Goal: Task Accomplishment & Management: Use online tool/utility

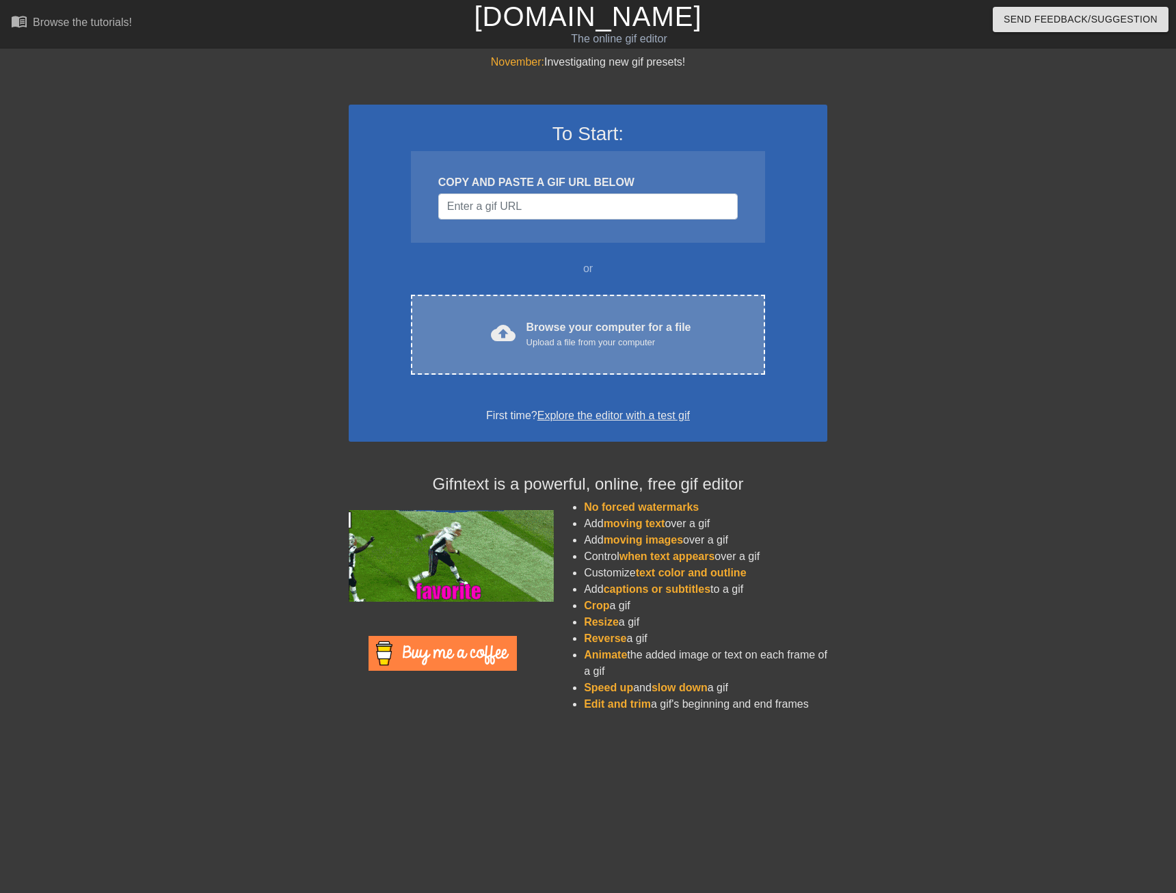
click at [541, 329] on div "Browse your computer for a file Upload a file from your computer" at bounding box center [608, 334] width 165 height 30
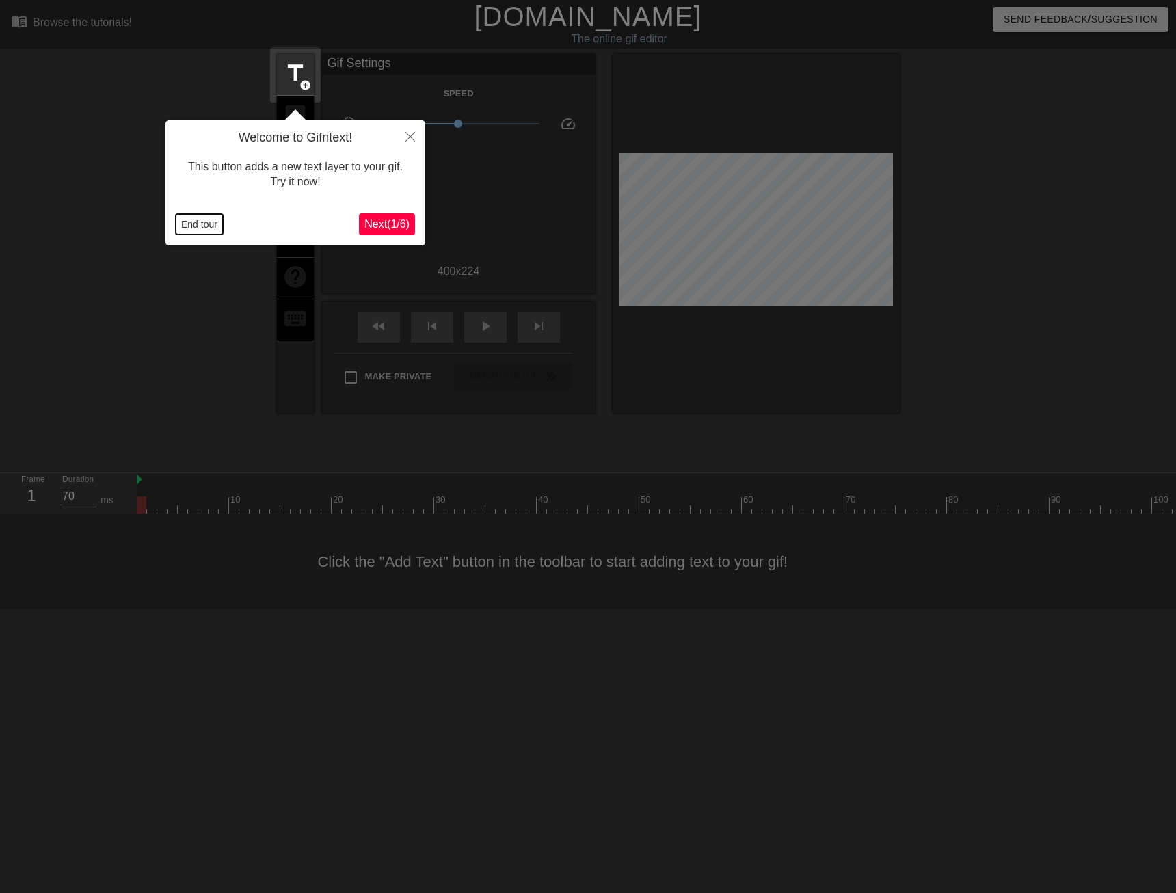
click at [186, 226] on button "End tour" at bounding box center [199, 224] width 47 height 21
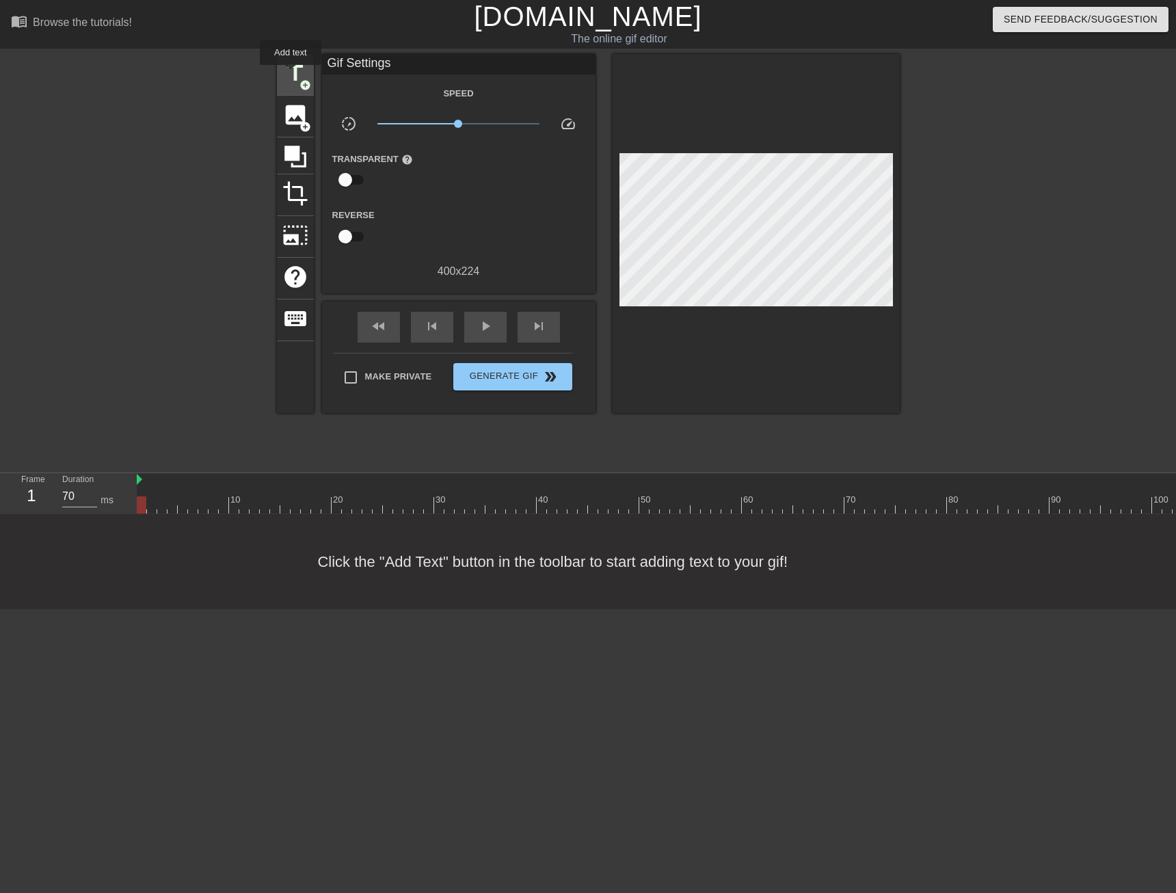
click at [290, 74] on span "title" at bounding box center [295, 73] width 26 height 26
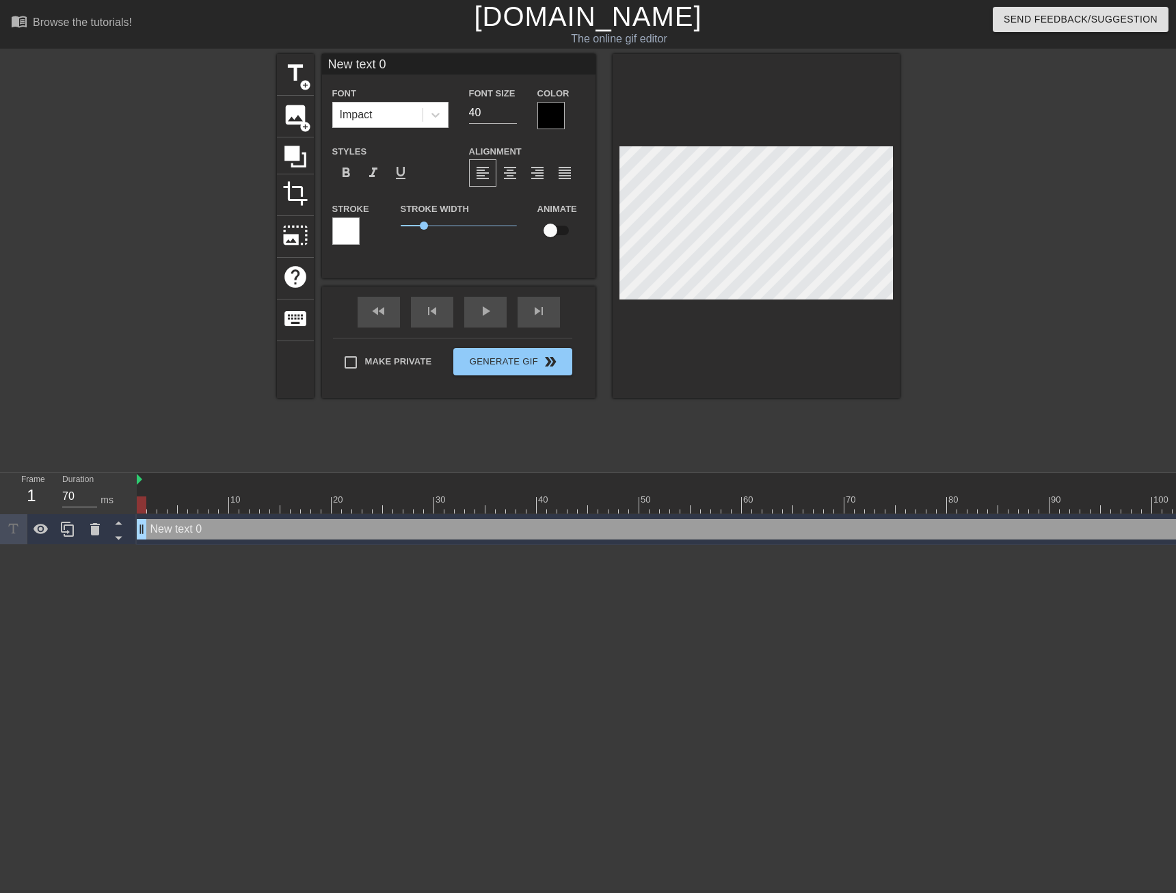
scroll to position [2, 2]
paste textarea "Zvýšenie hranice platobného skóre v pravidle o nových zariadeniach na 500+"
type input "Zvýšenie hranice platobného skóre v pravidle o nových zariadeniach na 500+"
type textarea "Zvýšenie hranice platobného skóre v pravidle o nových zariadeniach na 500+"
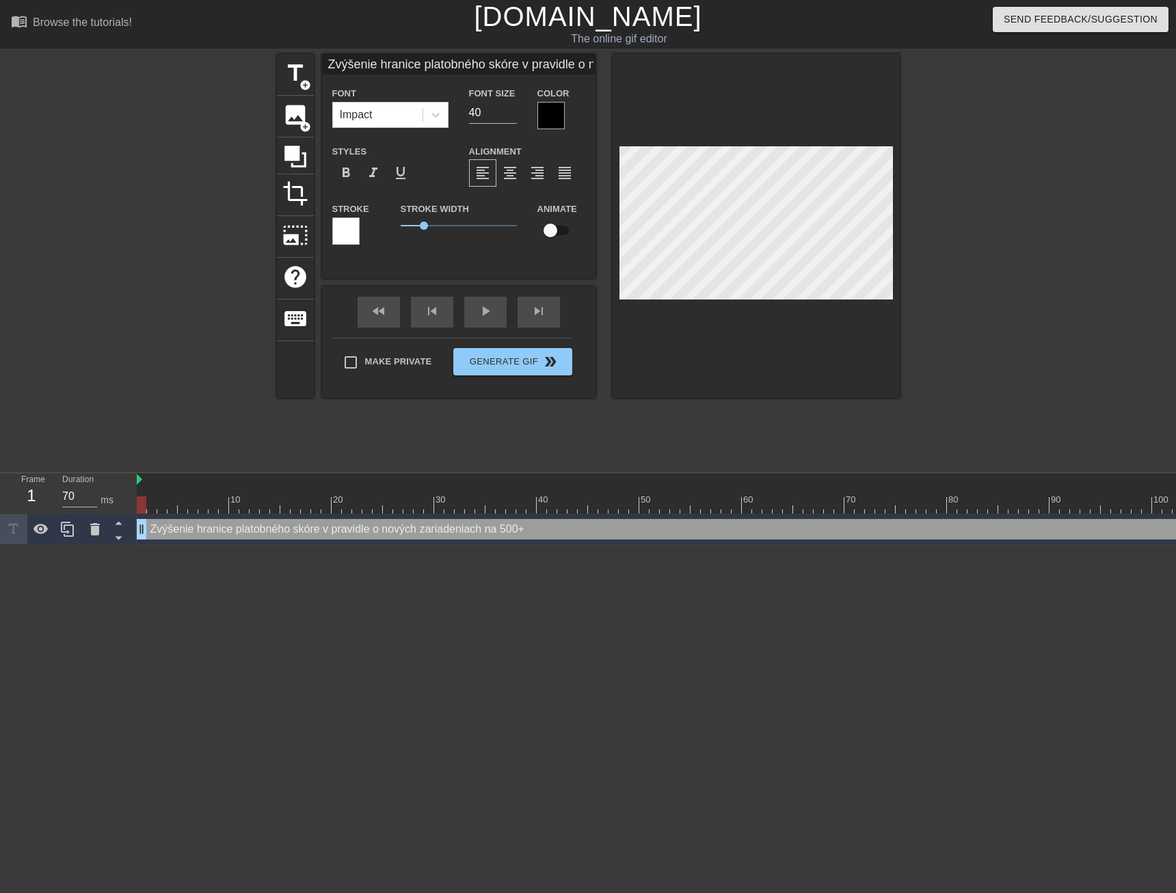
scroll to position [2, 12]
type input "Zvýšenie hranice platobného skóre v pravidle o nových zariadeniach na 500+"
type textarea "Zvýšenie hranice platobného skóre v pravidle o nových zariadeniach na 500+"
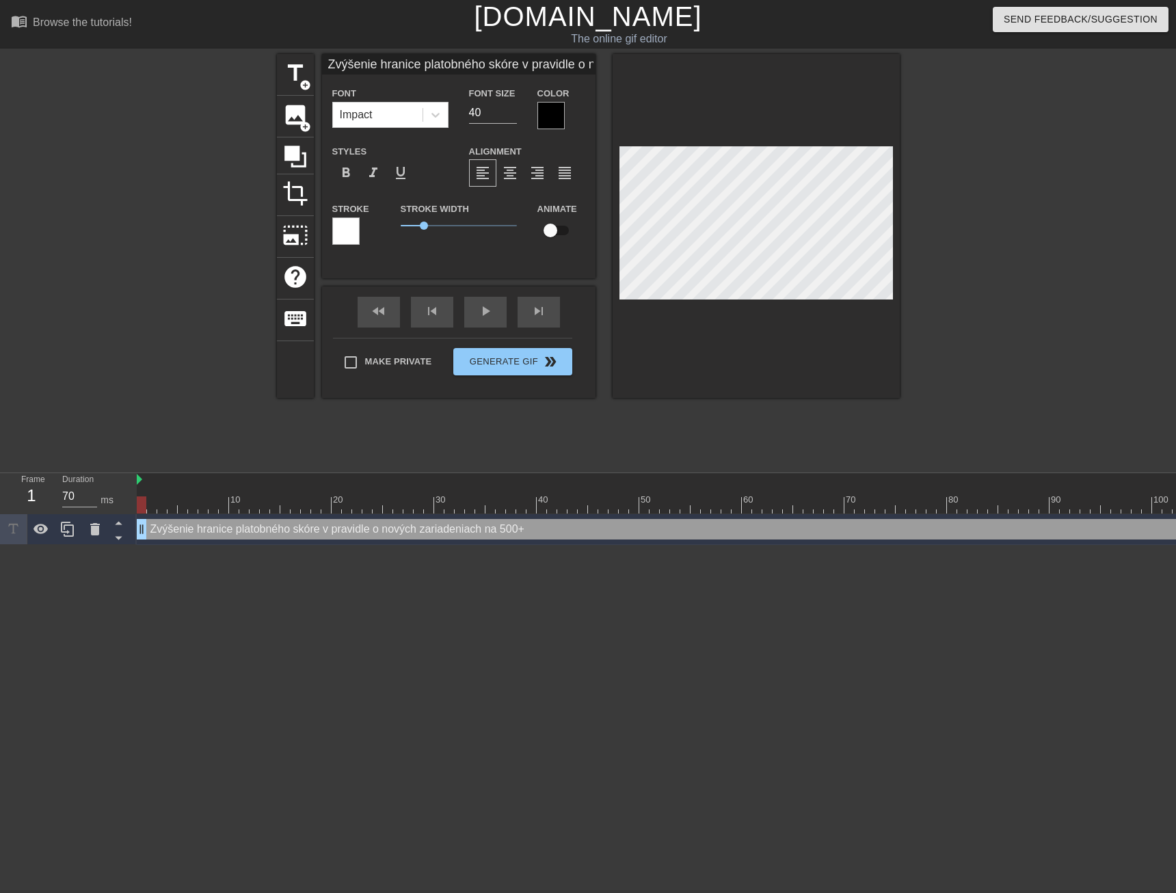
type input "NZvýšenie hranice platobného skóre v pravidle o nových zariadeniach na 500+"
type textarea "NZvýšenie hranice platobného skóre v pravidle o nových zariadeniach na 500+"
type input "NaZvýšenie hranice platobného skóre v pravidle o nových zariadeniach na 500+"
type textarea "NaZvýšenie hranice platobného skóre v pravidle o nových zariadeniach na 500+"
type input "NavZvýšenie hranice platobného skóre v pravidle o nových zariadeniach na 500+"
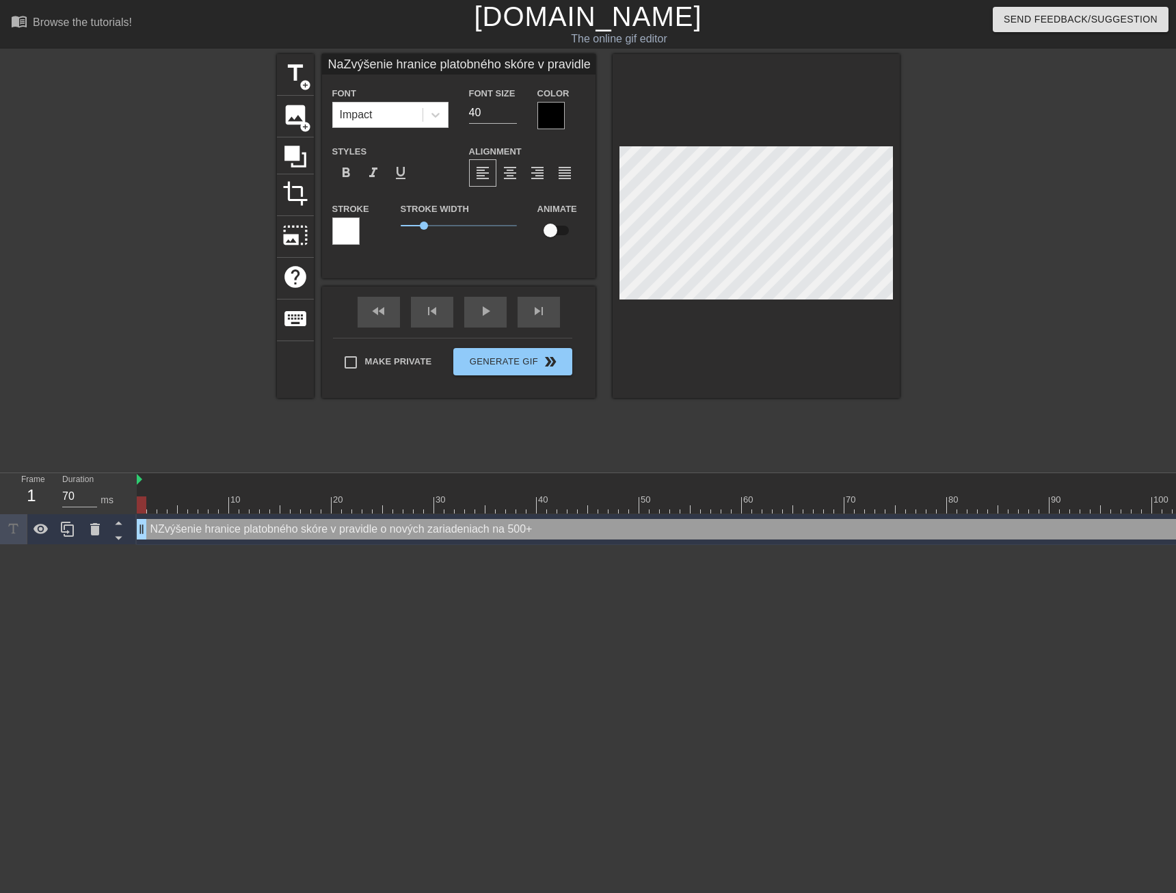
type textarea "NavZvýšenie hranice platobného skóre v pravidle o nových zariadeniach na 500+"
type input "NavrZvýšenie hranice platobného skóre v pravidle o nových zariadeniach na 500+"
type textarea "NavrZvýšenie hranice platobného skóre v pravidle o nových zariadeniach na 500+"
type input "NavrhZvýšenie hranice platobného skóre v pravidle o nových zariadeniach na 500+"
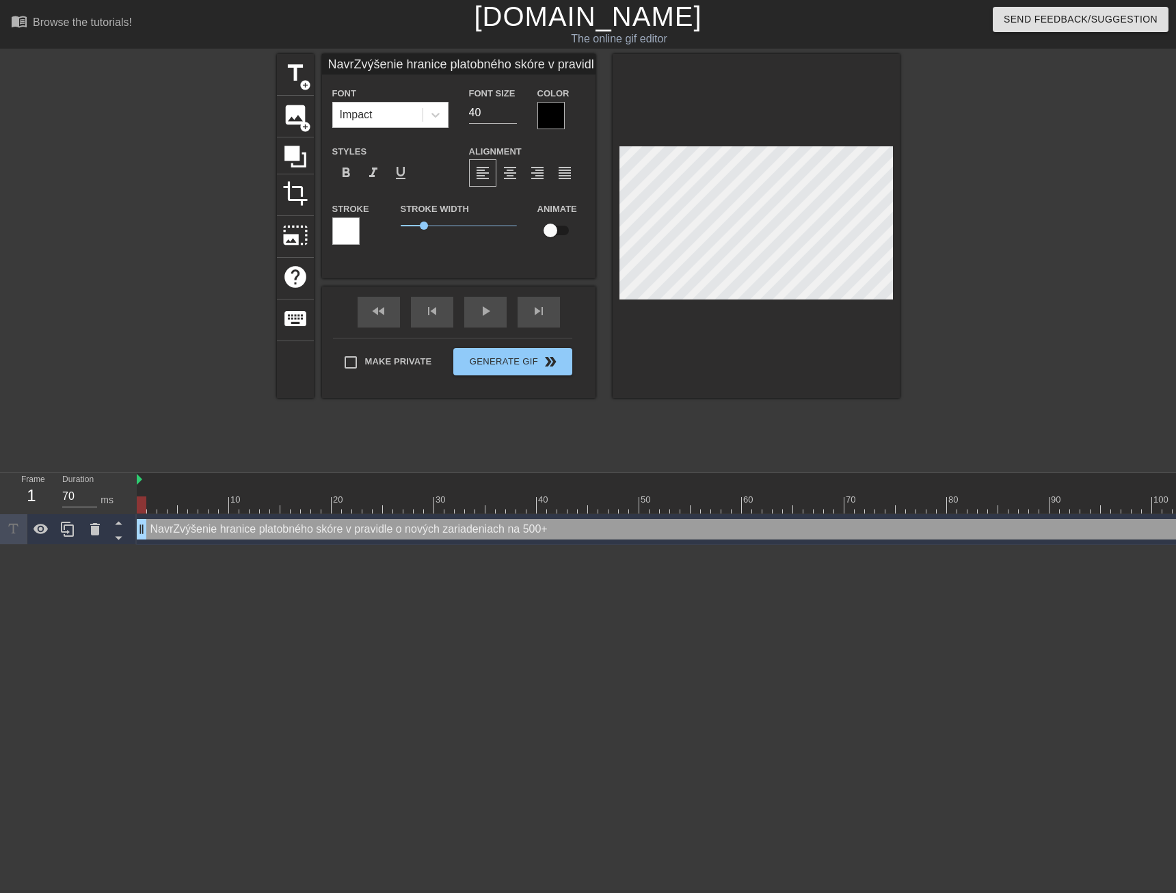
type textarea "NavrhZvýšenie hranice platobného skóre v pravidle o nových zariadeniach na 500+"
type input "NavrhuZvýšenie hranice platobného skóre v pravidle o nových zariadeniach na 500+"
type textarea "NavrhuZvýšenie hranice platobného skóre v pravidle o nových zariadeniach na 500+"
type input "NavrhujZvýšenie hranice platobného skóre v pravidle o nových zariadeniach na 50…"
type textarea "NavrhujZvýšenie hranice platobného skóre v pravidle o nových zariadeniach na 50…"
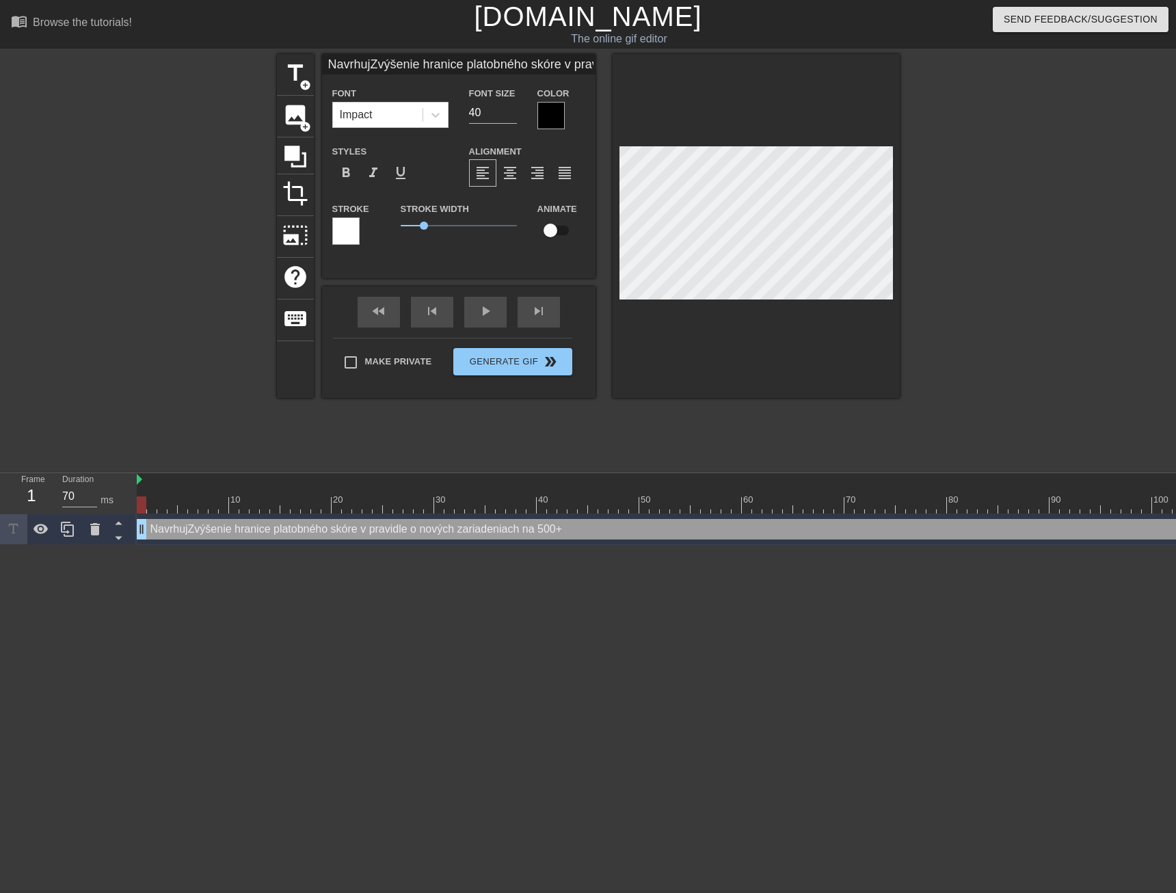
type input "NavrhujiZvýšenie hranice platobného skóre v pravidle o nových zariadeniach na 5…"
type textarea "NavrhujiZvýšenie hranice platobného skóre v pravidle o nových zariadeniach na 5…"
type input "Navrhuji Zvýšenie hranice platobného skóre v pravidle o nových zariadeniach na …"
type textarea "Navrhuji Zvýšenie hranice platobného skóre v pravidle o nových zariadeniach na …"
type input "Navrhuji výšenie hranice platobného skóre v pravidle o nových zariadeniach na 5…"
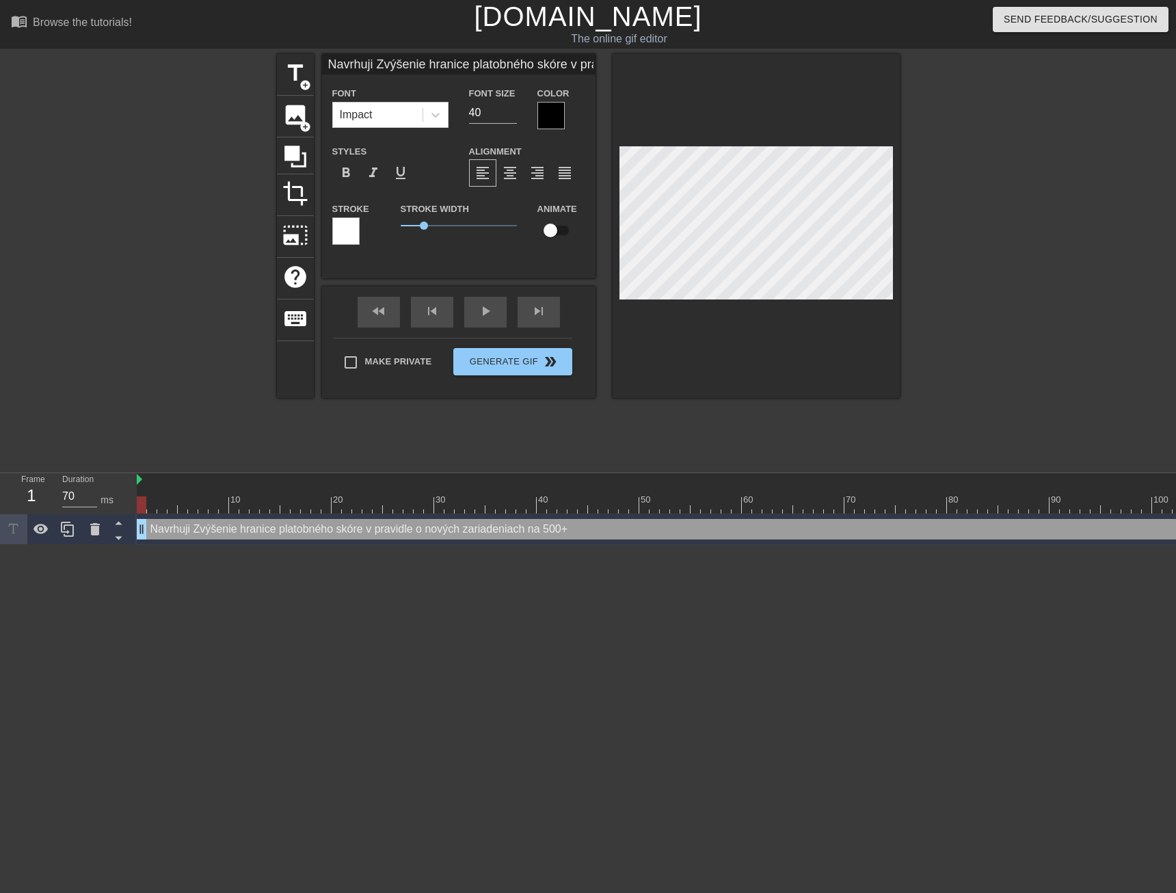
type textarea "Navrhuji výšenie hranice platobného skóre v pravidle o nových zariadeniach na 5…"
type input "Navrhuji yvýšenie hranice platobného skóre v pravidle o nových zariadeniach na …"
type textarea "Navrhuji yvýšenie hranice platobného skóre v pravidle o nových zariadeniach na …"
type input "Navrhuji výšenie hranice platobného skóre v pravidle o nových zariadeniach na 5…"
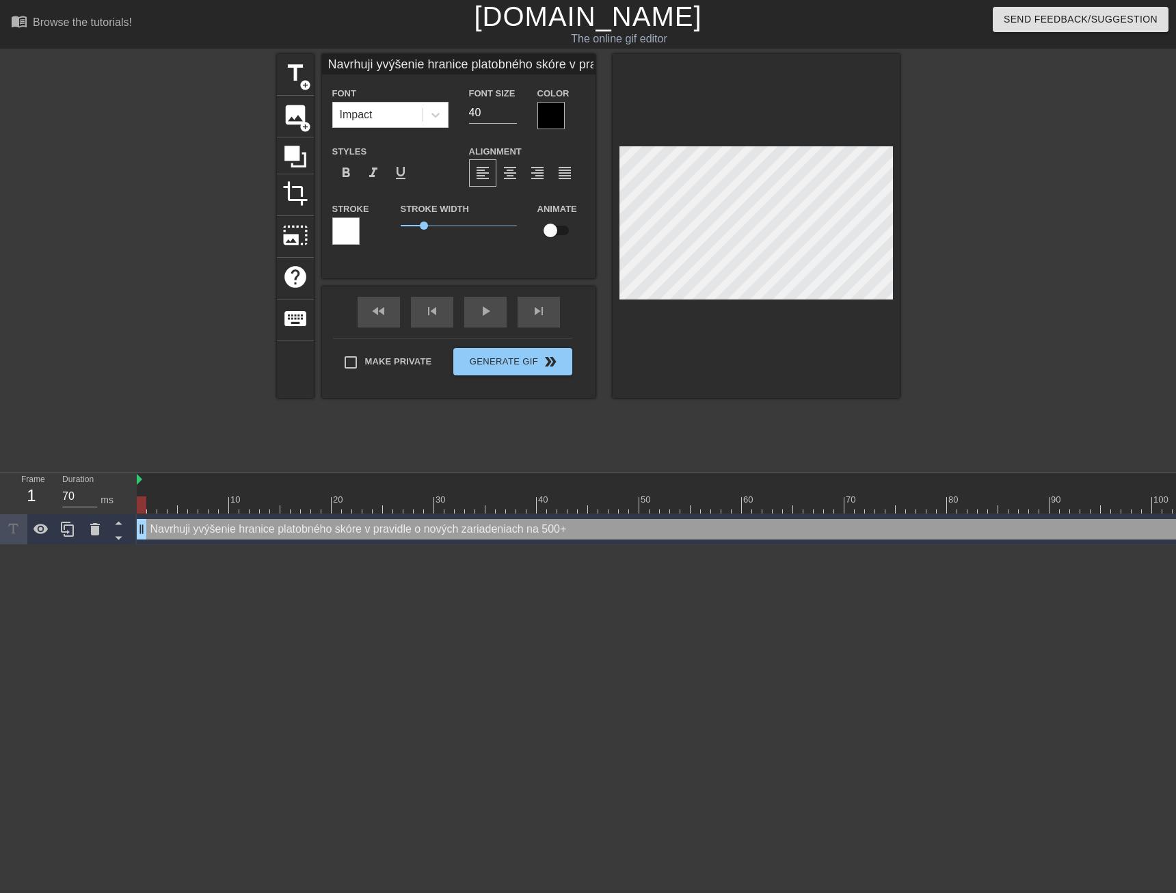
type textarea "Navrhuji výšenie hranice platobného skóre v pravidle o nových zariadeniach na 5…"
type input "Navrhuji zvýšenie hranice platobného skóre v pravidle o nových zariadeniach na …"
type textarea "Navrhuji zvýšenie hranice platobného skóre v pravidle o nových zariadeniach na …"
type input "Navrhuj zvýšenie hranice platobného skóre v pravidle o nových zariadeniach na 5…"
type textarea "Navrhuj zvýšenie hranice platobného skóre v pravidle o nových zariadeniach na 5…"
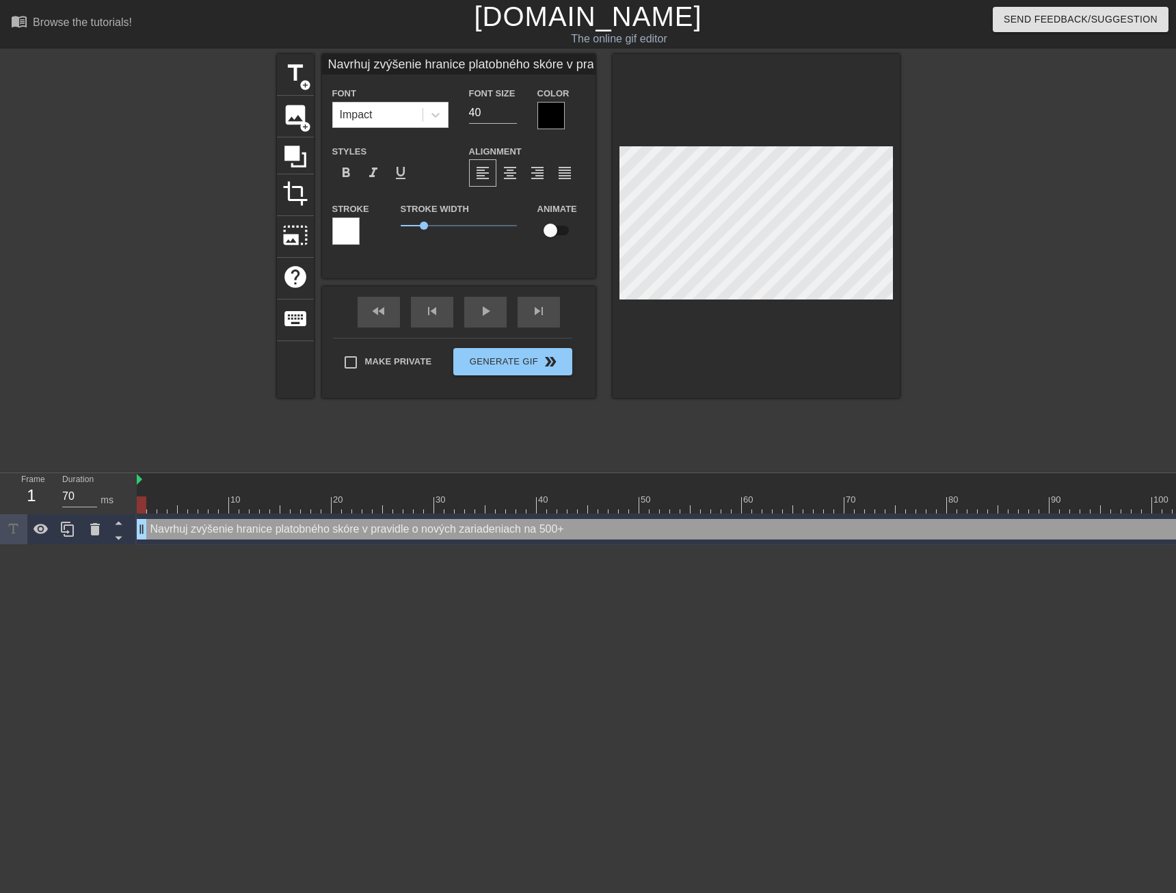
type input "Navrhuje zvýšenie hranice platobného skóre v pravidle o nových zariadeniach na …"
type textarea "Navrhuje zvýšenie hranice platobného skóre v pravidle o nových zariadeniach na …"
type input "Navrhujem zvýšenie hranice platobného skóre v pravidle o nových zariadeniach na…"
type textarea "Navrhujem zvýšenie hranice platobného skóre v pravidle o nových zariadeniach na…"
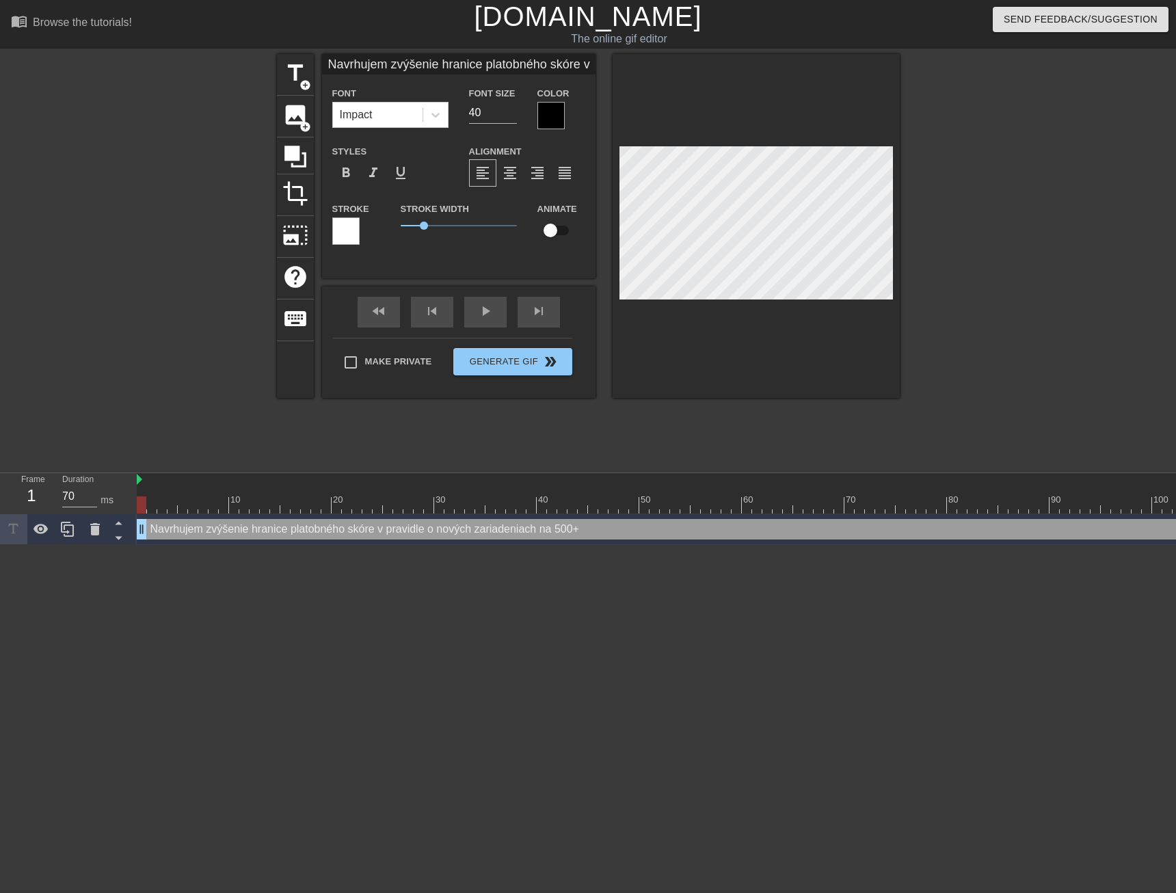
scroll to position [2, 8]
type input "Navrhujem zvýšenie hranice platobného skóre v pravidle o nových zariadeniach na…"
type input "39"
click at [509, 118] on input "39" at bounding box center [493, 113] width 48 height 22
type input "Navrhujem zvýšenie hranice platobného skóre v pravidle o nových zariadeniach na…"
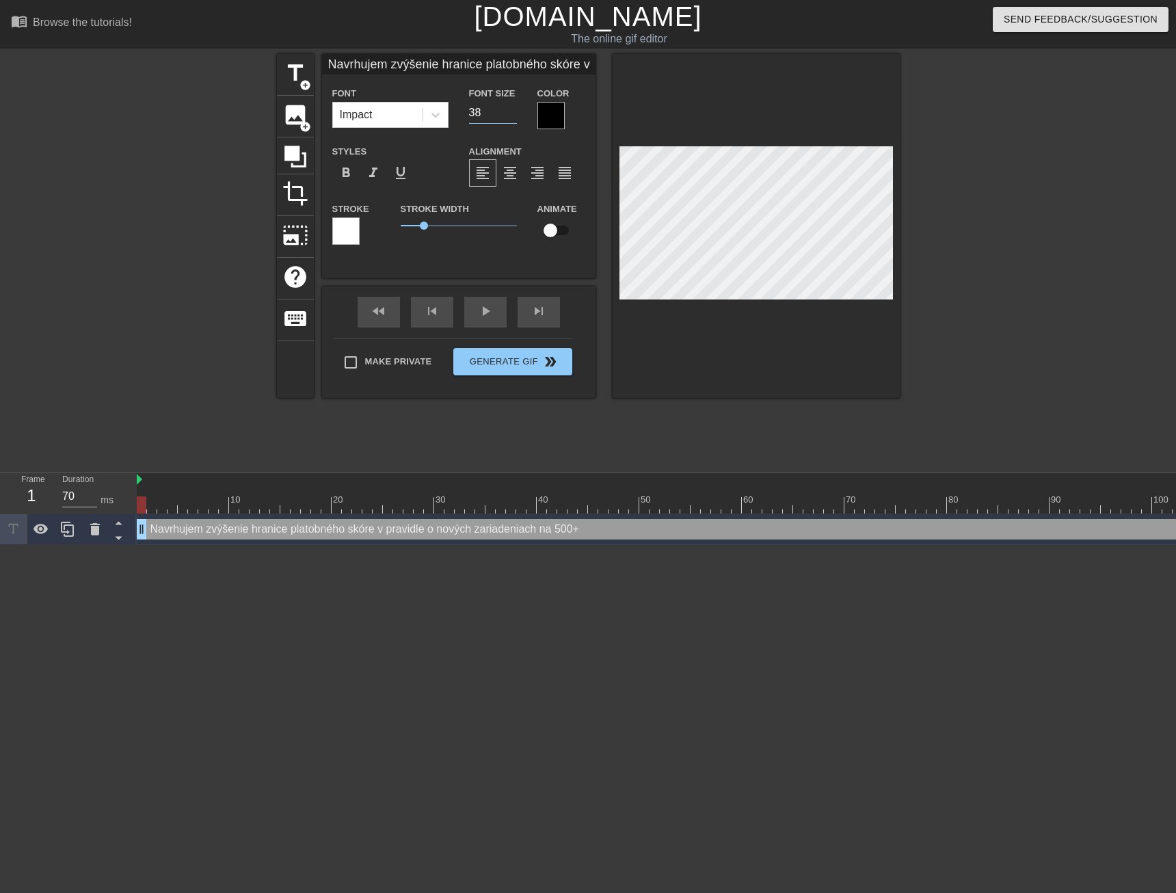
type input "38"
click at [509, 118] on input "38" at bounding box center [493, 113] width 48 height 22
type input "Navrhujem zvýšenie hranice platobného skóre v pravidle o nových zariadeniach na…"
type input "37"
click at [509, 118] on input "37" at bounding box center [493, 113] width 48 height 22
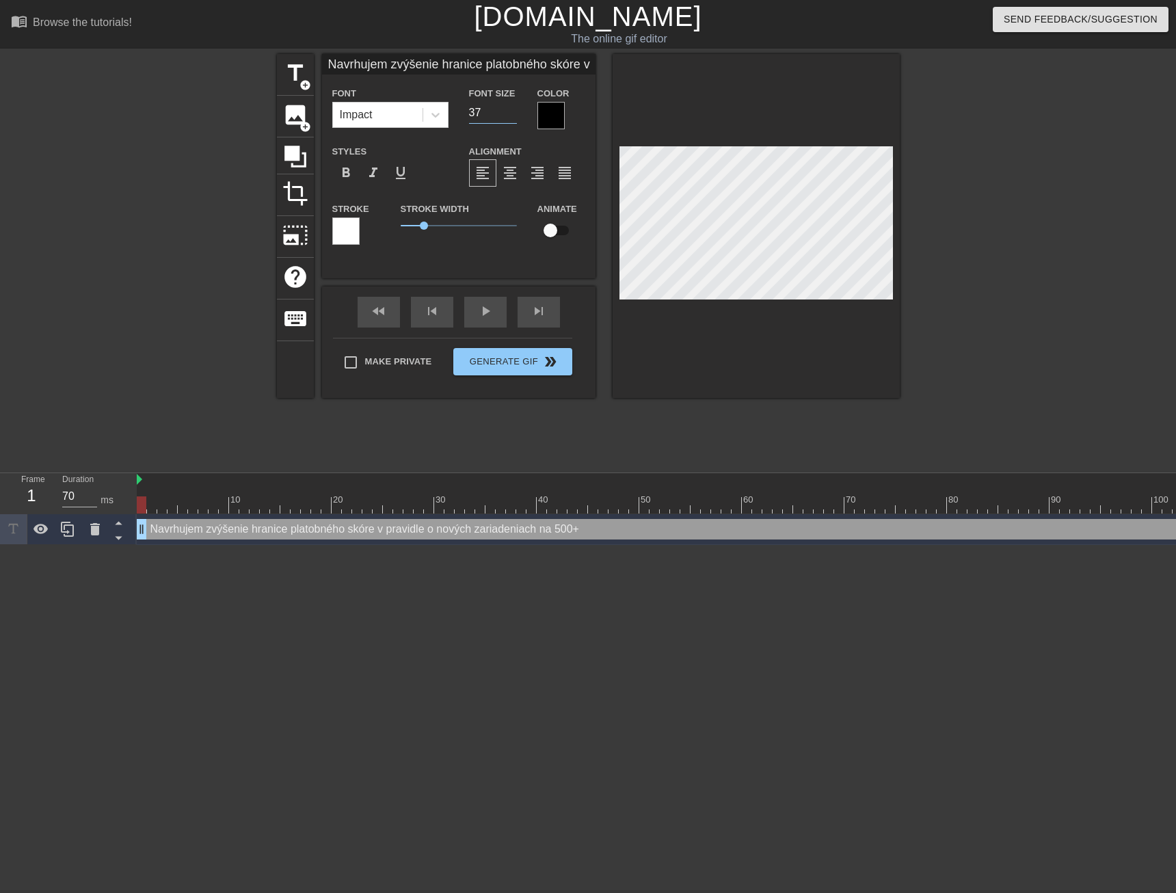
type input "Navrhujem zvýšenie hranice platobného skóre v pravidle o nových zariadeniach na…"
type input "36"
click at [509, 118] on input "36" at bounding box center [493, 113] width 48 height 22
type input "Navrhujem zvýšenie hranice platobného skóre v pravidle o nových zariadeniach na…"
type input "35"
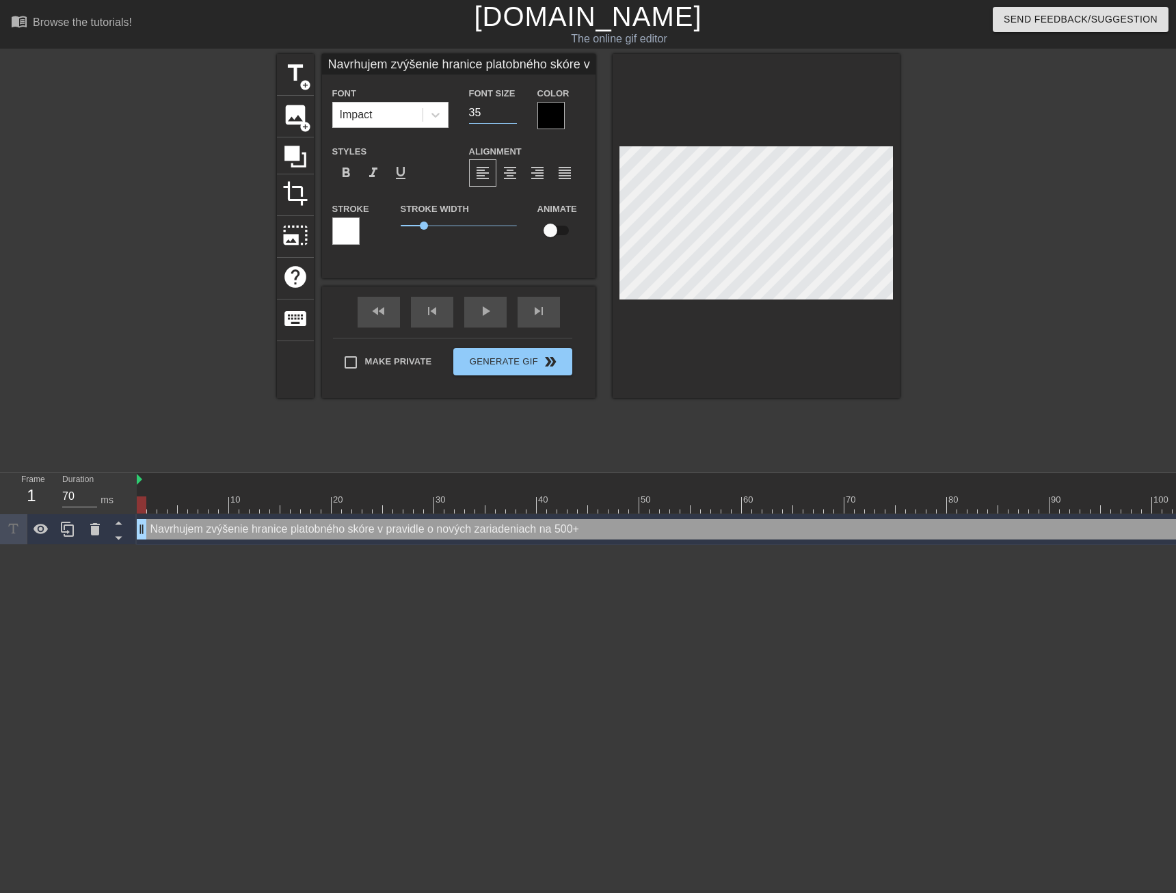
click at [509, 118] on input "35" at bounding box center [493, 113] width 48 height 22
type input "Navrhujem zvýšenie hranice platobného skóre v pravidle o nových zariadeniach na…"
type input "34"
click at [509, 118] on input "34" at bounding box center [493, 113] width 48 height 22
type input "Navrhujem zvýšenie hranice platobného skóre v pravidle o nových zariadeniach na…"
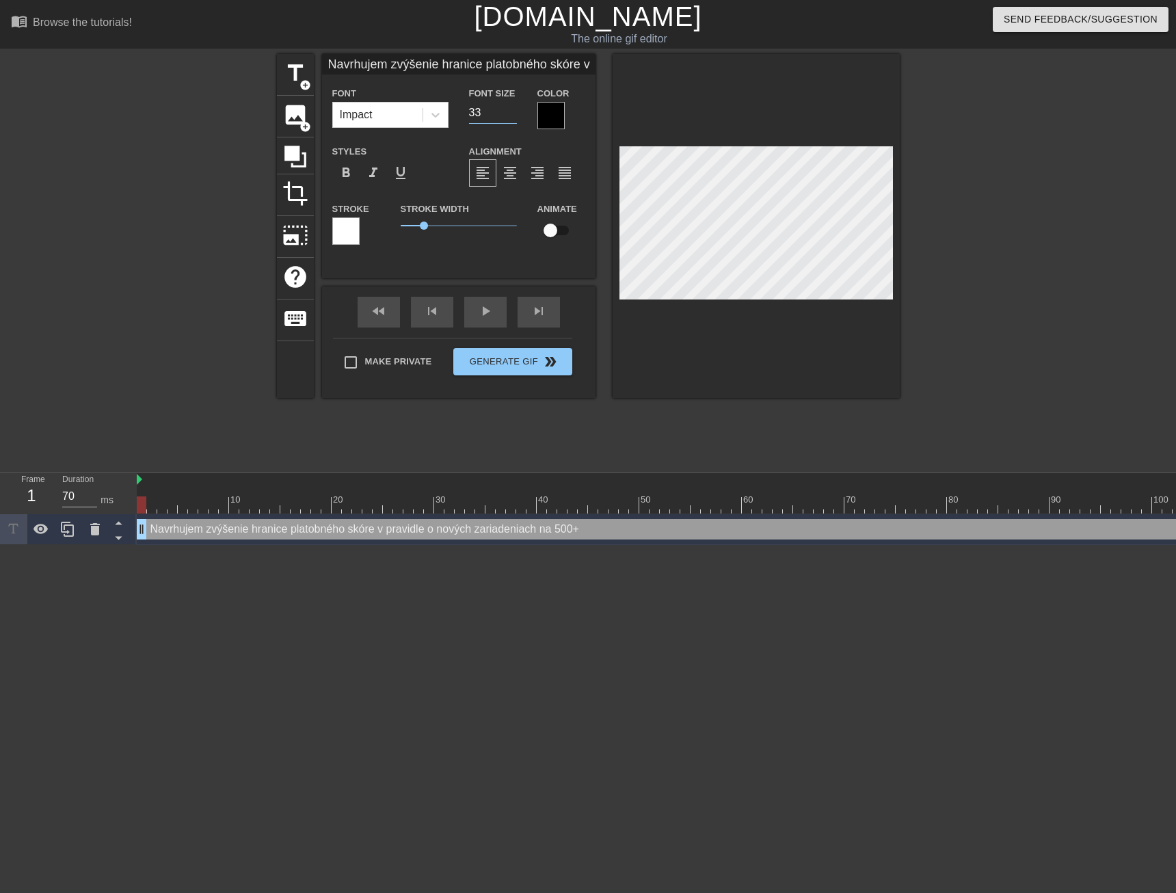
type input "33"
click at [509, 118] on input "33" at bounding box center [493, 113] width 48 height 22
type input "Navrhujem zvýšenie hranice platobného skóre v pravidle o nových zariadeniach na…"
type input "32"
click at [509, 118] on input "32" at bounding box center [493, 113] width 48 height 22
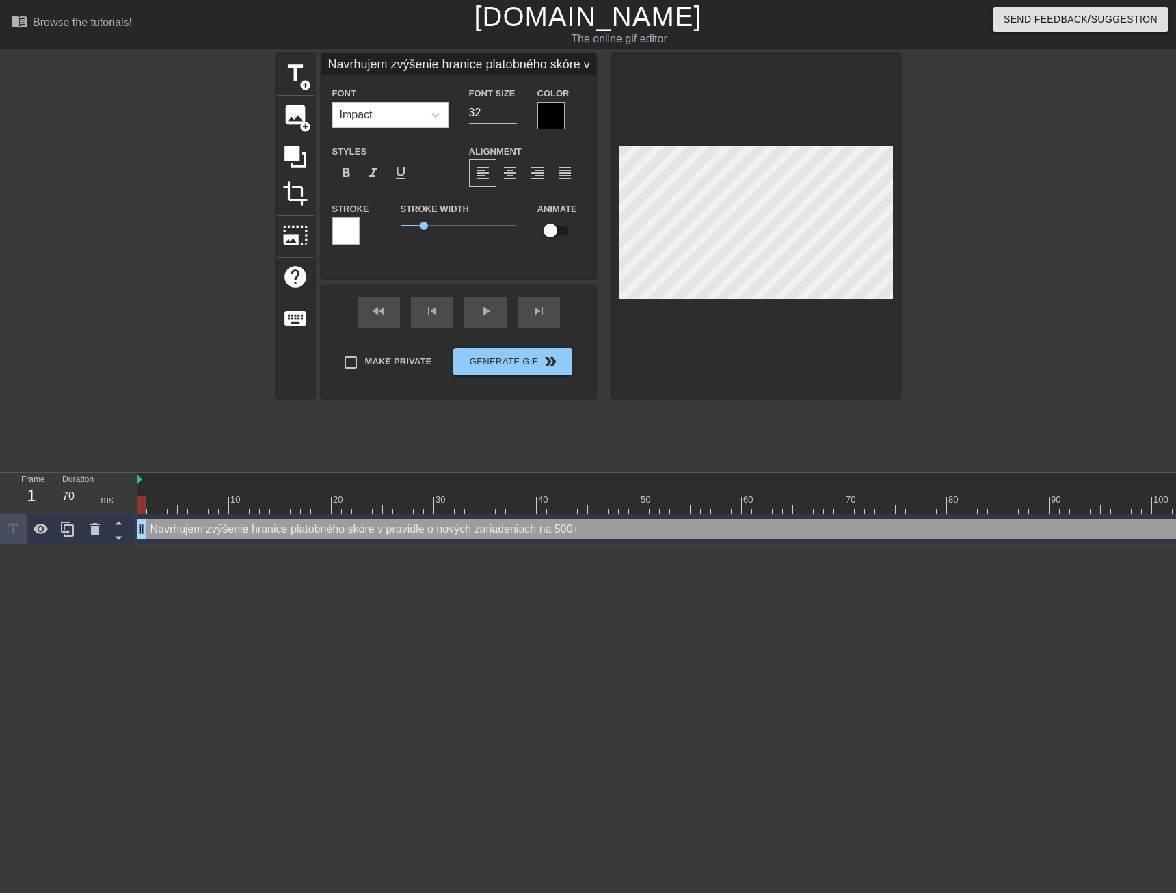
click at [544, 118] on div at bounding box center [550, 115] width 27 height 27
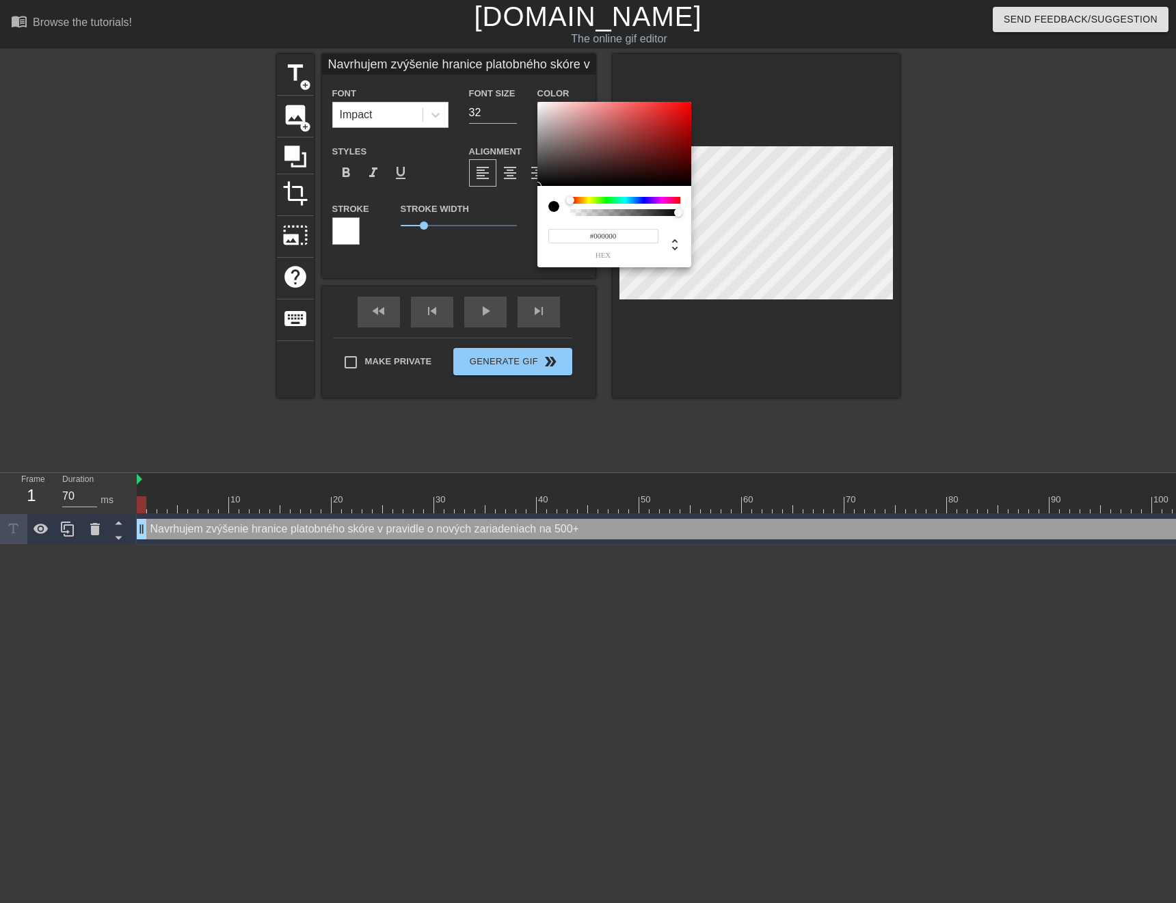
type input "Navrhujem zvýšenie hranice platobného skóre v pravidle o nových zariadeniach na…"
type input "#CDB5B5"
type input "Navrhujem zvýšenie hranice platobného skóre v pravidle o nových zariadeniach na…"
type input "#D1BCBC"
type input "Navrhujem zvýšenie hranice platobného skóre v pravidle o nových zariadeniach na…"
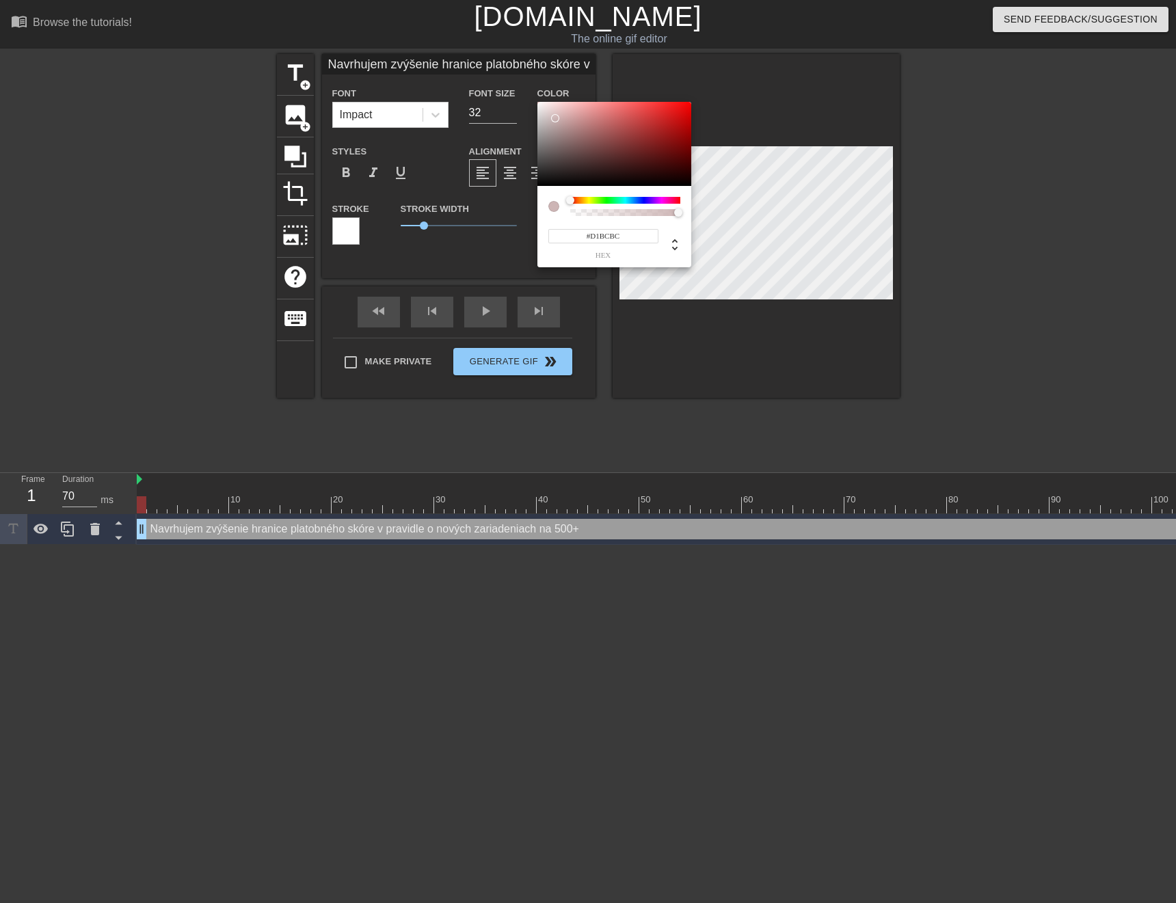
type input "#D9C8C8"
type input "Navrhujem zvýšenie hranice platobného skóre v pravidle o nových zariadeniach na…"
type input "#E3D9D9"
type input "Navrhujem zvýšenie hranice platobného skóre v pravidle o nových zariadeniach na…"
type input "#E9E4E4"
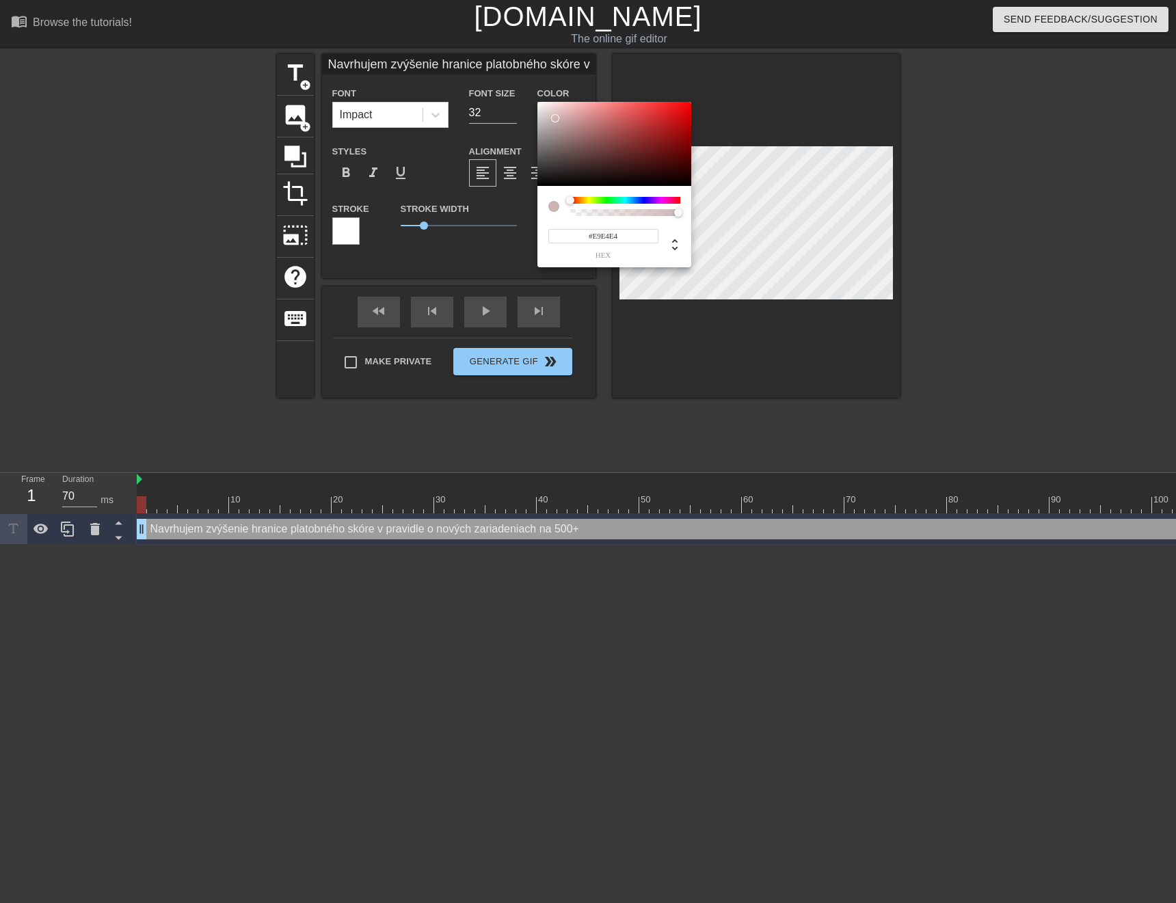
type input "Navrhujem zvýšenie hranice platobného skóre v pravidle o nových zariadeniach na…"
type input "#EBE8E8"
type input "Navrhujem zvýšenie hranice platobného skóre v pravidle o nových zariadeniach na…"
type input "#F05050"
type input "Navrhujem zvýšenie hranice platobného skóre v pravidle o nových zariadeniach na…"
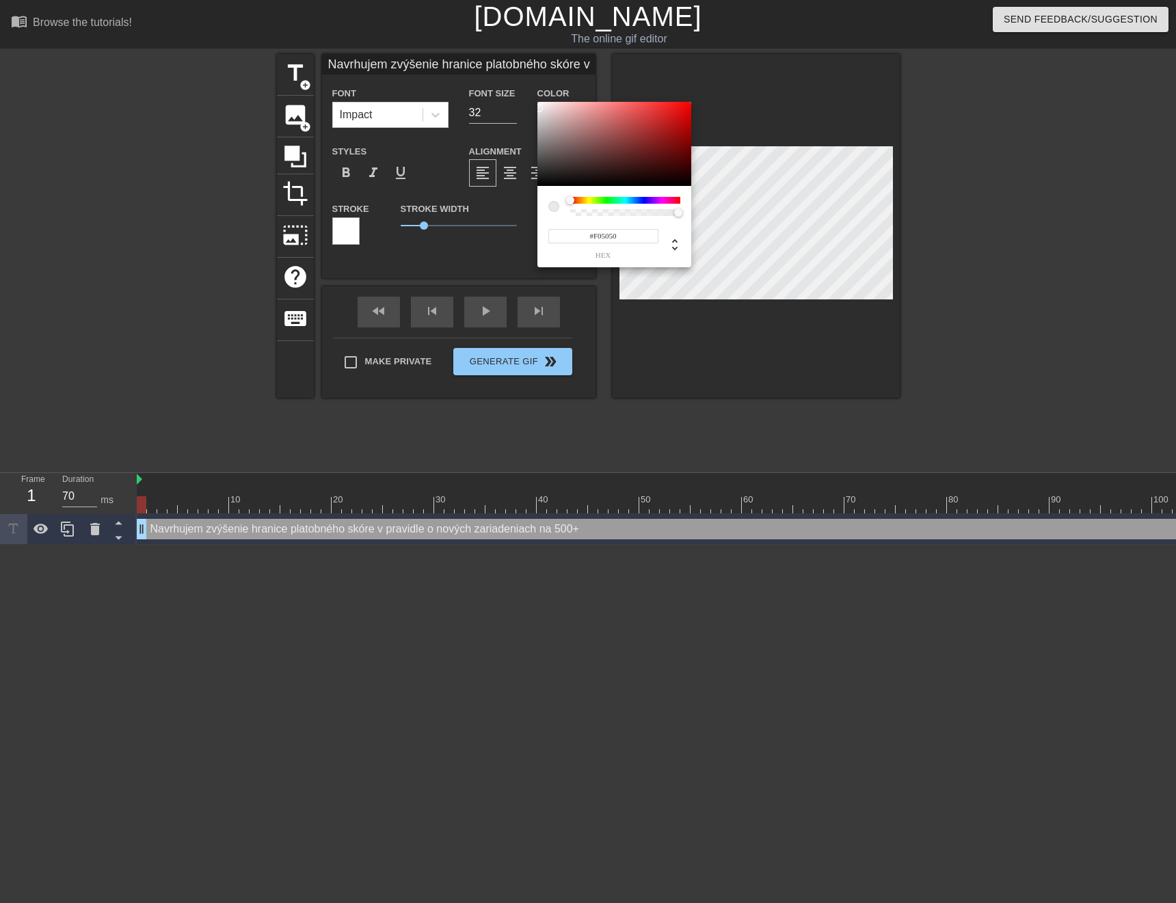
type input "#F2F2F2"
type input "Navrhujem zvýšenie hranice platobného skóre v pravidle o nových zariadeniach na…"
type input "#FAFAFA"
type input "Navrhujem zvýšenie hranice platobného skóre v pravidle o nových zariadeniach na…"
type input "#FCFCFC"
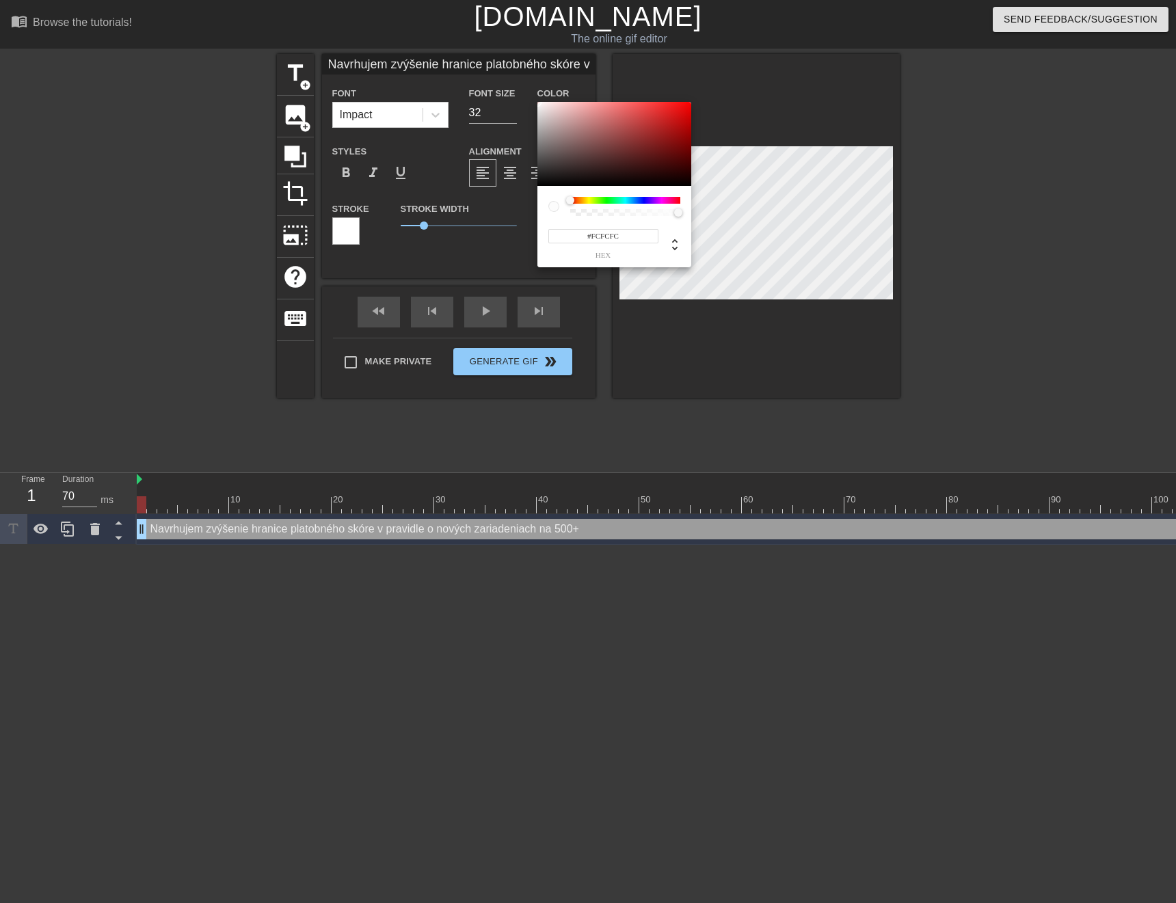
type input "Navrhujem zvýšenie hranice platobného skóre v pravidle o nových zariadeniach na…"
type input "#FEFEFE"
drag, startPoint x: 554, startPoint y: 118, endPoint x: 534, endPoint y: 102, distance: 24.8
click at [534, 102] on div "#FEFEFE hex" at bounding box center [588, 451] width 1176 height 903
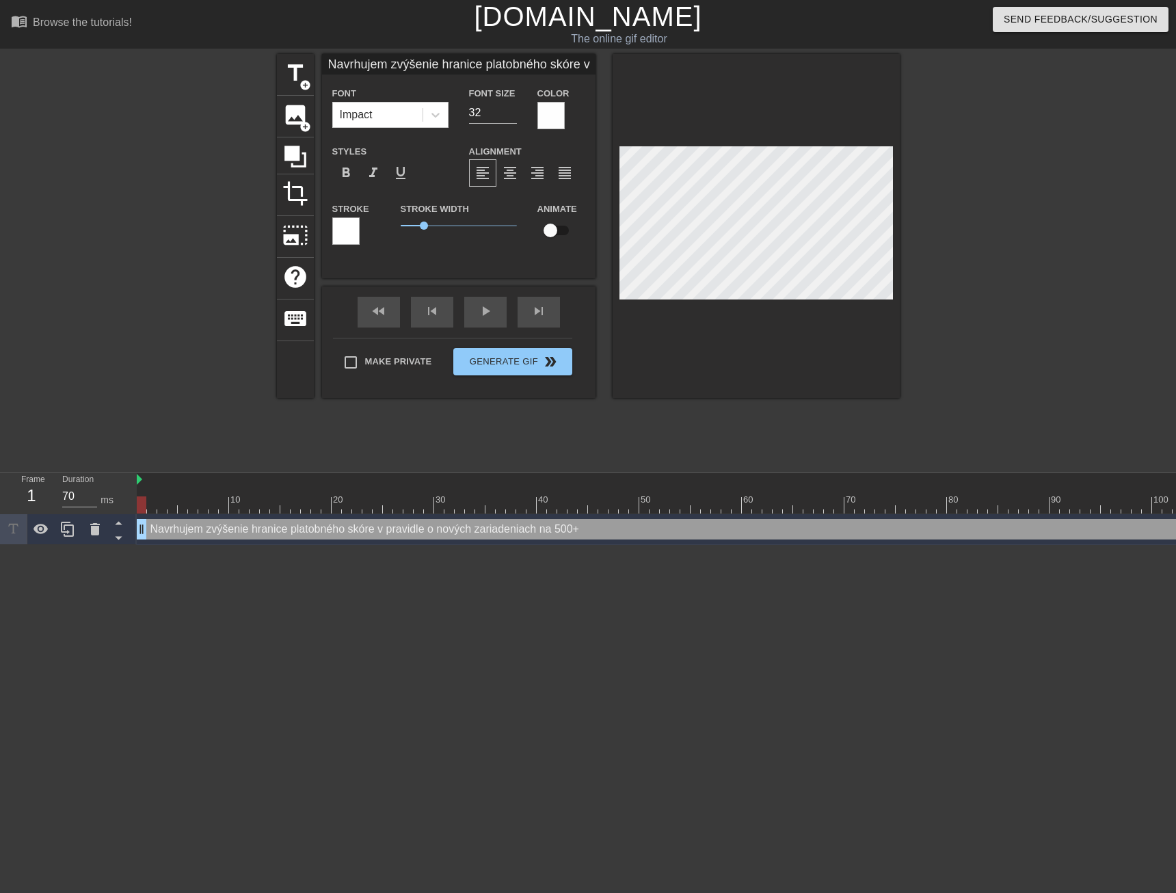
scroll to position [2, 1]
type input "Navrhujem zvýšenie hranice platobného skóre v pravidle o nových zariadeniach na…"
type textarea "Navrhujem zvýšenie hranice platobného skóre v pravidle o nových zariadeniach na…"
type input "Navrhujem zvýšenie hranice platobného skóre v pravidle o nových zariadeniach na…"
type textarea "Navrhujem zvýšenie hranice platobného skóre v pravidle o nových zariadeniach na…"
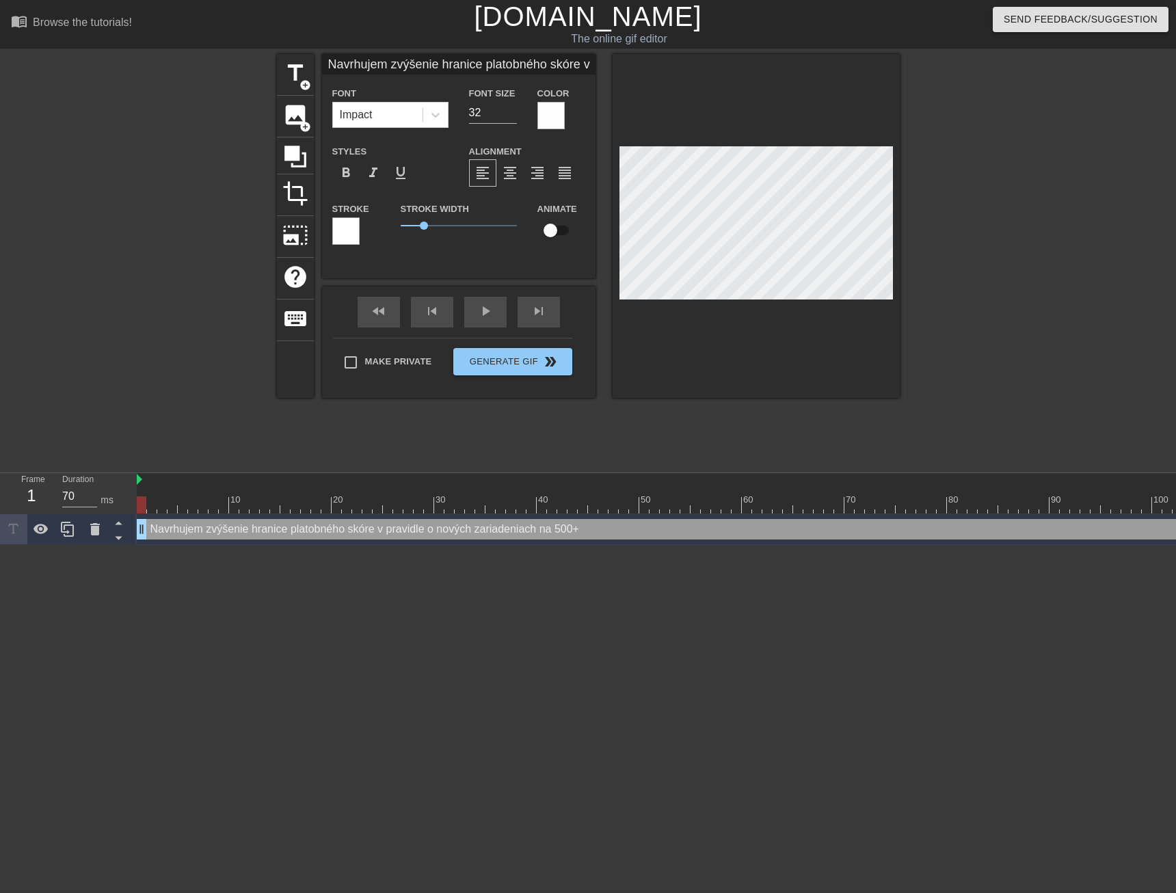
scroll to position [5, 1]
type input "Navrhujem zvýšenie hranice platobného skóre v pravidle"
type textarea "Navrhujem zvýšenie hranice platobného skóre v pravidle"
type input "Navrhujem zvýšenie hranice platobného skóre v pravidle"
type textarea "Navrhujem zvýšenie hranice platobného skóre v pravidle"
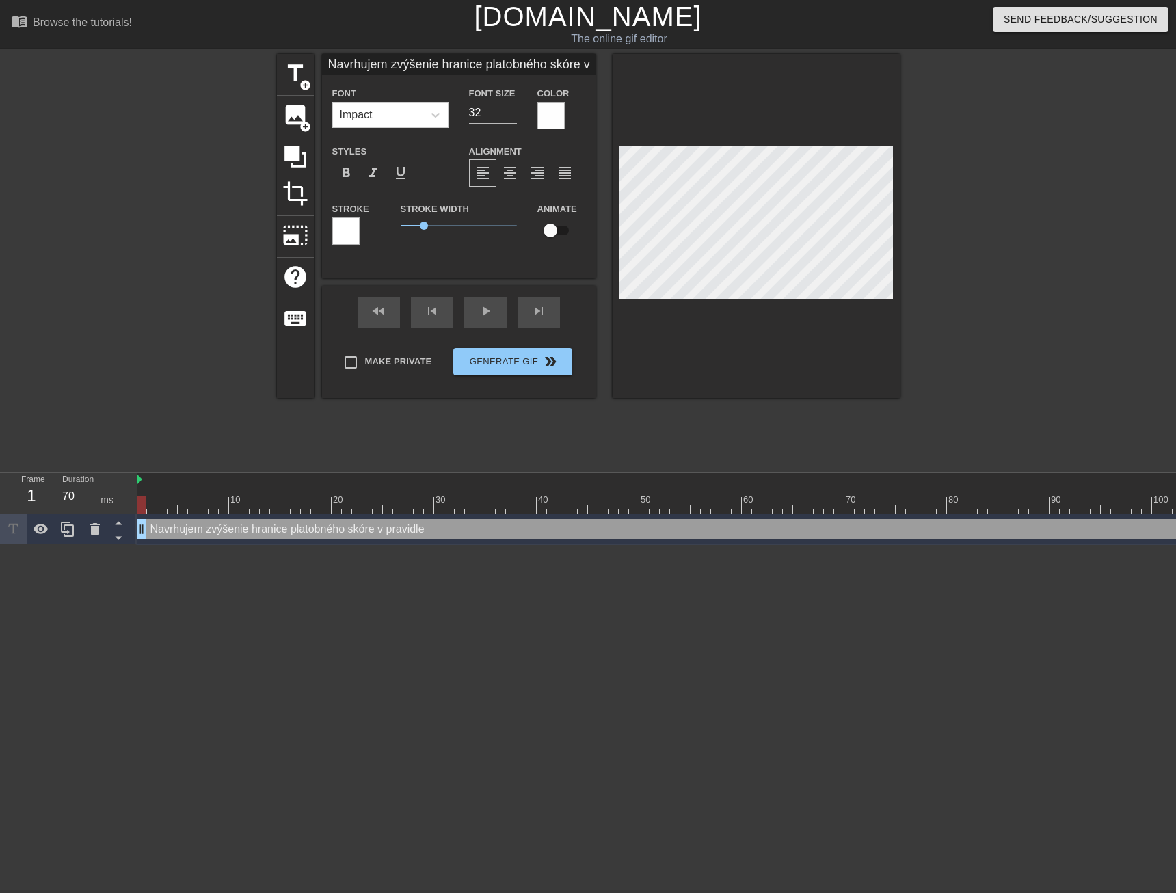
type input "Navrhujem zvýšenie hranice platobného skóre v pravidle"
type textarea "Navrhujem zvýšenie hranice platobného skóre v pravidle"
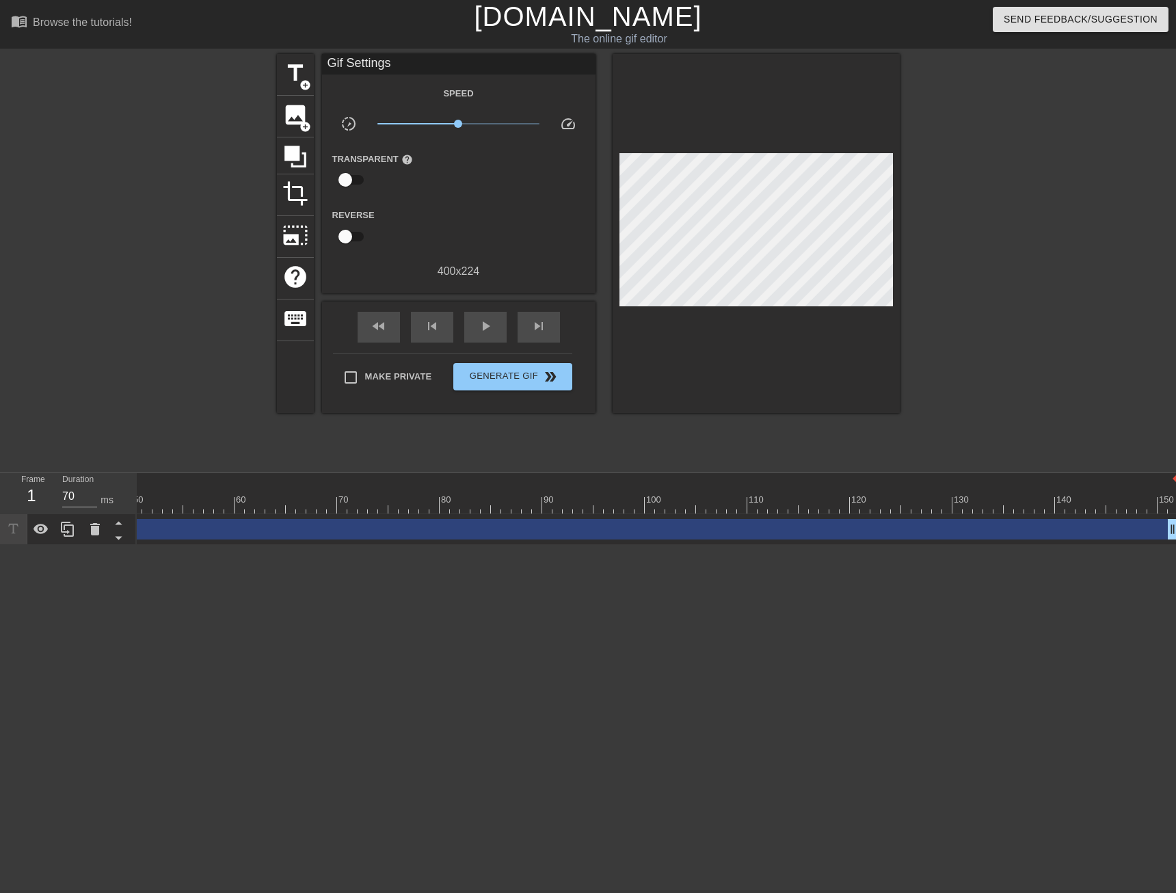
scroll to position [0, 513]
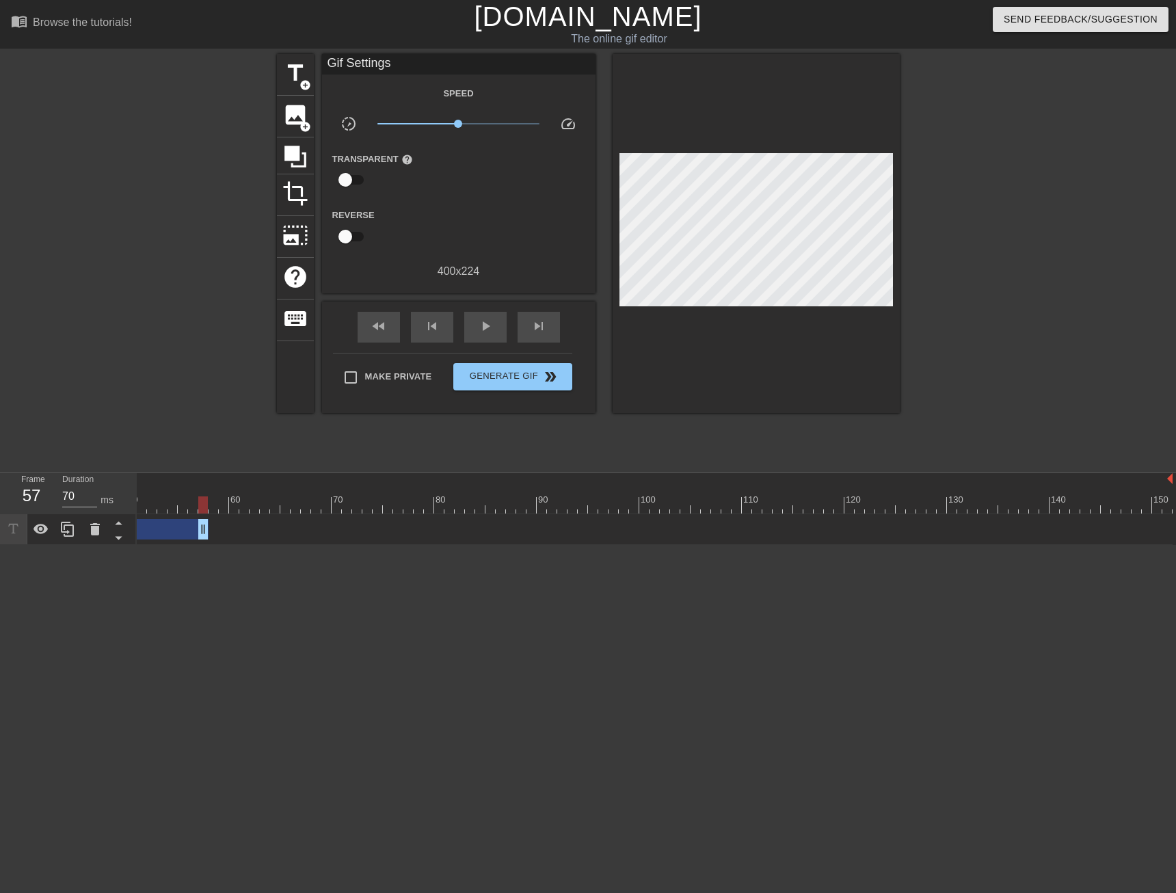
drag, startPoint x: 1162, startPoint y: 529, endPoint x: 200, endPoint y: 528, distance: 962.3
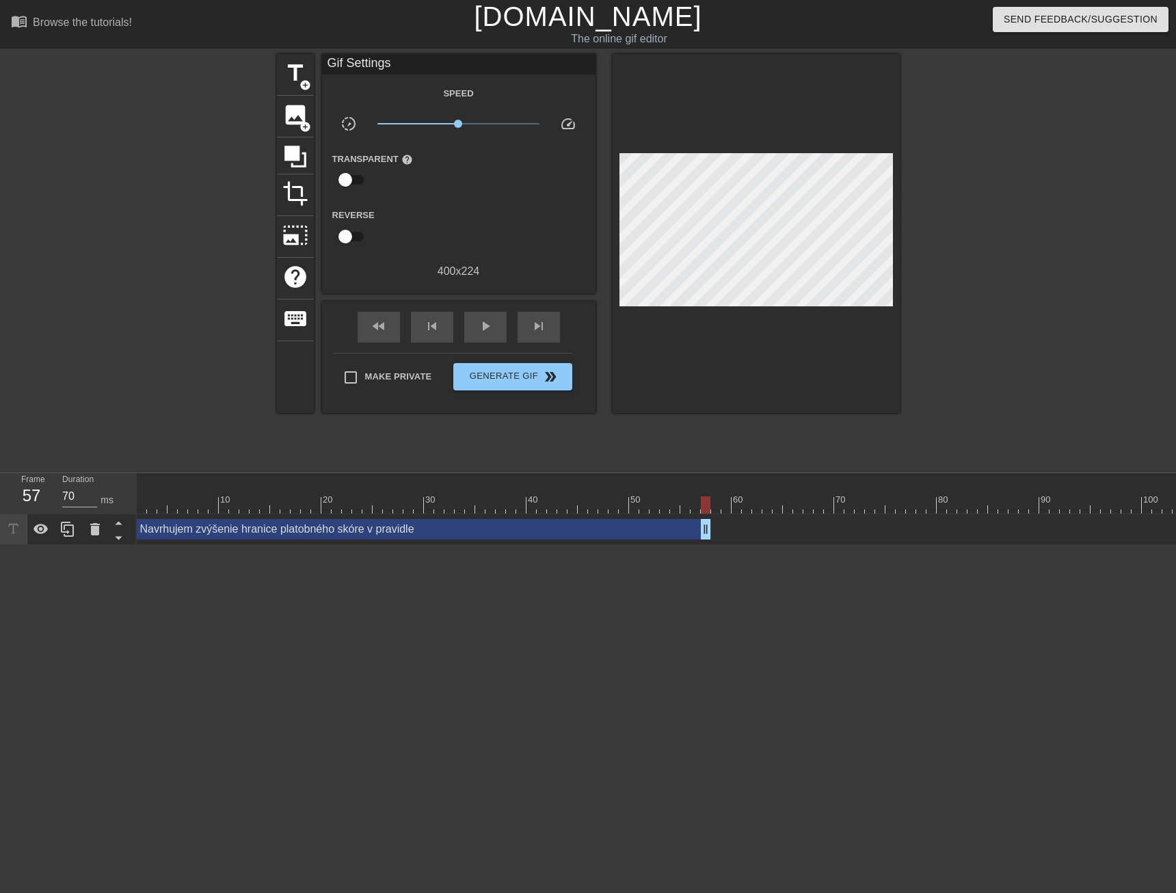
scroll to position [0, 0]
drag, startPoint x: 715, startPoint y: 527, endPoint x: 455, endPoint y: 535, distance: 259.9
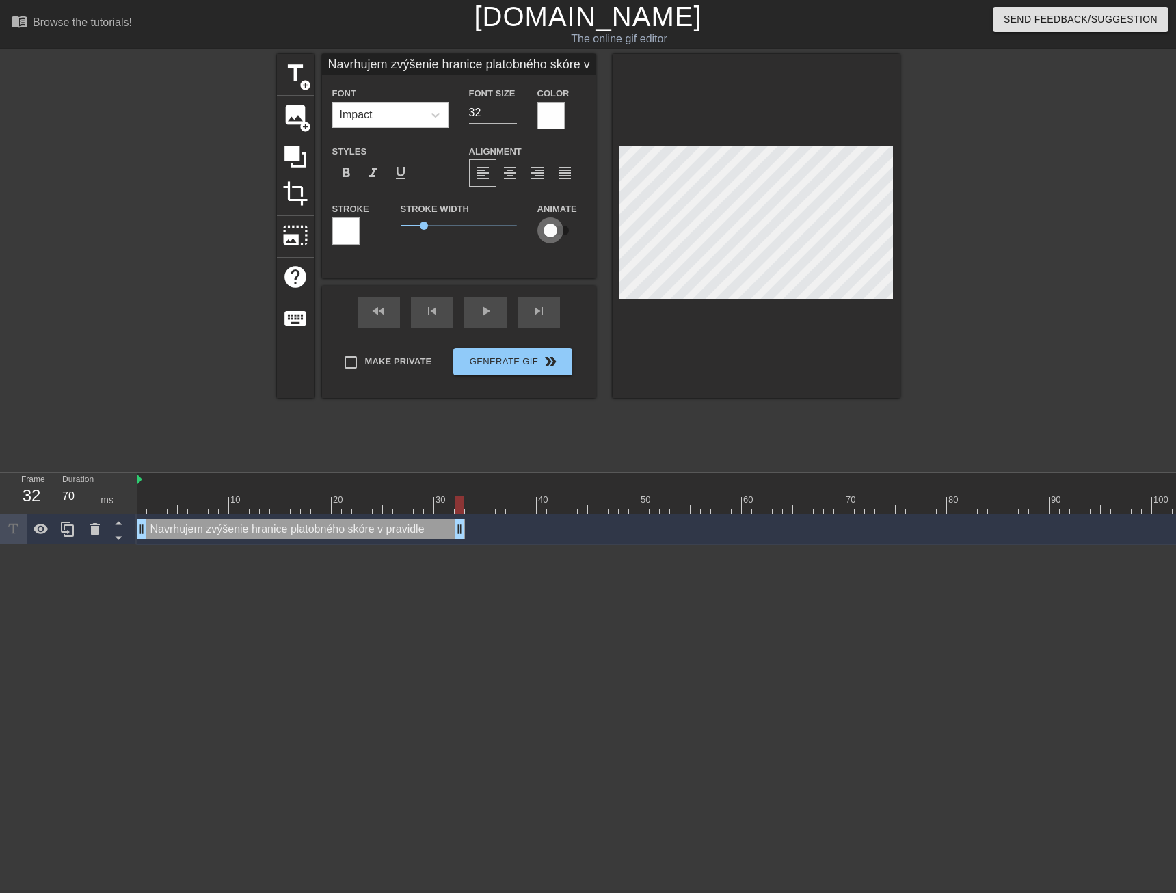
click at [556, 229] on input "checkbox" at bounding box center [550, 230] width 78 height 26
checkbox input "true"
click at [295, 77] on span "title" at bounding box center [295, 73] width 26 height 26
type input "New text 1"
type input "40"
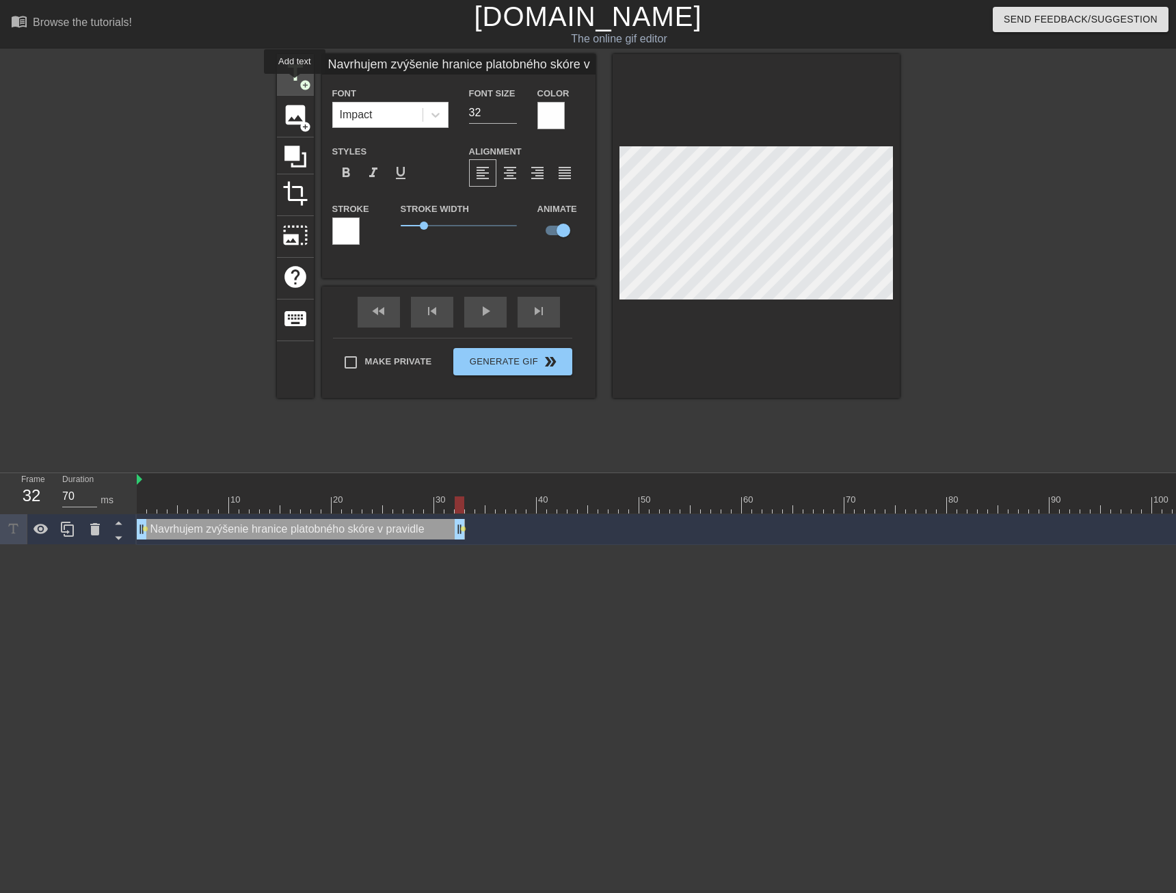
checkbox input "false"
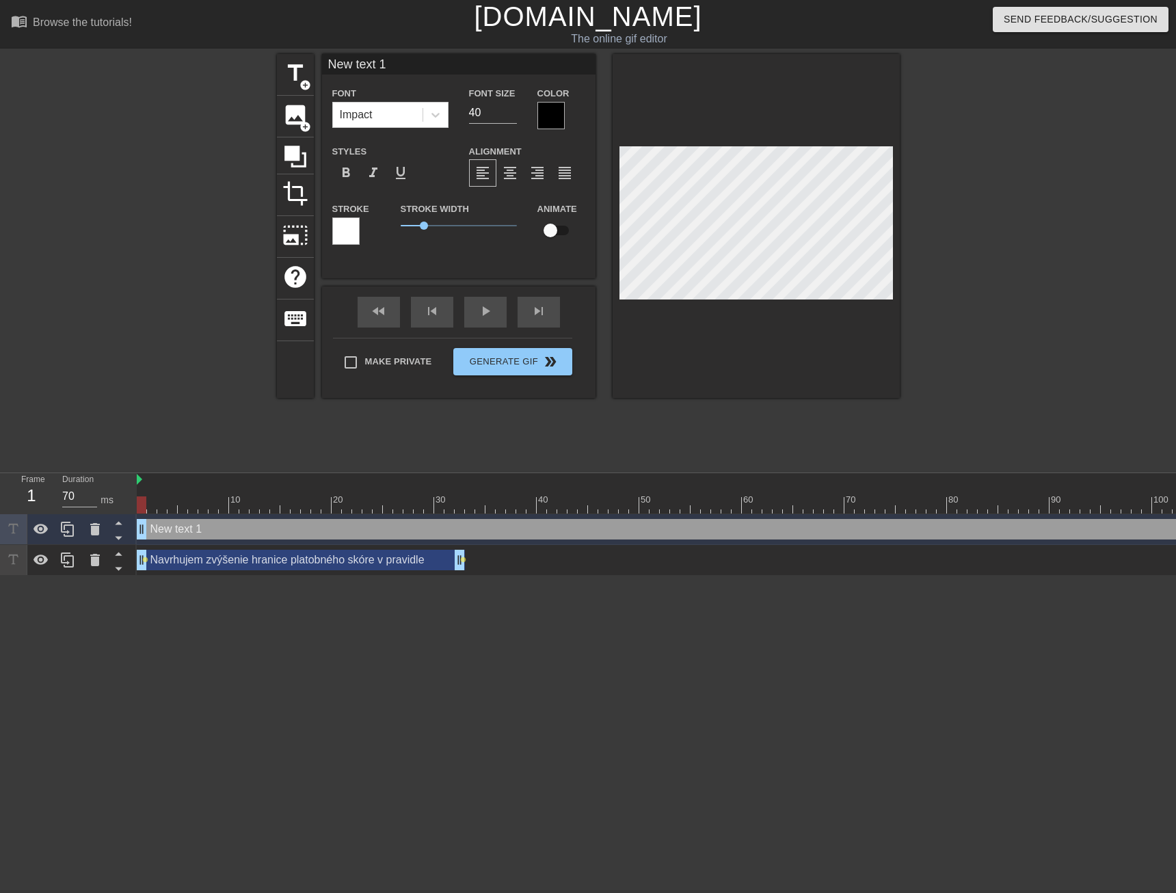
drag, startPoint x: 508, startPoint y: 530, endPoint x: 178, endPoint y: 543, distance: 329.7
click at [178, 543] on div "New text 1 drag_handle drag_handle" at bounding box center [911, 529] width 1548 height 31
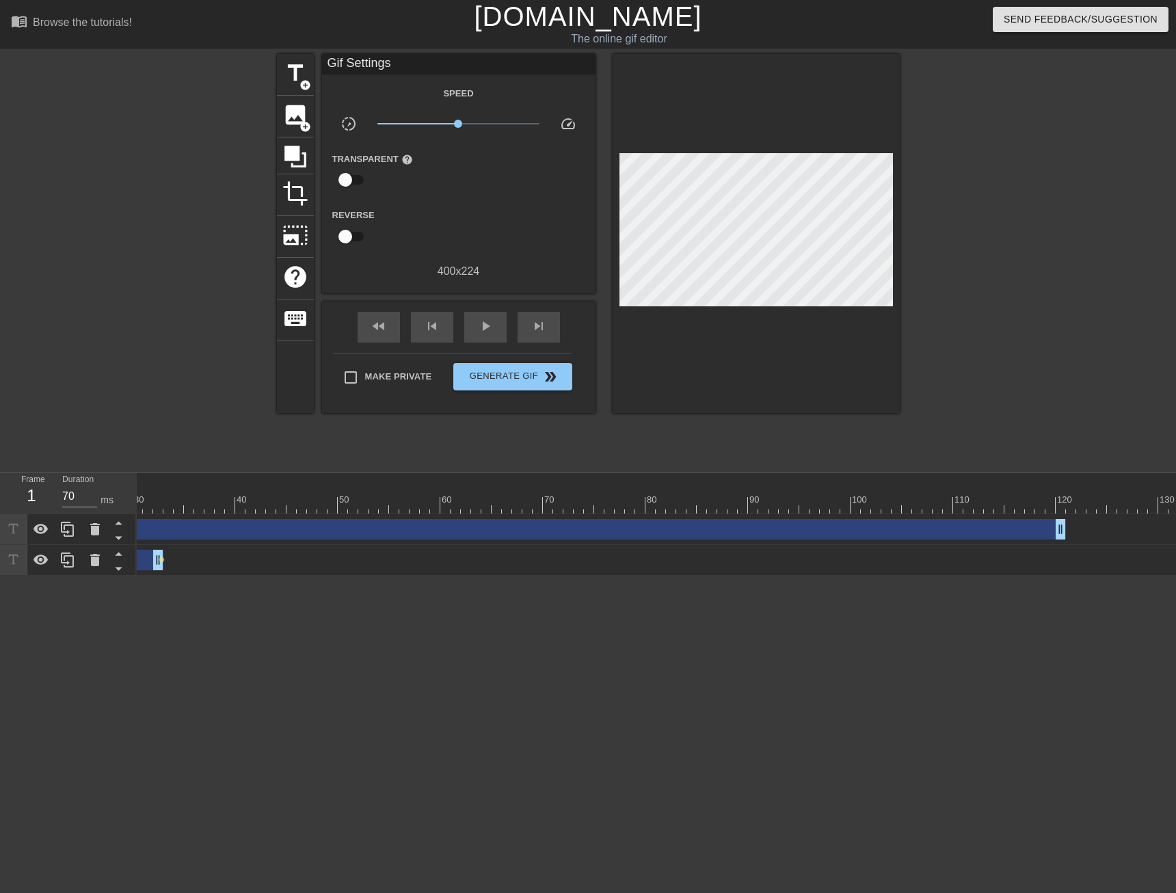
scroll to position [0, 513]
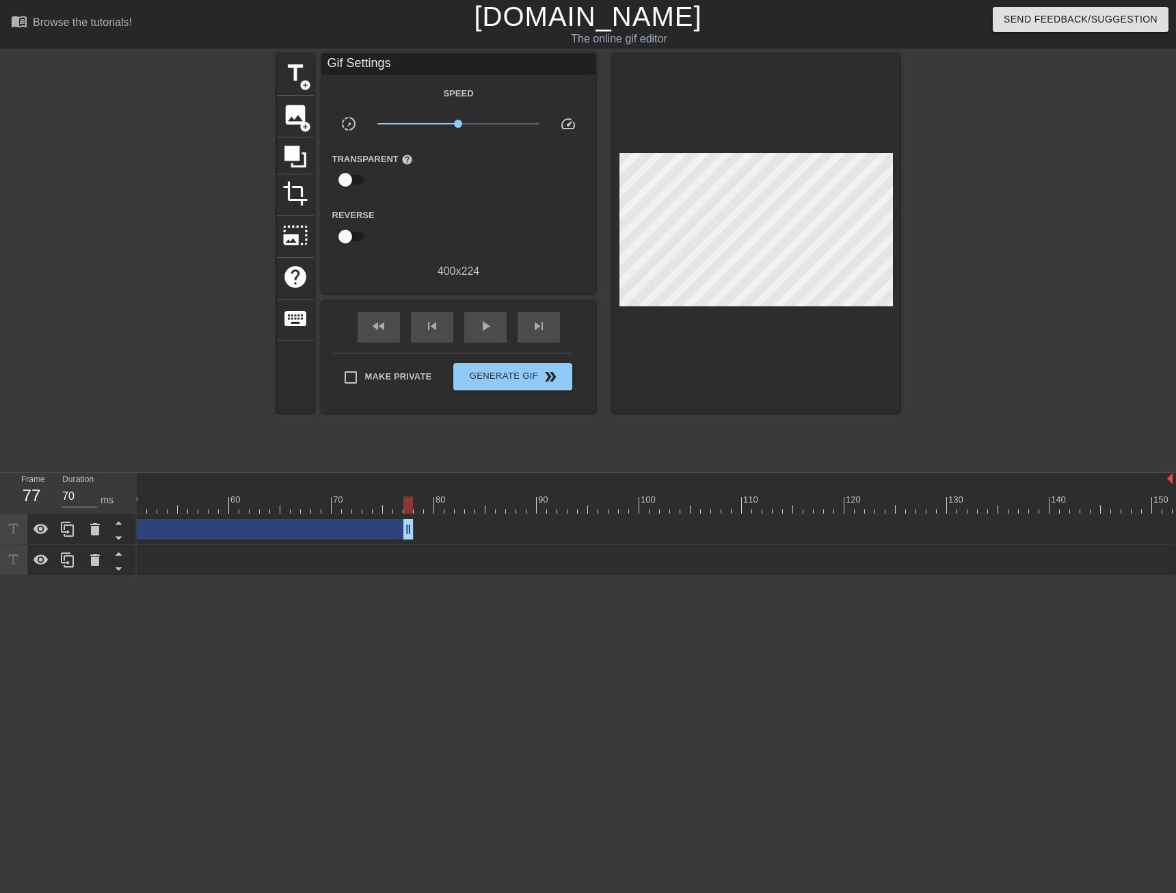
drag, startPoint x: 850, startPoint y: 528, endPoint x: 288, endPoint y: 548, distance: 562.2
click at [288, 548] on div "New text 1 drag_handle drag_handle Navrhujem zvýšenie hranice platobného skóre …" at bounding box center [143, 545] width 1039 height 62
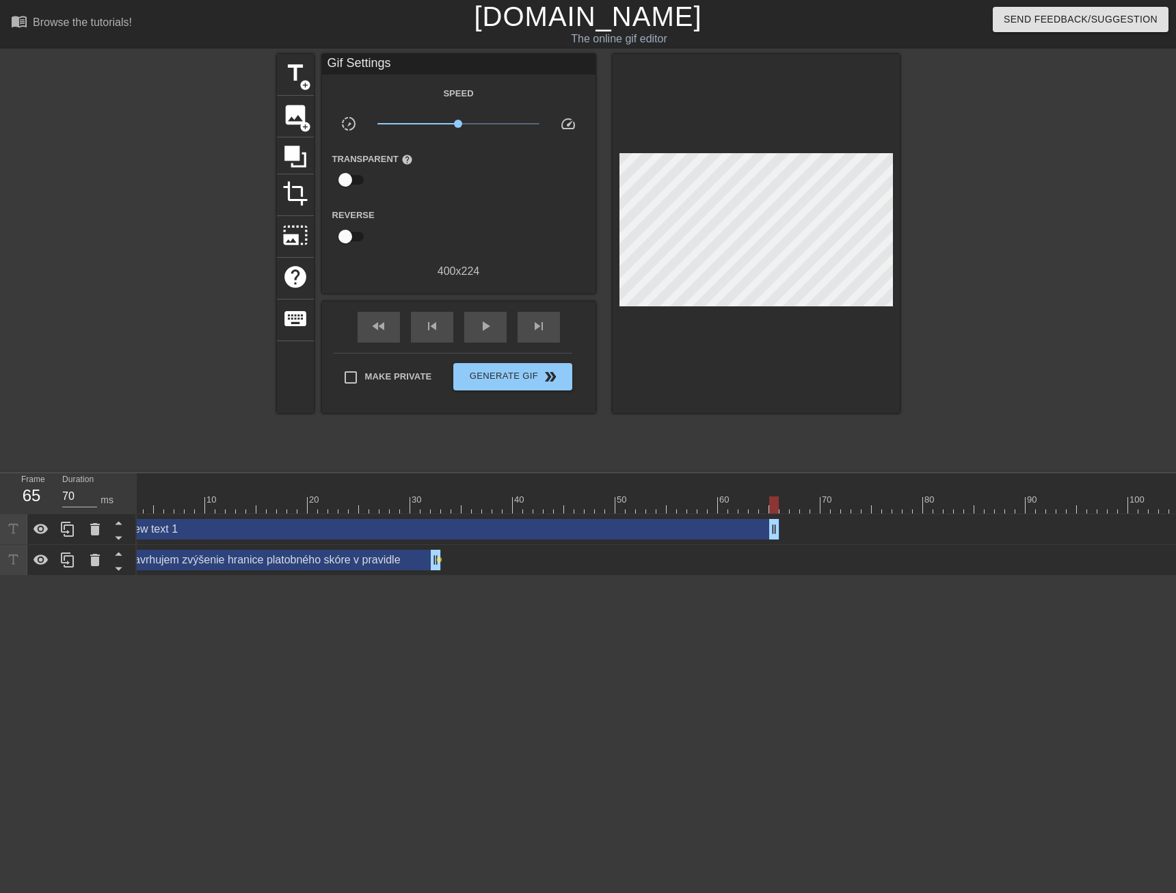
scroll to position [0, 0]
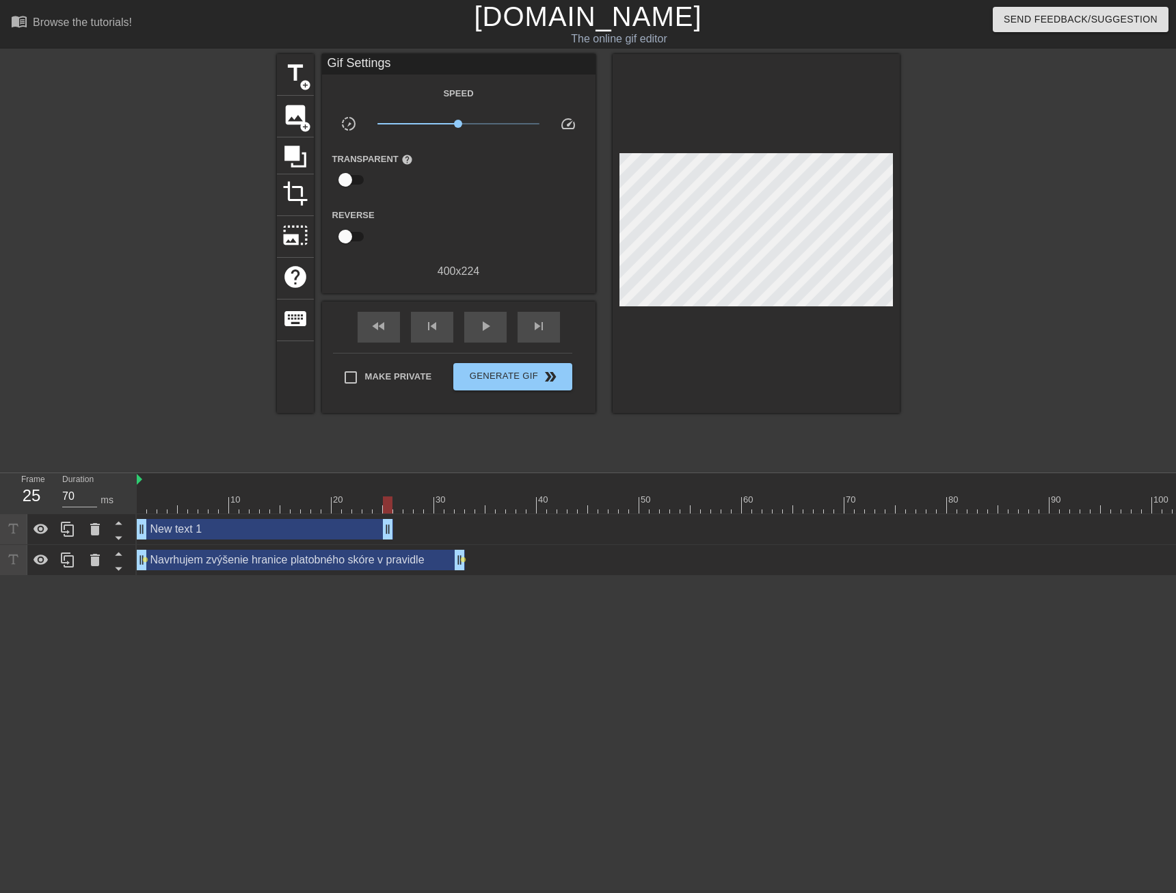
drag, startPoint x: 797, startPoint y: 531, endPoint x: 389, endPoint y: 534, distance: 408.0
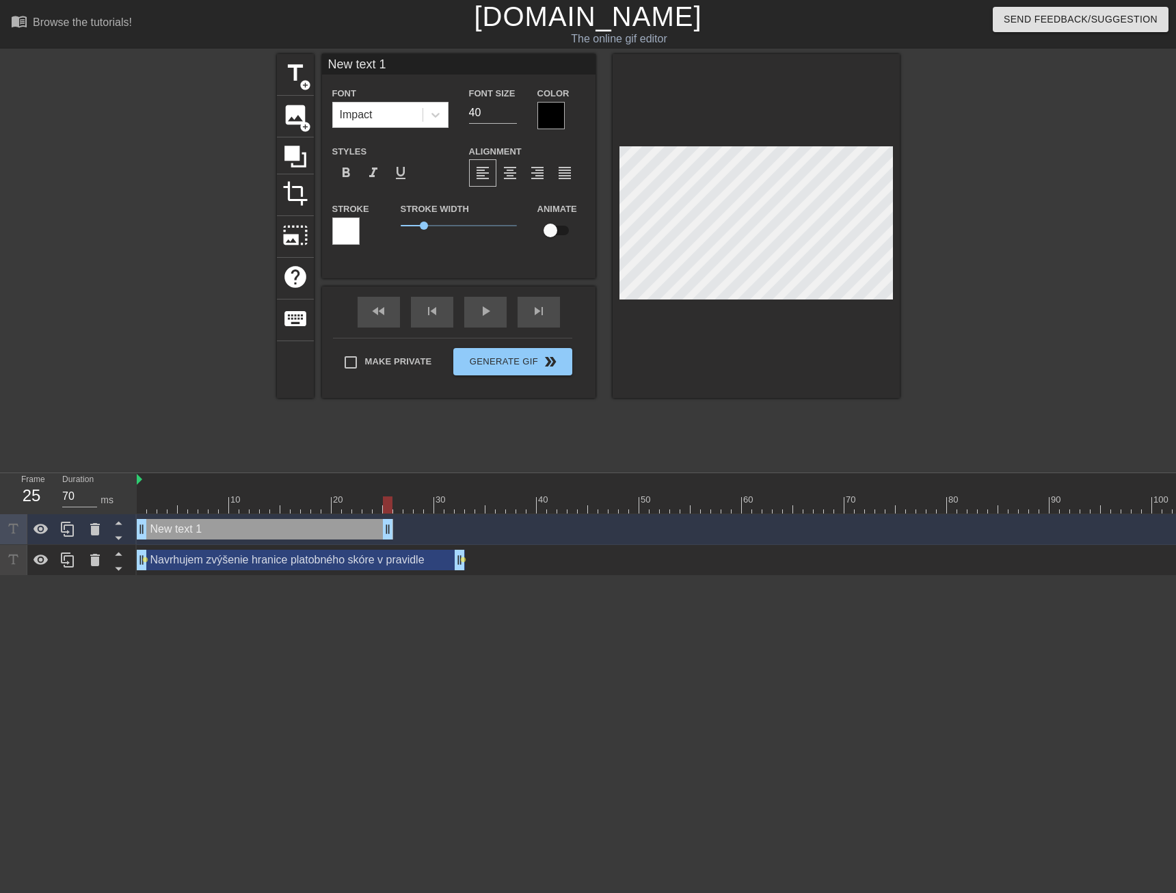
scroll to position [2, 3]
type input "M"
type textarea "M"
type input "Ma"
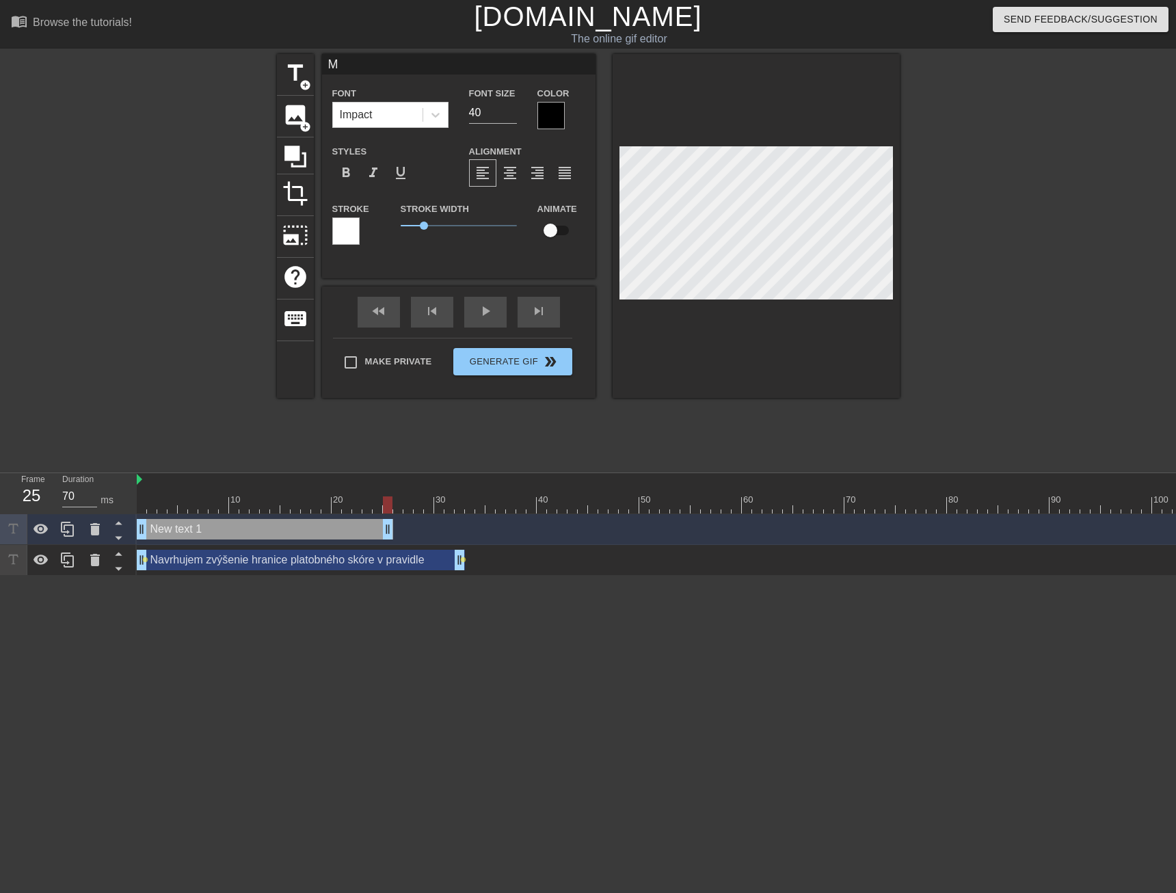
type textarea "Ma"
type input "Mar"
type textarea "Mar"
type input "Maro"
type textarea "Maro"
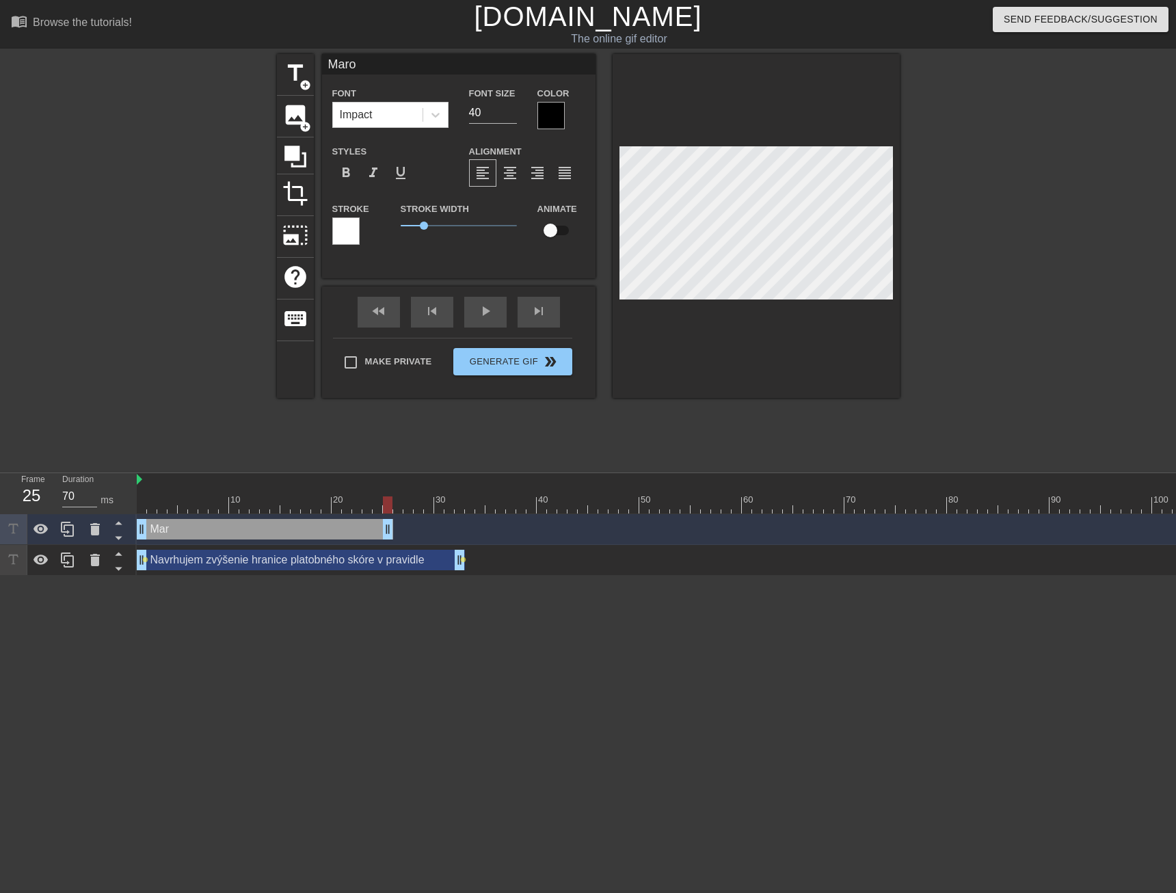
type input "[PERSON_NAME]"
type textarea "[PERSON_NAME]"
drag, startPoint x: 389, startPoint y: 532, endPoint x: 481, endPoint y: 528, distance: 92.4
click at [300, 88] on span "add_circle" at bounding box center [305, 85] width 12 height 12
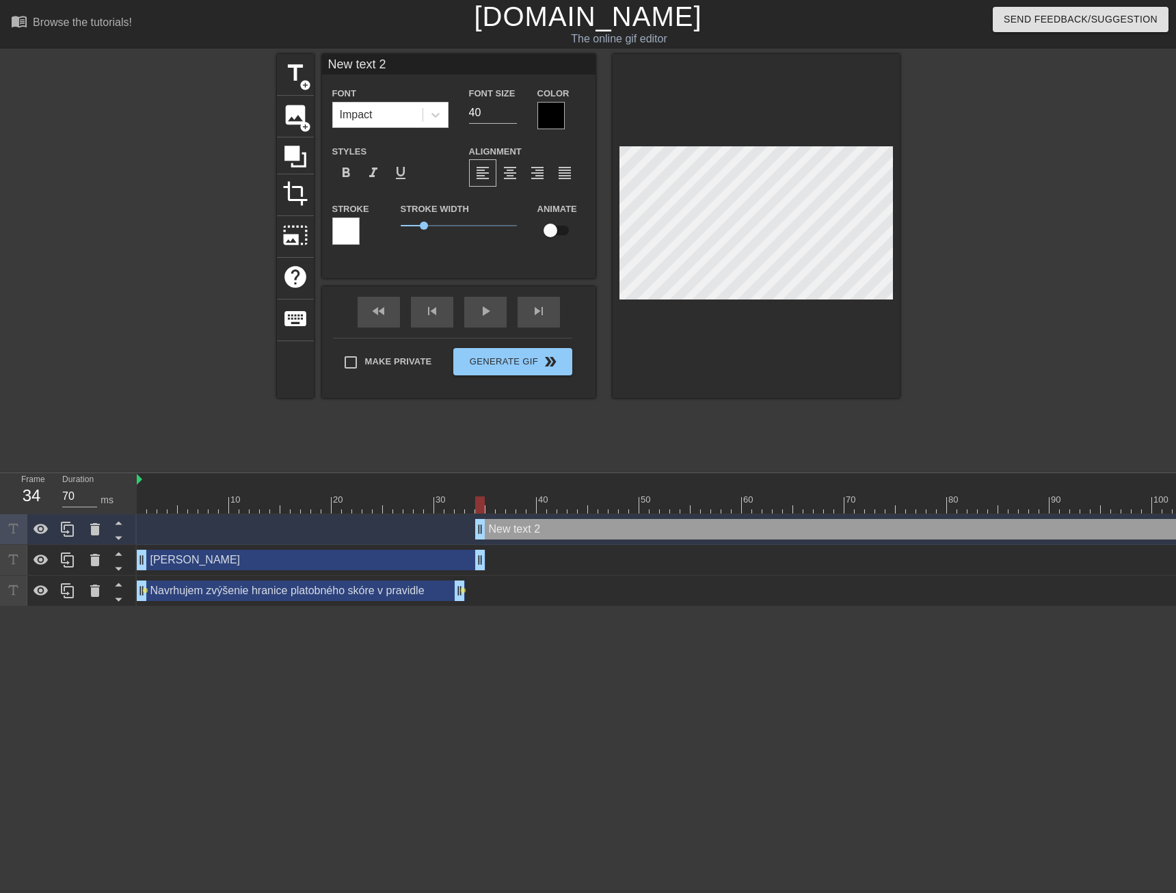
scroll to position [2, 3]
type input "H"
type textarea "H"
type input "Hl"
type textarea "Hl"
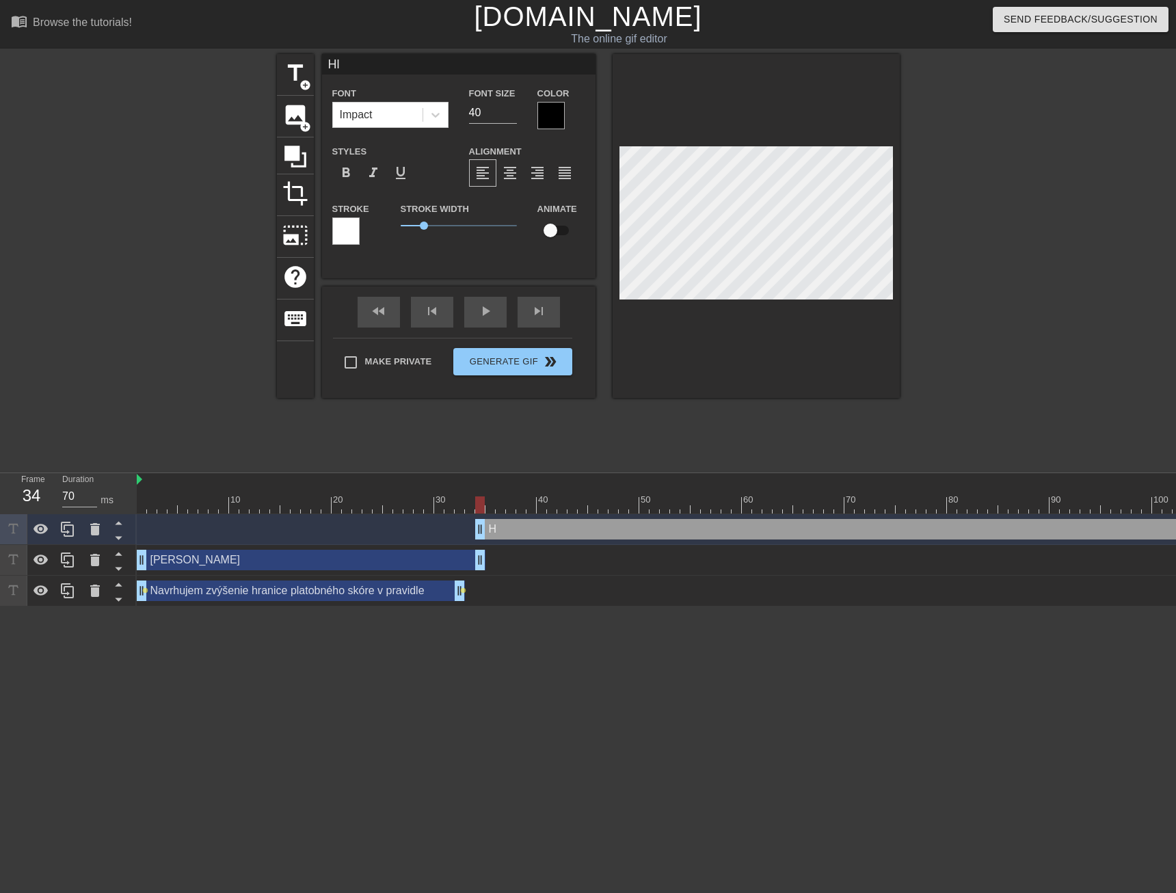
type input "Hla"
type textarea "Hla"
type input "Hlav"
type textarea "Hlav"
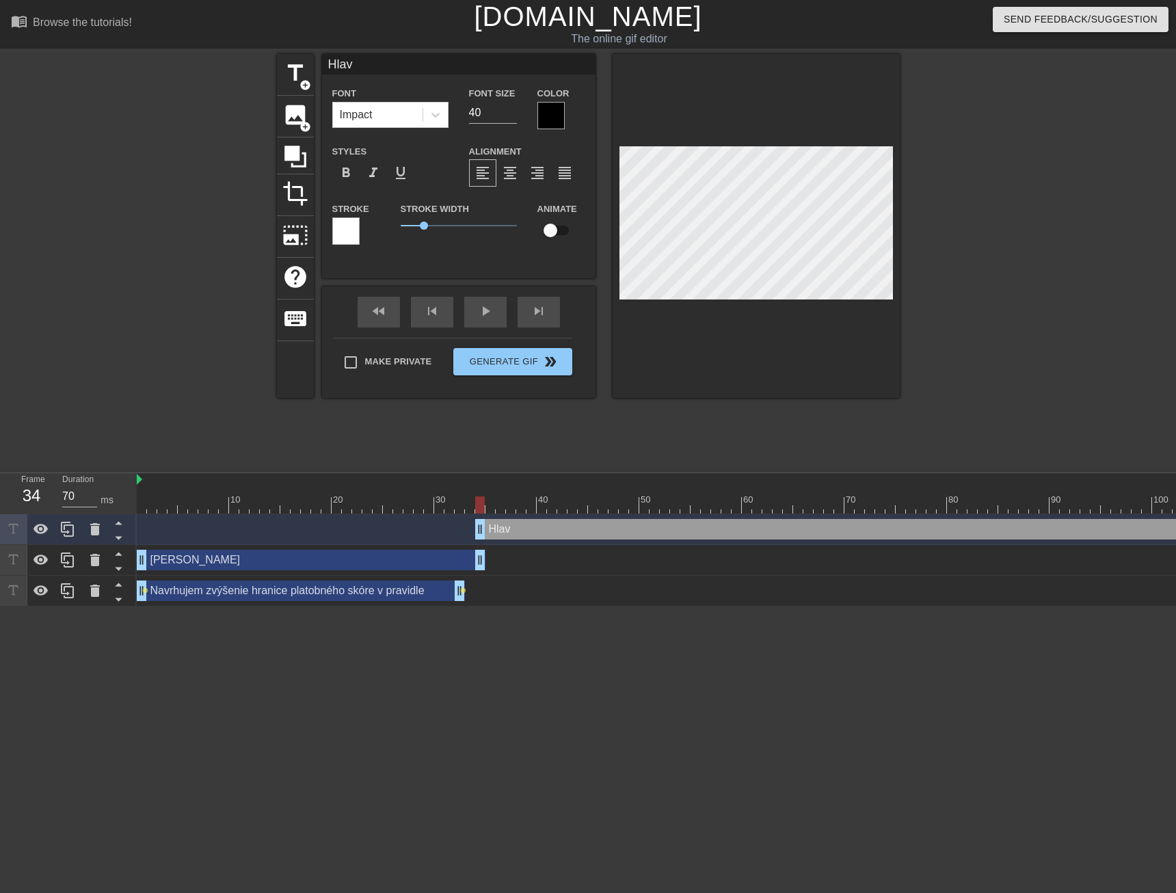
type input "Hlavk"
type textarea "Hlavk"
type input "Hlavka"
type textarea "Hlavka"
drag, startPoint x: 686, startPoint y: 419, endPoint x: 690, endPoint y: 411, distance: 8.6
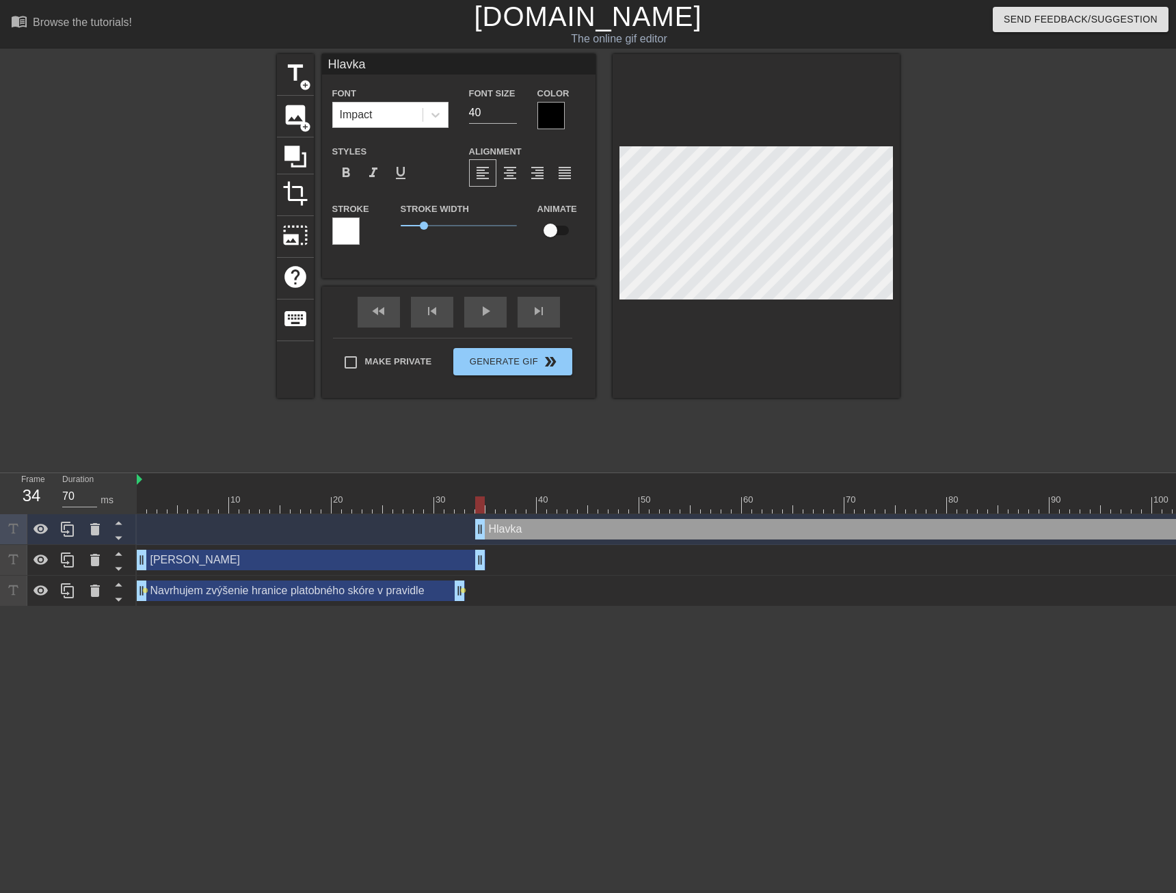
click at [686, 418] on div "title add_circle image add_circle crop photo_size_select_large help keyboard Hl…" at bounding box center [588, 259] width 623 height 410
drag, startPoint x: 573, startPoint y: 525, endPoint x: 217, endPoint y: 531, distance: 356.1
click at [218, 531] on div "Hlavka drag_handle drag_handle" at bounding box center [742, 529] width 1210 height 21
click at [566, 234] on input "checkbox" at bounding box center [550, 230] width 78 height 26
checkbox input "true"
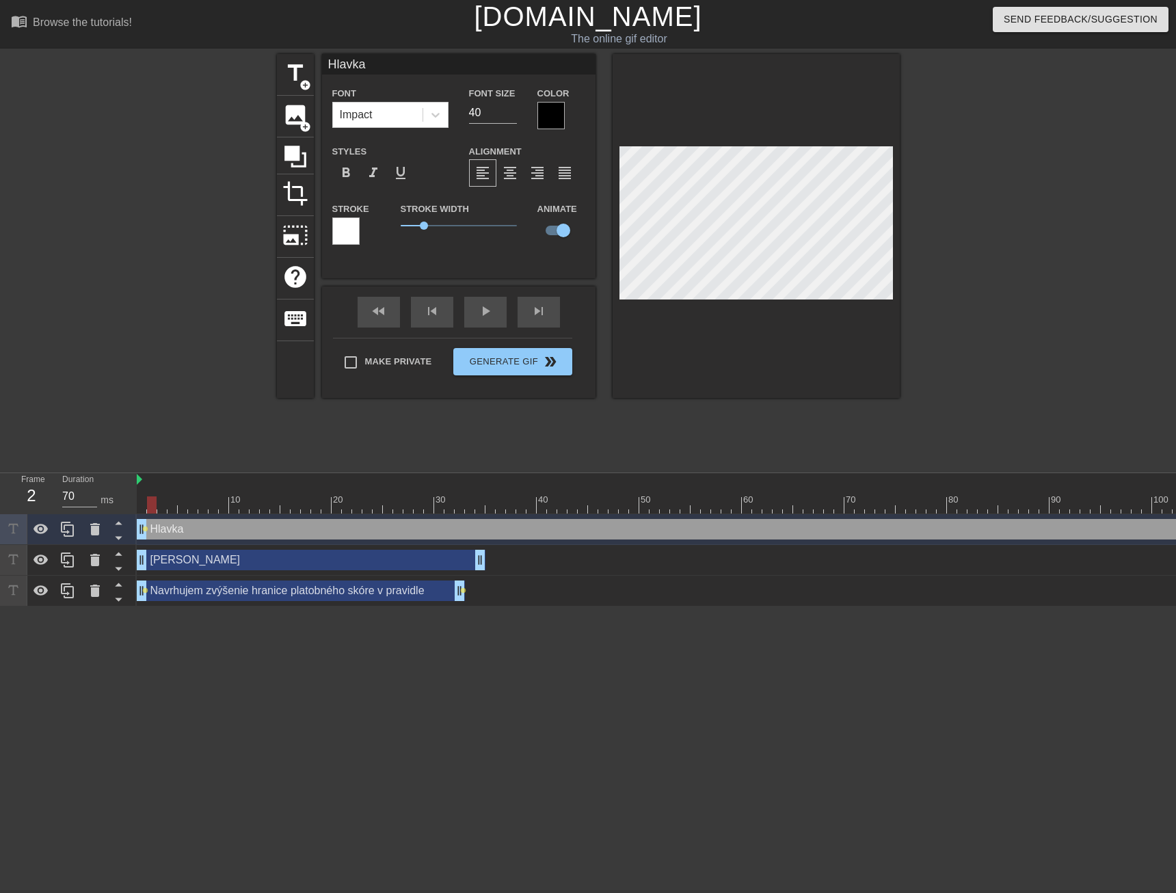
click at [156, 503] on div at bounding box center [911, 504] width 1548 height 17
click at [225, 502] on div at bounding box center [911, 504] width 1548 height 17
click at [327, 506] on div at bounding box center [911, 504] width 1548 height 17
click at [433, 505] on div at bounding box center [911, 504] width 1548 height 17
click at [546, 505] on div at bounding box center [911, 504] width 1548 height 17
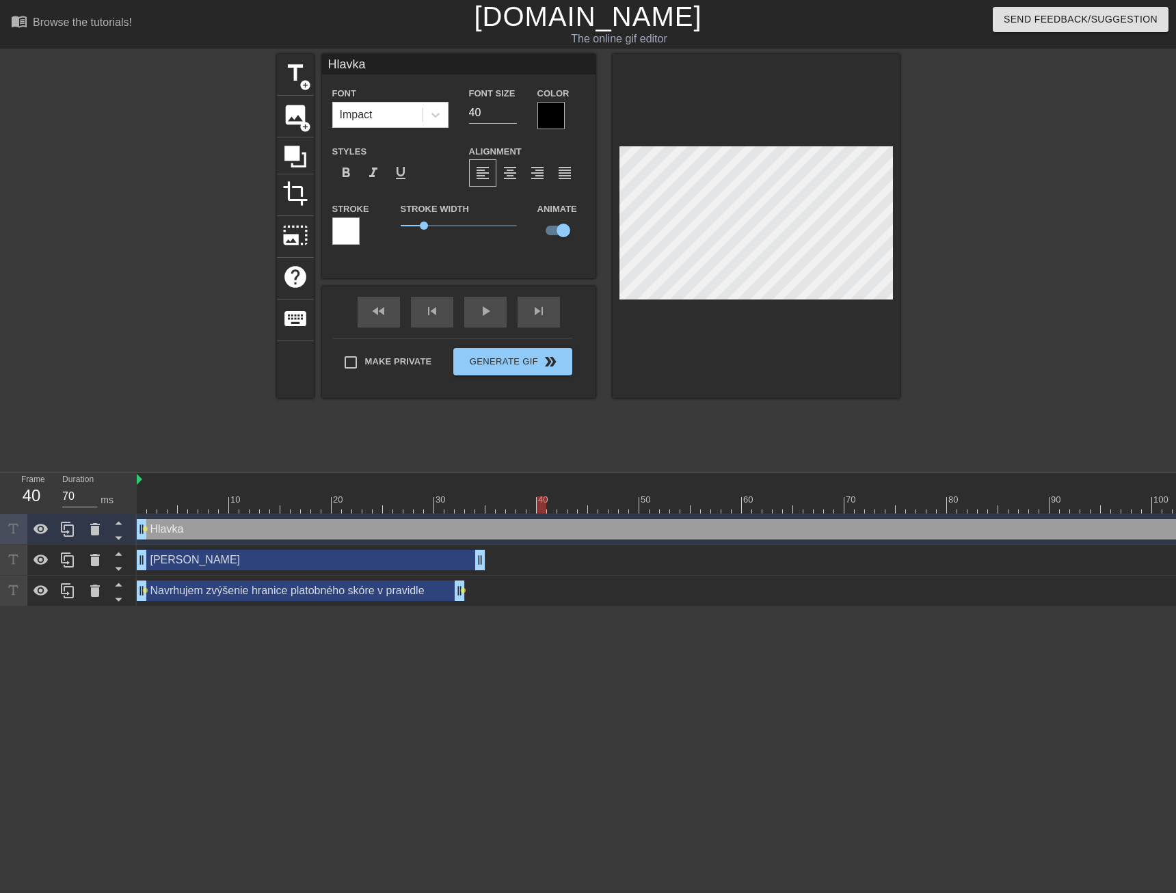
click at [500, 504] on div at bounding box center [911, 504] width 1548 height 17
click at [571, 502] on div at bounding box center [911, 504] width 1548 height 17
click at [628, 503] on div at bounding box center [911, 504] width 1548 height 17
click at [504, 506] on div at bounding box center [911, 504] width 1548 height 17
click at [582, 504] on div at bounding box center [911, 504] width 1548 height 17
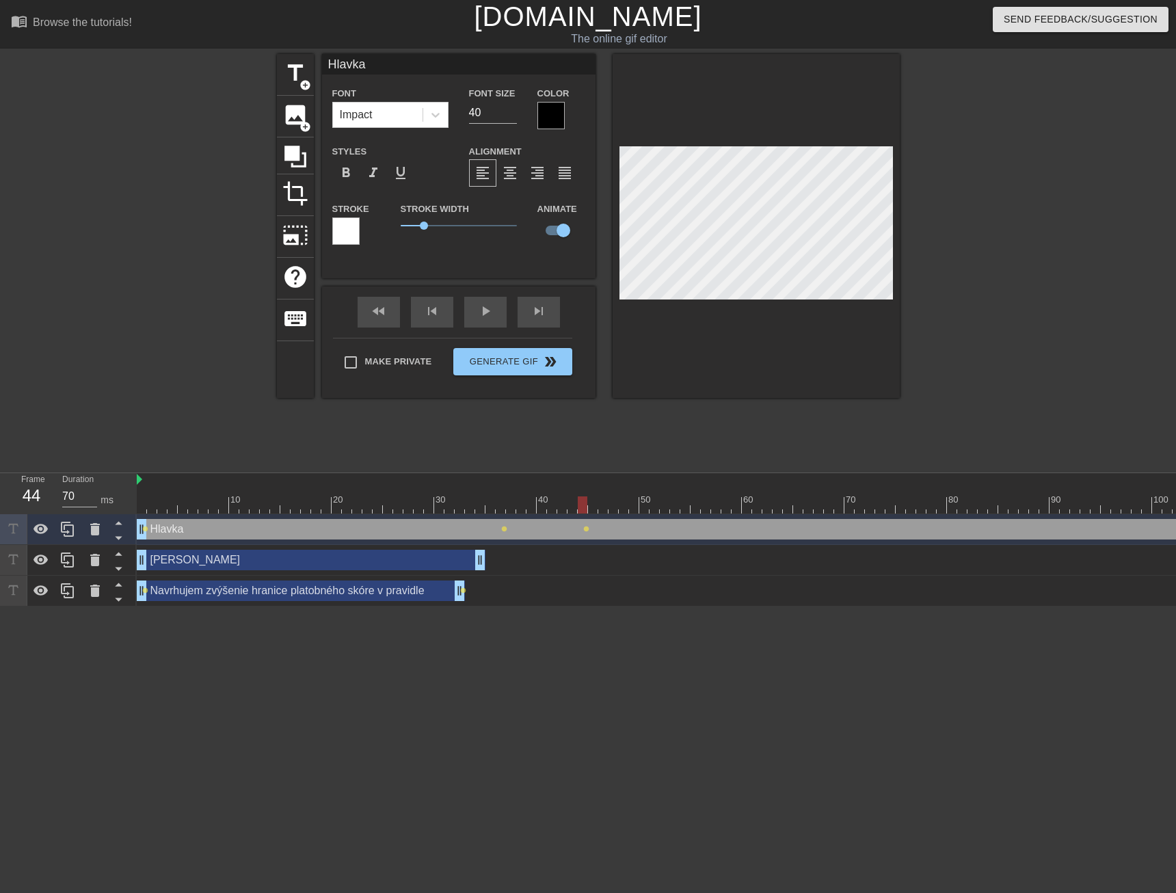
click at [688, 505] on div at bounding box center [911, 504] width 1548 height 17
click at [787, 503] on div at bounding box center [911, 504] width 1548 height 17
click at [891, 503] on div at bounding box center [911, 504] width 1548 height 17
click at [1005, 506] on div at bounding box center [911, 504] width 1548 height 17
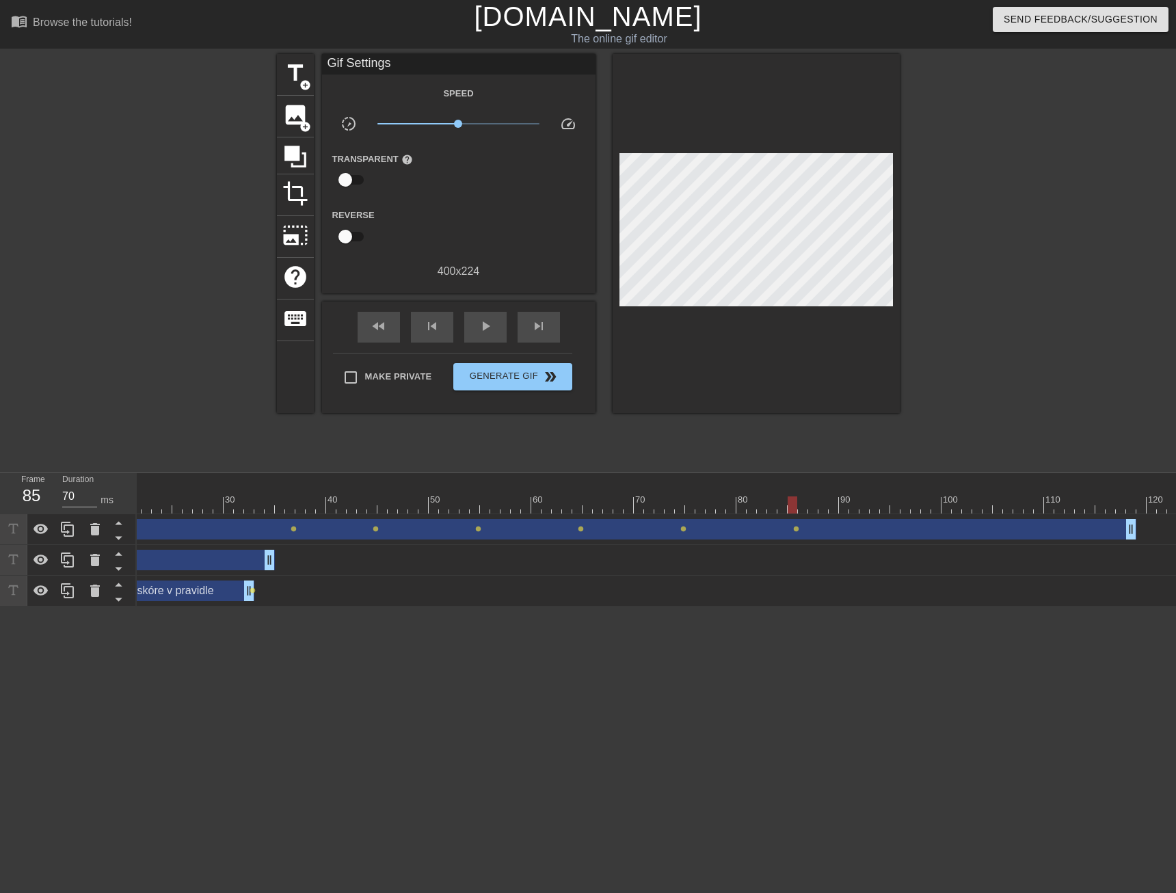
scroll to position [0, 280]
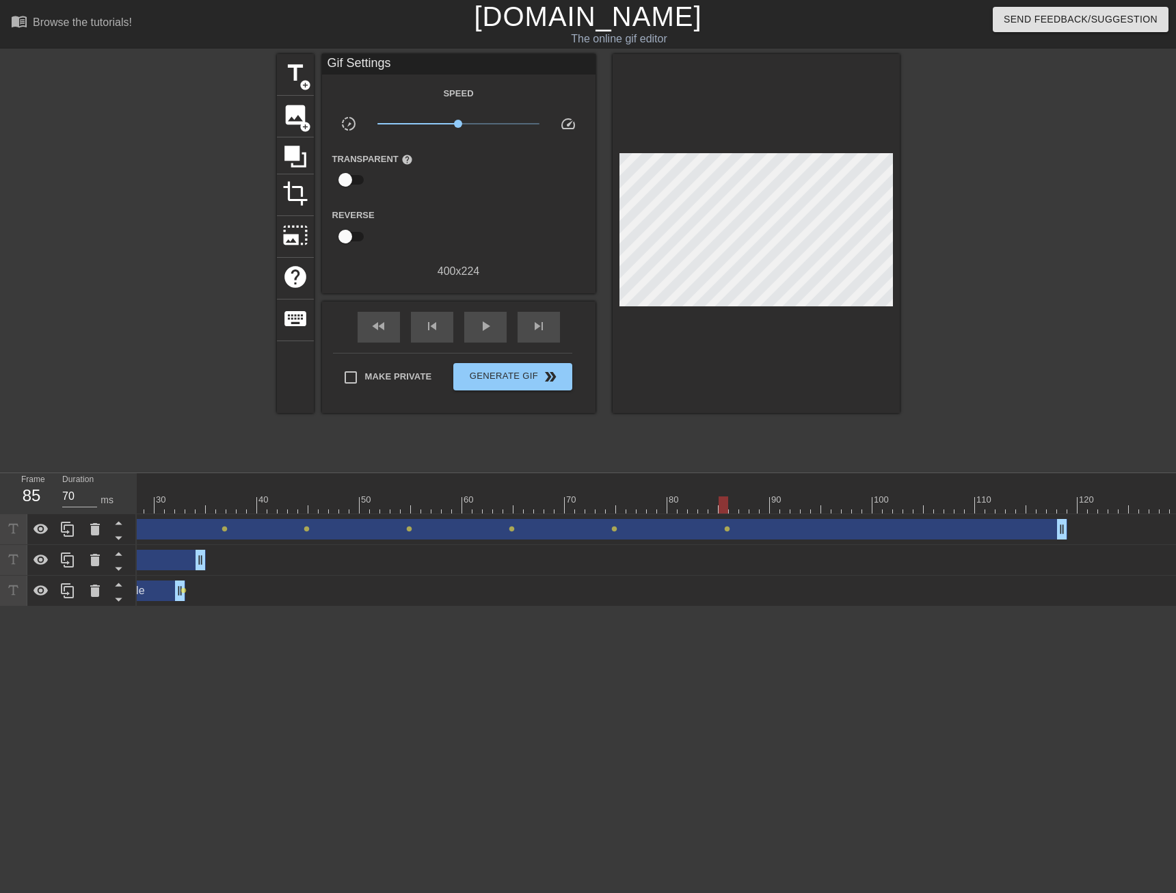
click at [817, 502] on div at bounding box center [631, 504] width 1548 height 17
click at [921, 508] on div at bounding box center [631, 504] width 1548 height 17
click at [1022, 507] on div at bounding box center [631, 504] width 1548 height 17
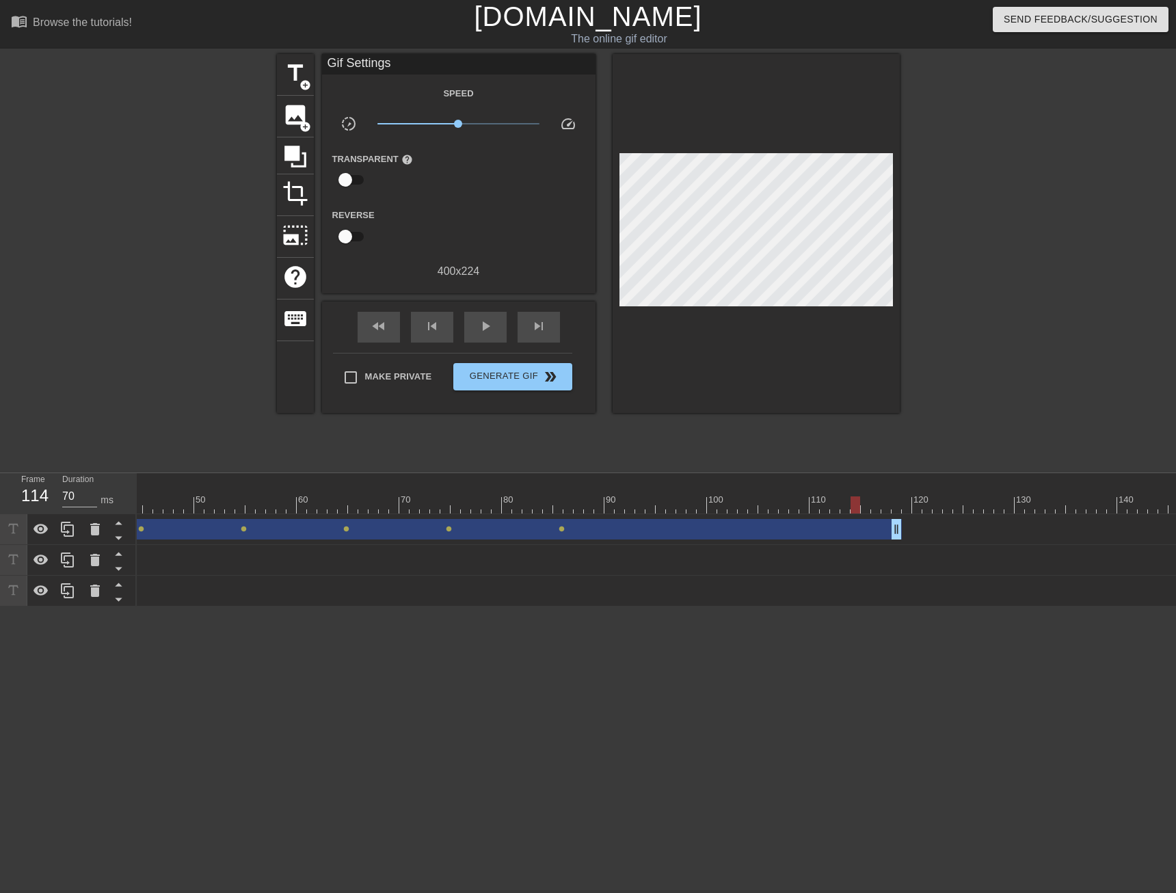
scroll to position [0, 513]
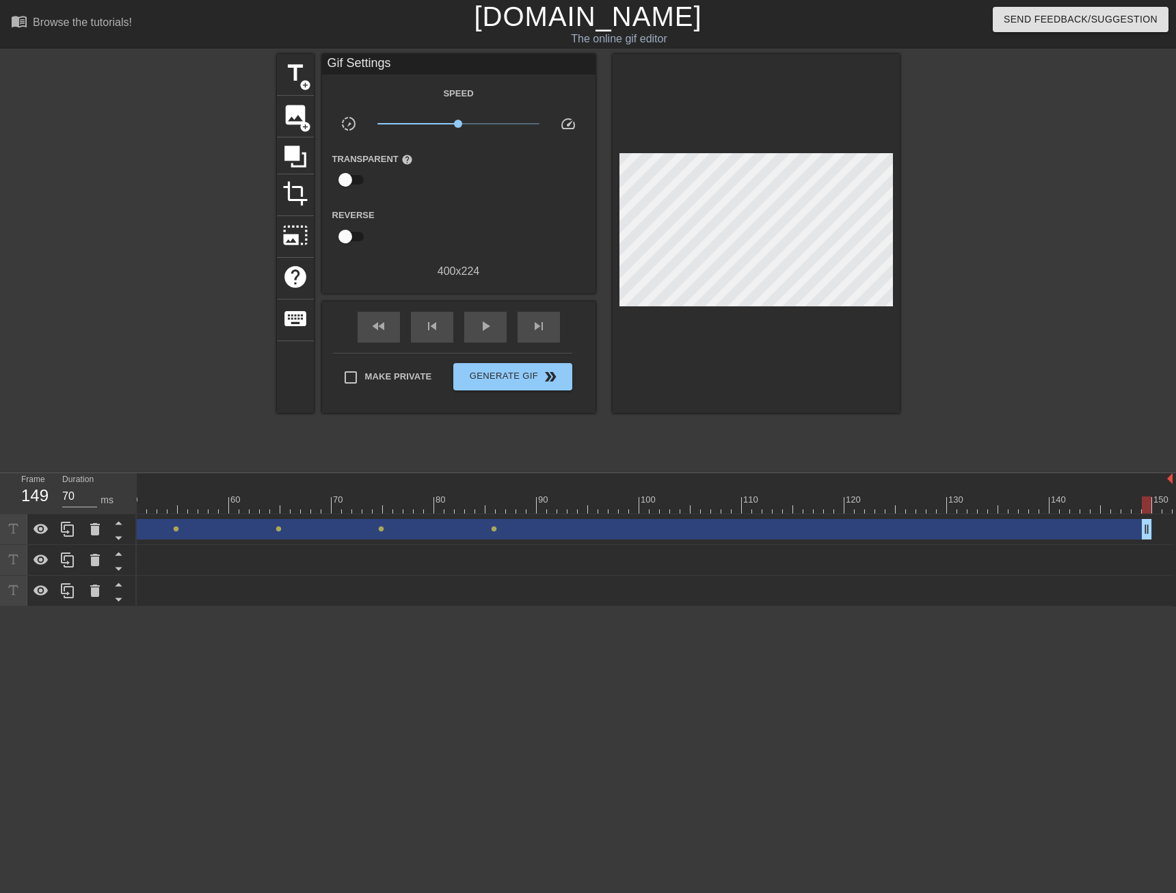
drag, startPoint x: 831, startPoint y: 530, endPoint x: 1144, endPoint y: 534, distance: 313.1
drag, startPoint x: 1148, startPoint y: 532, endPoint x: 1167, endPoint y: 531, distance: 19.1
click at [682, 508] on div at bounding box center [398, 504] width 1548 height 17
click at [787, 508] on div at bounding box center [398, 504] width 1548 height 17
click at [852, 510] on div at bounding box center [398, 504] width 1548 height 17
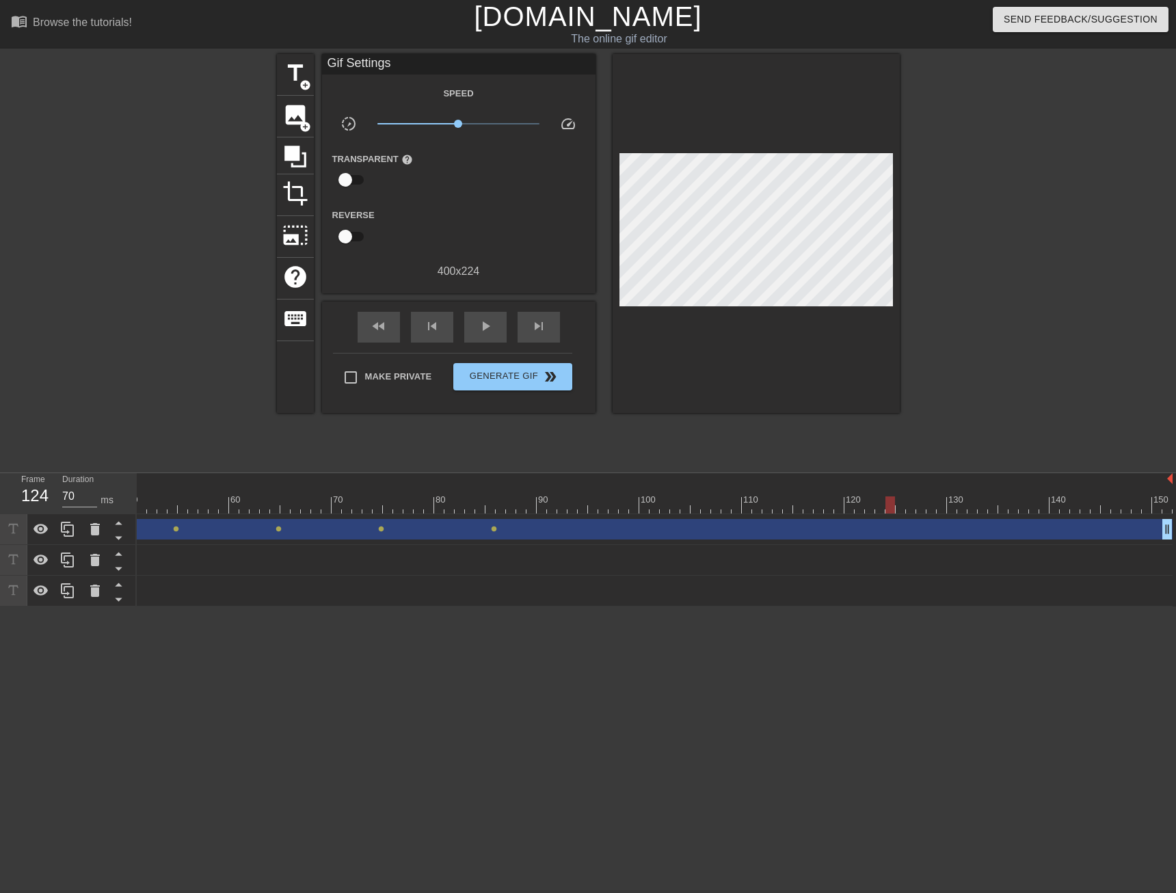
click at [891, 509] on div at bounding box center [398, 504] width 1548 height 17
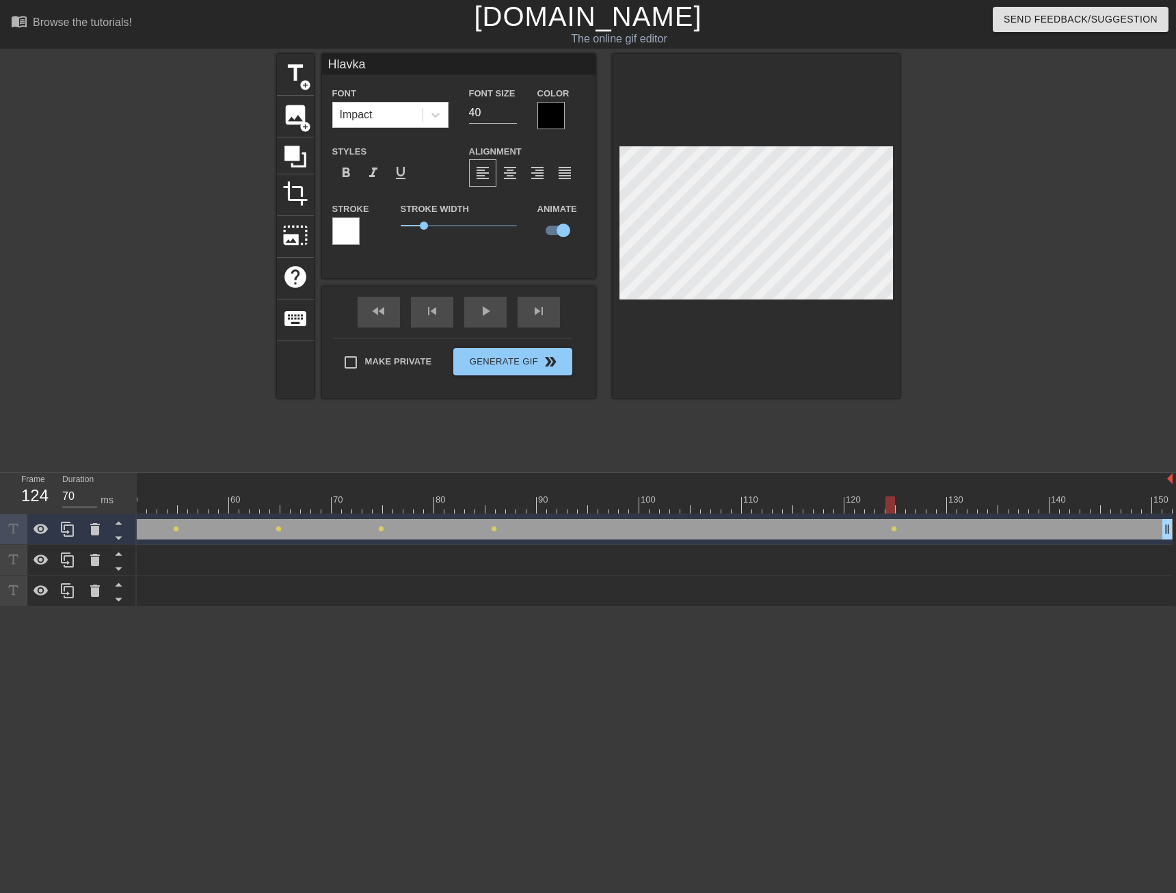
click at [991, 507] on div at bounding box center [398, 504] width 1548 height 17
click at [1094, 508] on div at bounding box center [398, 504] width 1548 height 17
click at [1157, 508] on div at bounding box center [398, 504] width 1548 height 17
click at [1169, 506] on div at bounding box center [398, 504] width 1548 height 17
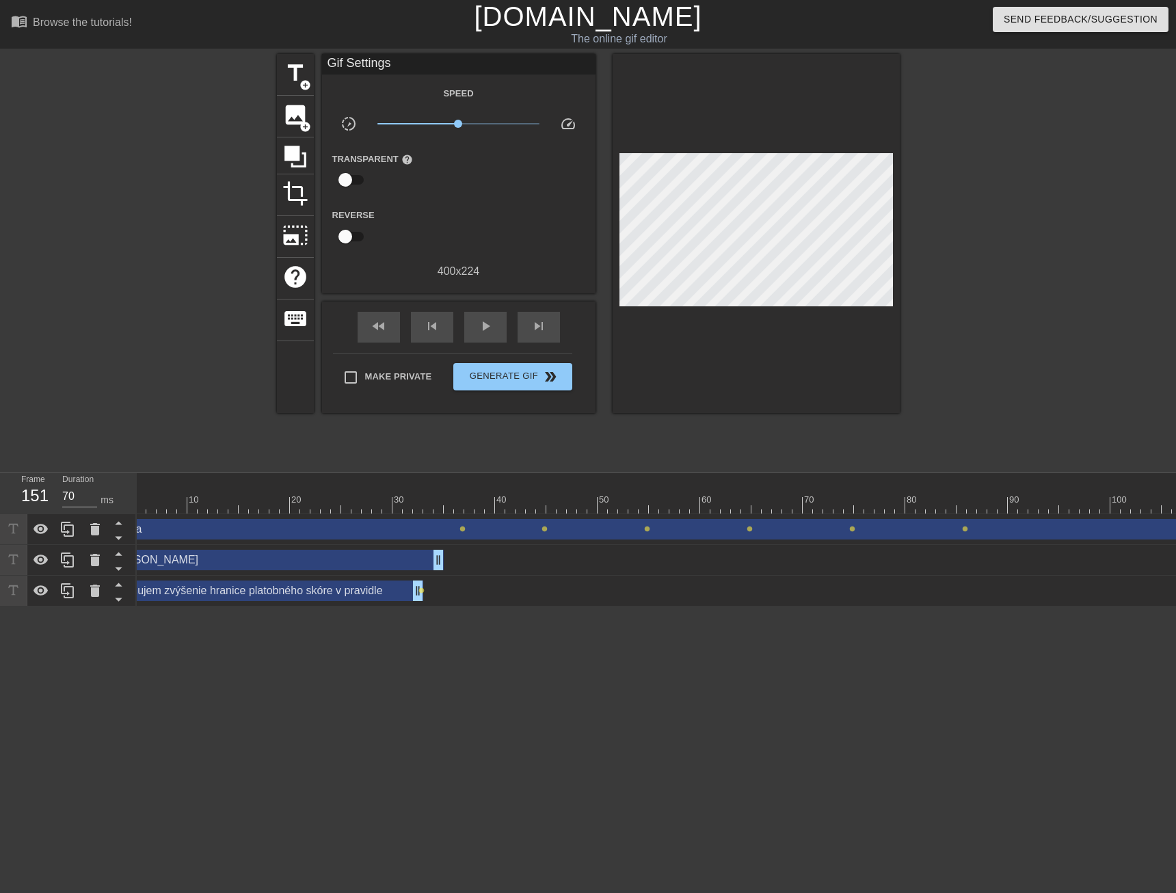
scroll to position [0, 0]
click at [232, 556] on div "[PERSON_NAME] drag_handle drag_handle" at bounding box center [311, 560] width 349 height 21
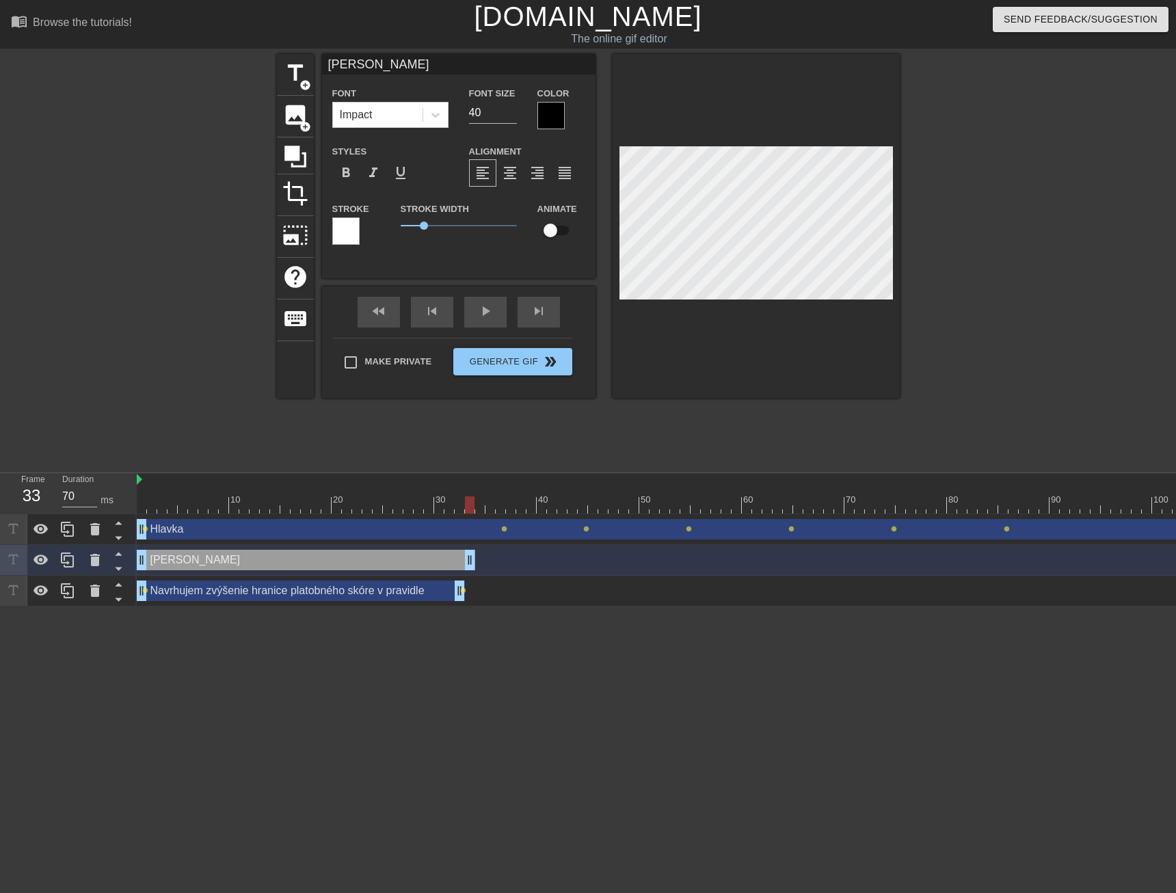
drag, startPoint x: 484, startPoint y: 560, endPoint x: 477, endPoint y: 585, distance: 26.2
click at [477, 585] on div "Hlavka drag_handle drag_handle lens lens lens lens lens lens lens lens lens len…" at bounding box center [656, 560] width 1039 height 92
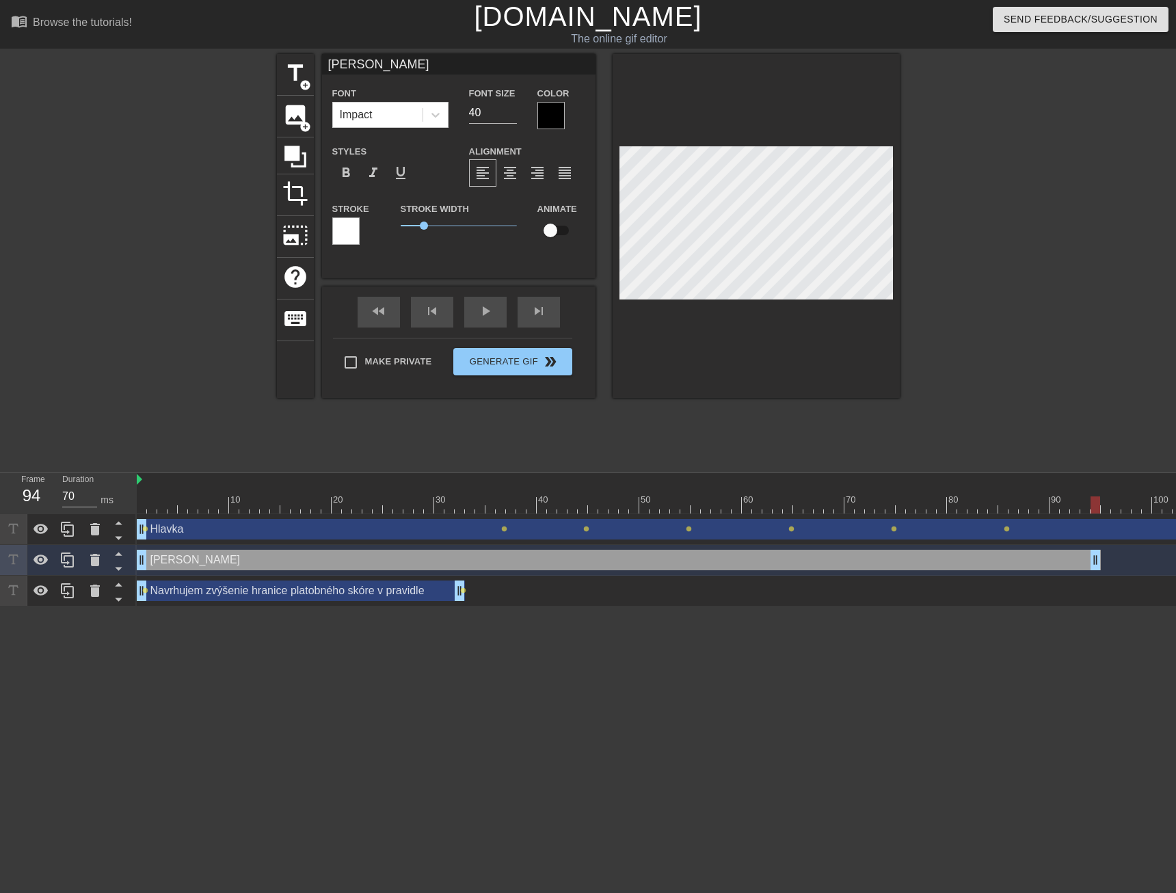
drag, startPoint x: 474, startPoint y: 560, endPoint x: 1108, endPoint y: 571, distance: 634.4
click at [1108, 571] on div "[PERSON_NAME] drag_handle drag_handle" at bounding box center [911, 560] width 1548 height 31
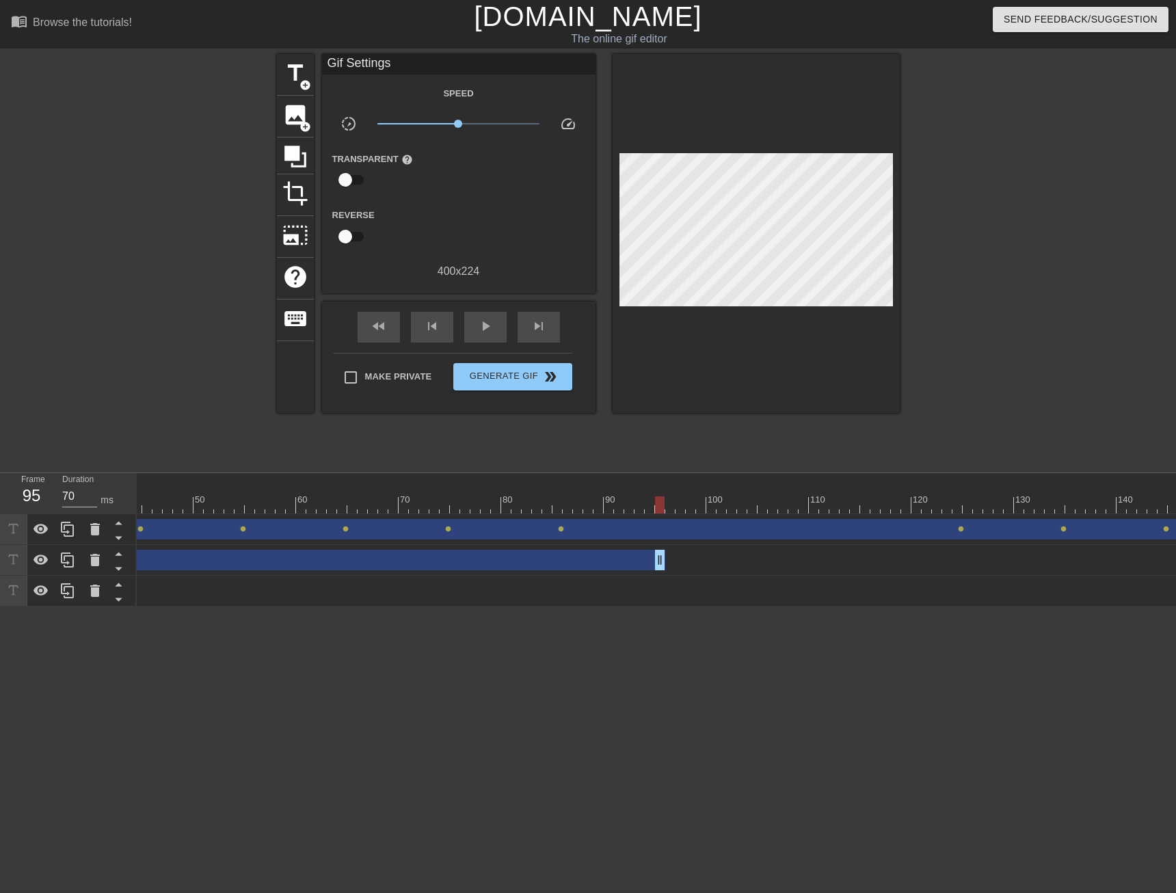
scroll to position [0, 513]
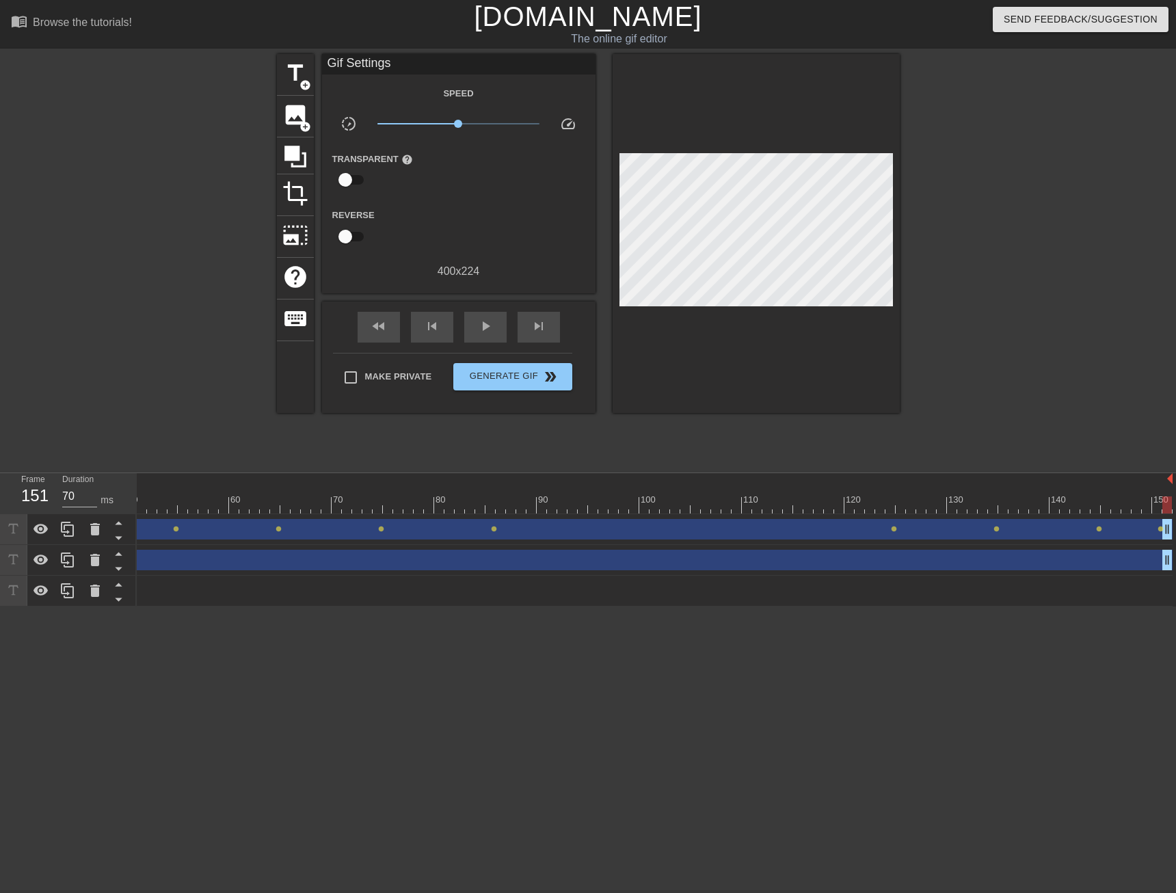
drag, startPoint x: 595, startPoint y: 569, endPoint x: 1224, endPoint y: 569, distance: 629.5
click at [1175, 569] on html "menu_book Browse the tutorials! [DOMAIN_NAME] The online gif editor Send Feedba…" at bounding box center [588, 303] width 1176 height 606
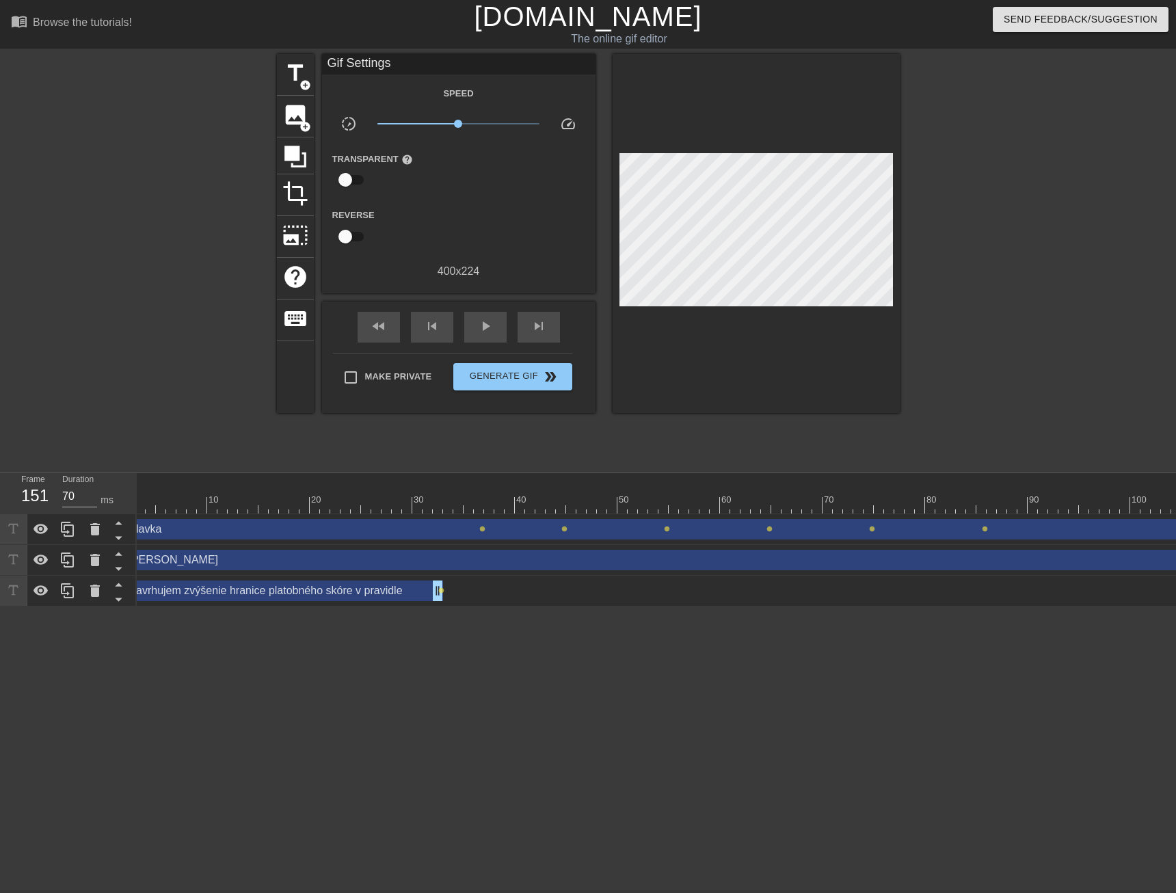
scroll to position [0, 0]
click at [208, 562] on div "[PERSON_NAME] drag_handle drag_handle" at bounding box center [911, 560] width 1548 height 21
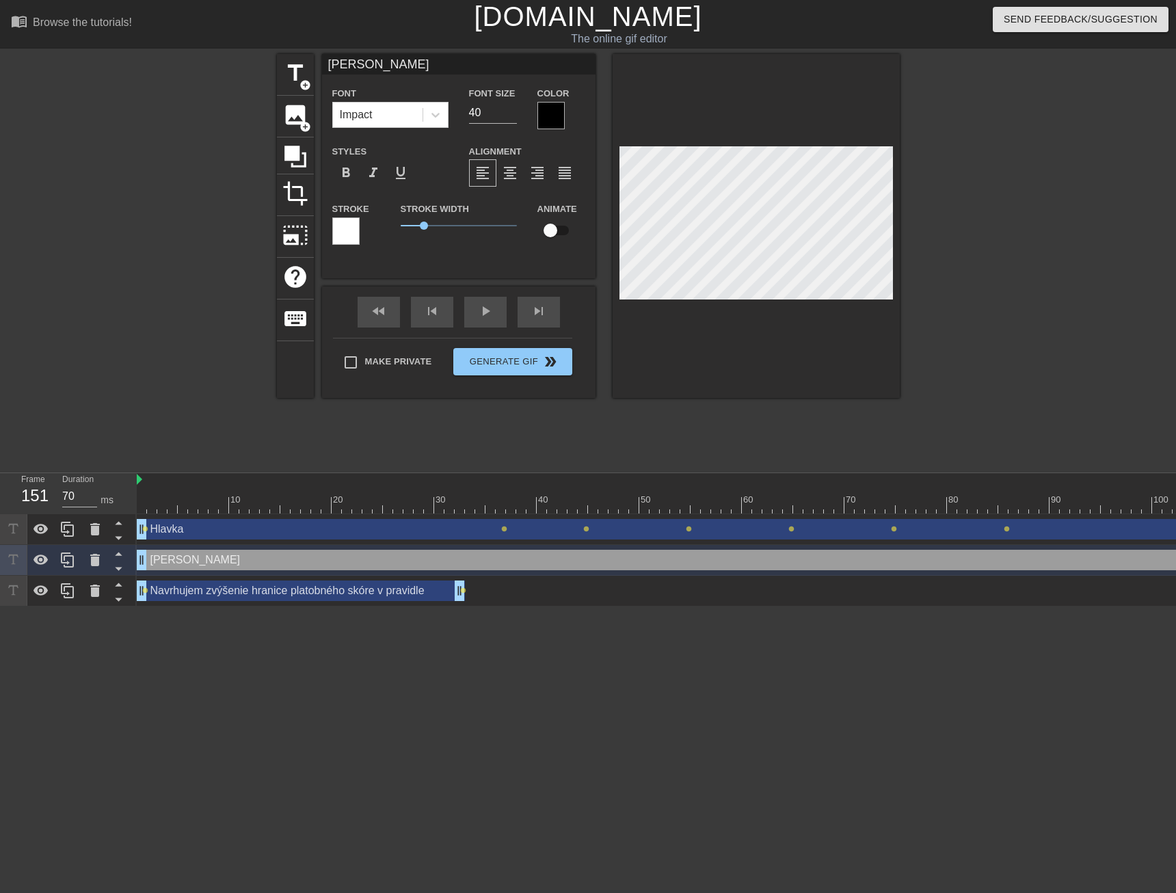
click at [219, 506] on div at bounding box center [911, 504] width 1548 height 17
click at [284, 506] on div at bounding box center [911, 504] width 1548 height 17
click at [377, 506] on div at bounding box center [911, 504] width 1548 height 17
click at [478, 501] on div at bounding box center [911, 504] width 1548 height 17
click at [582, 500] on div at bounding box center [911, 504] width 1548 height 17
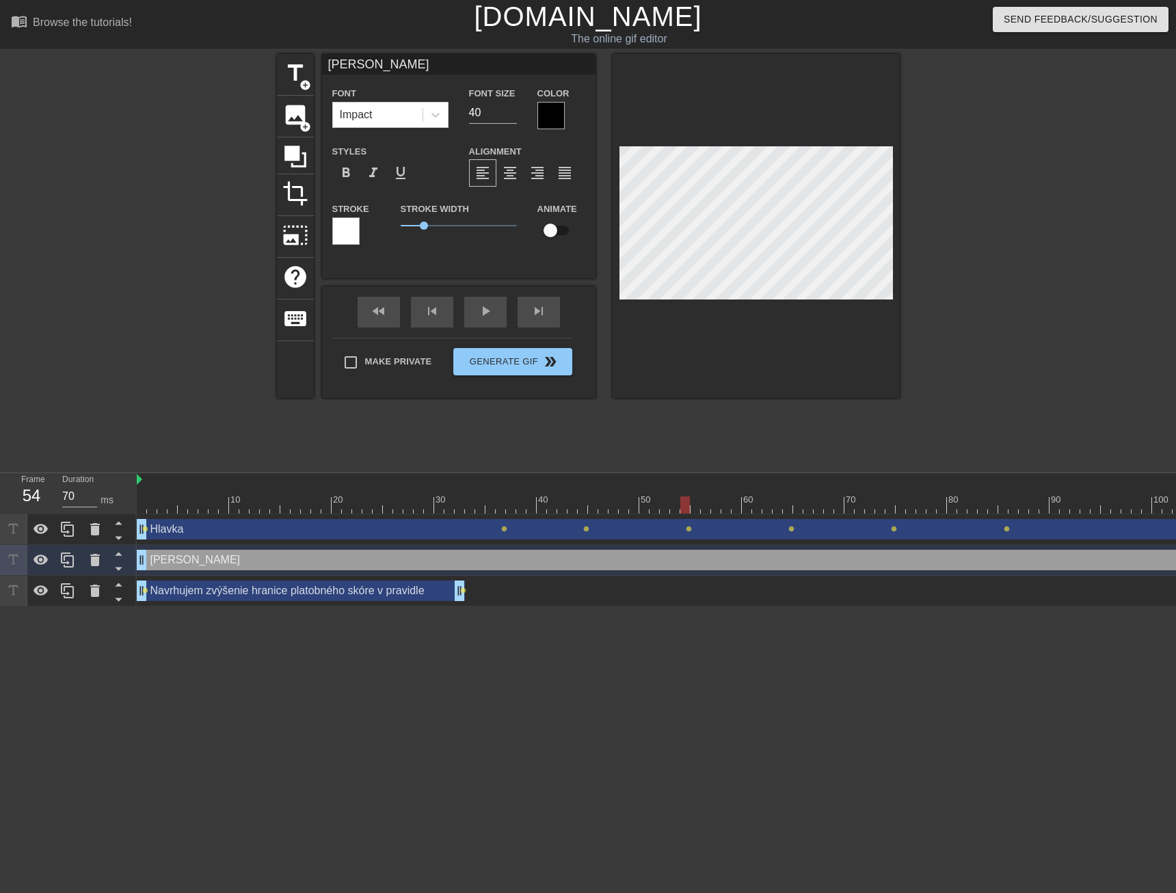
click at [683, 504] on div at bounding box center [911, 504] width 1548 height 17
click at [787, 503] on div at bounding box center [911, 504] width 1548 height 17
click at [893, 505] on div at bounding box center [911, 504] width 1548 height 17
click at [994, 503] on div at bounding box center [911, 504] width 1548 height 17
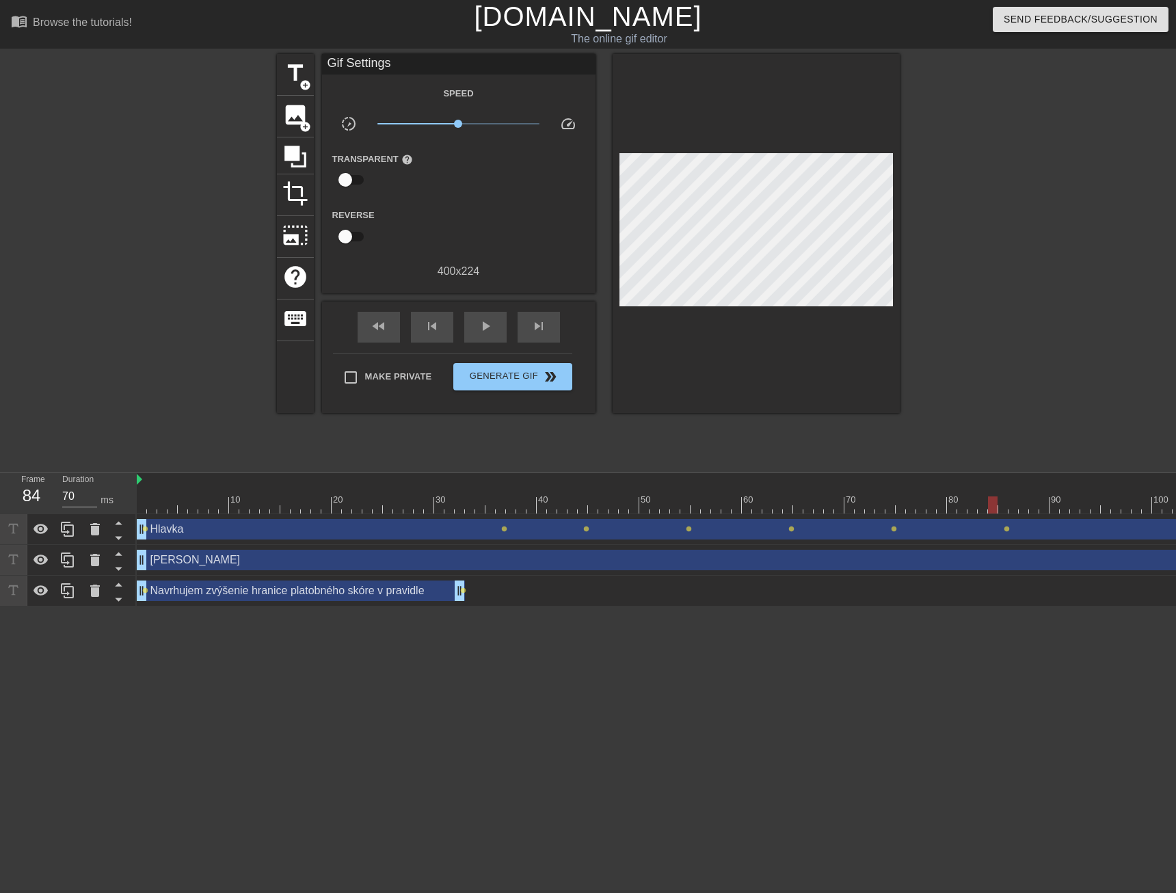
click at [537, 561] on div "[PERSON_NAME] drag_handle drag_handle" at bounding box center [911, 560] width 1548 height 21
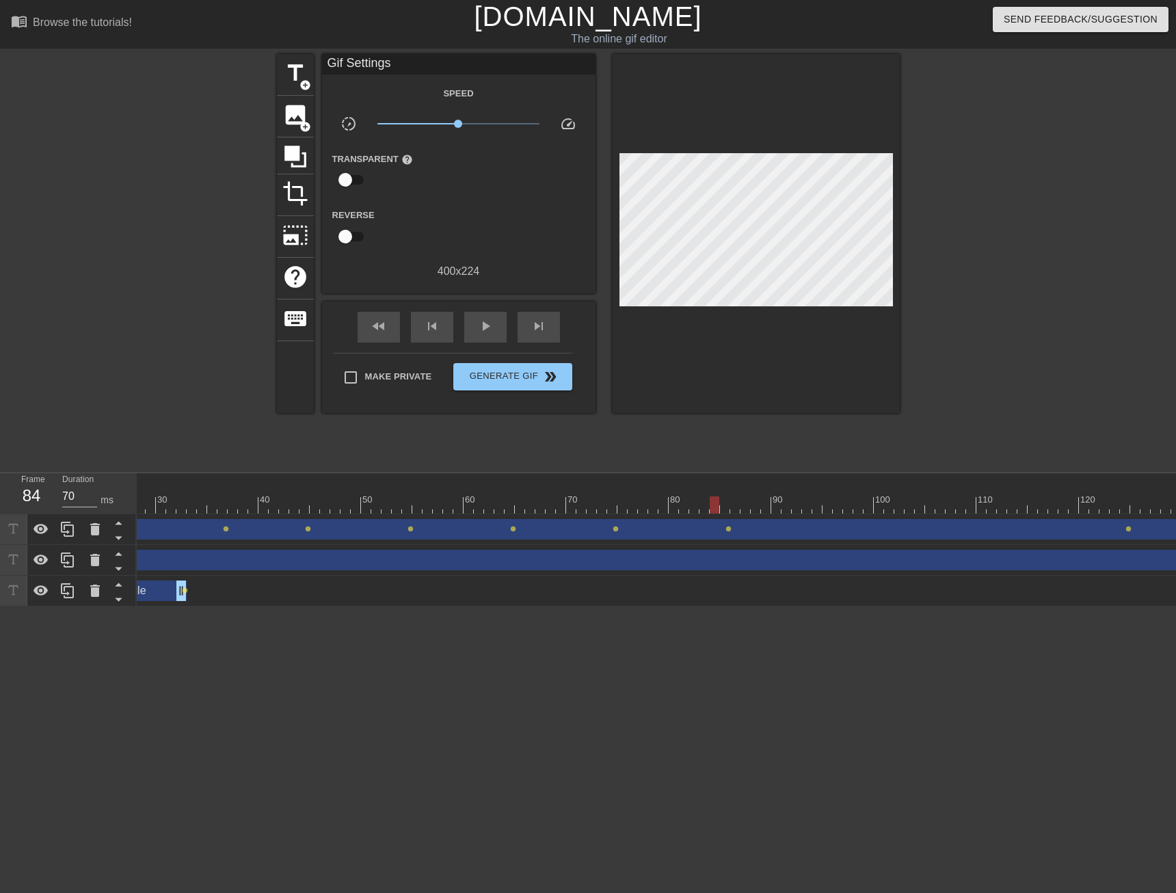
scroll to position [0, 345]
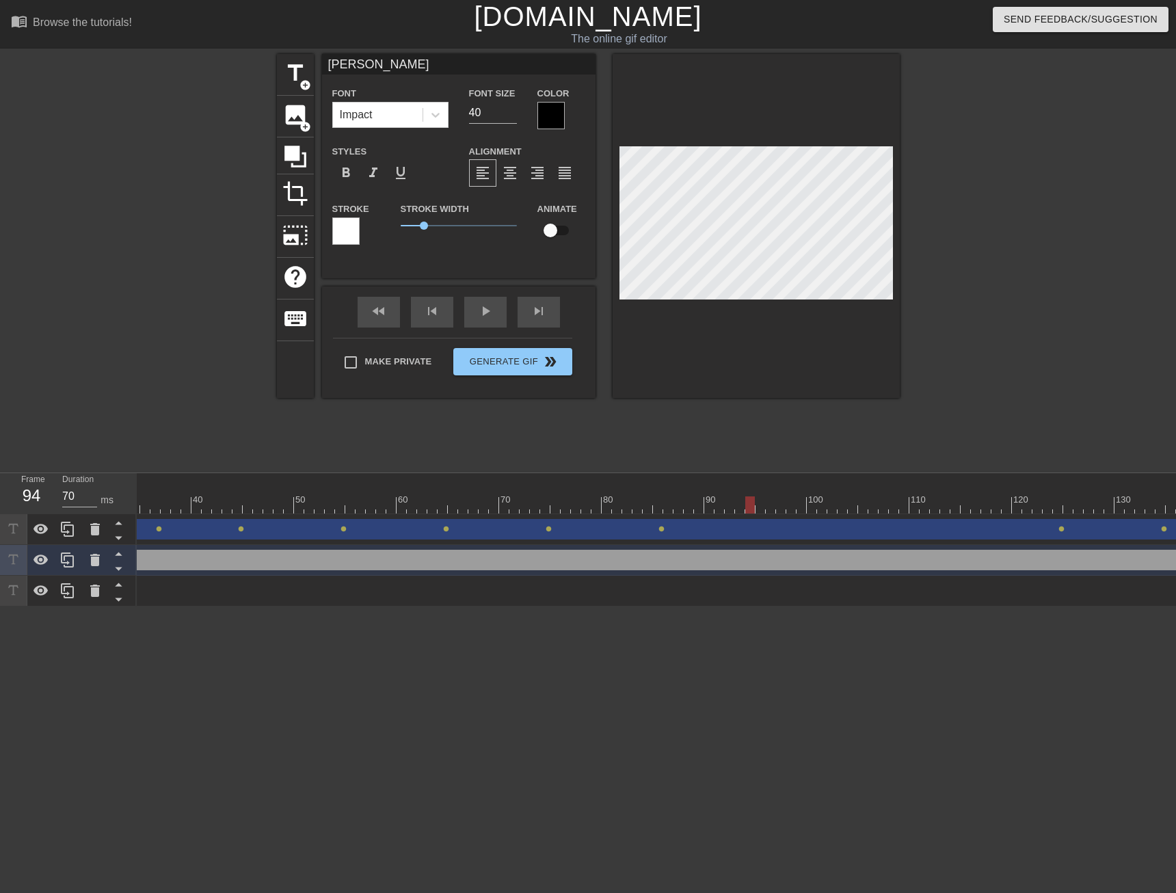
click at [749, 502] on div at bounding box center [566, 504] width 1548 height 17
click at [853, 506] on div at bounding box center [566, 504] width 1548 height 17
click at [958, 505] on div at bounding box center [566, 504] width 1548 height 17
click at [1059, 505] on div at bounding box center [566, 504] width 1548 height 17
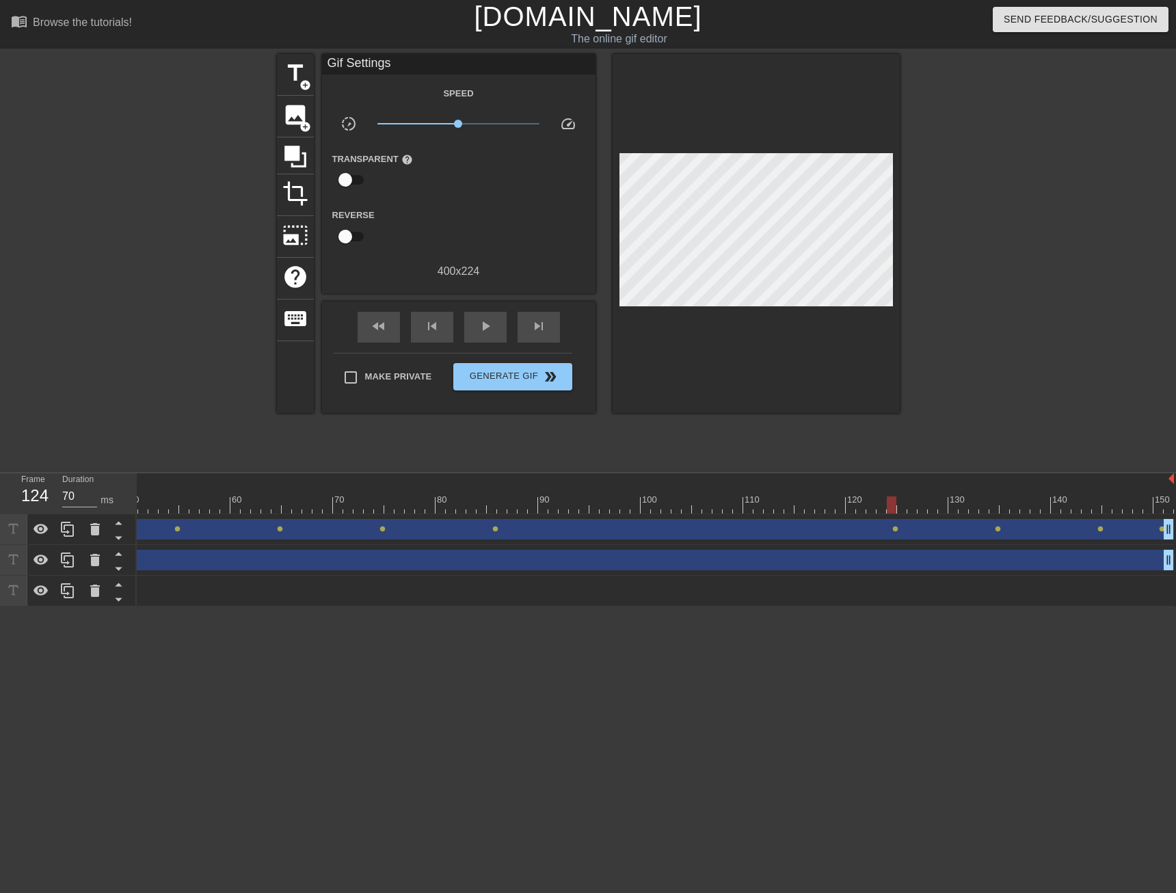
scroll to position [0, 513]
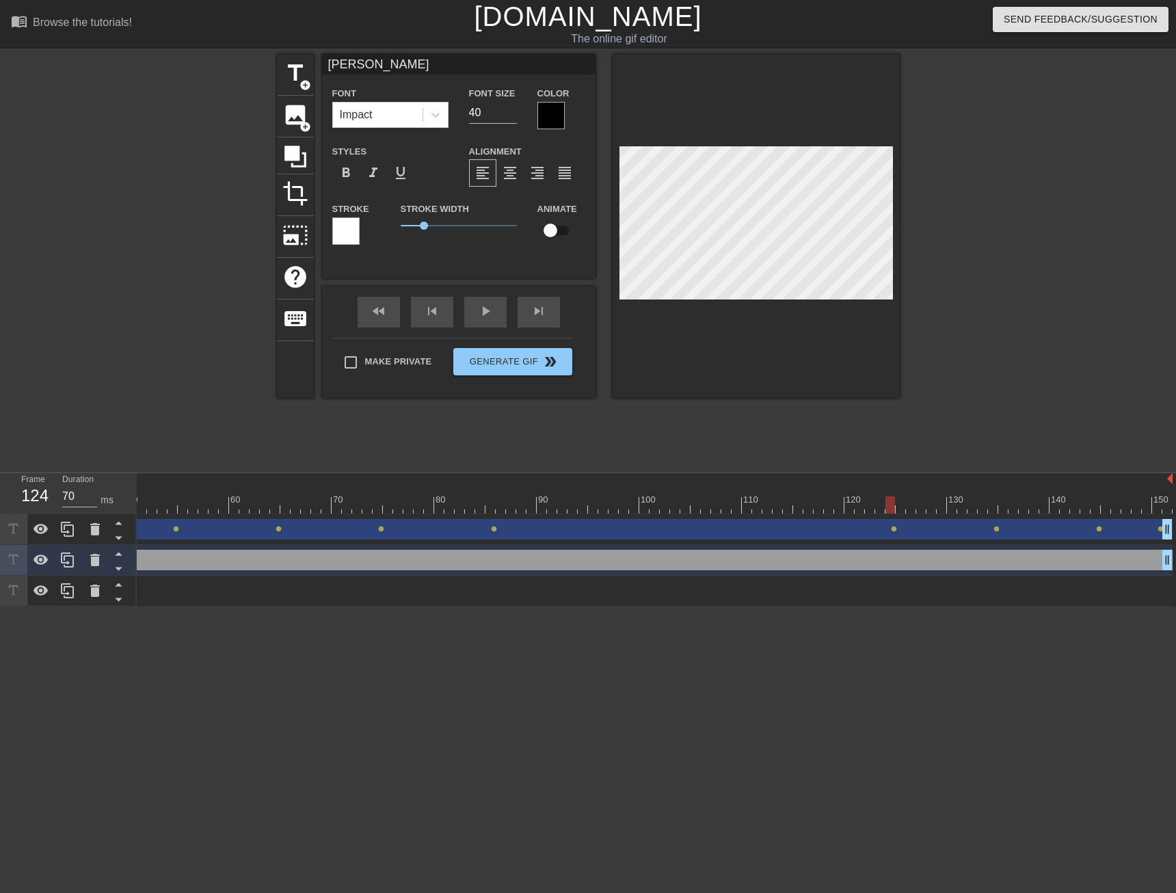
click at [1005, 506] on div at bounding box center [398, 504] width 1548 height 17
click at [1098, 505] on div at bounding box center [398, 504] width 1548 height 17
click at [1169, 499] on div at bounding box center [398, 504] width 1548 height 17
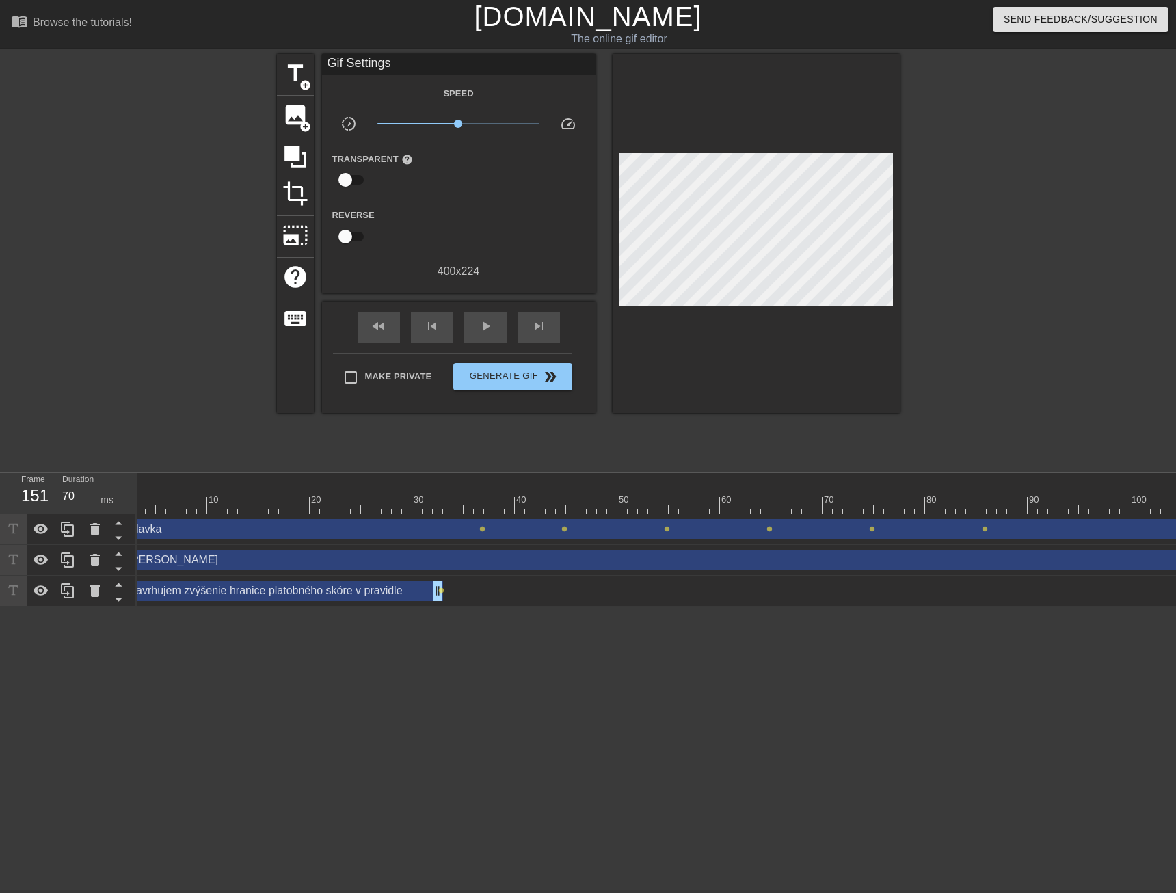
scroll to position [0, 0]
click at [251, 559] on div "[PERSON_NAME] drag_handle drag_handle" at bounding box center [911, 560] width 1548 height 21
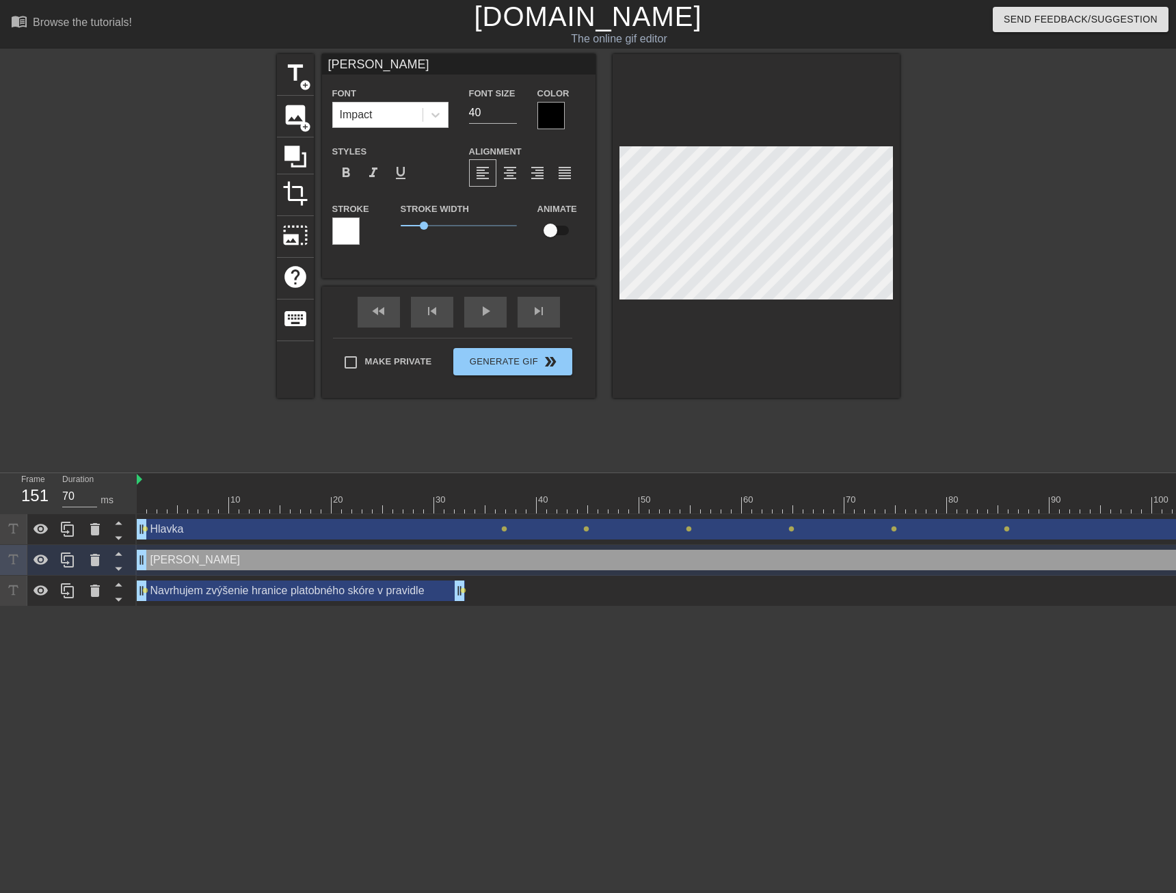
click at [556, 234] on input "checkbox" at bounding box center [550, 230] width 78 height 26
checkbox input "true"
click at [146, 500] on div at bounding box center [911, 504] width 1548 height 17
click at [271, 506] on div at bounding box center [911, 504] width 1548 height 17
click at [400, 506] on div at bounding box center [911, 504] width 1548 height 17
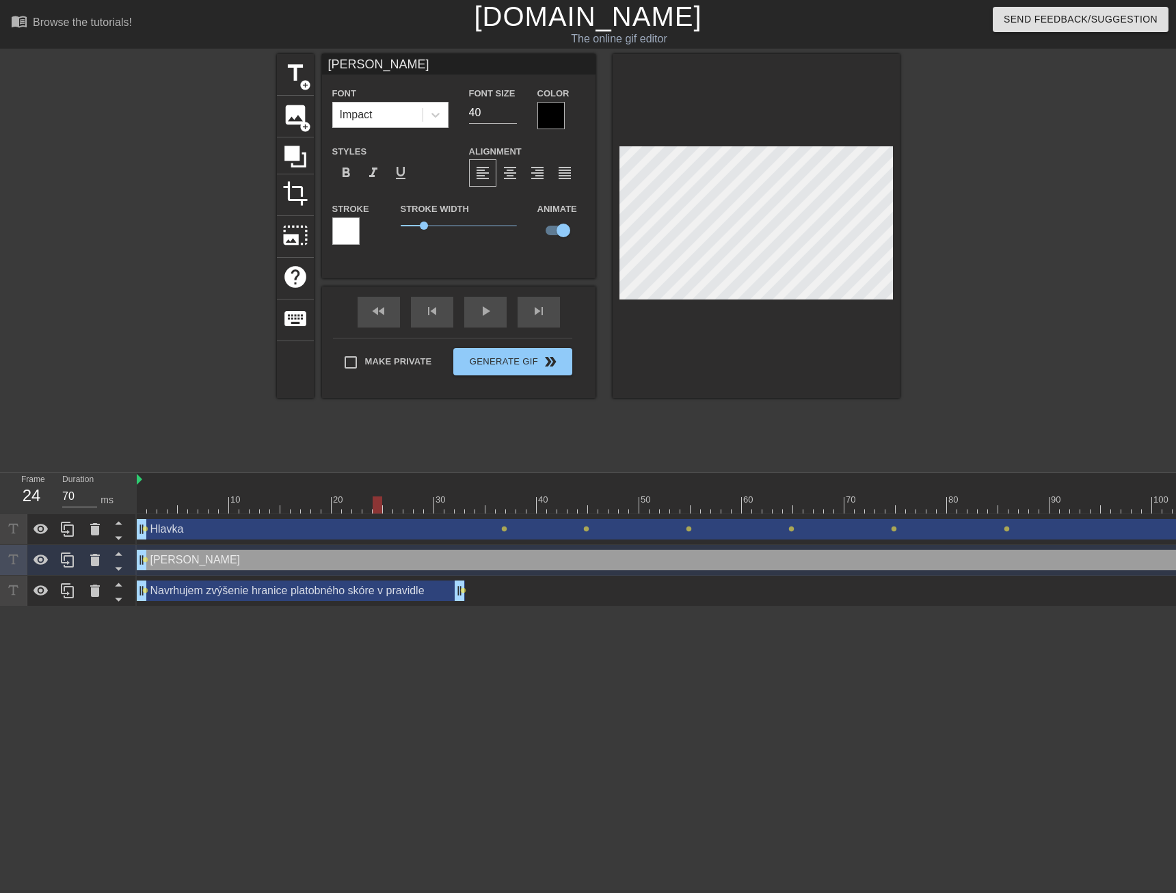
click at [374, 506] on div at bounding box center [911, 504] width 1548 height 17
click at [441, 502] on div at bounding box center [911, 504] width 1548 height 17
click at [491, 502] on div at bounding box center [911, 504] width 1548 height 17
click at [542, 504] on div at bounding box center [911, 504] width 1548 height 17
click at [630, 507] on div at bounding box center [911, 504] width 1548 height 17
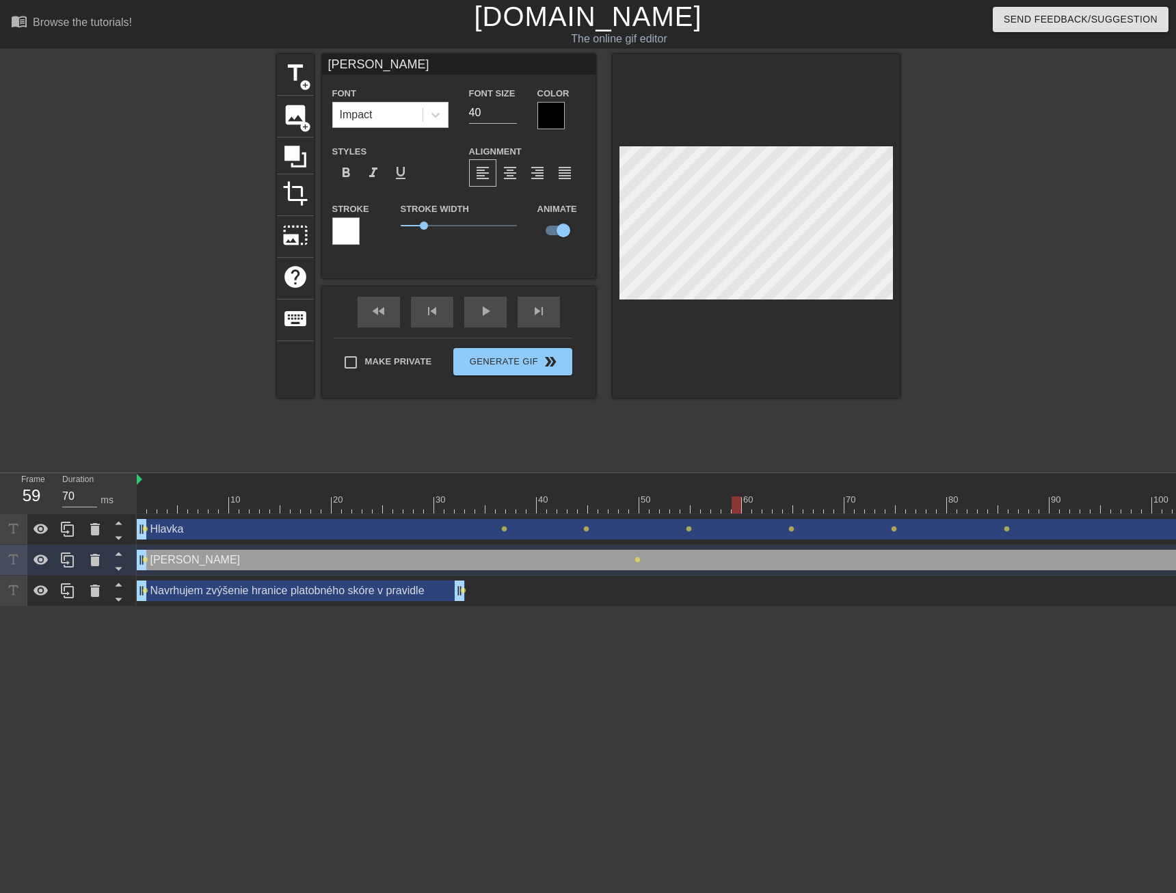
click at [734, 503] on div at bounding box center [911, 504] width 1548 height 17
click at [891, 503] on div at bounding box center [911, 504] width 1548 height 17
click at [848, 506] on div at bounding box center [911, 504] width 1548 height 17
click at [908, 508] on div at bounding box center [911, 504] width 1548 height 17
click at [1007, 509] on div at bounding box center [911, 504] width 1548 height 17
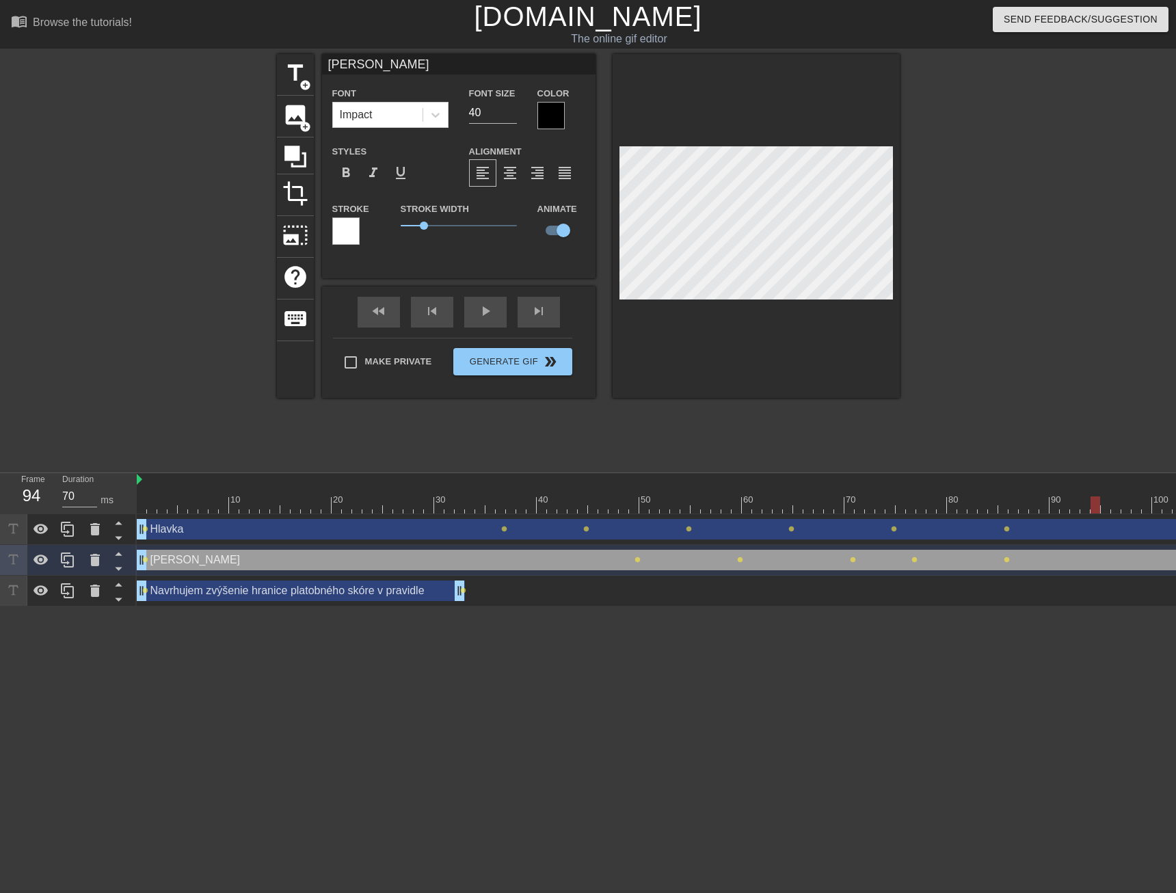
click at [1094, 506] on div at bounding box center [911, 504] width 1548 height 17
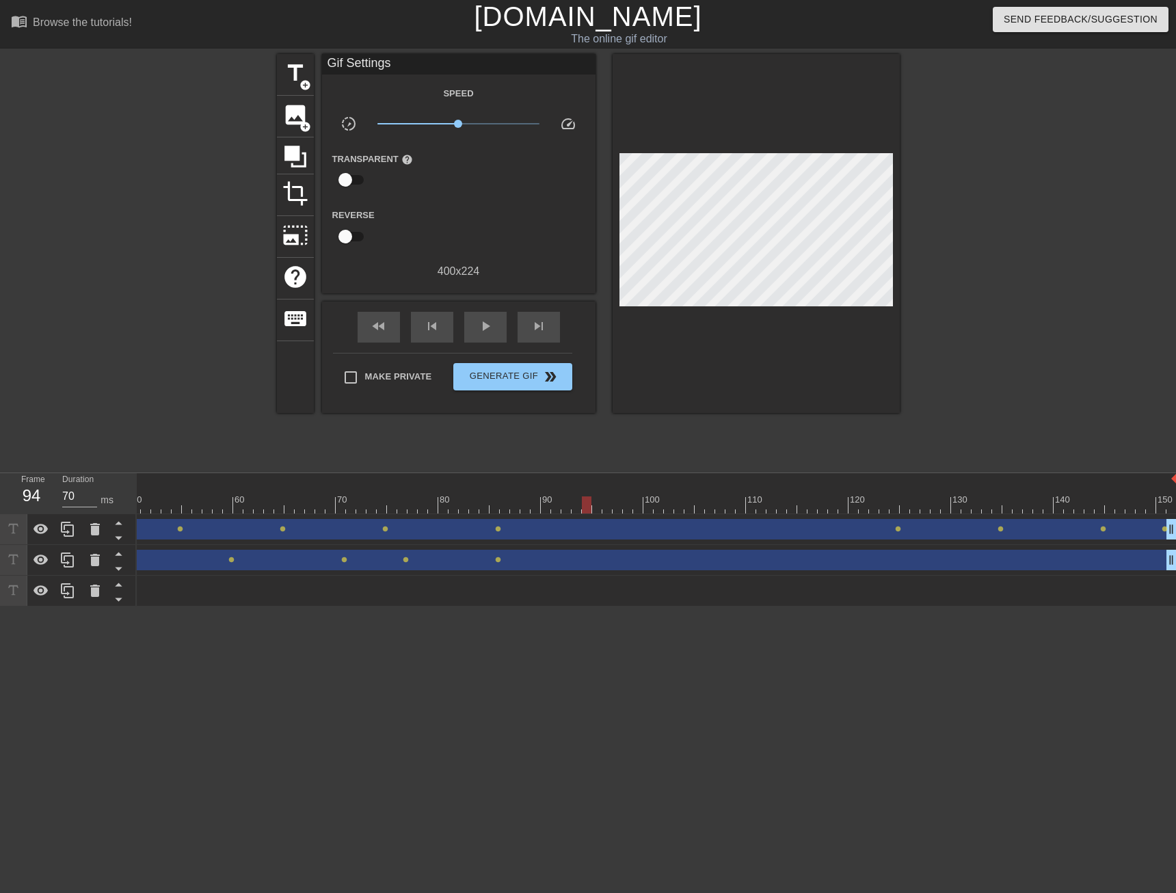
scroll to position [0, 513]
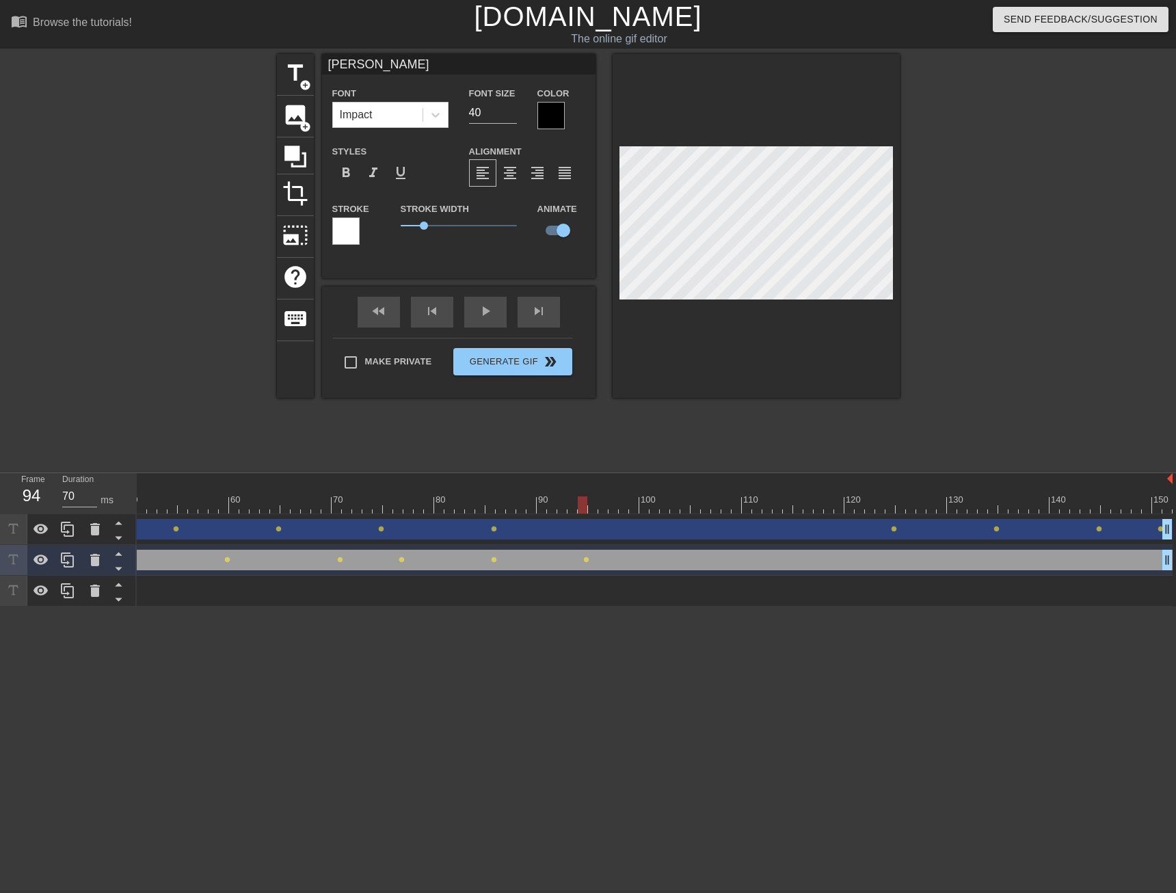
click at [691, 508] on div at bounding box center [398, 504] width 1548 height 17
click at [796, 504] on div at bounding box center [398, 504] width 1548 height 17
click at [899, 506] on div at bounding box center [398, 504] width 1548 height 17
click at [1007, 508] on div at bounding box center [398, 504] width 1548 height 17
click at [1094, 504] on div at bounding box center [398, 504] width 1548 height 17
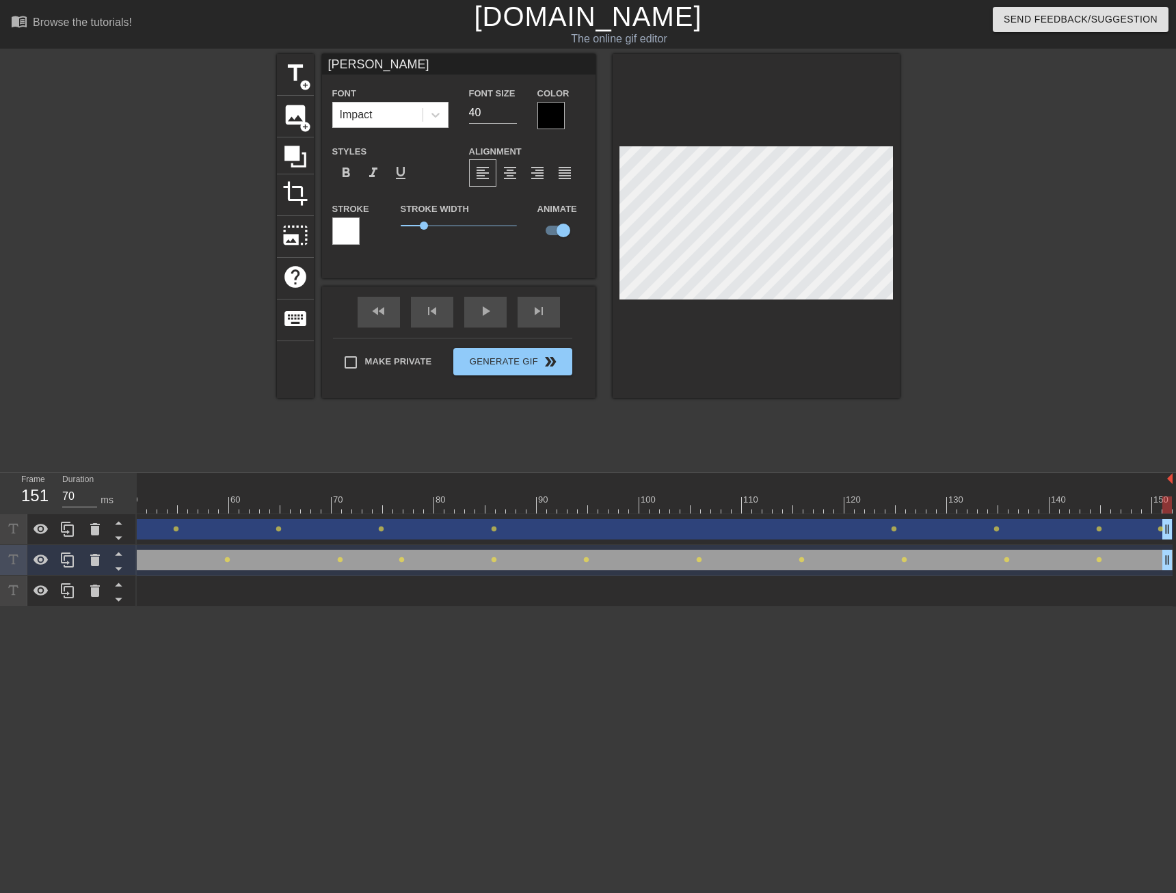
click at [1171, 502] on div at bounding box center [398, 504] width 1548 height 17
click at [479, 314] on div "play_arrow" at bounding box center [485, 312] width 42 height 31
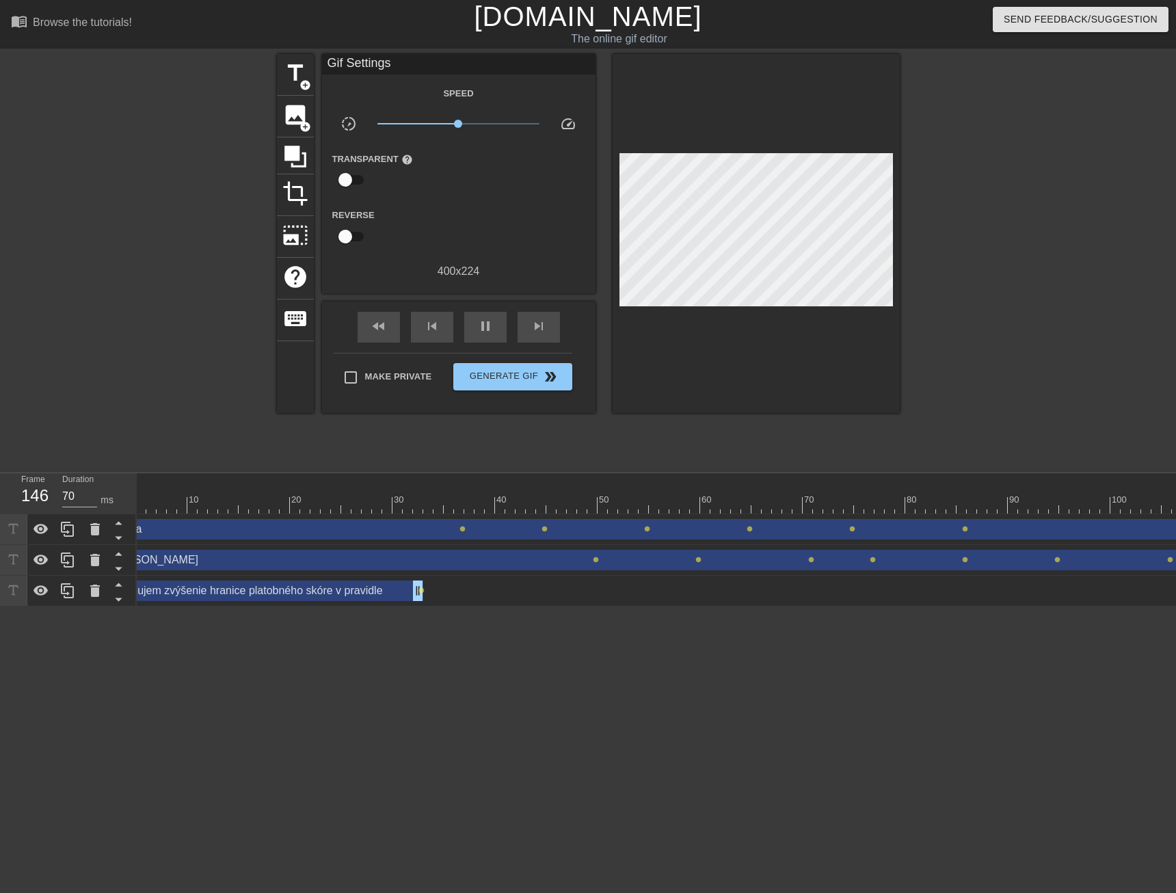
scroll to position [0, 0]
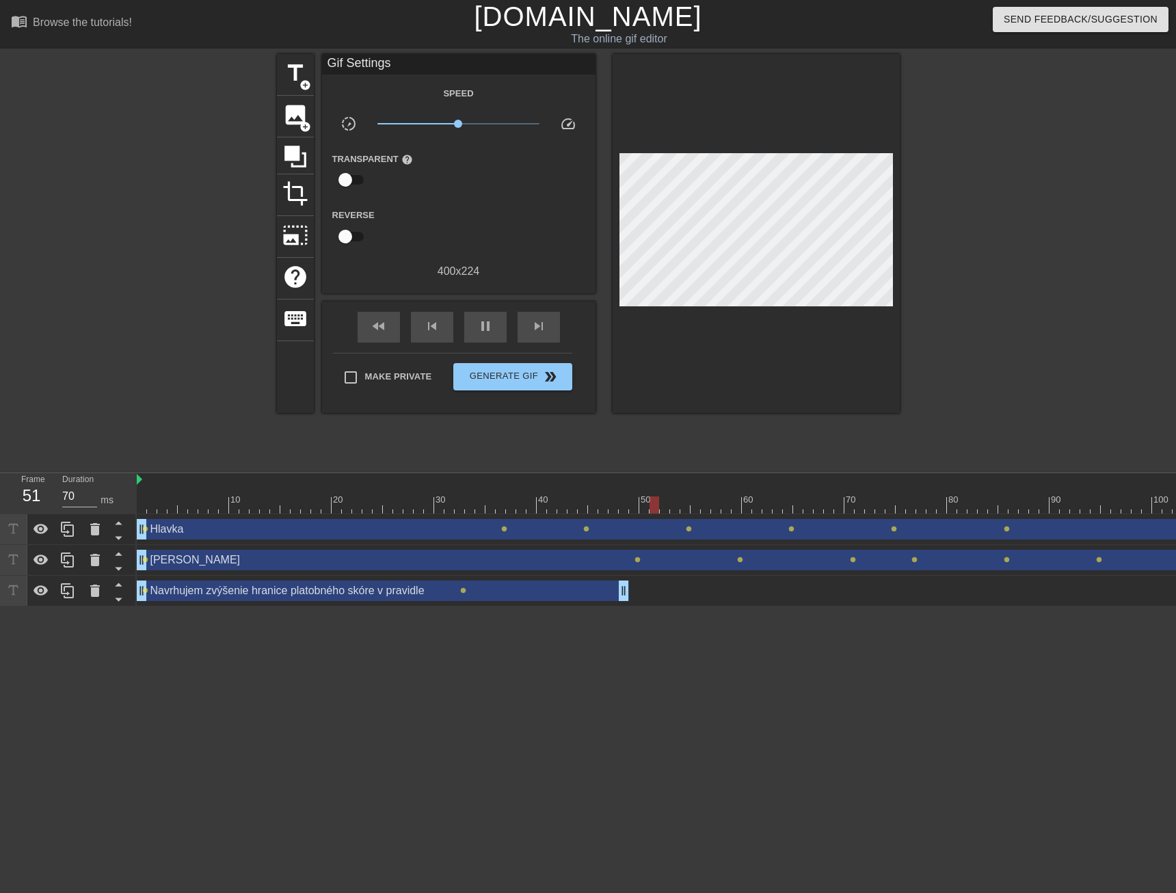
drag, startPoint x: 459, startPoint y: 593, endPoint x: 623, endPoint y: 595, distance: 164.0
click at [292, 593] on div "Navrhujem zvýšenie hranice platobného skóre v pravidle drag_handle drag_handle" at bounding box center [383, 590] width 492 height 21
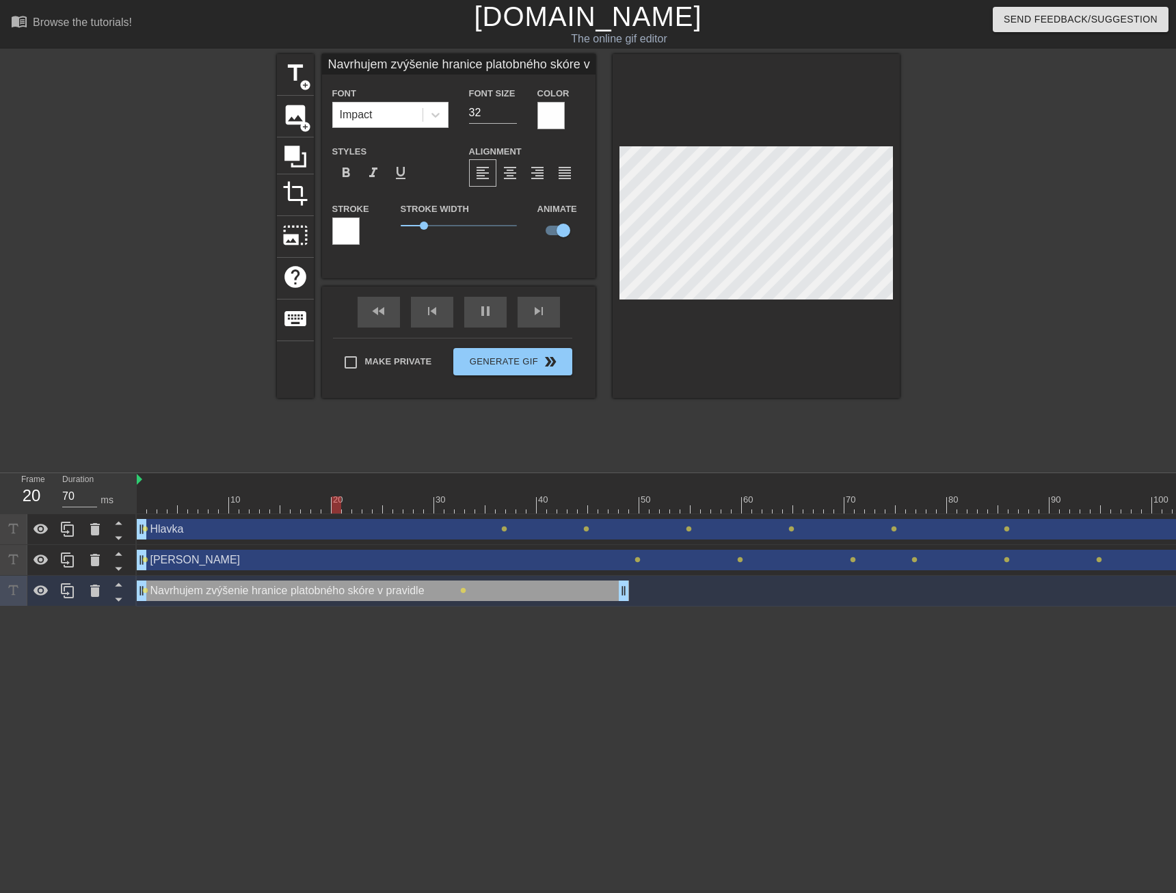
scroll to position [2, 4]
paste textarea "po diskusii s Lukášom by som navrhoval následovné"
type input "po diskusii s Lukášom by som navrhoval následovné"
type textarea "po diskusii s Lukášom by som navrhoval následovné"
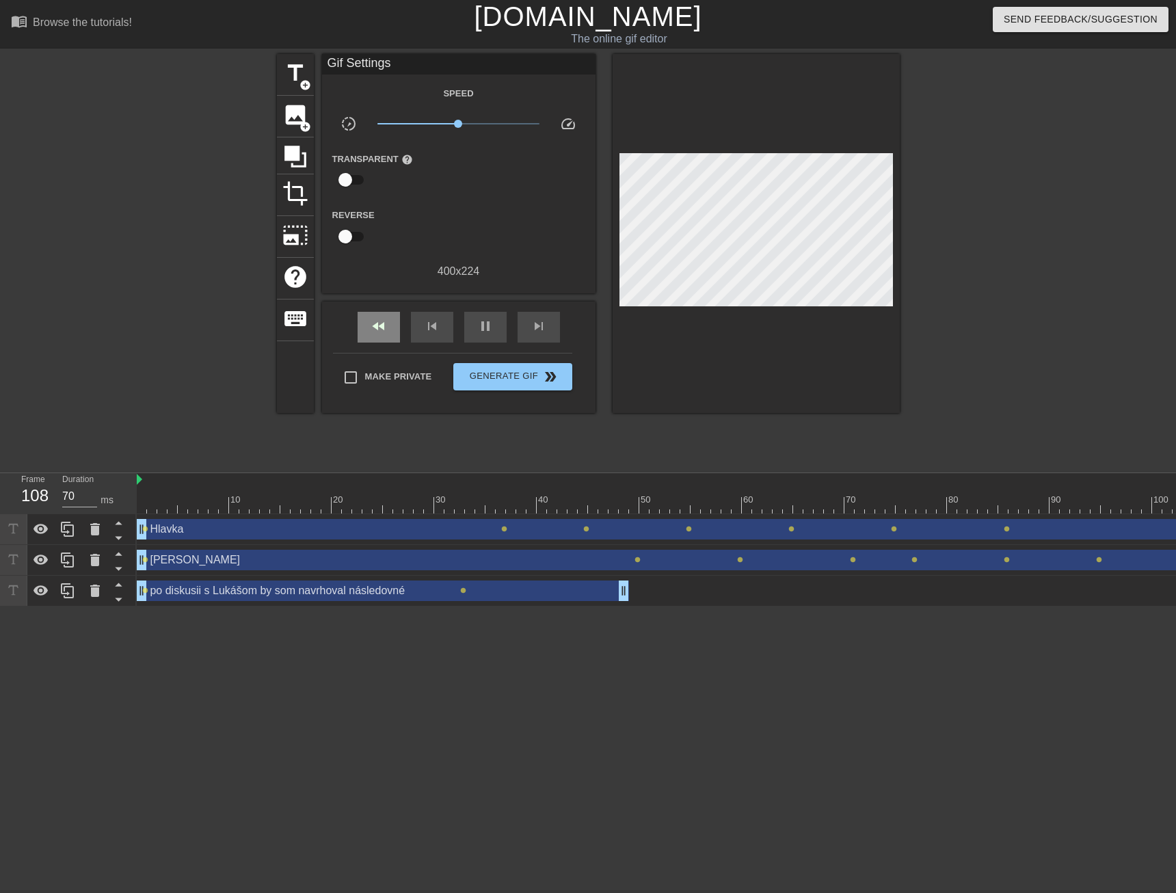
click at [377, 306] on div "fast_rewind skip_previous pause skip_next" at bounding box center [458, 326] width 223 height 51
click at [448, 323] on div "skip_previous" at bounding box center [432, 327] width 42 height 31
click at [470, 330] on div "pause" at bounding box center [485, 327] width 42 height 31
click at [205, 591] on div "po diskusii s Lukášom by som navrhoval následovné drag_handle drag_handle" at bounding box center [383, 590] width 492 height 21
click at [321, 593] on div "po diskusii s Lukášom by som navrhoval následovné drag_handle drag_handle" at bounding box center [383, 590] width 492 height 21
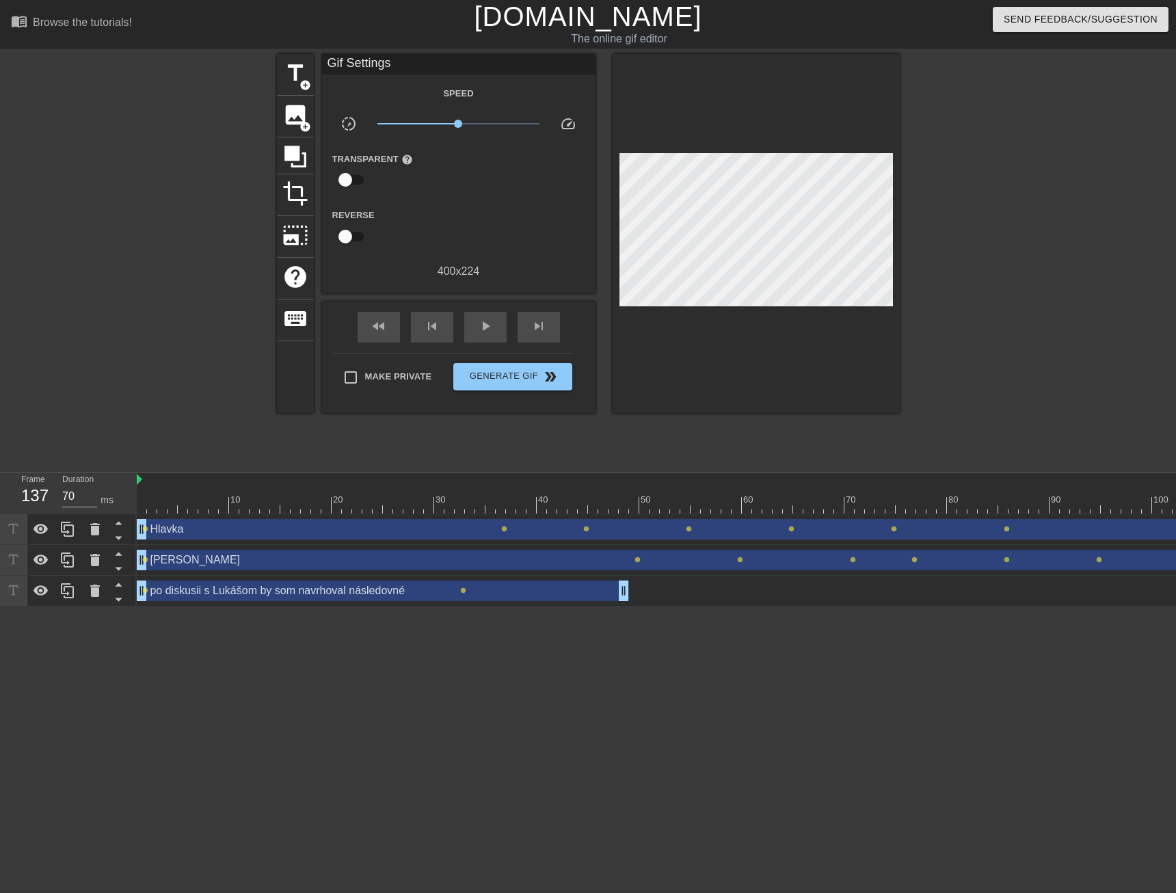
click at [215, 595] on div "po diskusii s Lukášom by som navrhoval následovné drag_handle drag_handle" at bounding box center [383, 590] width 492 height 21
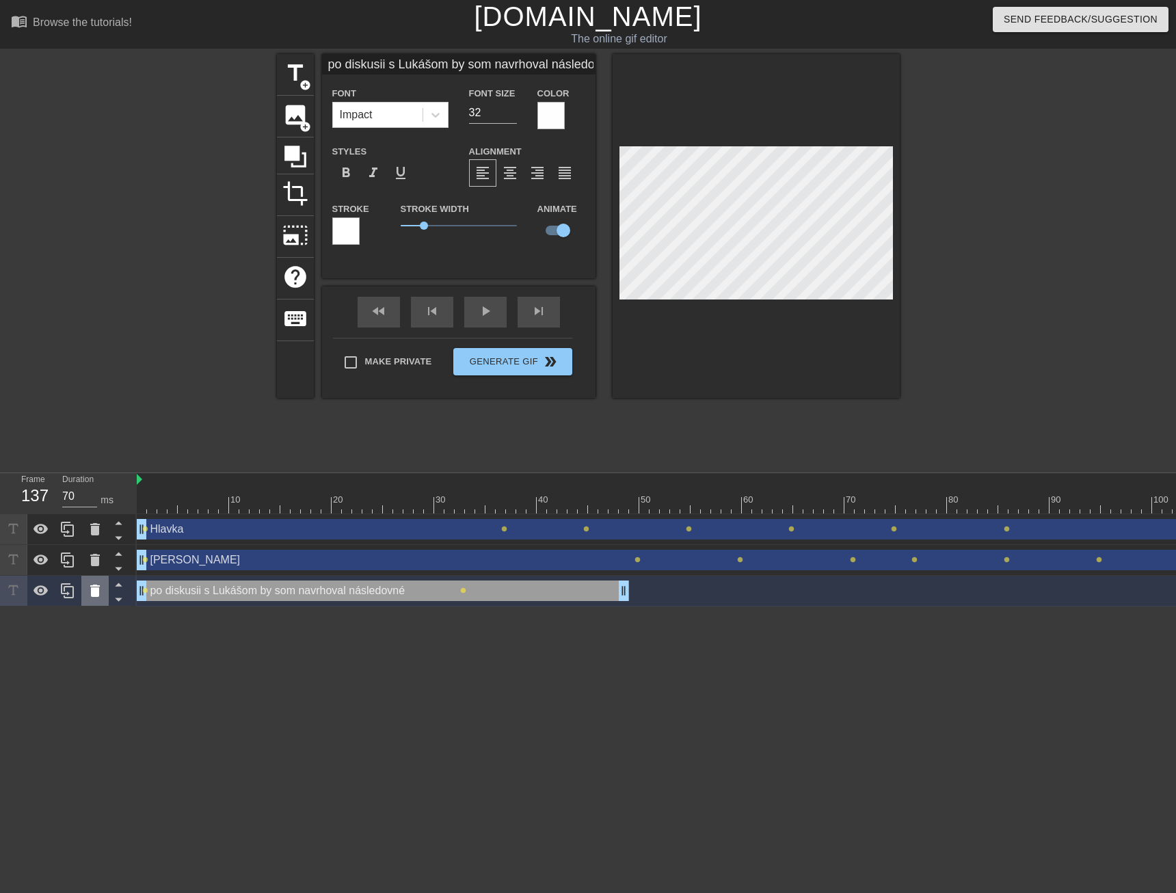
click at [103, 595] on icon at bounding box center [95, 590] width 16 height 16
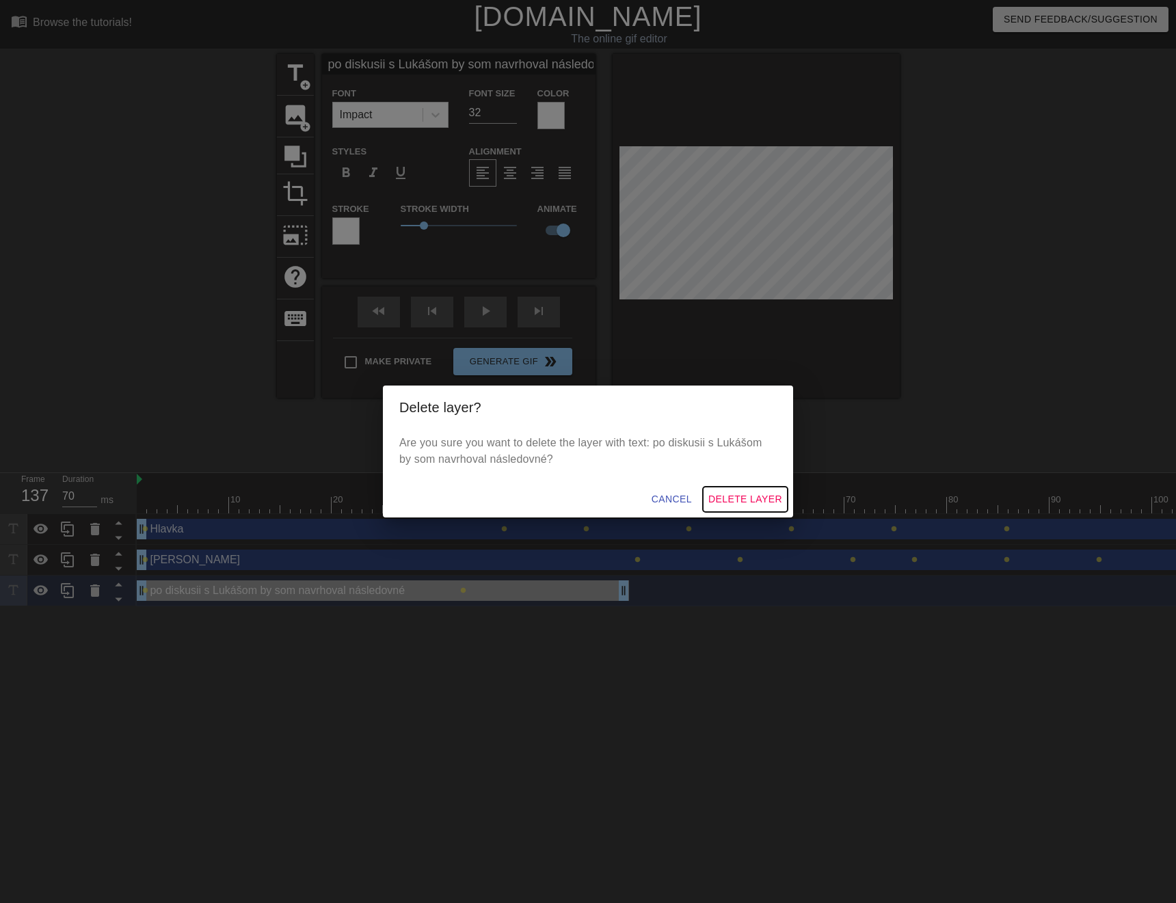
click at [737, 500] on span "Delete Layer" at bounding box center [745, 499] width 74 height 17
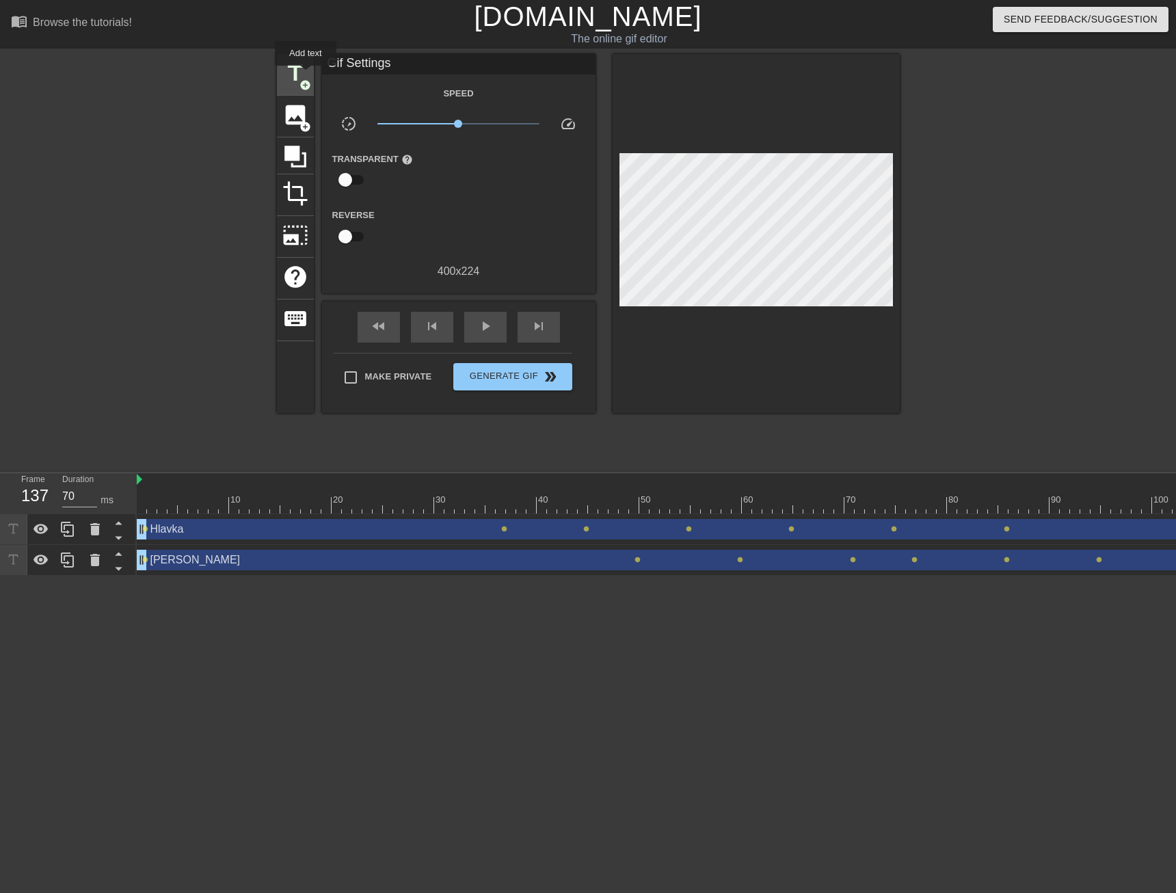
click at [306, 75] on span "title" at bounding box center [295, 73] width 26 height 26
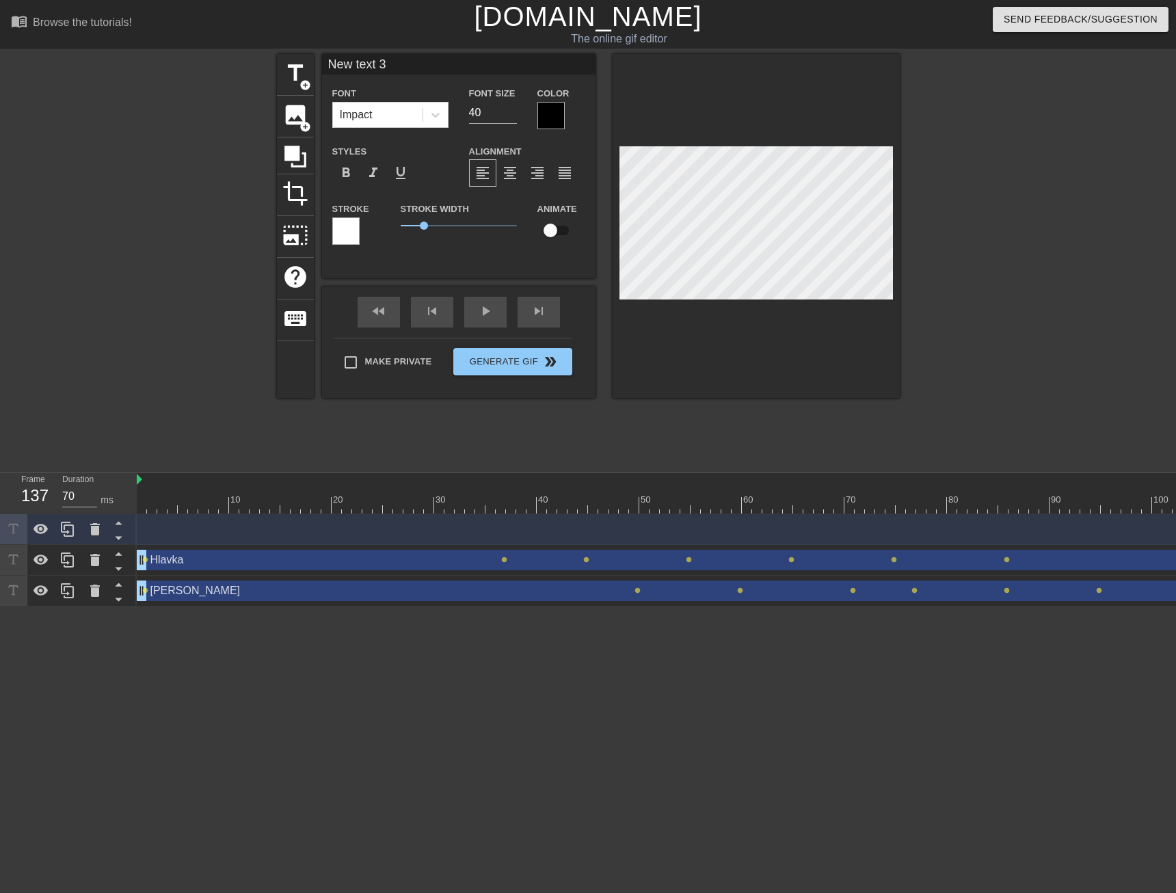
scroll to position [2, 3]
type input "po diskusii s Lukášom by som navrhoval následovné"
type textarea "po diskusii s Lukášom by som navrhoval následovné"
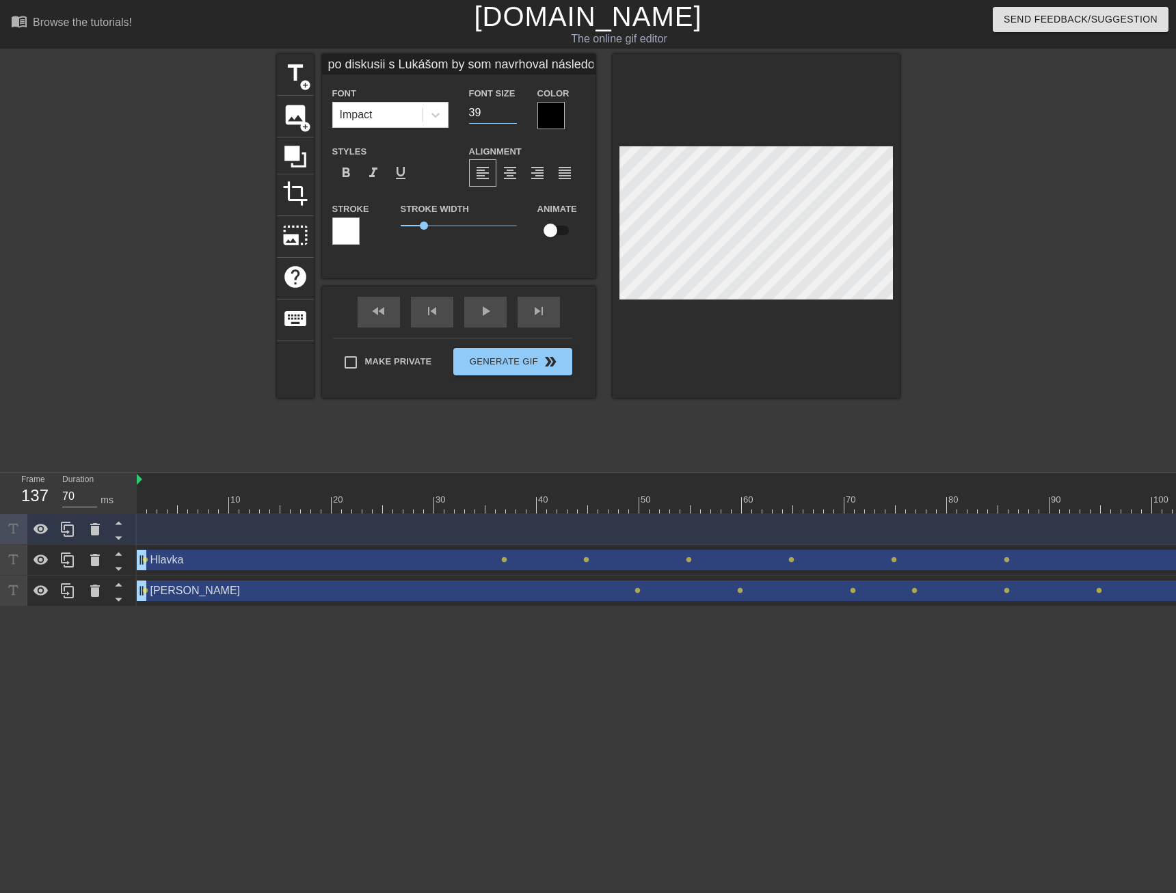
click at [514, 115] on input "39" at bounding box center [493, 113] width 48 height 22
click at [514, 115] on input "38" at bounding box center [493, 113] width 48 height 22
click at [514, 115] on input "37" at bounding box center [493, 113] width 48 height 22
click at [514, 115] on input "36" at bounding box center [493, 113] width 48 height 22
click at [514, 115] on input "35" at bounding box center [493, 113] width 48 height 22
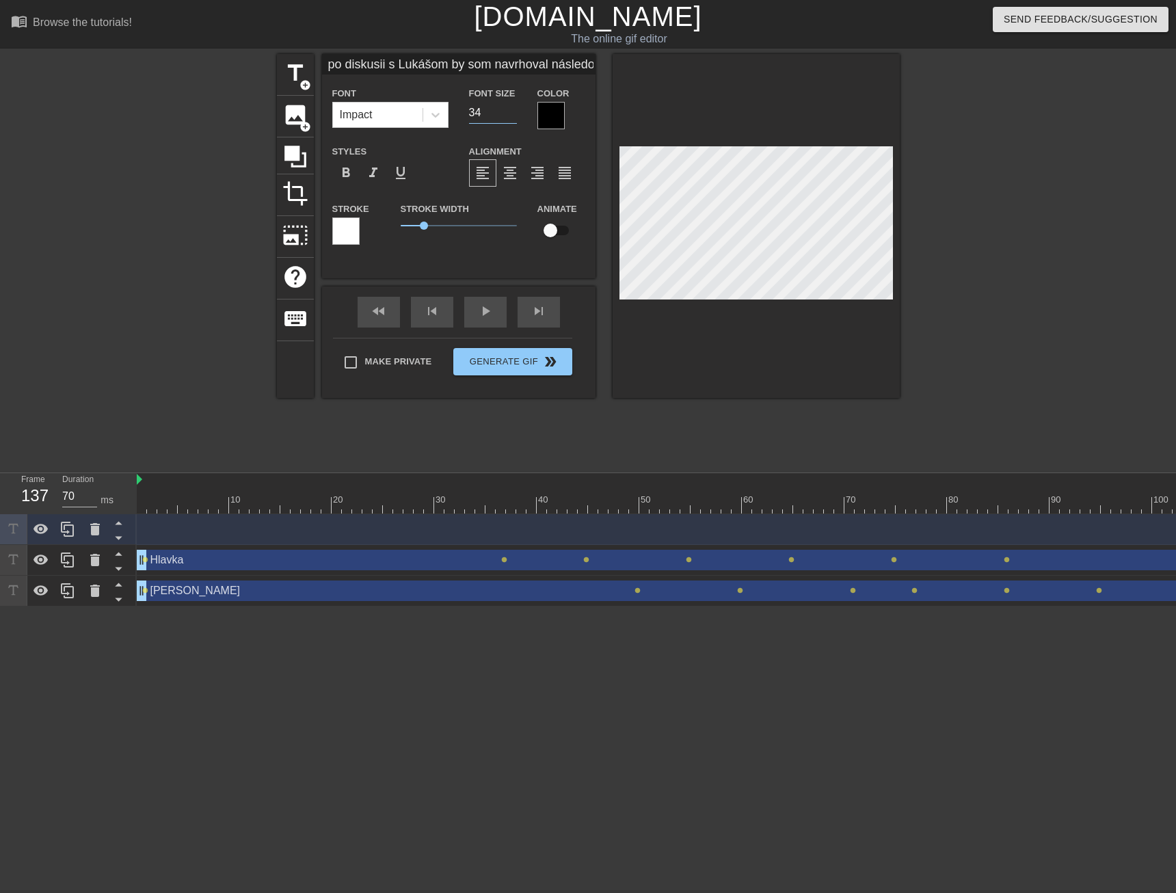
click at [514, 115] on input "34" at bounding box center [493, 113] width 48 height 22
click at [514, 115] on input "33" at bounding box center [493, 113] width 48 height 22
click at [514, 115] on input "32" at bounding box center [493, 113] width 48 height 22
click at [514, 115] on input "31" at bounding box center [493, 113] width 48 height 22
type input "32"
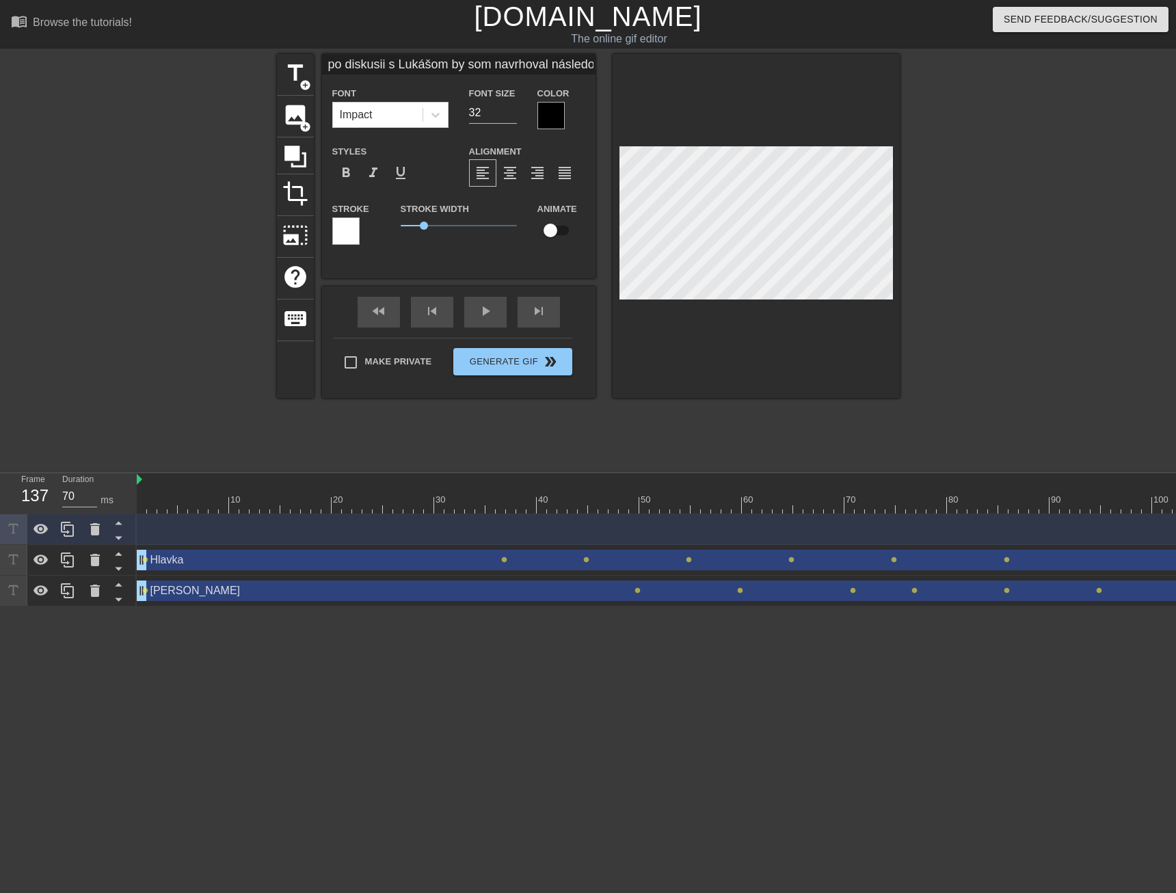
click at [512, 110] on input "32" at bounding box center [493, 113] width 48 height 22
type input "po diskusii s Lukášom by som navrhoval následovné"
type textarea "po diskusii s Lukášom by som navrhoval následovné"
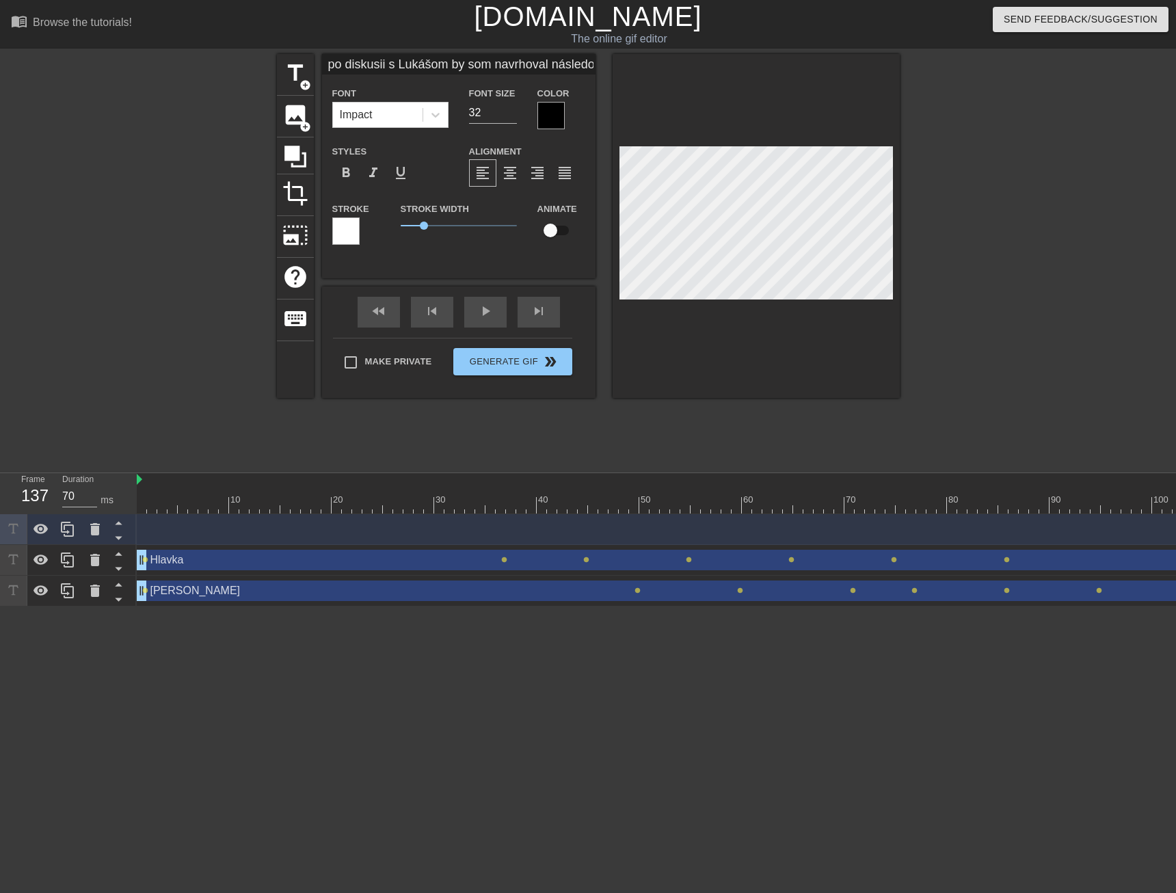
type input "o diskusii s Lukášom by som navrhoval následovné"
type textarea "o diskusii s Lukášom by som navrhoval následovné"
type input "Po diskusii s Lukášom by som navrhoval následovné"
type textarea "Po diskusii s Lukášom by som navrhoval následovné"
type input "Po diskusii s Lukášom by som navrhoval následovné"
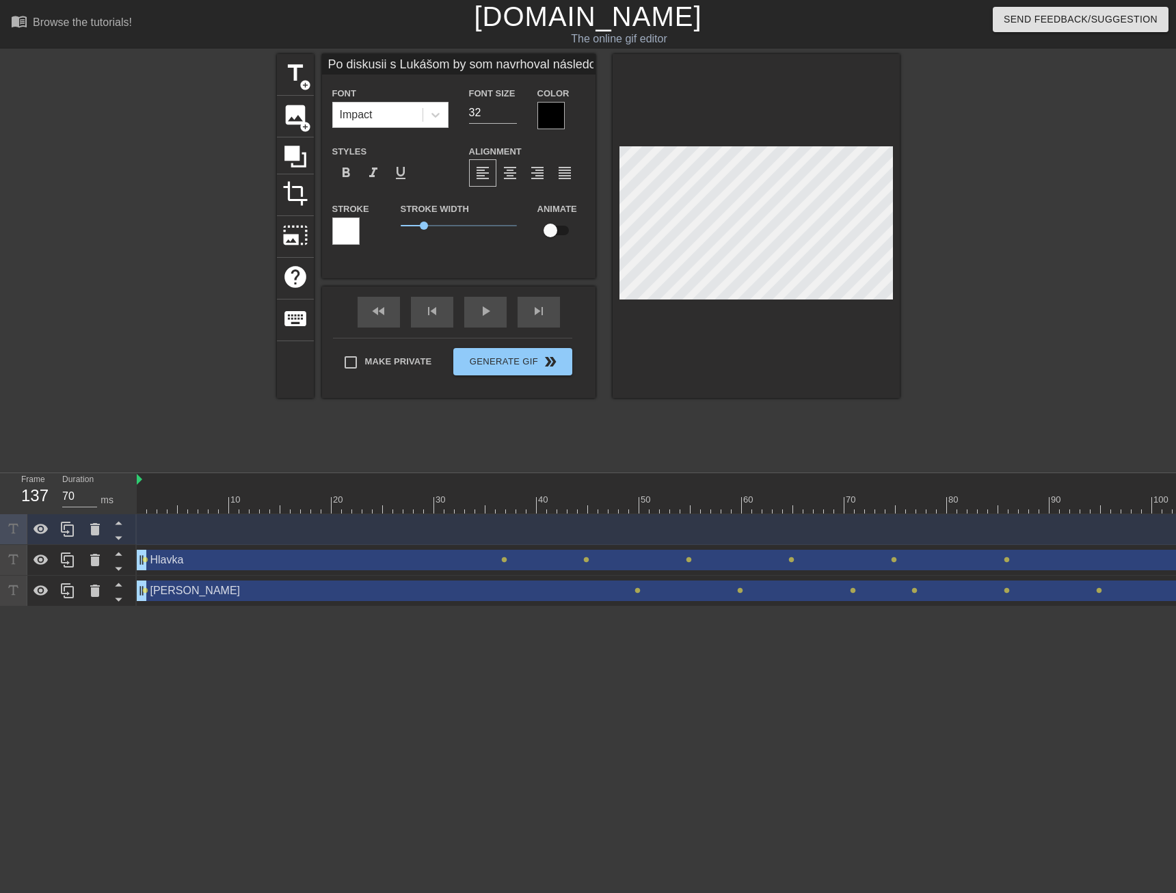
scroll to position [3, 2]
type textarea "Po diskusii s Lukášom by som navrhoval následovné"
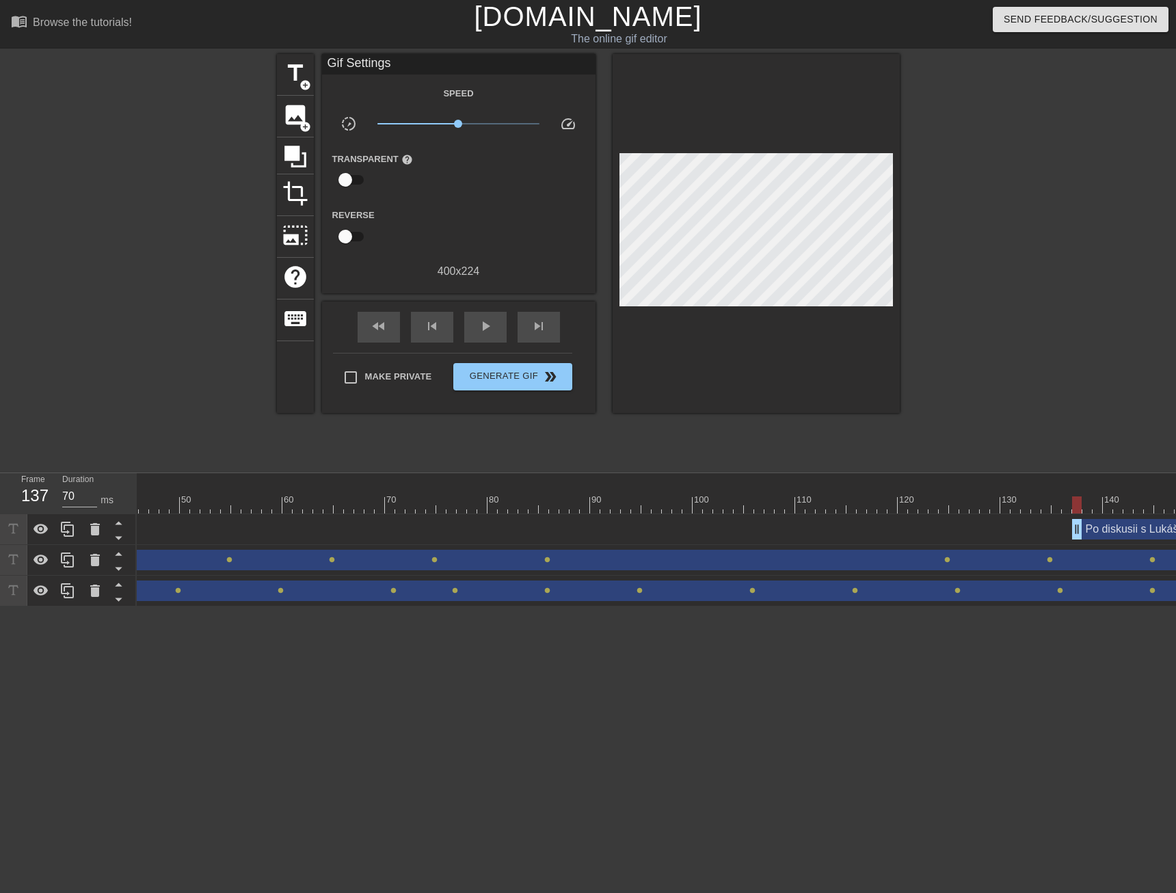
scroll to position [0, 513]
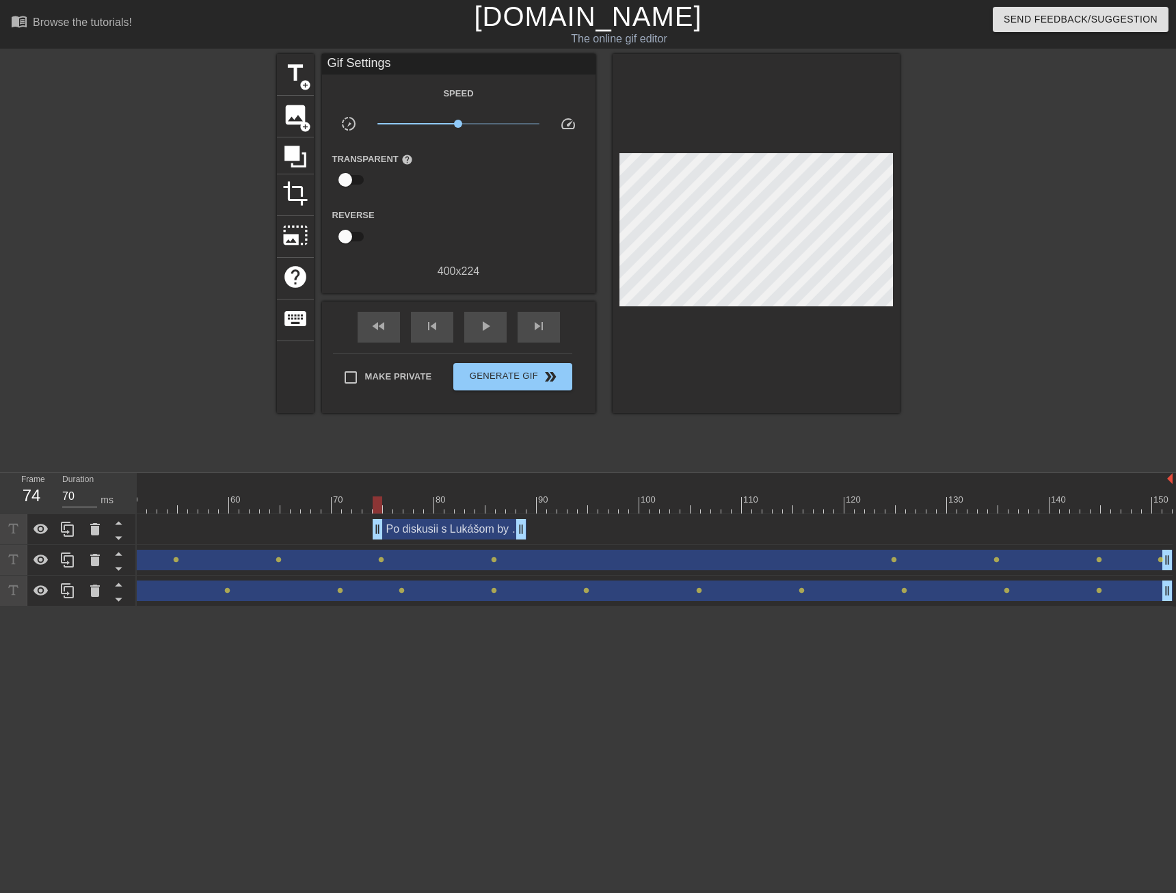
drag, startPoint x: 1069, startPoint y: 532, endPoint x: 432, endPoint y: 562, distance: 637.7
click at [414, 541] on div "Po diskusii s Lukášom by som navrhoval následovné drag_handle drag_handle" at bounding box center [398, 529] width 1548 height 31
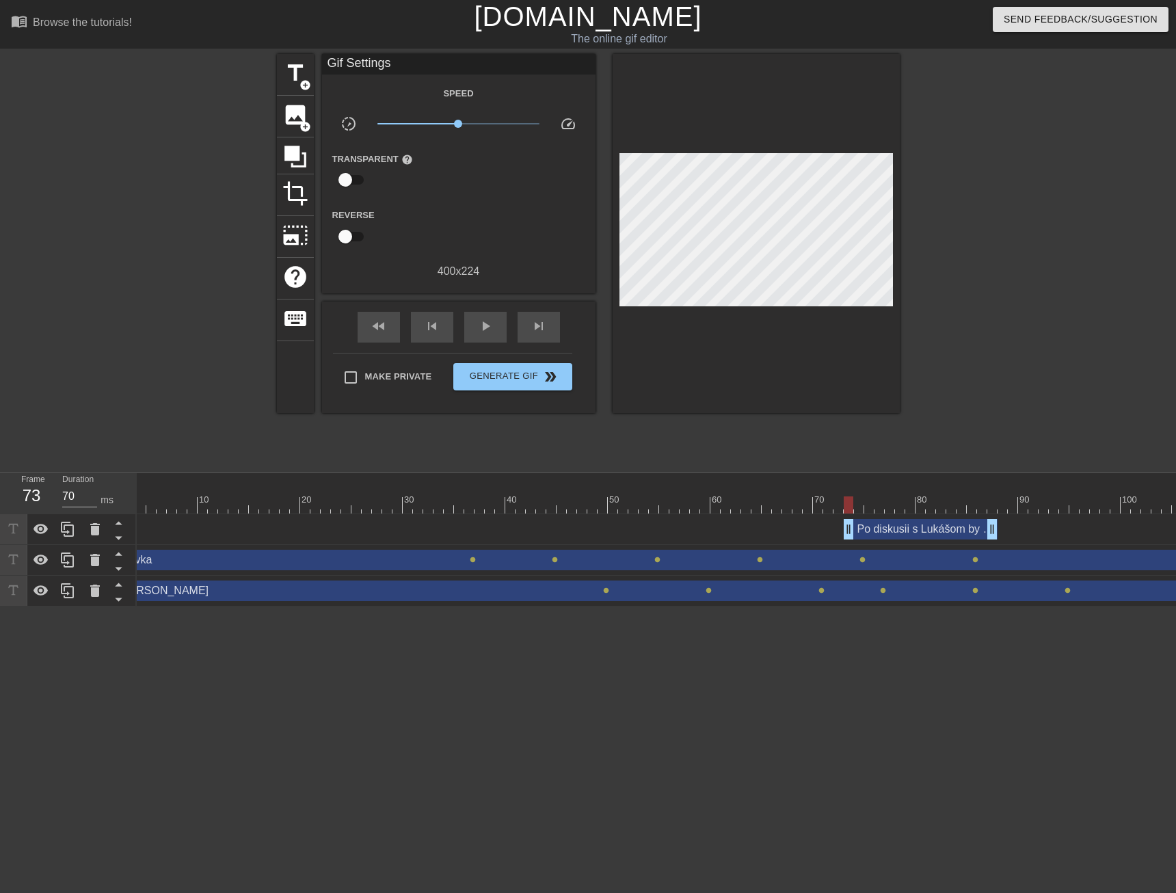
scroll to position [0, 0]
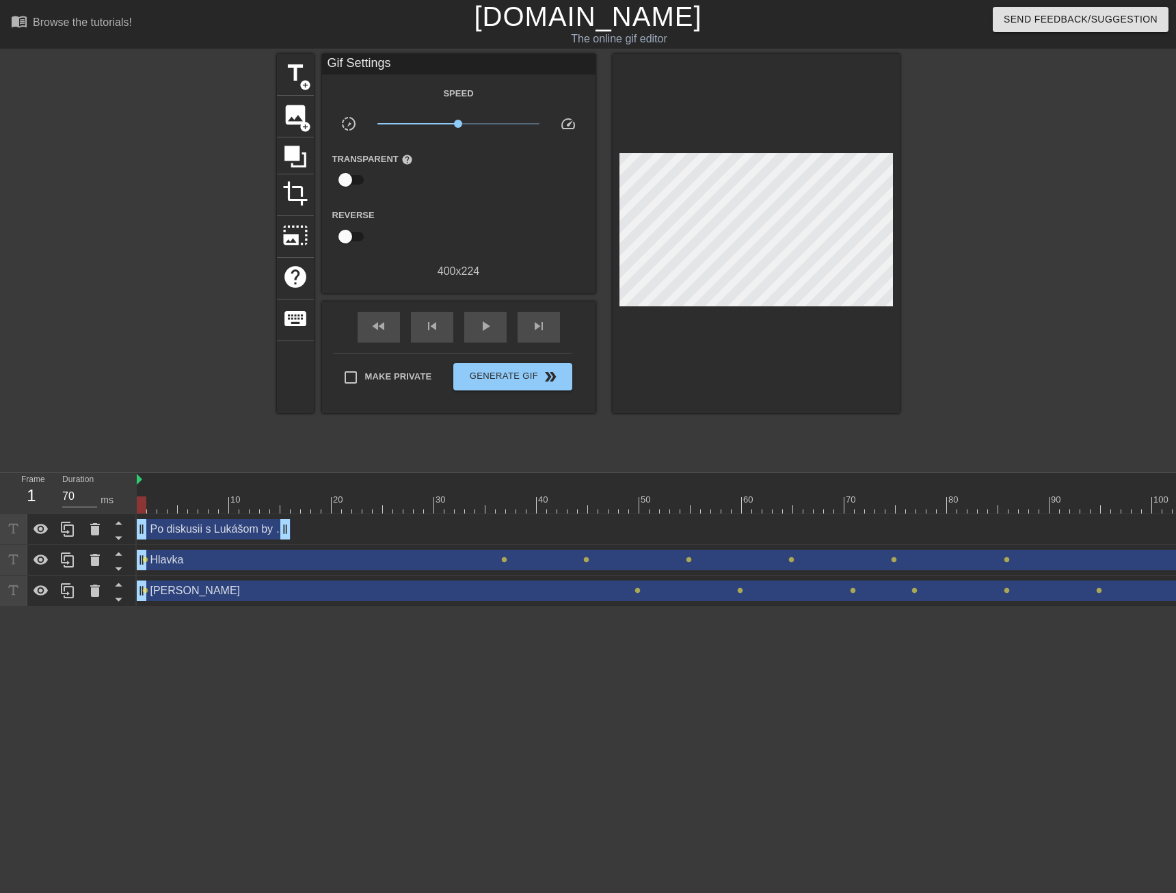
drag, startPoint x: 914, startPoint y: 530, endPoint x: 174, endPoint y: 526, distance: 740.2
click at [174, 526] on div "Po diskusii s Lukášom by som navrhoval následovné drag_handle drag_handle" at bounding box center [214, 529] width 154 height 21
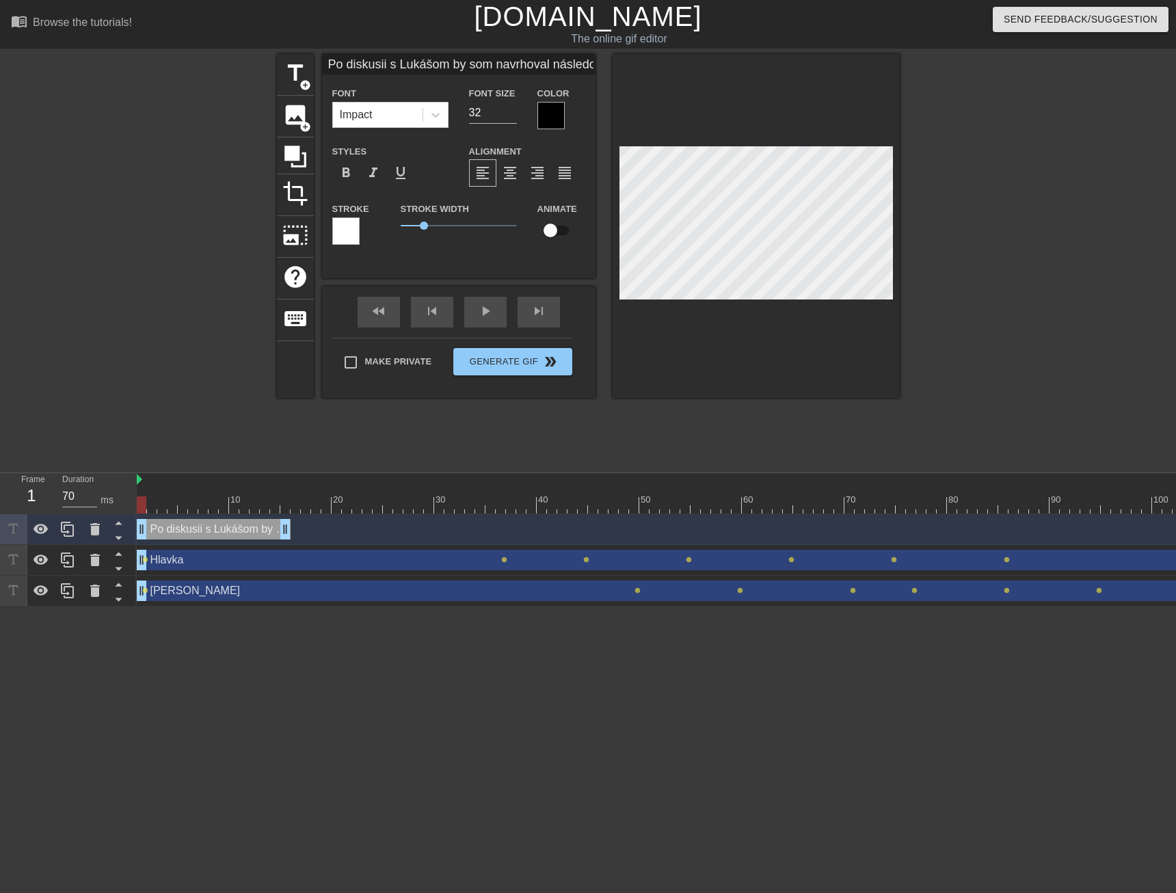
scroll to position [2, 3]
click at [550, 116] on div at bounding box center [550, 115] width 27 height 27
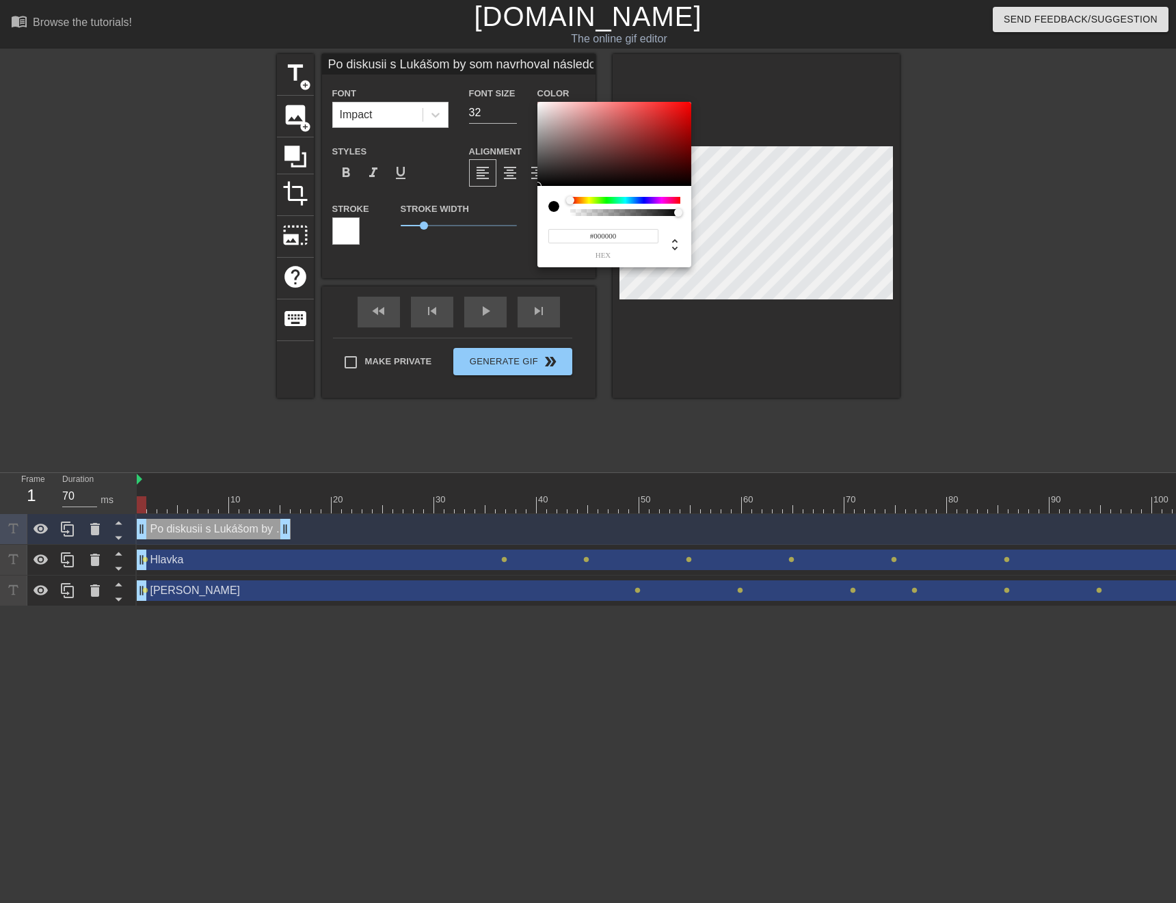
type input "Po diskusii s Lukášom by som navrhoval následovné"
type input "#BEBABA"
type input "Po diskusii s Lukášom by som navrhoval následovné"
type input "#C8C4C4"
type input "Po diskusii s Lukášom by som navrhoval následovné"
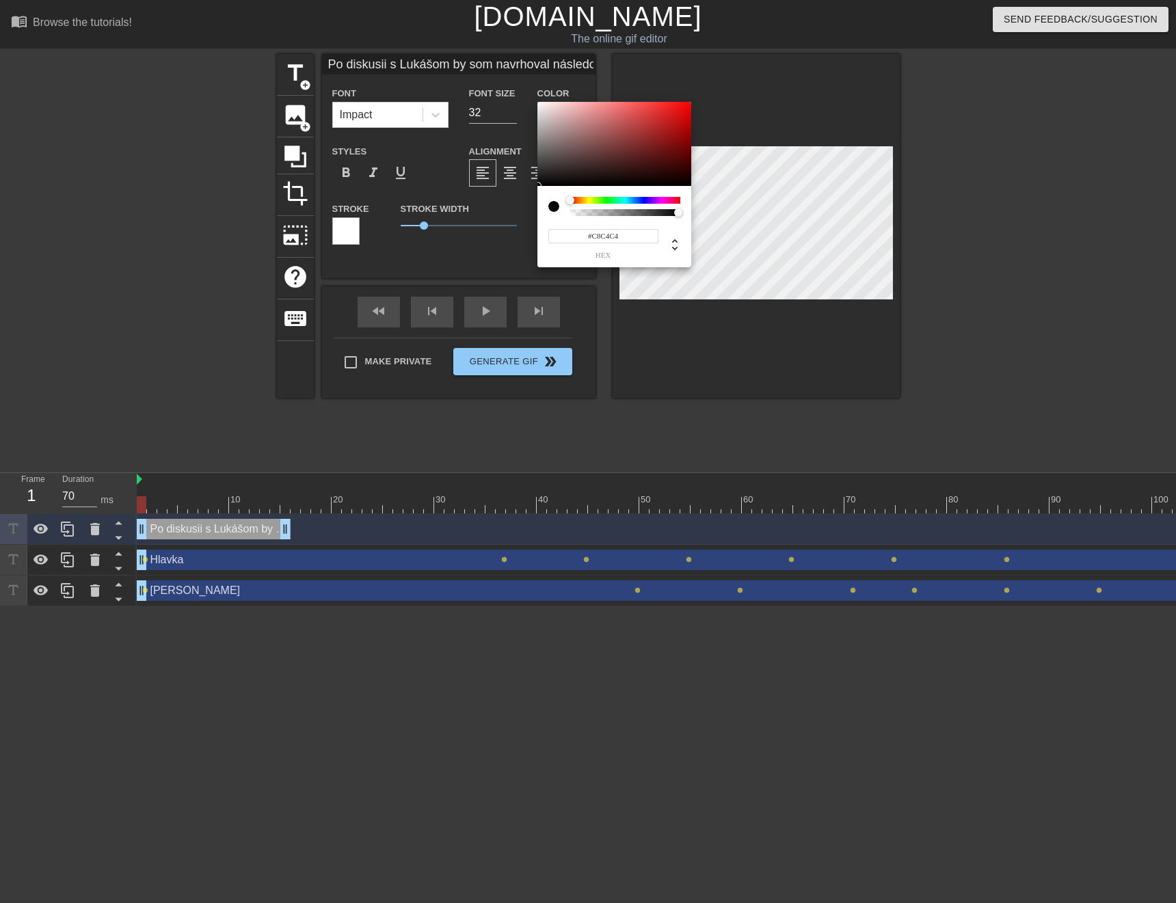
type input "#D7D3D3"
type input "Po diskusii s Lukášom by som navrhoval následovné"
type input "#DFDBDB"
type input "Po diskusii s Lukášom by som navrhoval následovné"
type input "#E7E3E3"
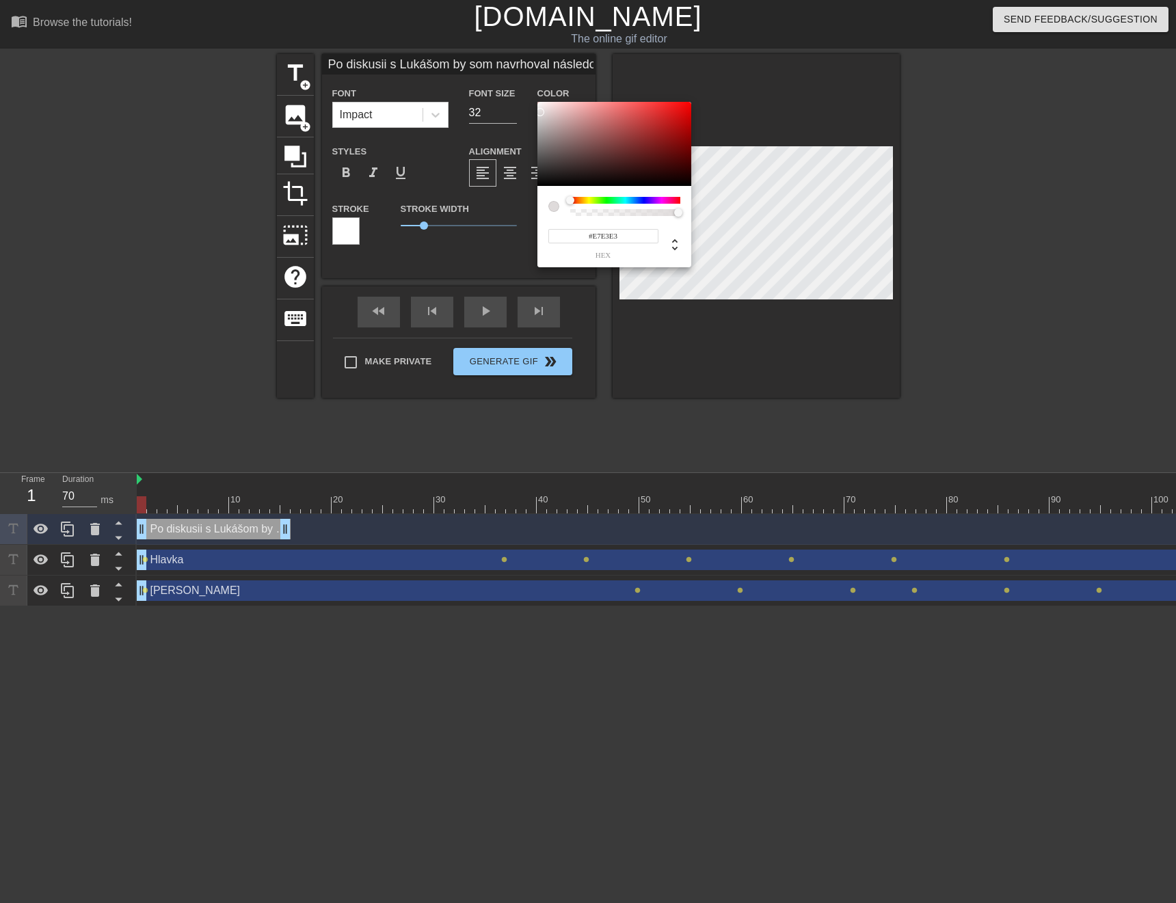
type input "Po diskusii s Lukášom by som navrhoval následovné"
type input "#EDEAEA"
type input "Po diskusii s Lukášom by som navrhoval následovné"
type input "#F2EEEE"
type input "Po diskusii s Lukášom by som navrhoval následovné"
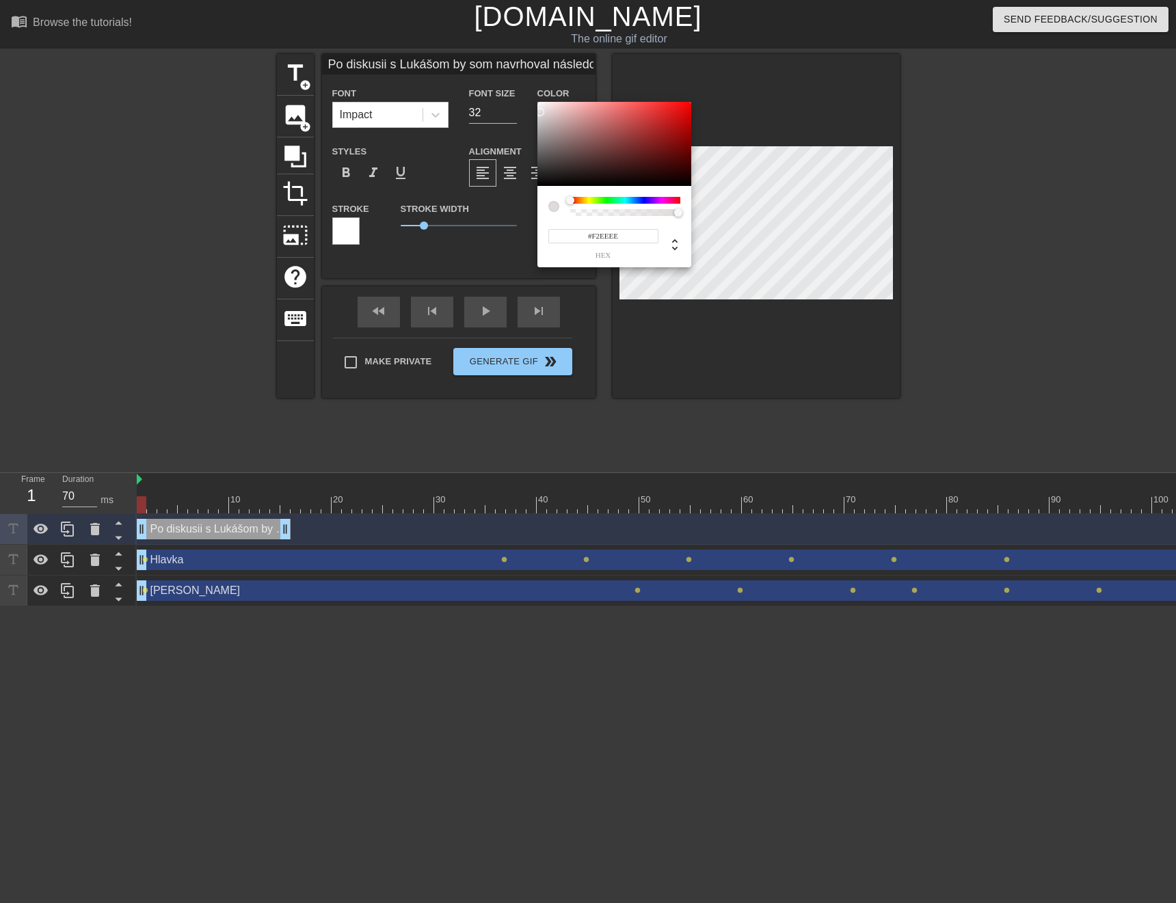
type input "#F8F5F5"
type input "Po diskusii s Lukášom by som navrhoval následovné"
type input "#FAF7F7"
type input "Po diskusii s Lukášom by som navrhoval následovné"
type input "#FA5353"
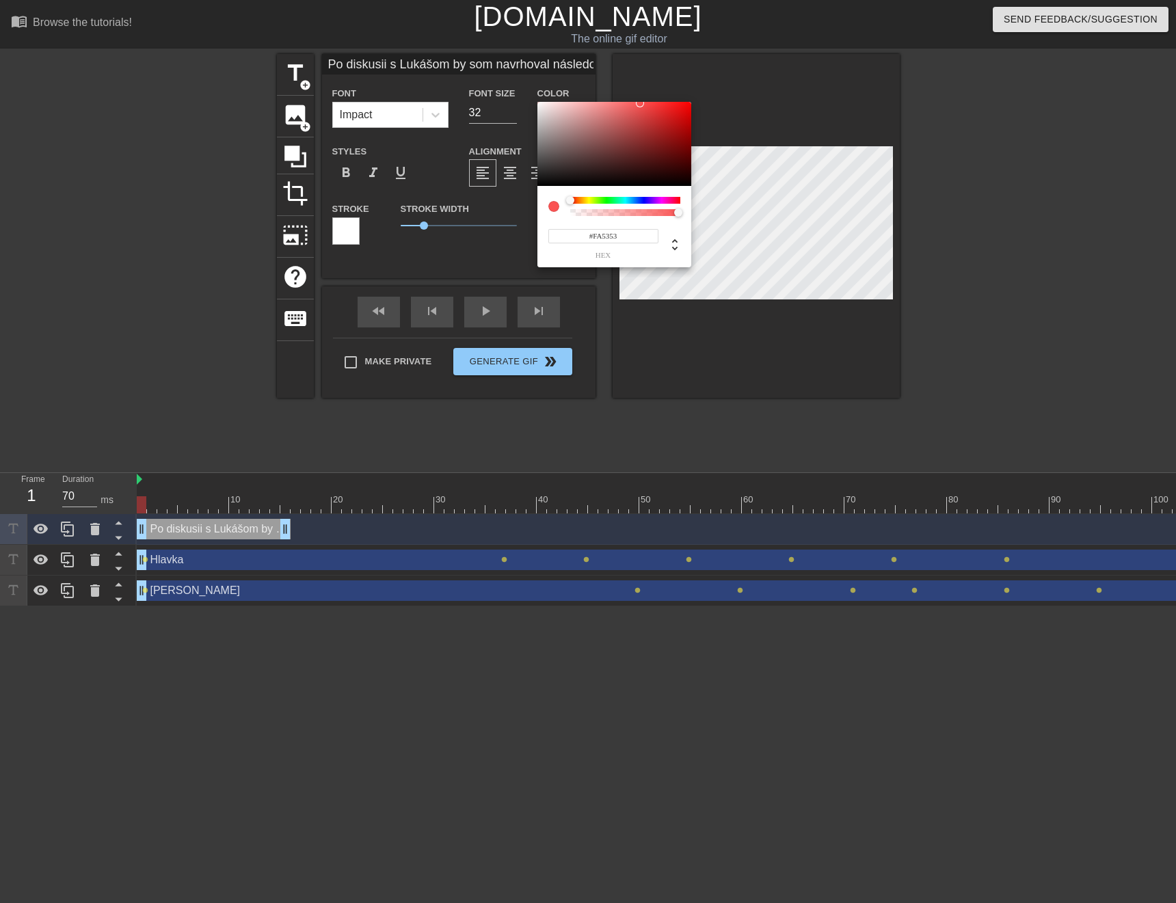
type input "Po diskusii s Lukášom by som navrhoval následovné"
type input "#FC5454"
type input "Po diskusii s Lukášom by som navrhoval následovné"
type input "#FE5555"
type input "Po diskusii s Lukášom by som navrhoval následovné"
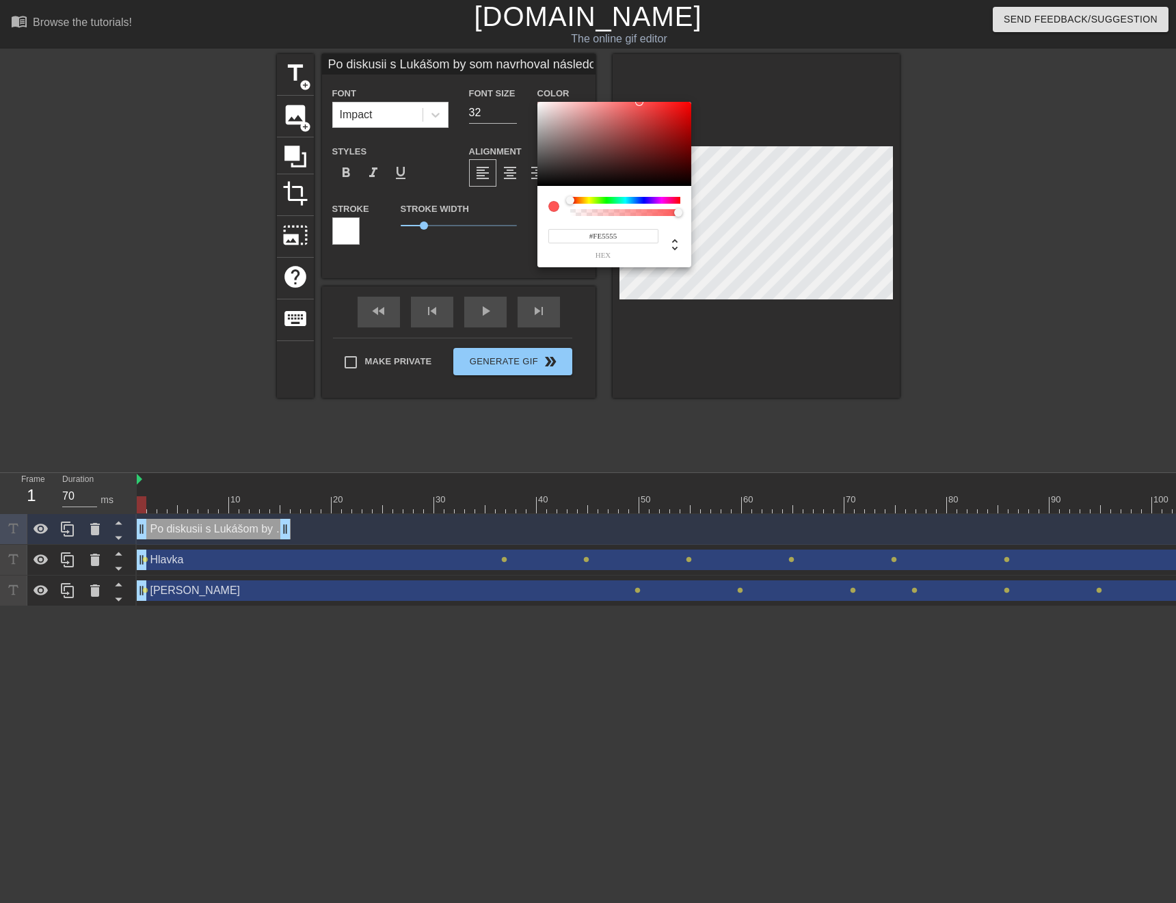
type input "#FEFBFB"
type input "Po diskusii s Lukášom by som navrhoval následovné"
type input "#FFFCFC"
type input "Po diskusii s Lukášom by som navrhoval následovné"
type input "#FFFBFB"
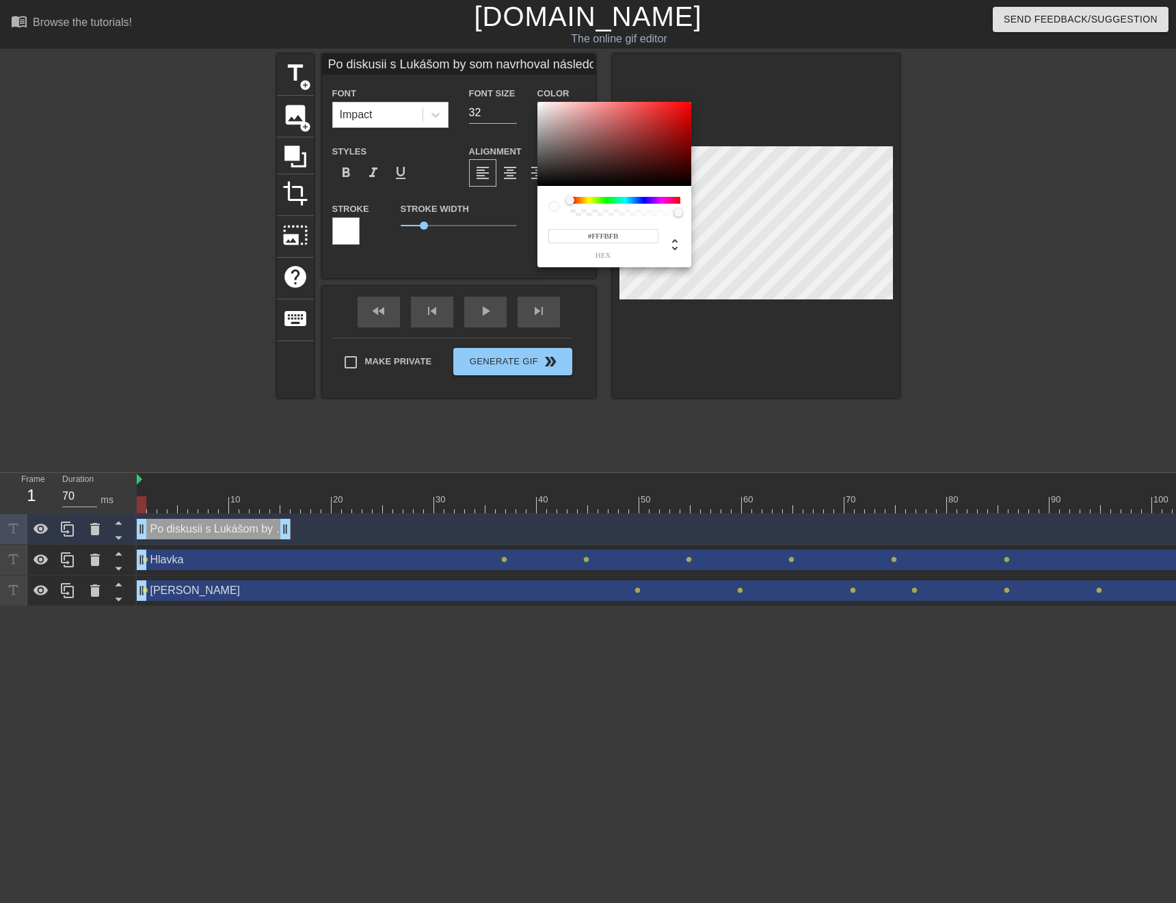
drag, startPoint x: 540, startPoint y: 116, endPoint x: 539, endPoint y: 101, distance: 14.4
click at [539, 102] on div at bounding box center [614, 144] width 154 height 85
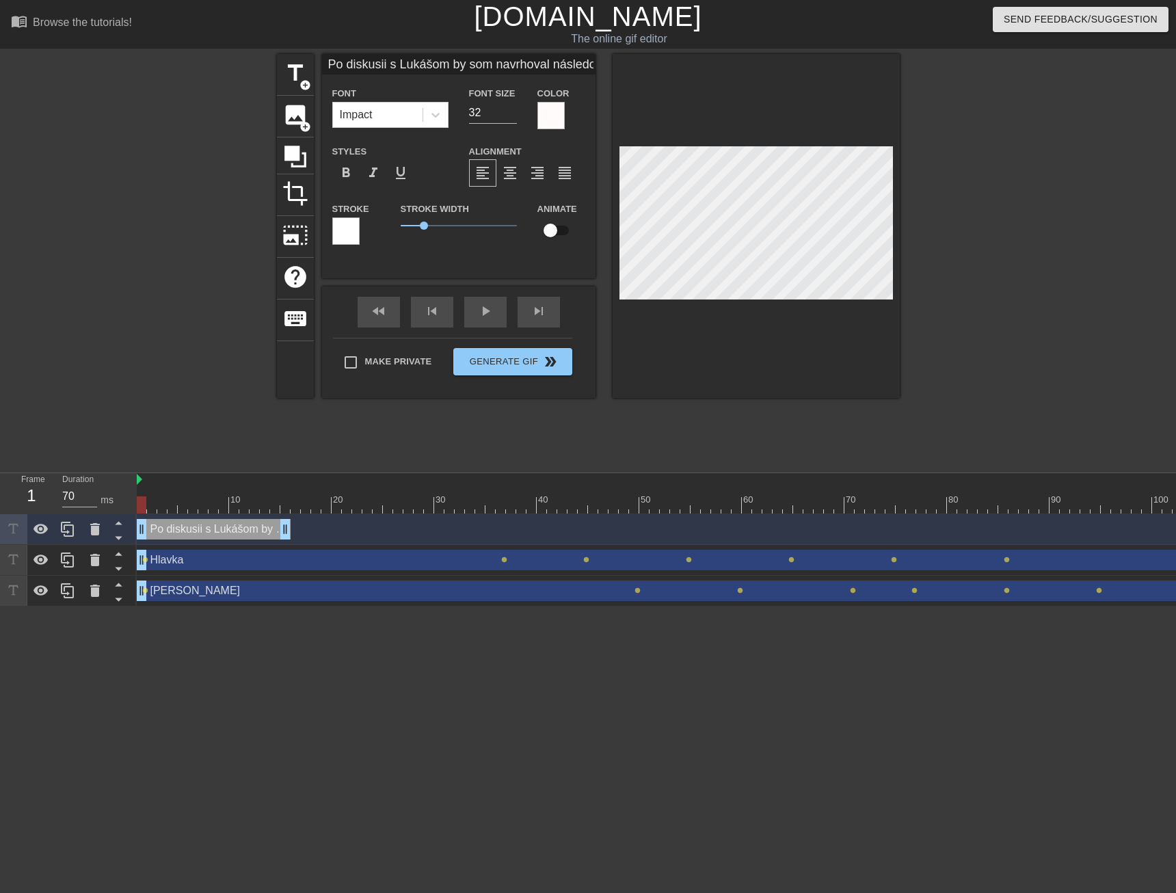
click at [545, 119] on div at bounding box center [550, 115] width 27 height 27
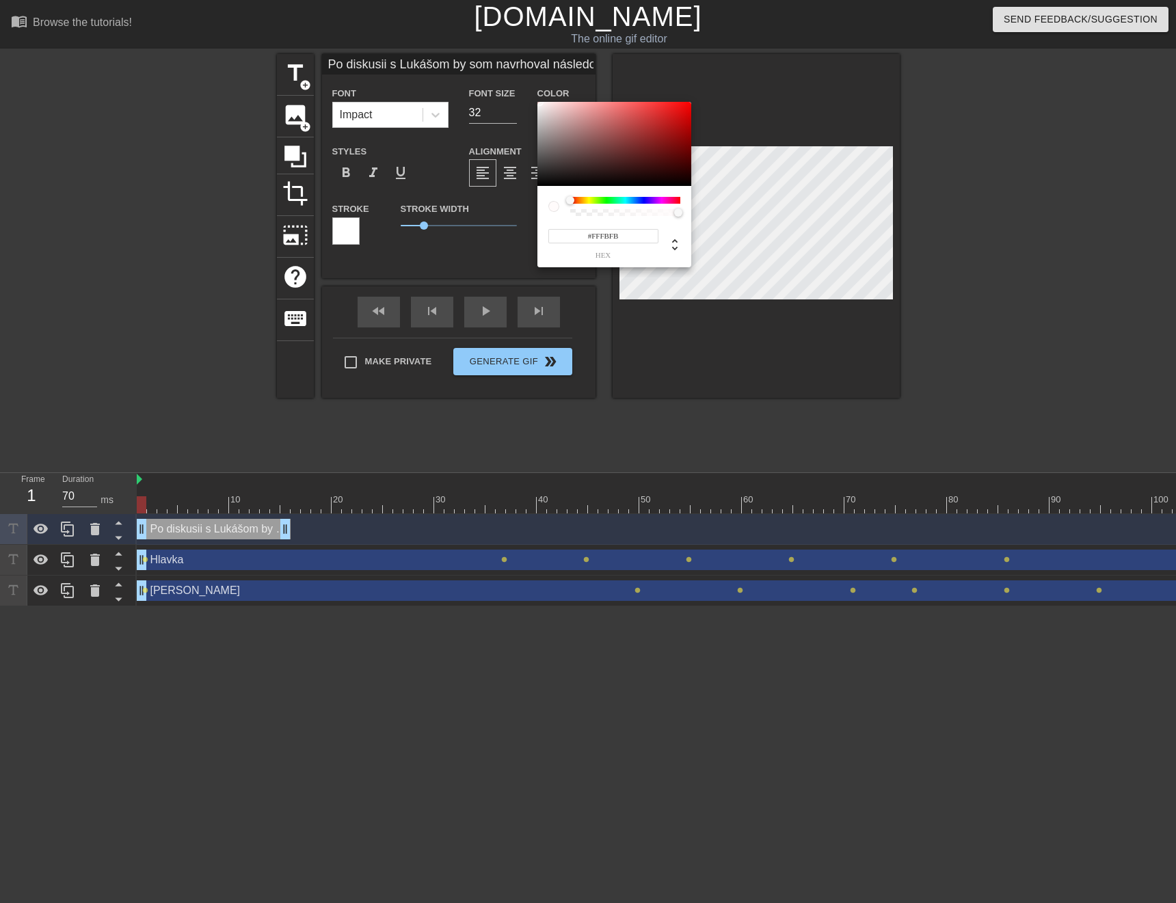
type input "Po diskusii s Lukášom by som navrhoval následovné"
type input "#CABFBF"
click at [545, 119] on div at bounding box center [614, 144] width 154 height 85
type input "Po diskusii s Lukášom by som navrhoval následovné"
type input "#D3C9C9"
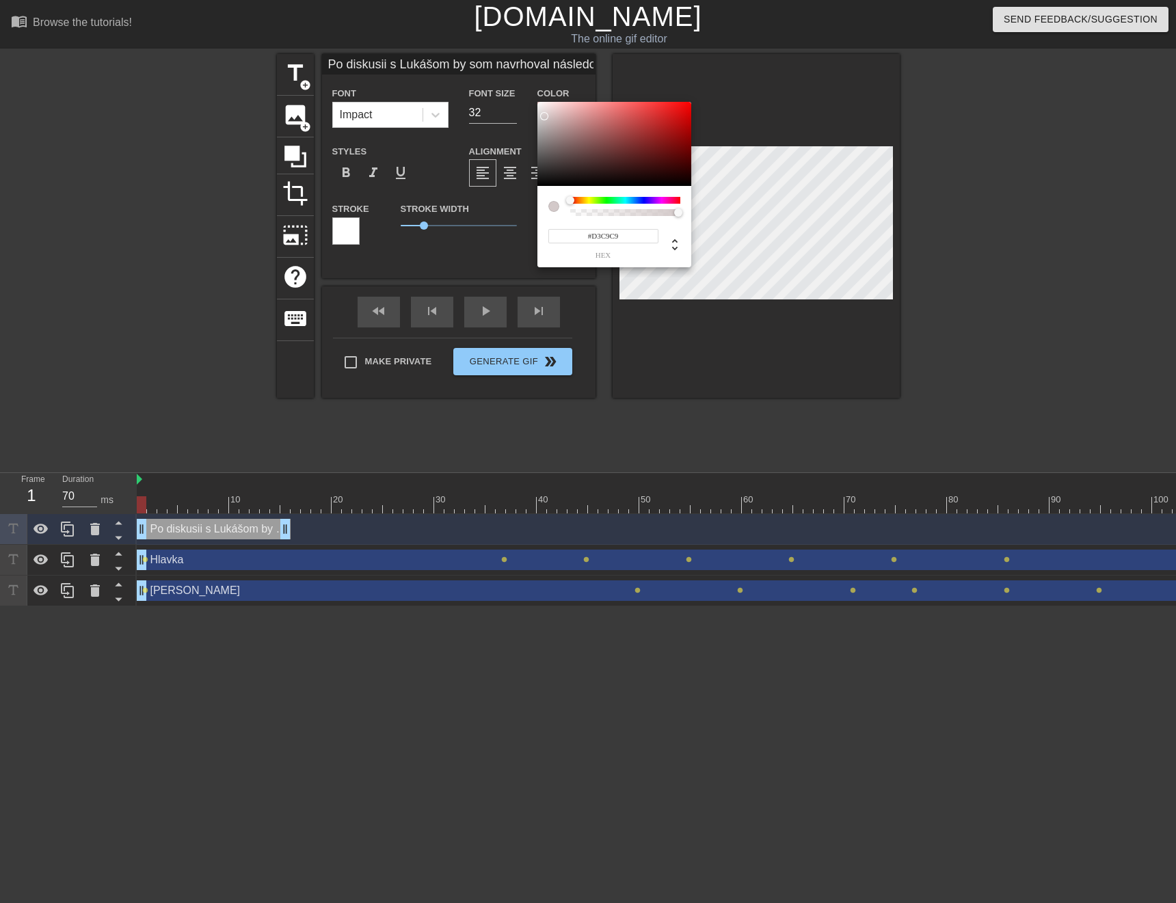
type input "Po diskusii s Lukášom by som navrhoval následovné"
type input "#D7CECE"
type input "Po diskusii s Lukášom by som navrhoval následovné"
type input "#DDD6D6"
type input "Po diskusii s Lukášom by som navrhoval následovné"
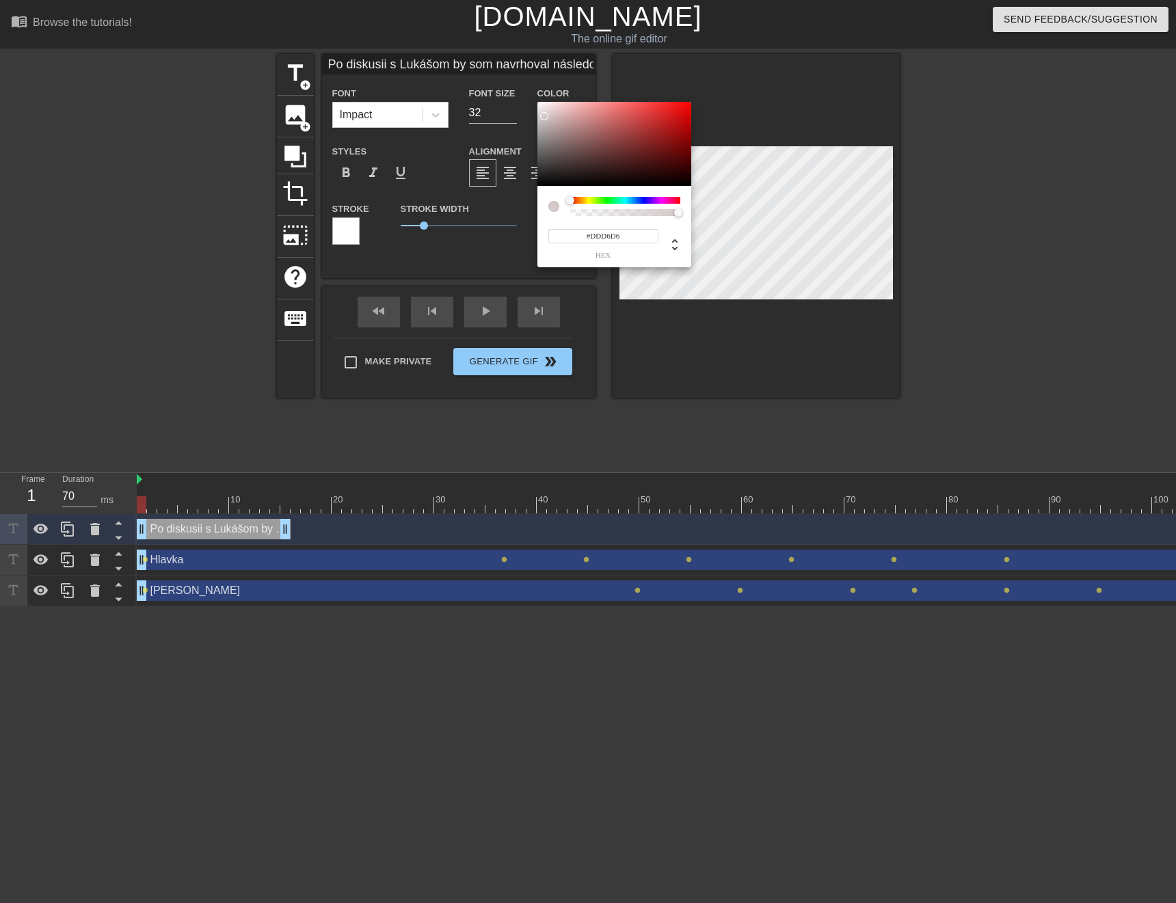
type input "#E3DEDE"
type input "Po diskusii s Lukášom by som navrhoval následovné"
type input "#EBE7E7"
type input "Po diskusii s Lukášom by som navrhoval následovné"
type input "#F2EEEE"
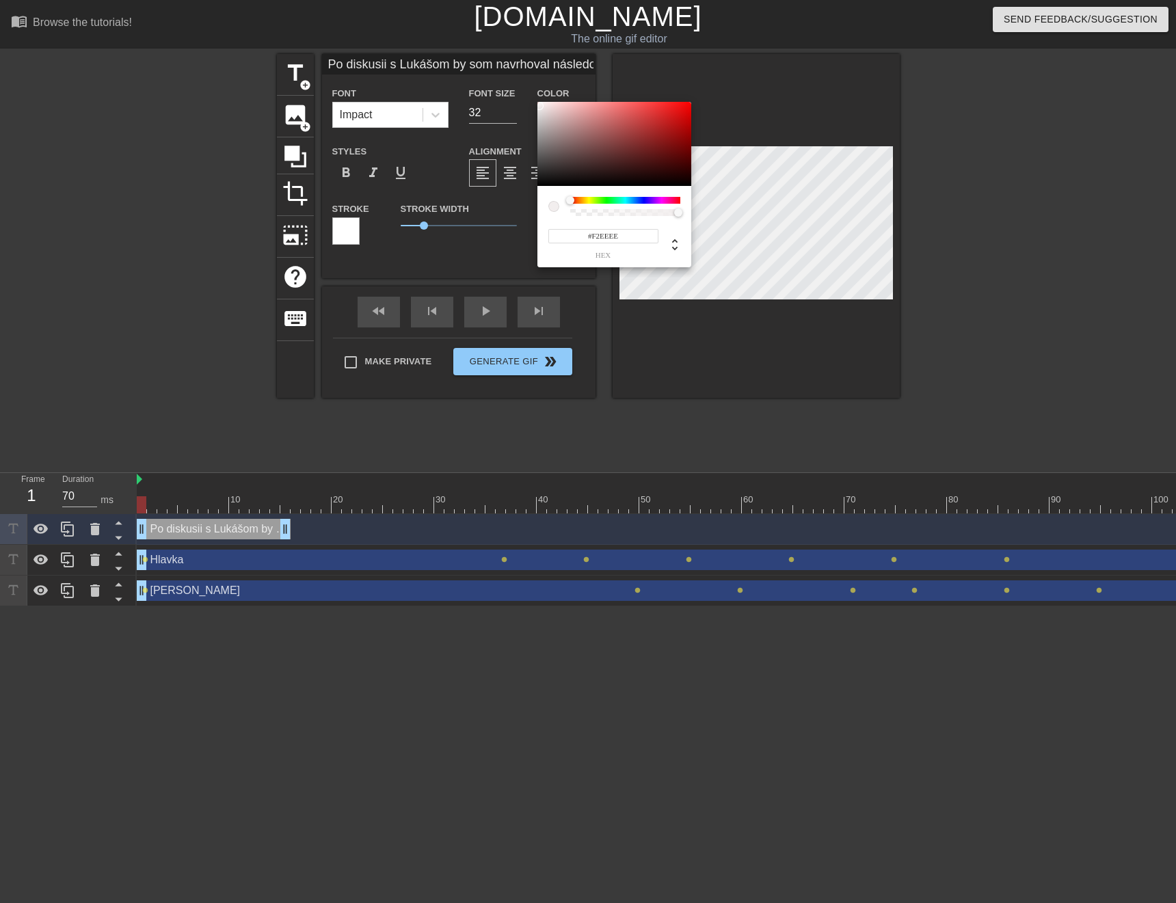
type input "Po diskusii s Lukášom by som navrhoval následovné"
type input "#FAF7F7"
type input "Po diskusii s Lukášom by som navrhoval následovné"
type input "#FC5454"
type input "Po diskusii s Lukášom by som navrhoval následovné"
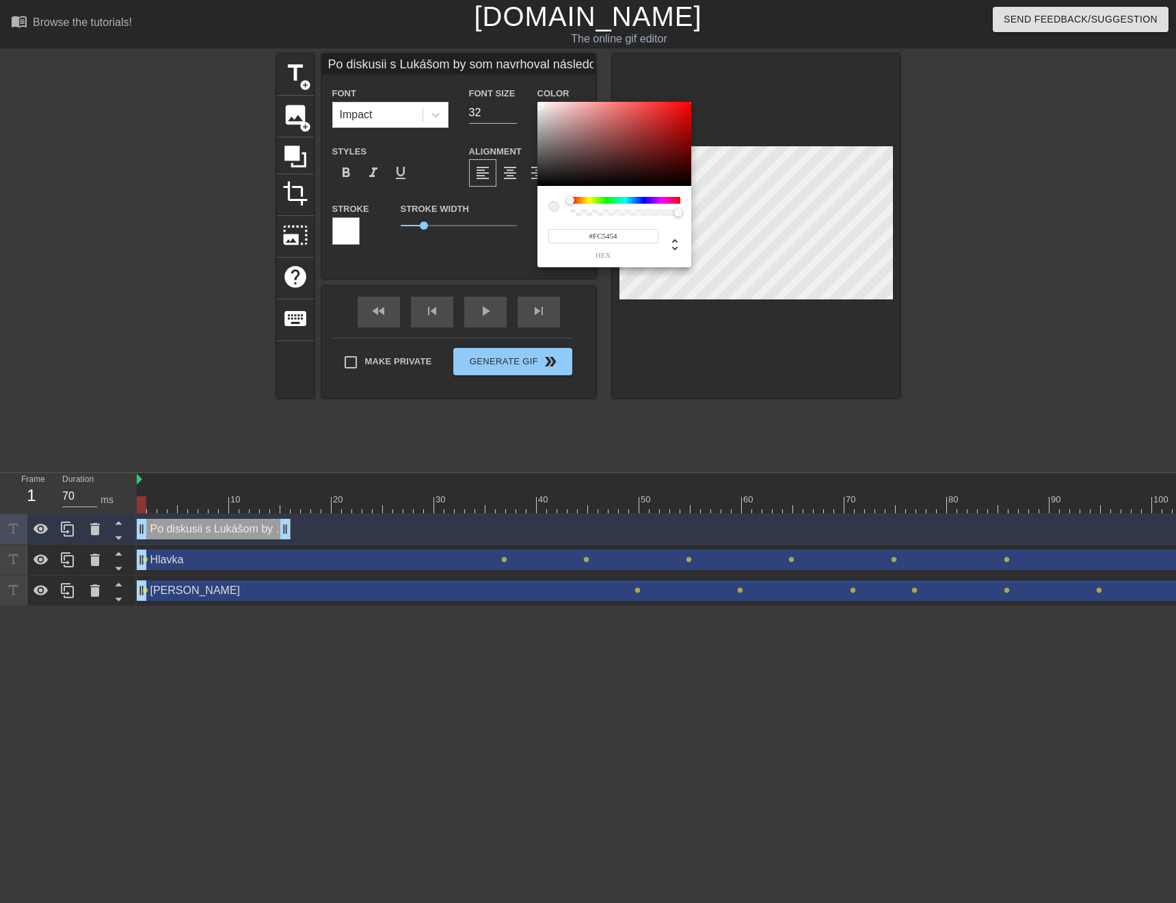
type input "#FE5555"
drag, startPoint x: 544, startPoint y: 116, endPoint x: 538, endPoint y: 102, distance: 15.6
click at [538, 102] on div at bounding box center [614, 144] width 154 height 85
type input "Po diskusii s Lukášom by som navrhoval následovné"
type input "#E9C2C2"
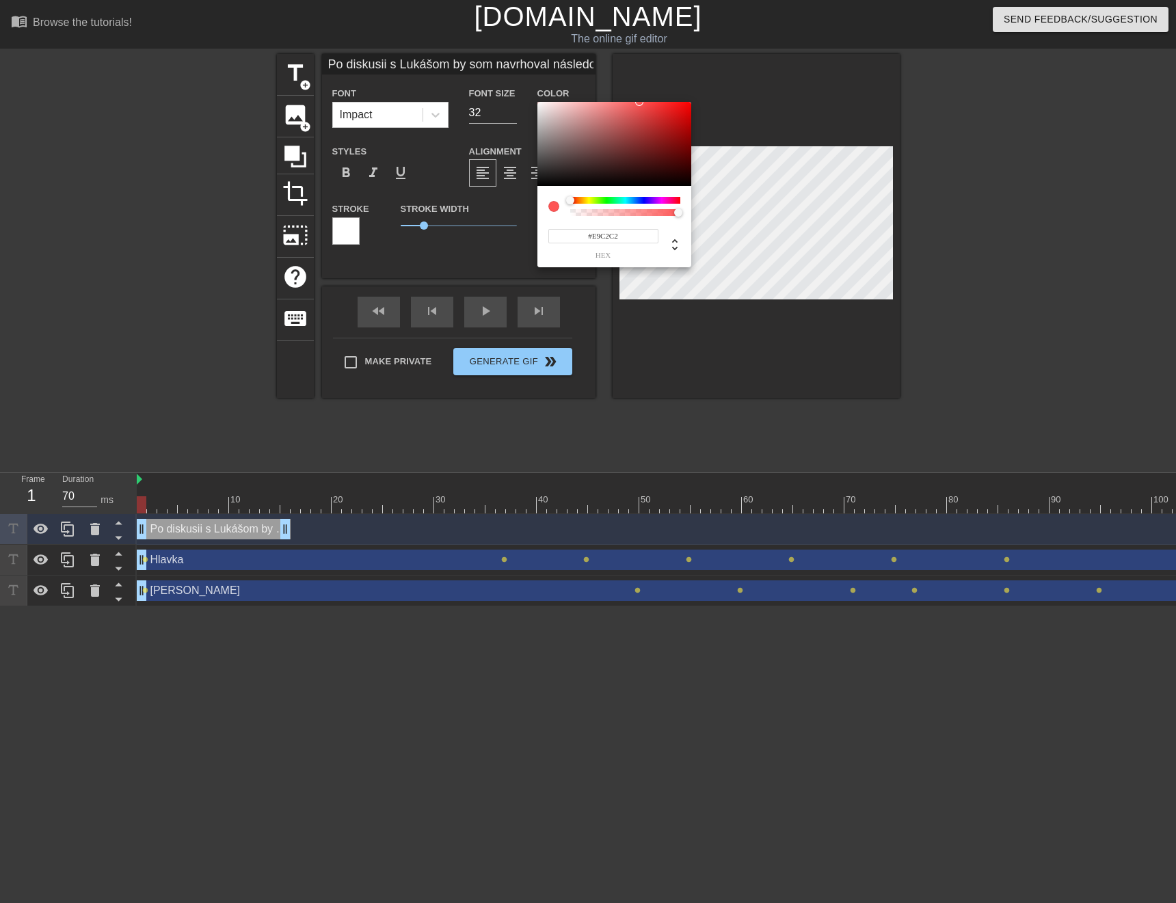
type input "Po diskusii s Lukášom by som navrhoval následovné"
type input "#E9C8C8"
type input "Po diskusii s Lukášom by som navrhoval následovné"
type input "#F45151"
type input "Po diskusii s Lukášom by som navrhoval následovné"
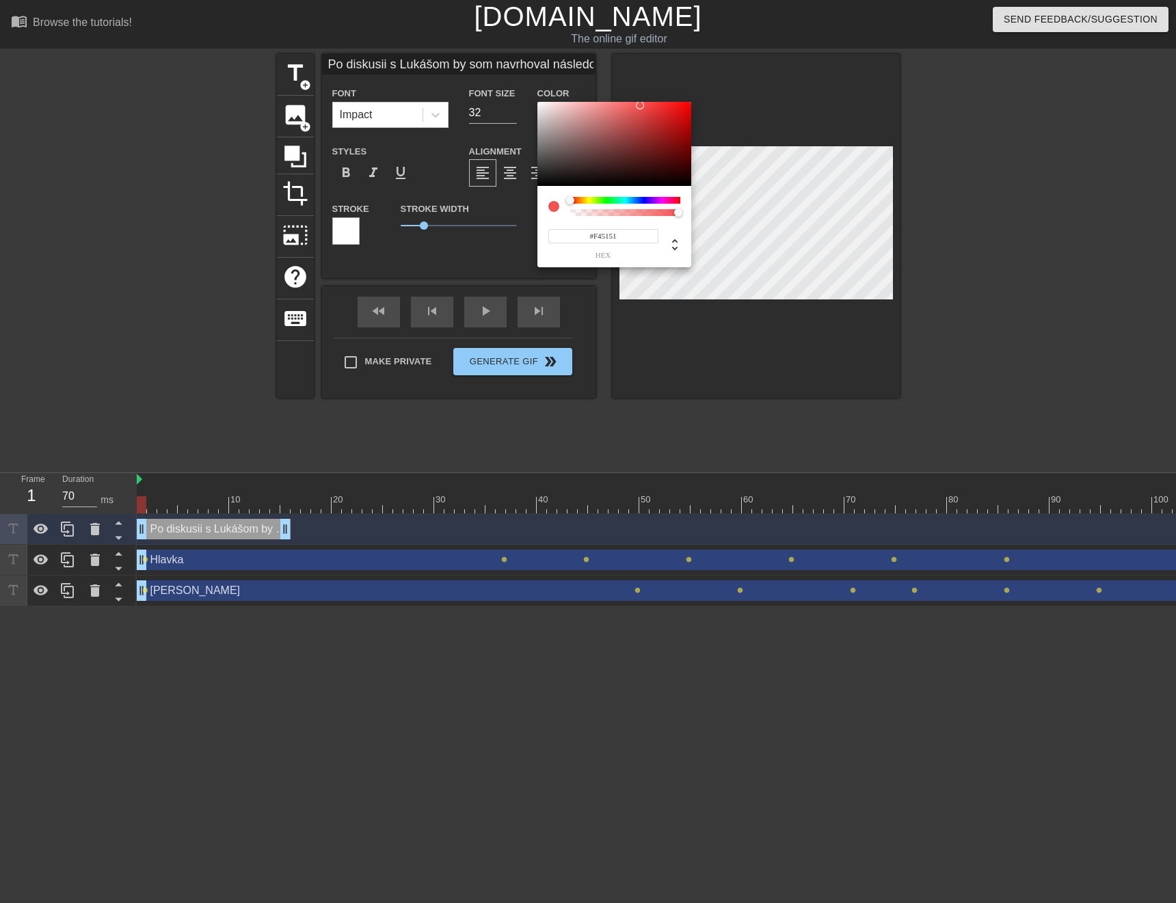
type input "#F25151"
type input "Po diskusii s Lukášom by som navrhoval následovné"
type input "#E5DEDE"
type input "Po diskusii s Lukášom by som navrhoval následovné"
type input "#E1D7D7"
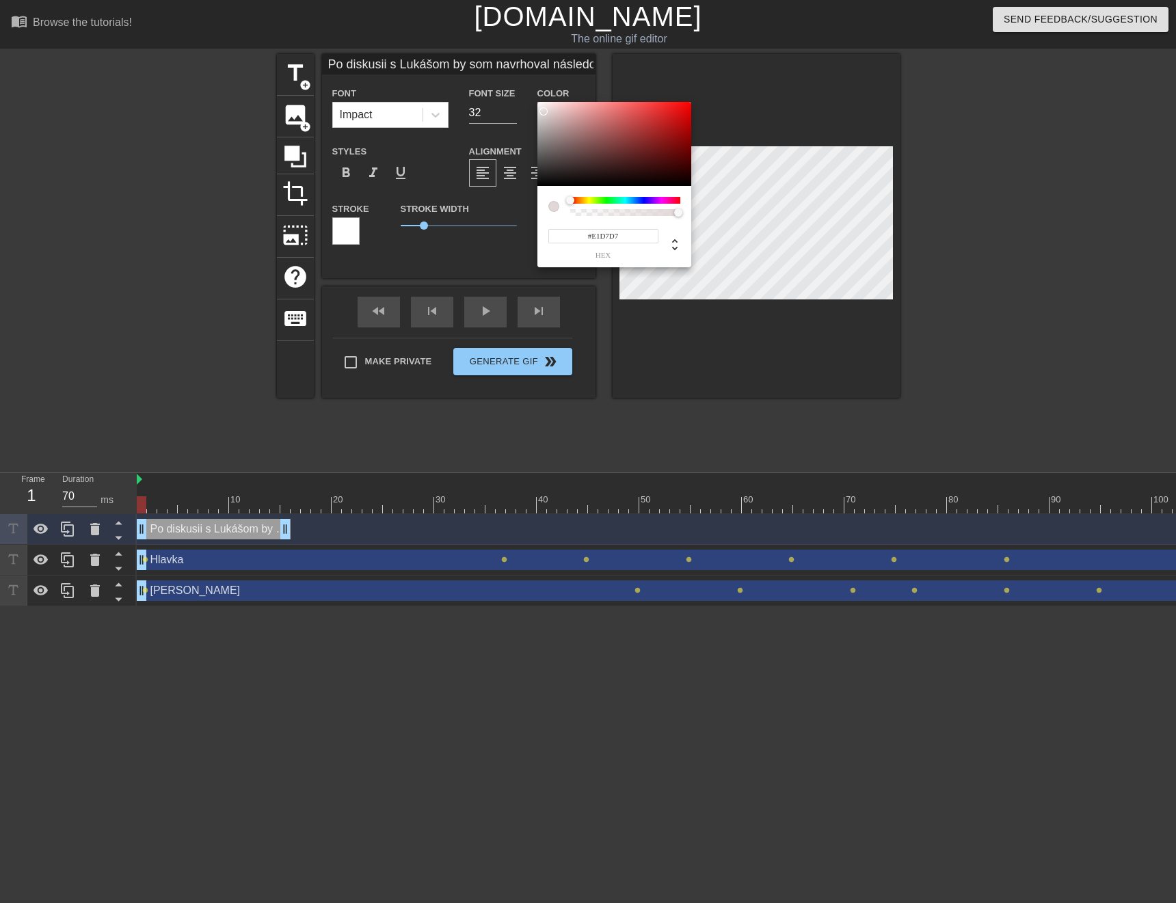
click at [544, 111] on div at bounding box center [543, 111] width 8 height 8
type input "Po diskusii s Lukášom by som navrhoval následovné"
type input "#F4EDED"
click at [541, 105] on div at bounding box center [614, 144] width 154 height 85
type input "Po diskusii s Lukášom by som navrhoval následovné"
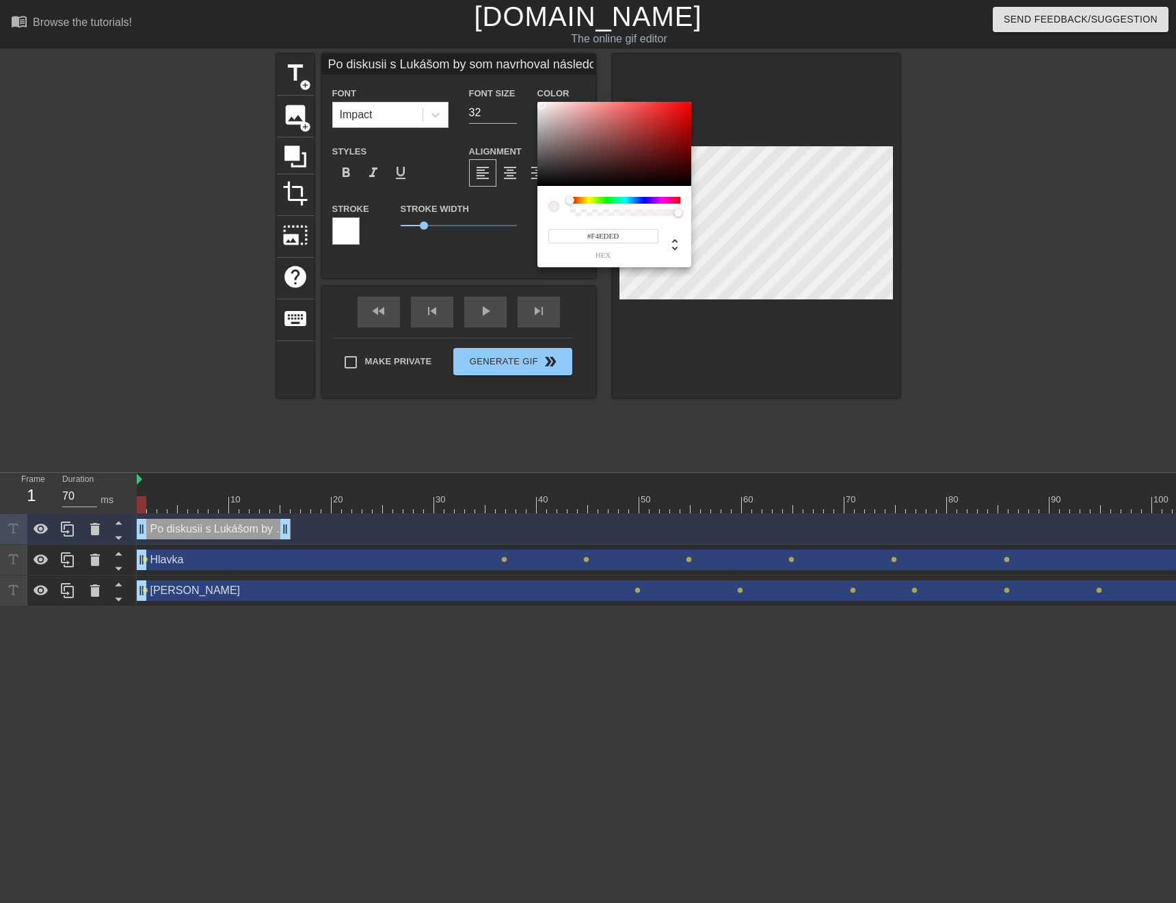
type input "#FCF6F6"
click at [541, 103] on div at bounding box center [541, 102] width 8 height 8
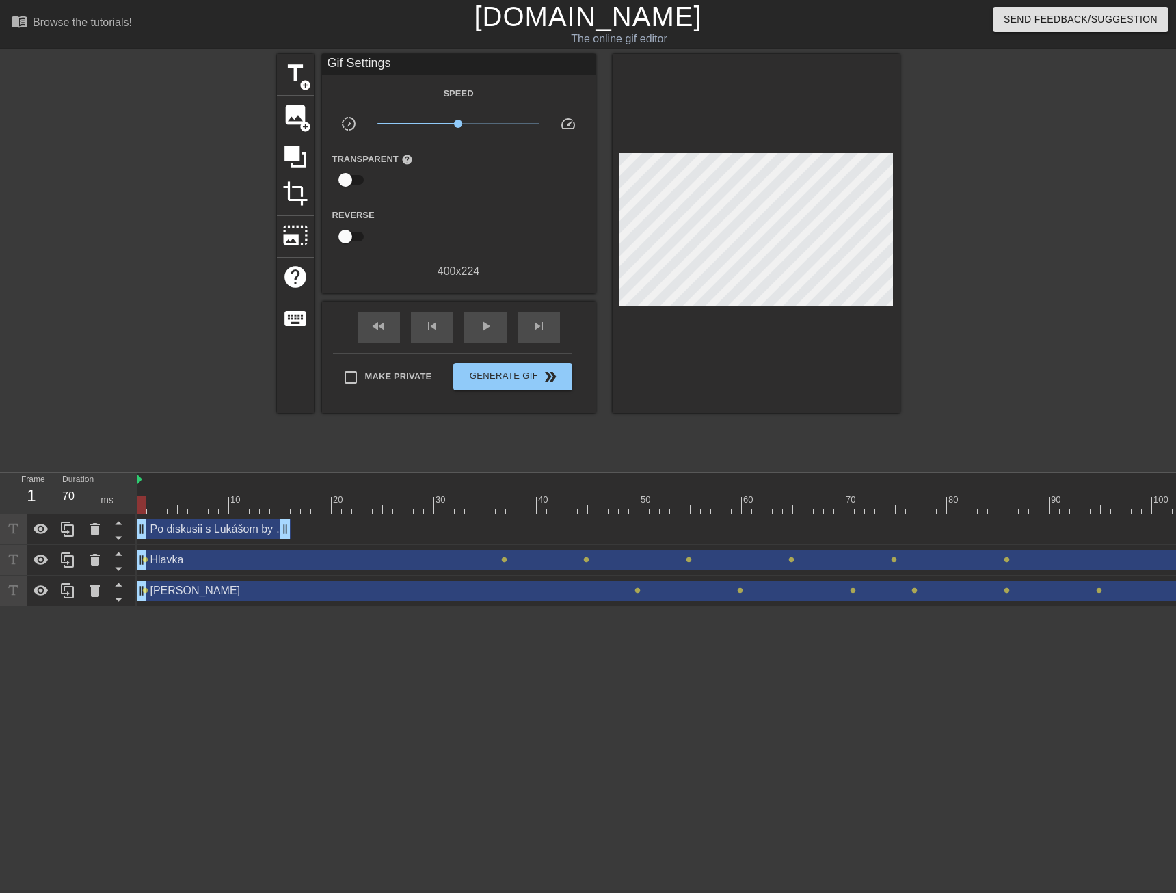
click at [209, 537] on div "Po diskusii s Lukášom by som navrhoval následovné drag_handle drag_handle" at bounding box center [214, 529] width 154 height 21
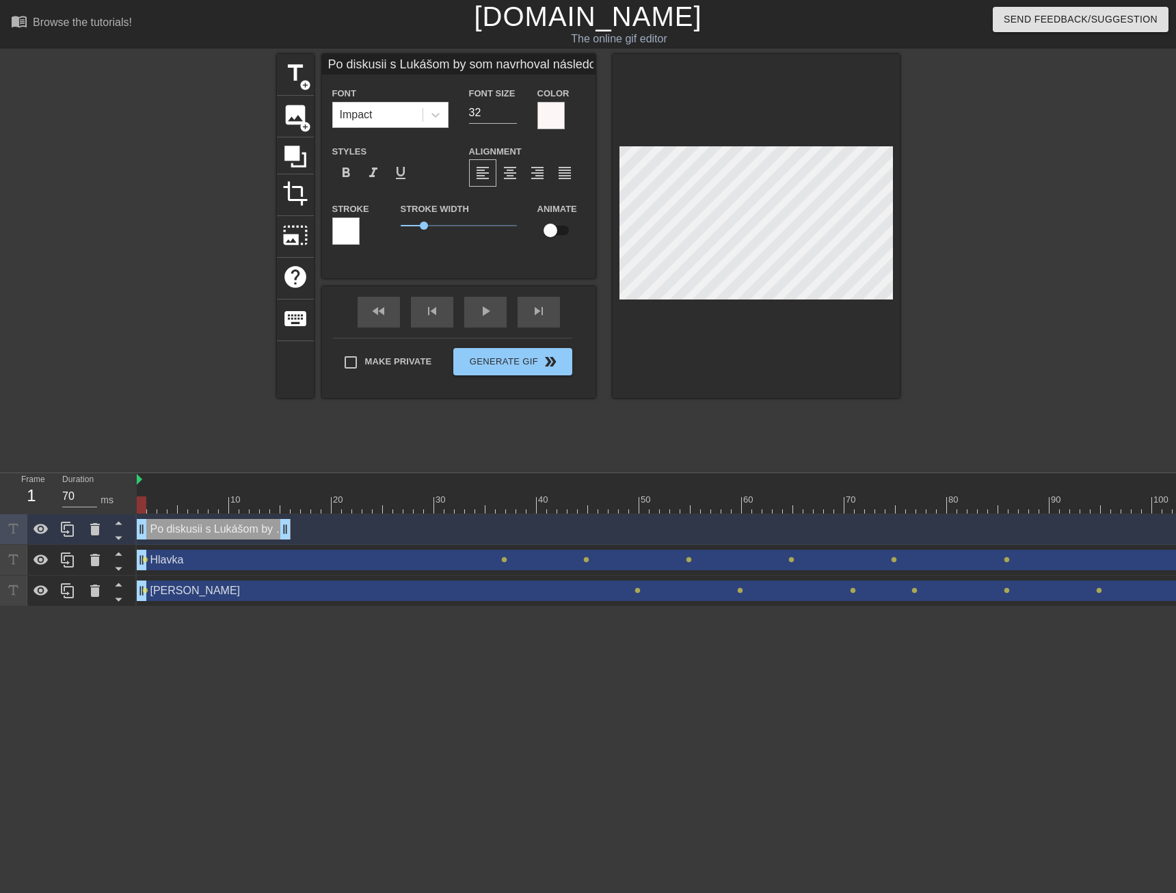
click at [355, 228] on div at bounding box center [345, 230] width 27 height 27
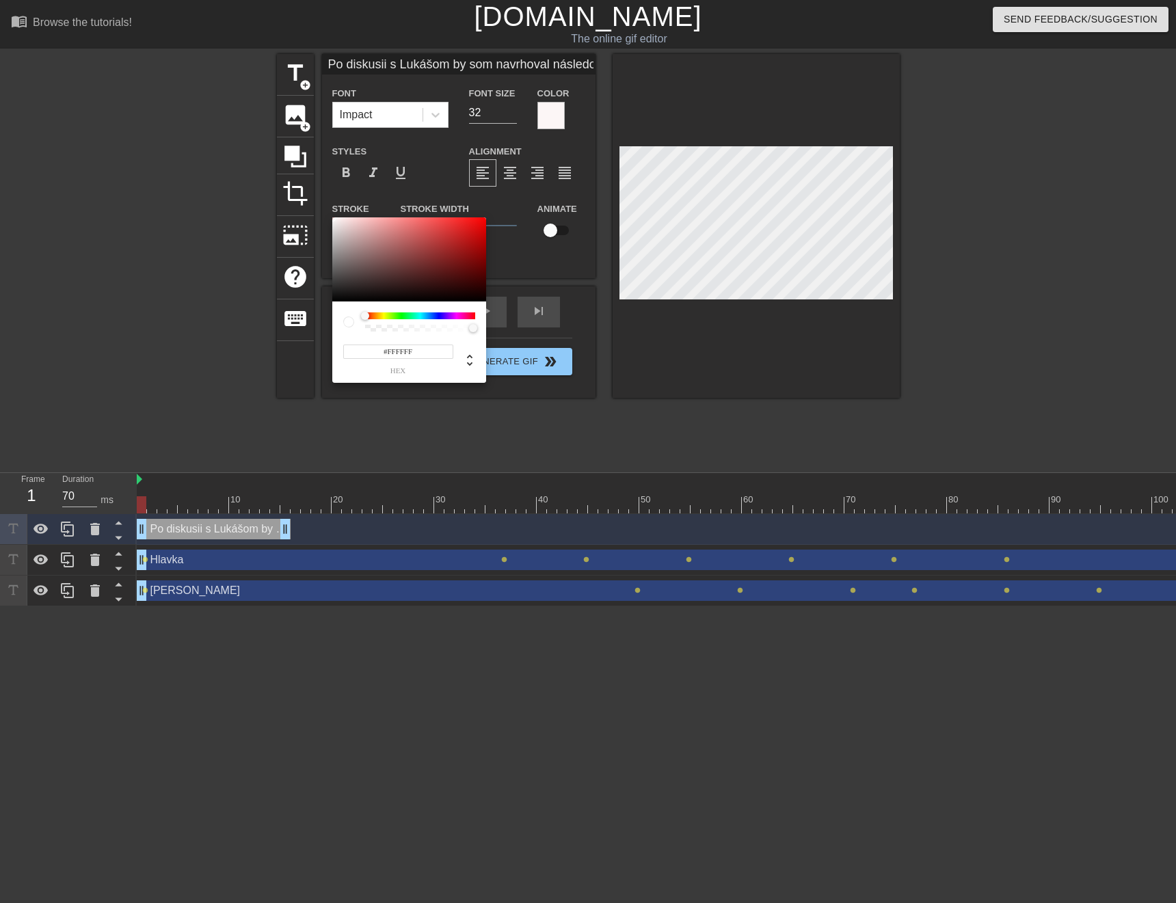
type input "Po diskusii s Lukášom by som navrhoval následovné"
type input "#2A0202"
type input "Po diskusii s Lukášom by som navrhoval následovné"
type input "#1F0101"
type input "Po diskusii s Lukášom by som navrhoval následovné"
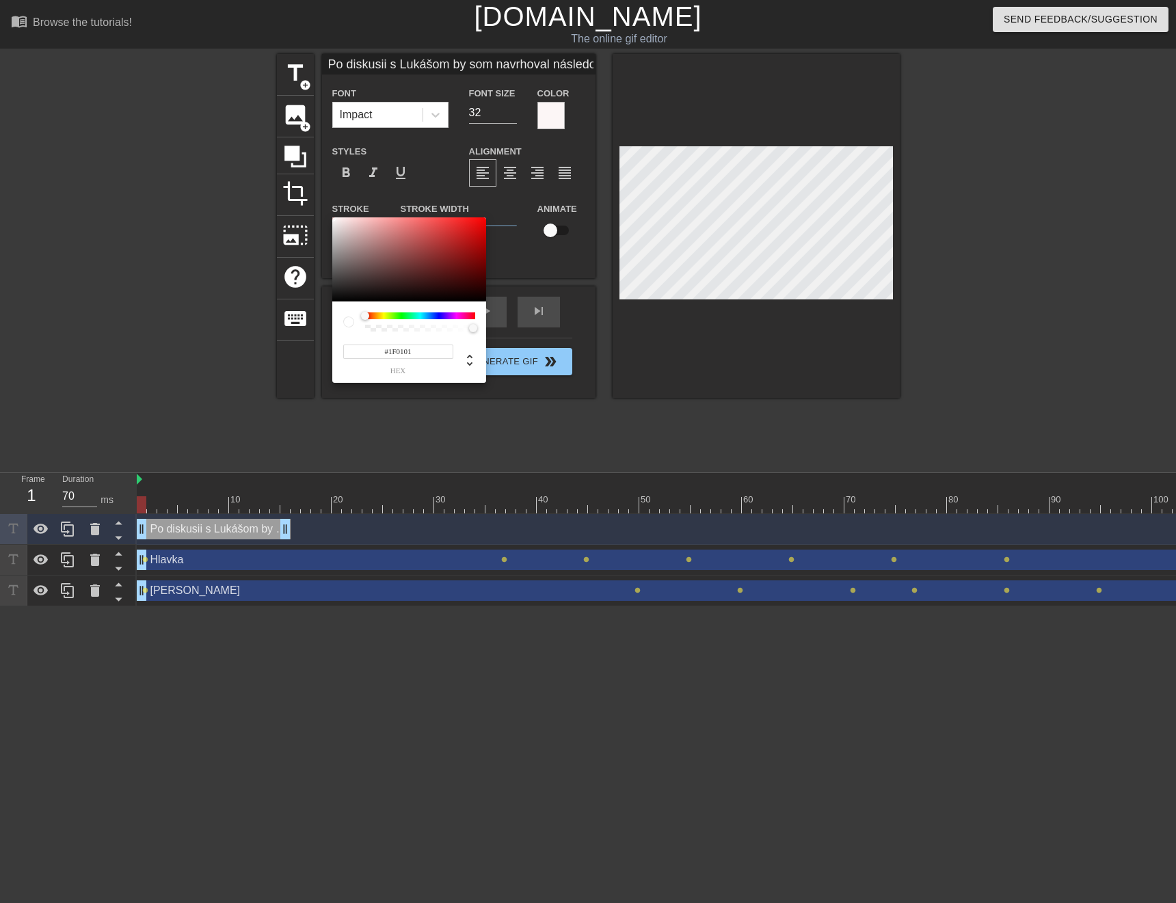
type input "#150101"
type input "Po diskusii s Lukášom by som navrhoval následovné"
type input "#0F0000"
type input "Po diskusii s Lukášom by som navrhoval následovné"
click at [484, 299] on div at bounding box center [409, 259] width 154 height 85
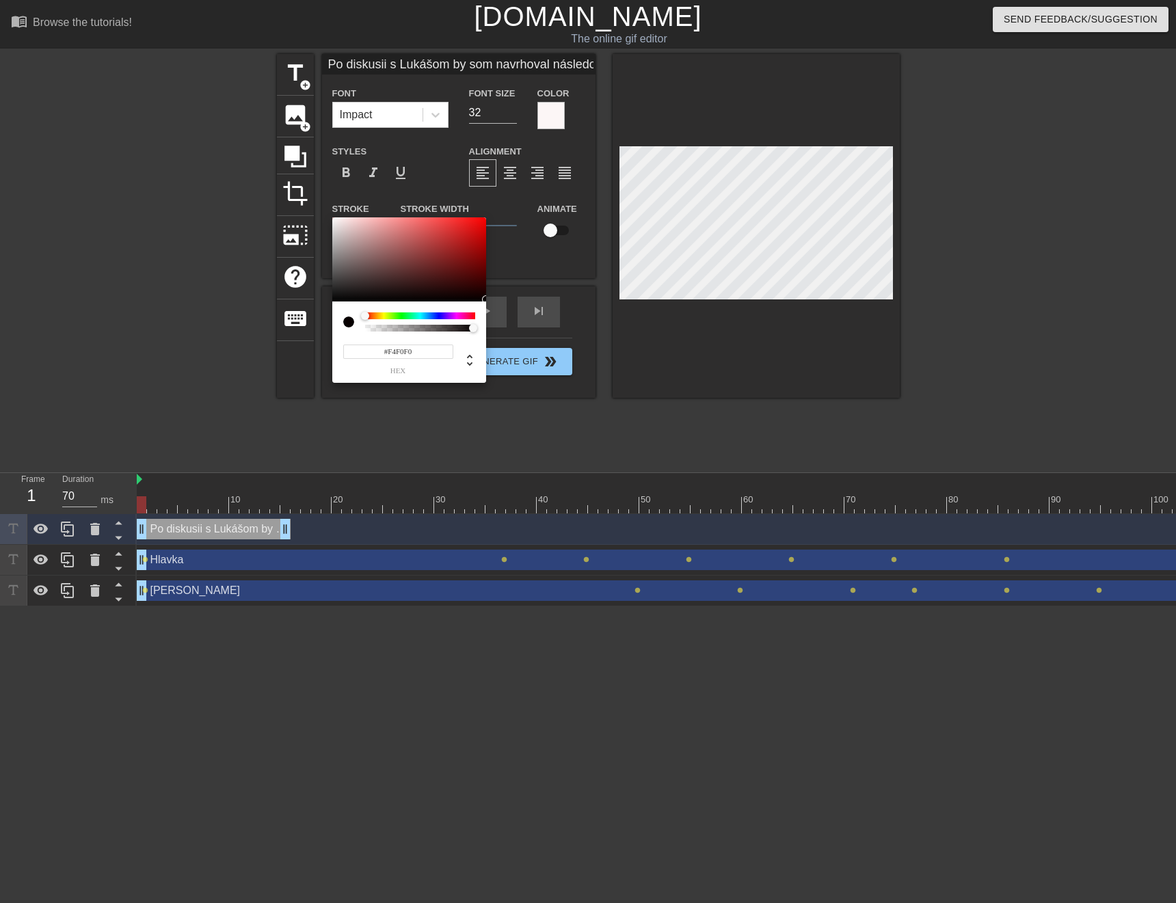
click at [334, 221] on div at bounding box center [409, 259] width 154 height 85
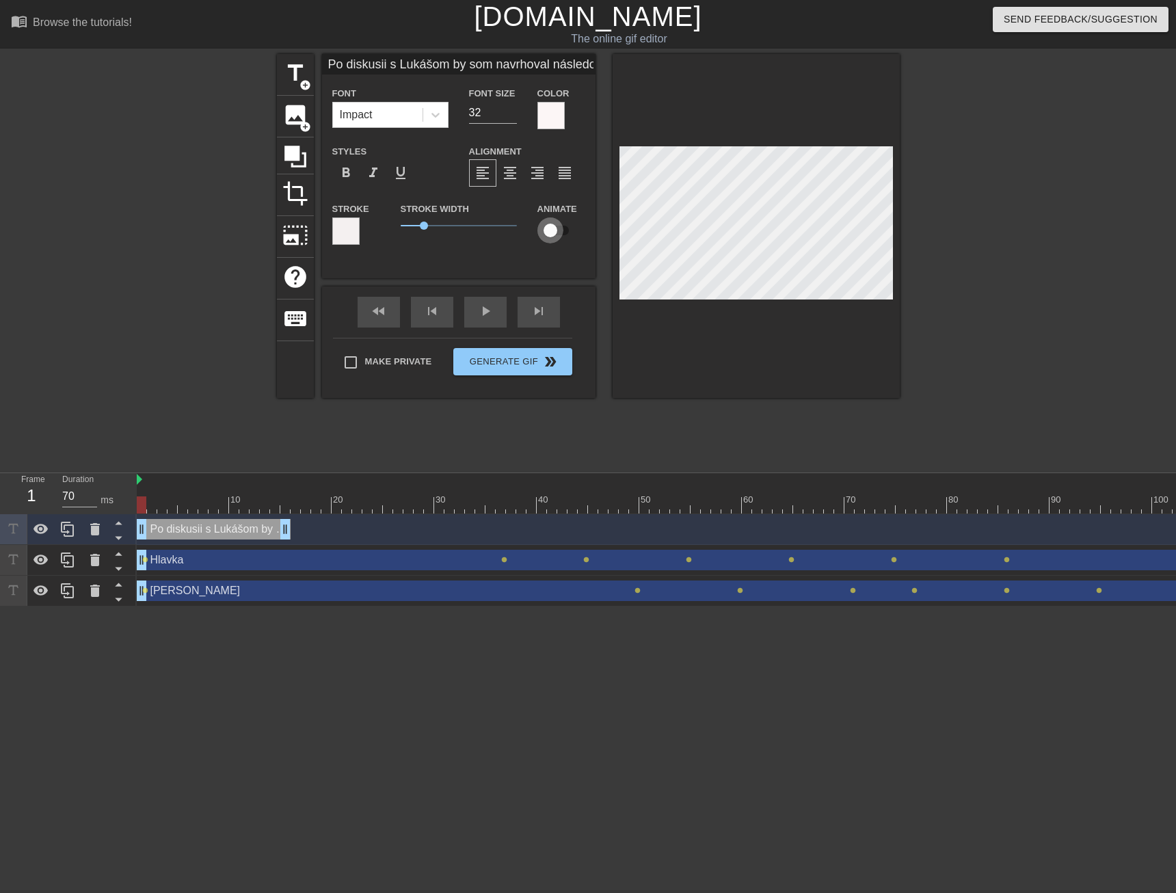
click at [558, 228] on input "checkbox" at bounding box center [550, 230] width 78 height 26
drag, startPoint x: 288, startPoint y: 532, endPoint x: 435, endPoint y: 532, distance: 147.0
click at [435, 532] on div "Po diskusii s Lukášom by som navrhoval následovné drag_handle drag_handle lens" at bounding box center [911, 529] width 1548 height 21
drag, startPoint x: 429, startPoint y: 521, endPoint x: 528, endPoint y: 519, distance: 98.4
click at [485, 300] on div "Po diskusii s Lukášom by som navrhoval následovné Font Impact Font Size 32 Colo…" at bounding box center [458, 226] width 273 height 344
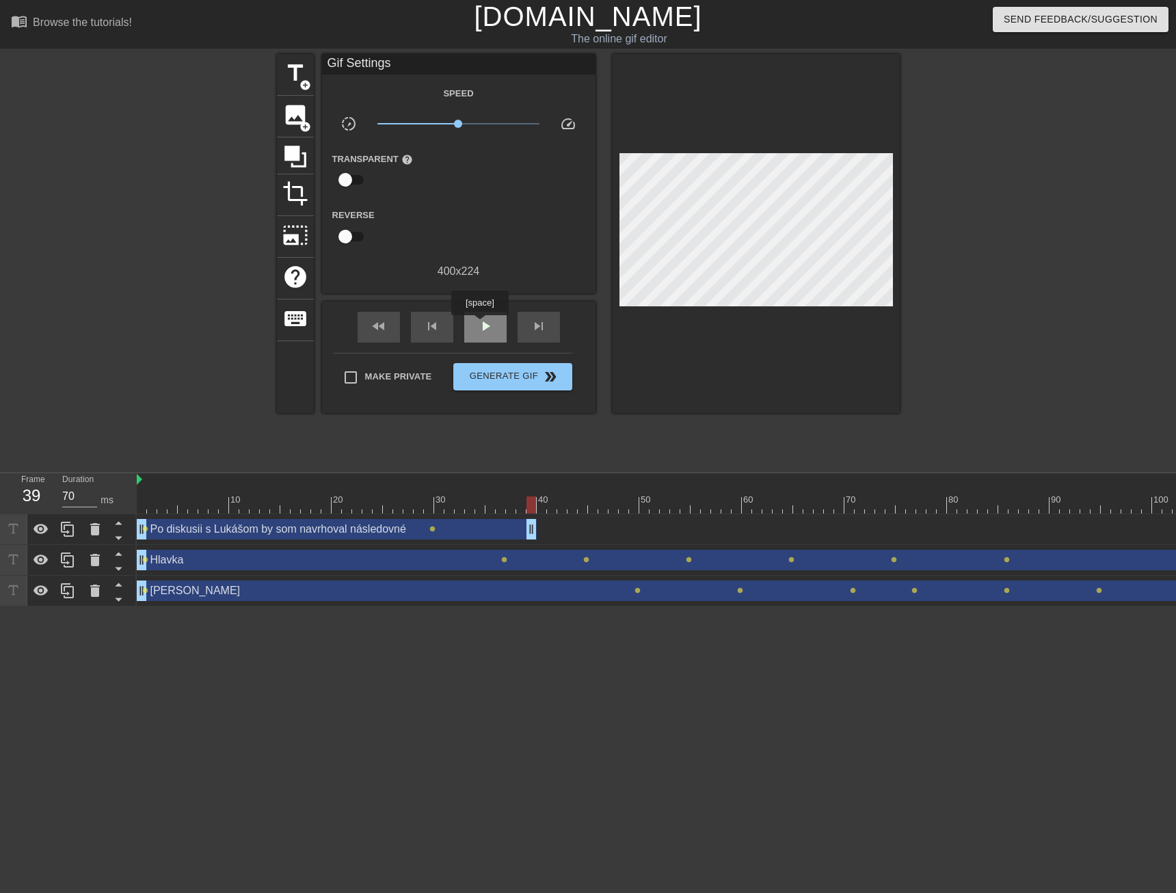
click at [480, 325] on span "play_arrow" at bounding box center [485, 326] width 16 height 16
click at [433, 329] on span "skip_previous" at bounding box center [432, 326] width 16 height 16
click at [375, 332] on span "fast_rewind" at bounding box center [378, 326] width 16 height 16
click at [480, 329] on span "pause" at bounding box center [485, 326] width 16 height 16
drag, startPoint x: 536, startPoint y: 536, endPoint x: 605, endPoint y: 537, distance: 69.0
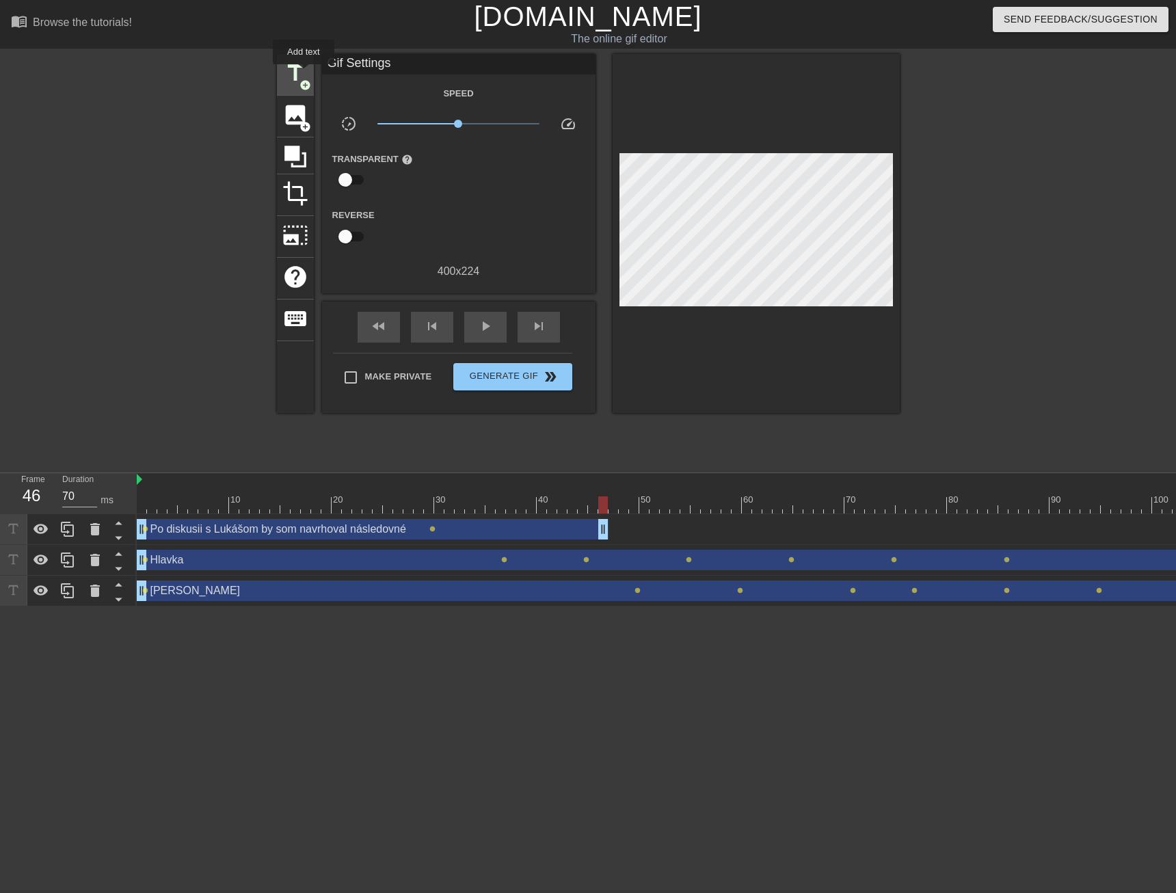
click at [303, 74] on span "title" at bounding box center [295, 73] width 26 height 26
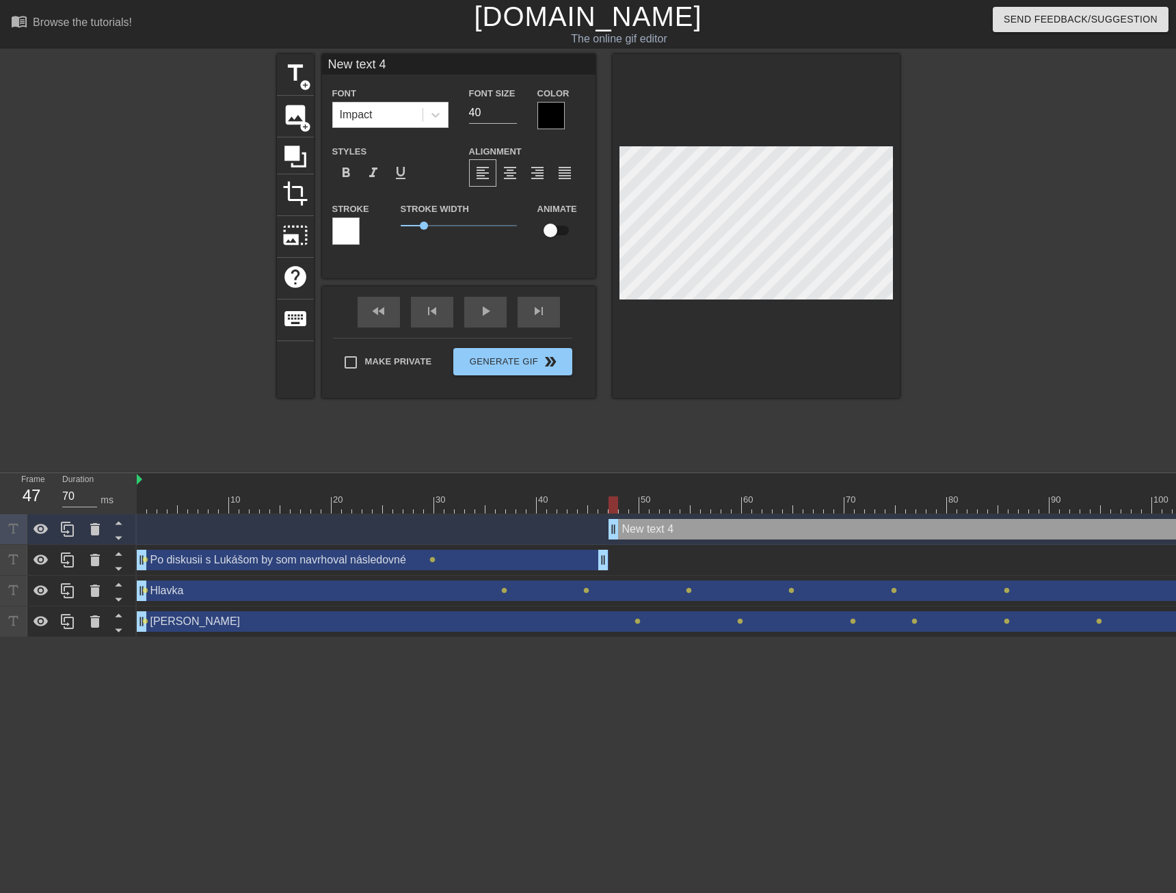
drag, startPoint x: 607, startPoint y: 532, endPoint x: 614, endPoint y: 532, distance: 7.5
paste textarea "Zvýšenie hranice platobného skóre v pravidle o nových zariadeniach na 500+"
click at [551, 116] on div at bounding box center [550, 115] width 27 height 27
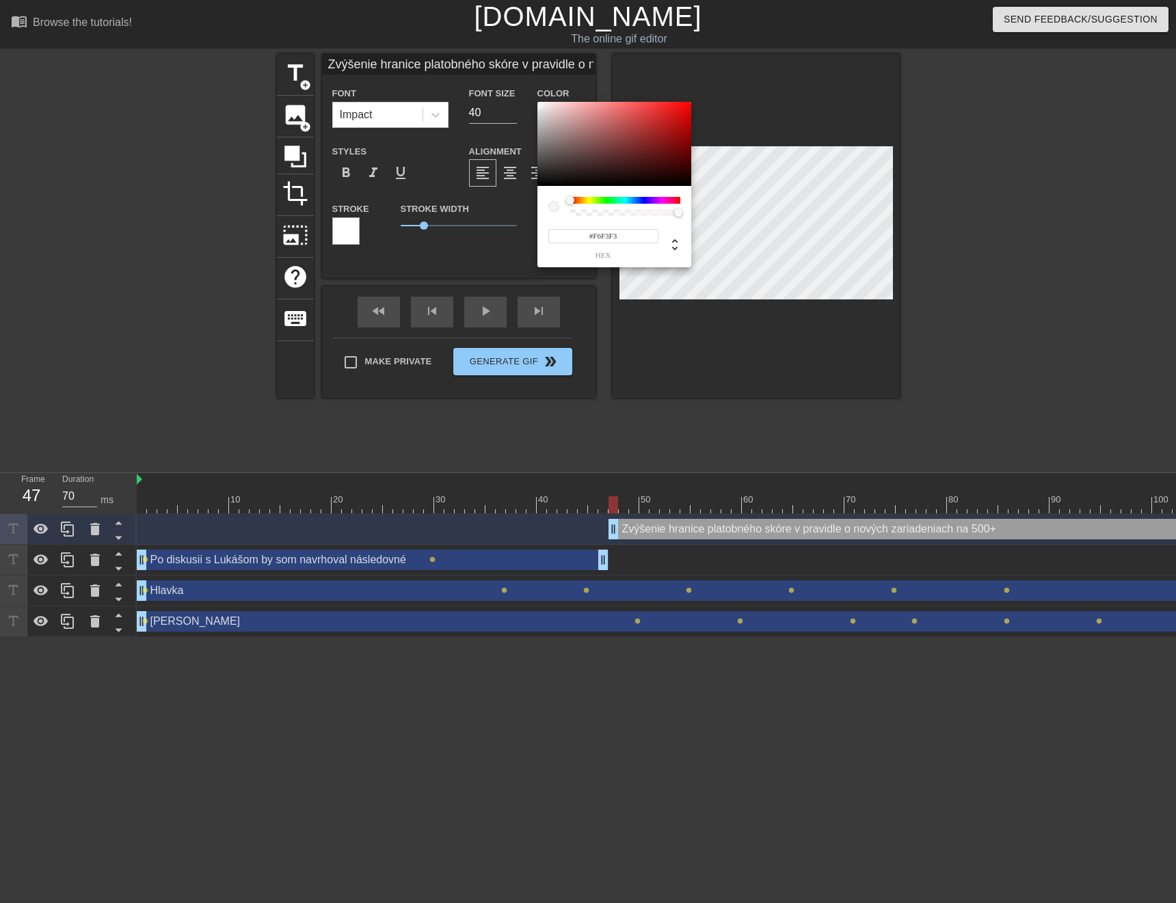
drag, startPoint x: 545, startPoint y: 119, endPoint x: 539, endPoint y: 105, distance: 15.6
click at [539, 105] on div at bounding box center [614, 144] width 154 height 85
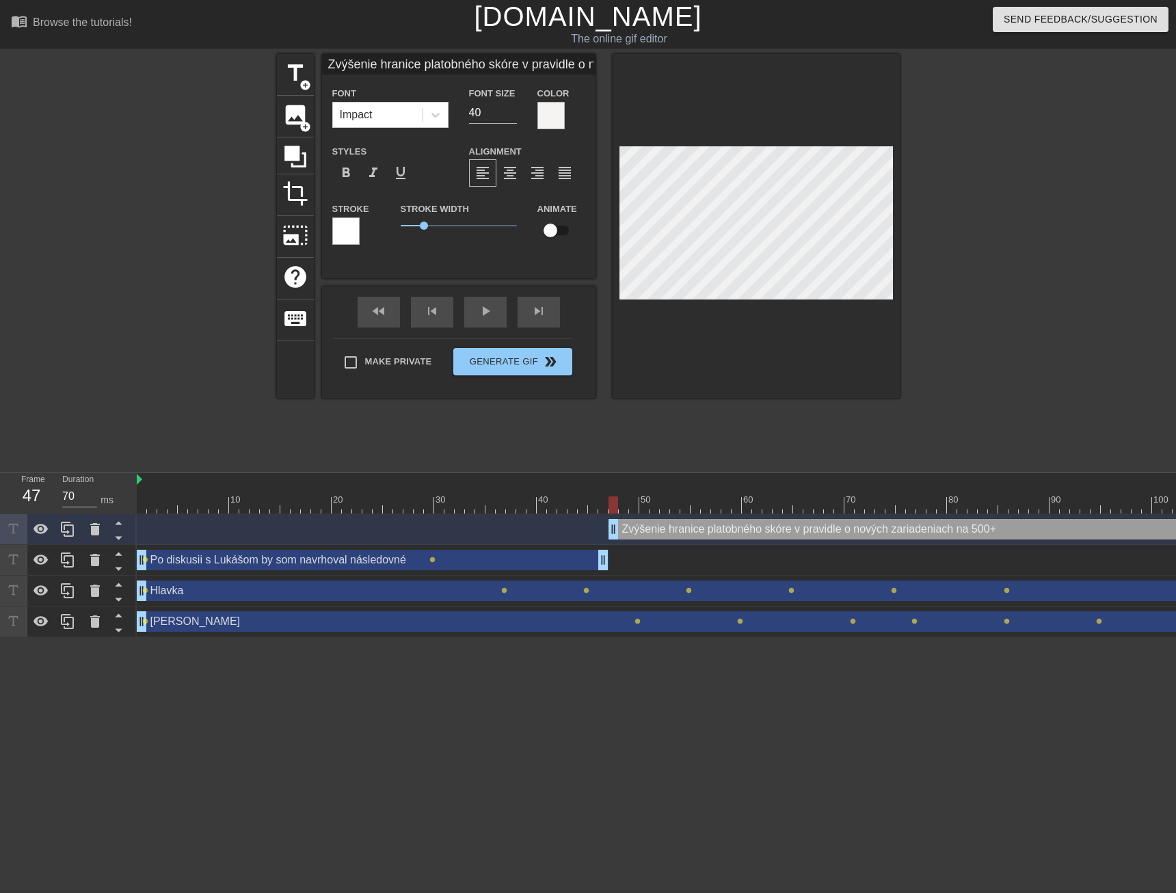
scroll to position [2, 1]
click at [513, 117] on input "39" at bounding box center [493, 113] width 48 height 22
click at [513, 117] on input "38" at bounding box center [493, 113] width 48 height 22
click at [513, 117] on input "37" at bounding box center [493, 113] width 48 height 22
click at [513, 117] on input "36" at bounding box center [493, 113] width 48 height 22
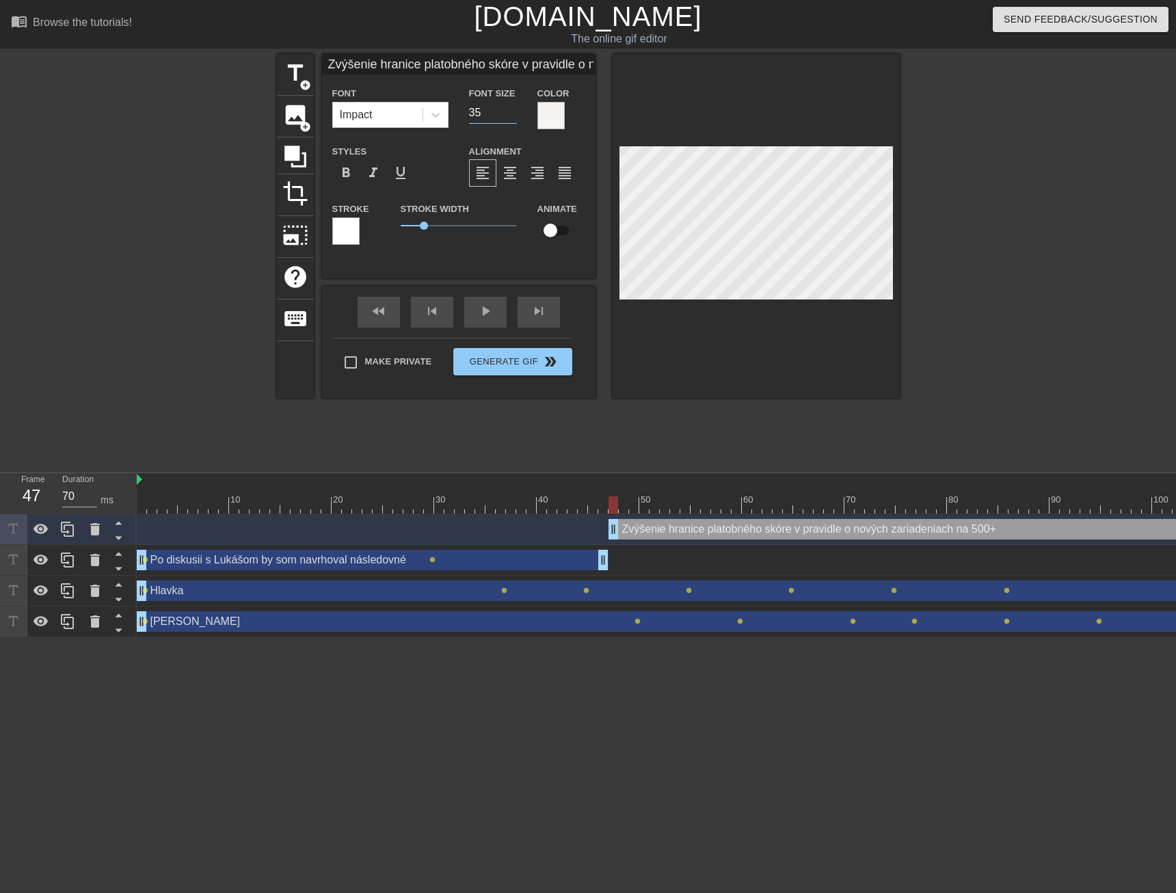
click at [513, 117] on input "35" at bounding box center [493, 113] width 48 height 22
click at [513, 117] on input "34" at bounding box center [493, 113] width 48 height 22
click at [513, 117] on input "33" at bounding box center [493, 113] width 48 height 22
click at [513, 117] on input "32" at bounding box center [493, 113] width 48 height 22
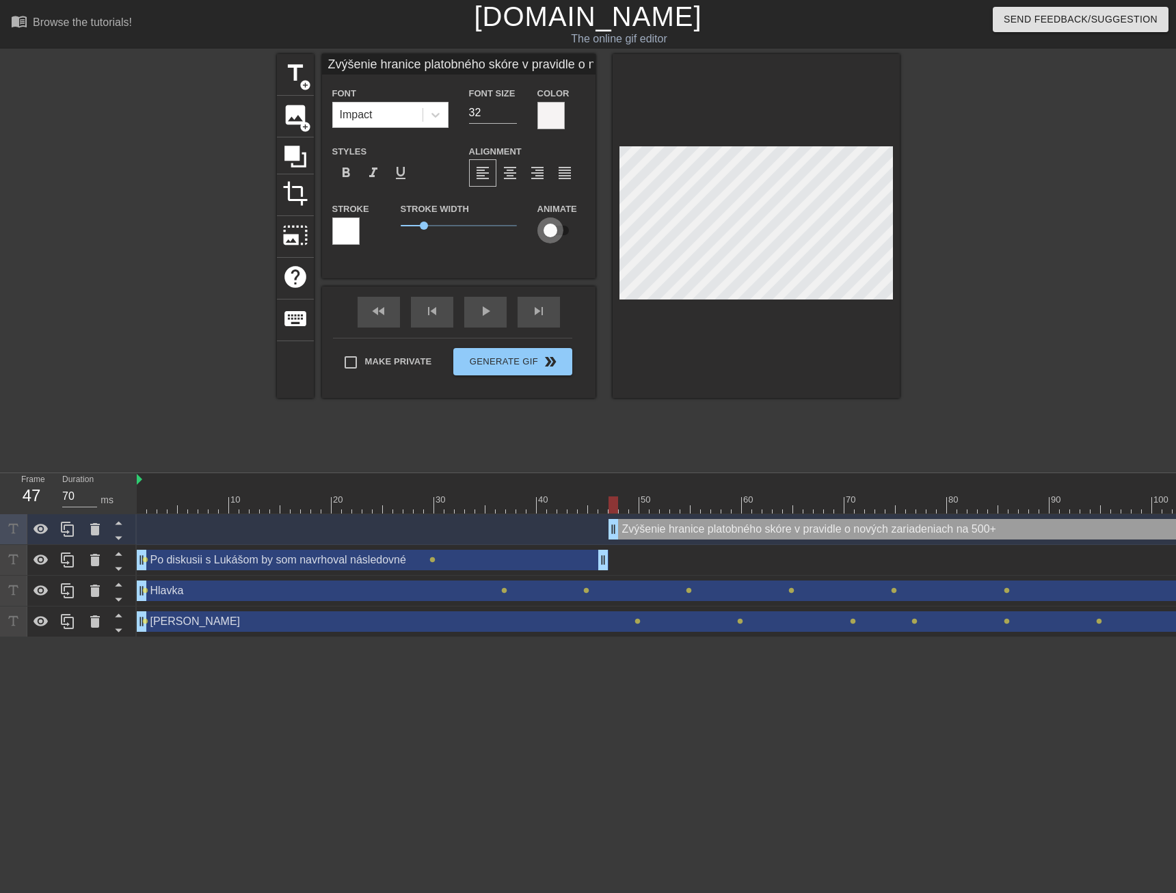
click at [558, 230] on input "checkbox" at bounding box center [550, 230] width 78 height 26
click at [737, 502] on div at bounding box center [911, 504] width 1548 height 17
click at [841, 503] on div at bounding box center [911, 504] width 1548 height 17
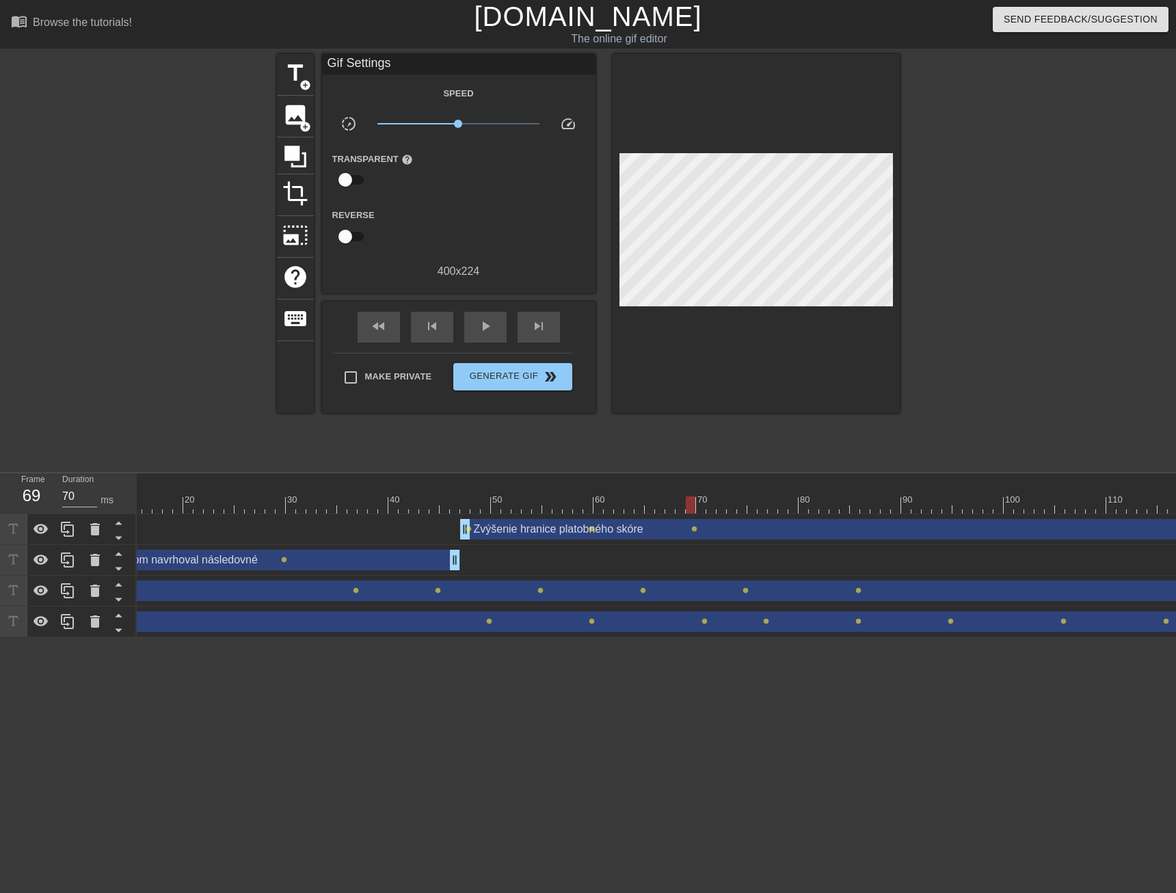
scroll to position [0, 173]
click at [783, 530] on div "Zvýšenie hranice platobného skóre drag_handle drag_handle" at bounding box center [973, 529] width 1076 height 21
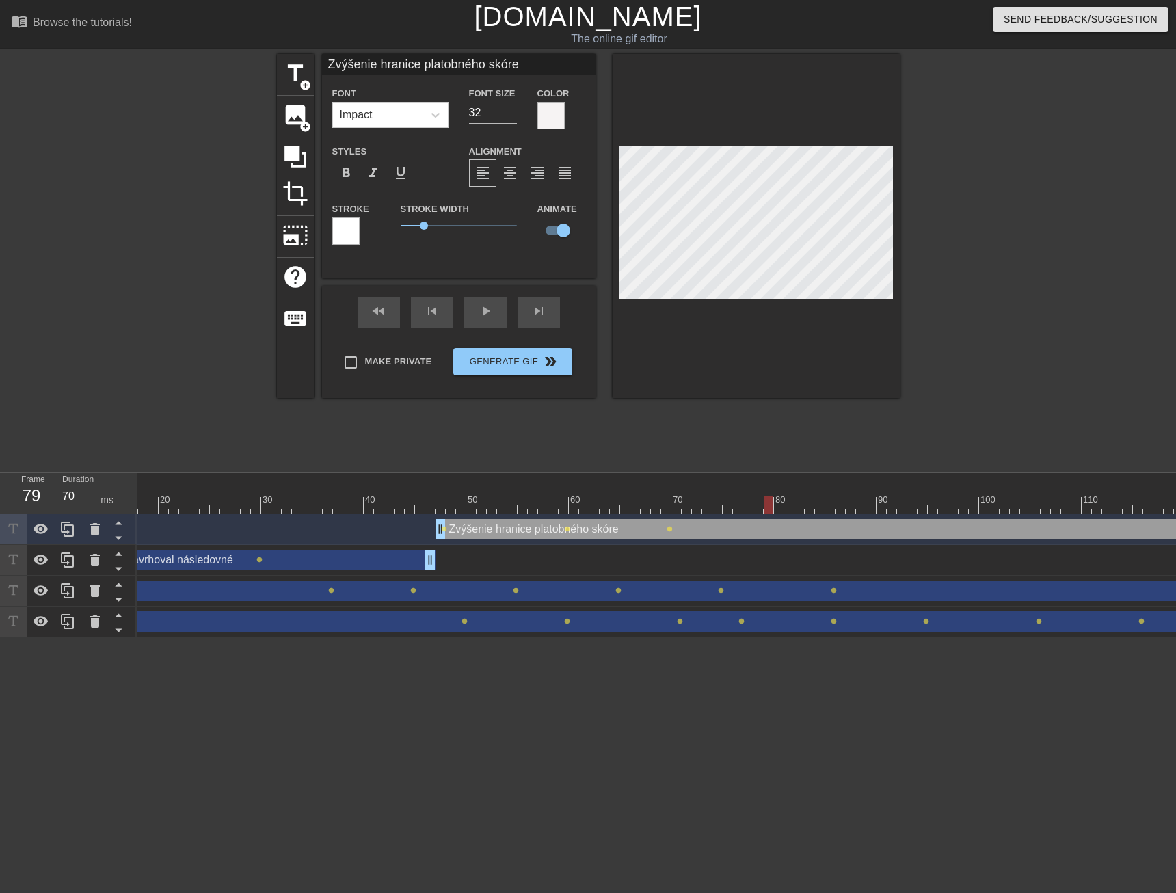
click at [768, 503] on div at bounding box center [738, 504] width 1548 height 17
click at [870, 502] on div at bounding box center [738, 504] width 1548 height 17
click at [971, 506] on div at bounding box center [738, 504] width 1548 height 17
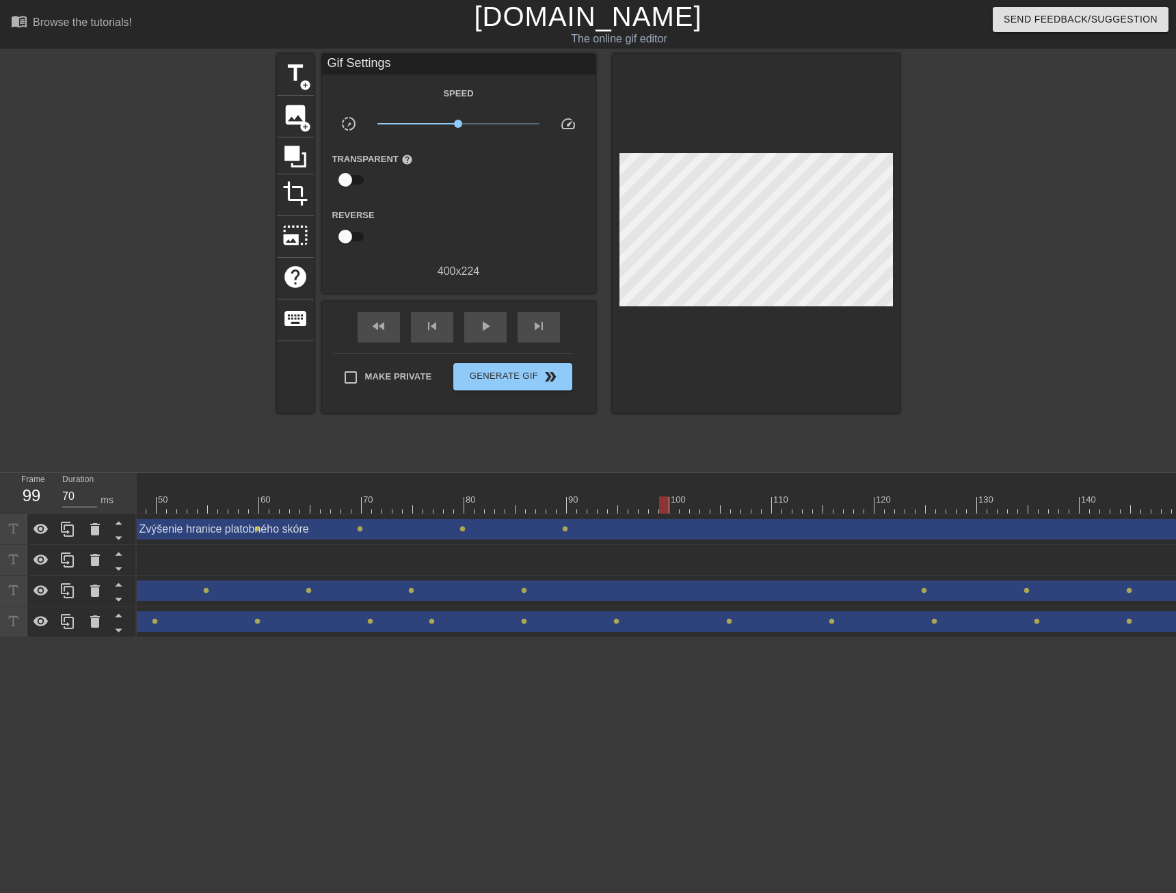
scroll to position [0, 513]
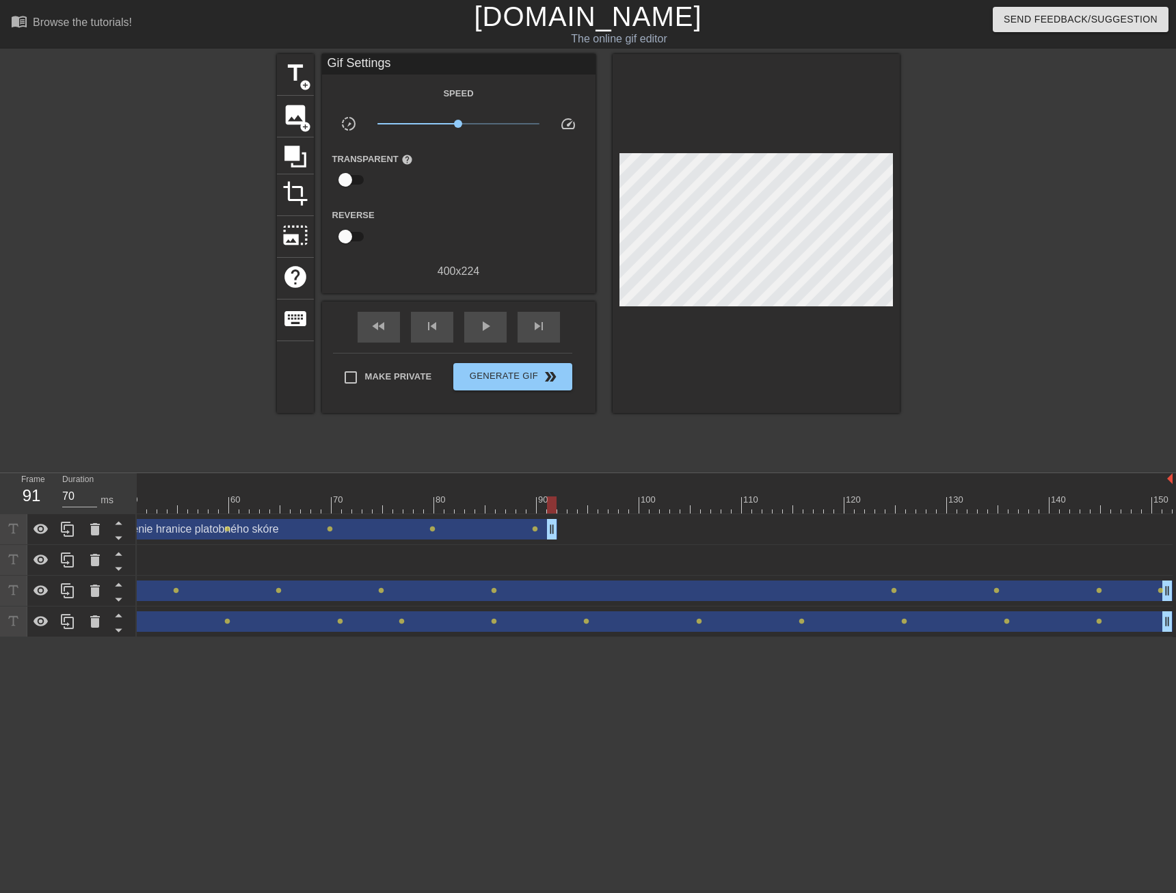
drag, startPoint x: 1163, startPoint y: 531, endPoint x: 543, endPoint y: 537, distance: 619.9
click at [287, 83] on span "title" at bounding box center [295, 73] width 26 height 26
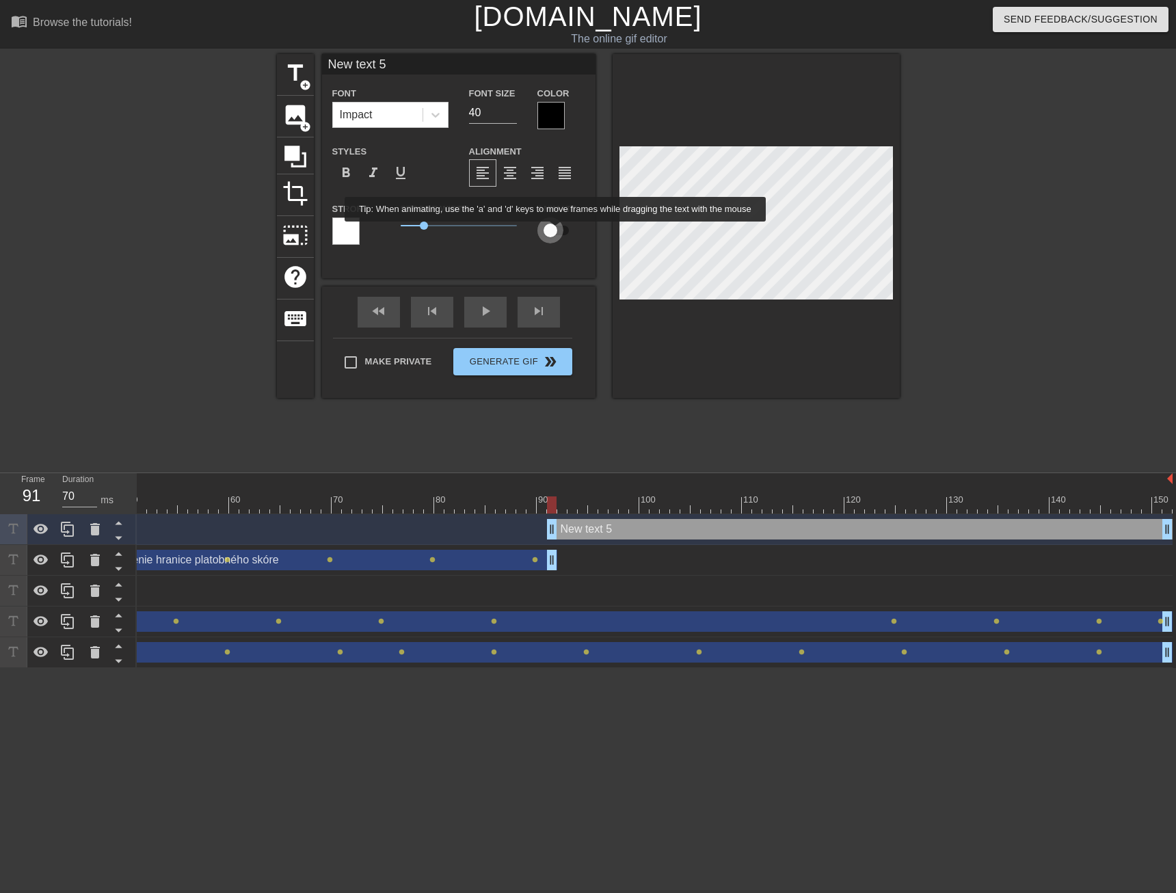
click at [555, 231] on input "checkbox" at bounding box center [550, 230] width 78 height 26
click at [550, 116] on div at bounding box center [550, 115] width 27 height 27
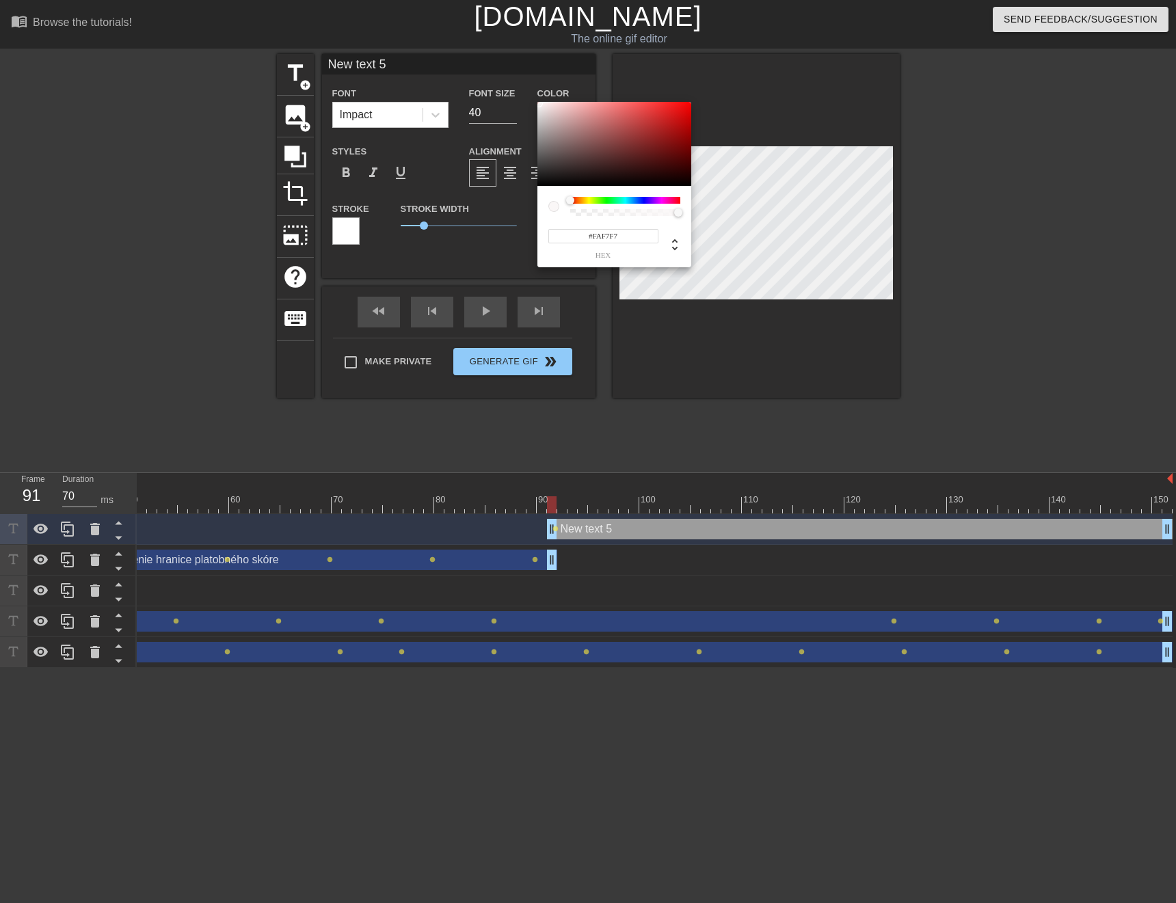
drag, startPoint x: 543, startPoint y: 109, endPoint x: 539, endPoint y: 103, distance: 7.4
click at [539, 103] on div at bounding box center [614, 144] width 154 height 85
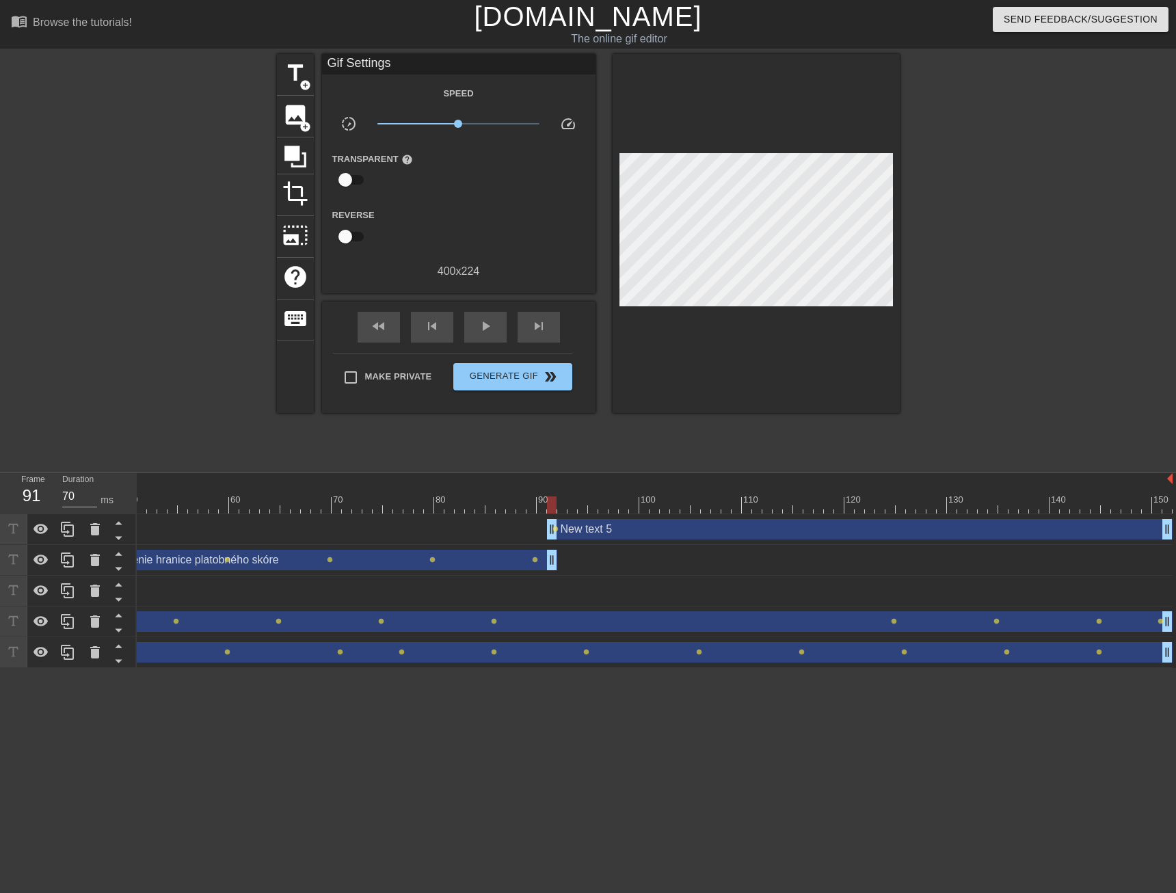
click at [603, 532] on div "New text 5 drag_handle drag_handle" at bounding box center [859, 529] width 625 height 21
click at [552, 530] on span "lens" at bounding box center [555, 529] width 6 height 6
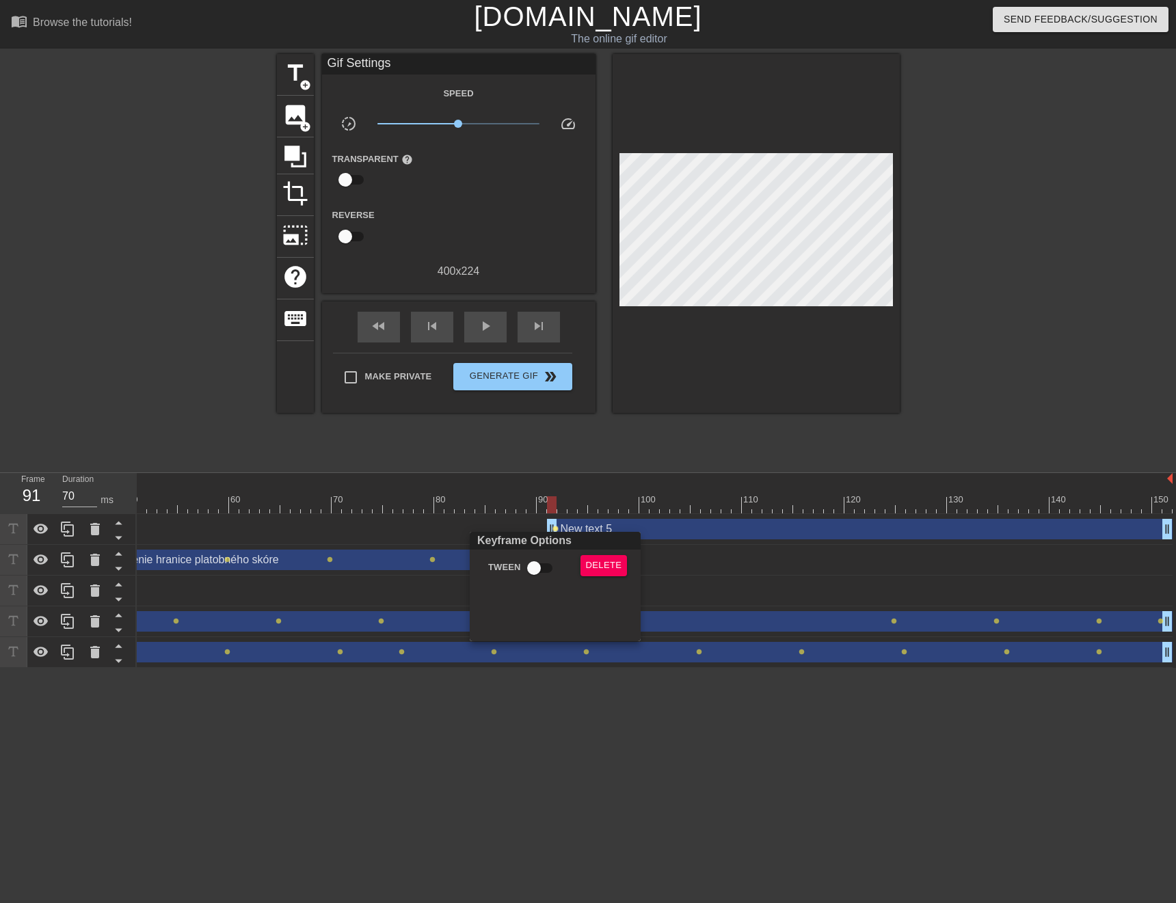
click at [722, 461] on div at bounding box center [588, 451] width 1176 height 903
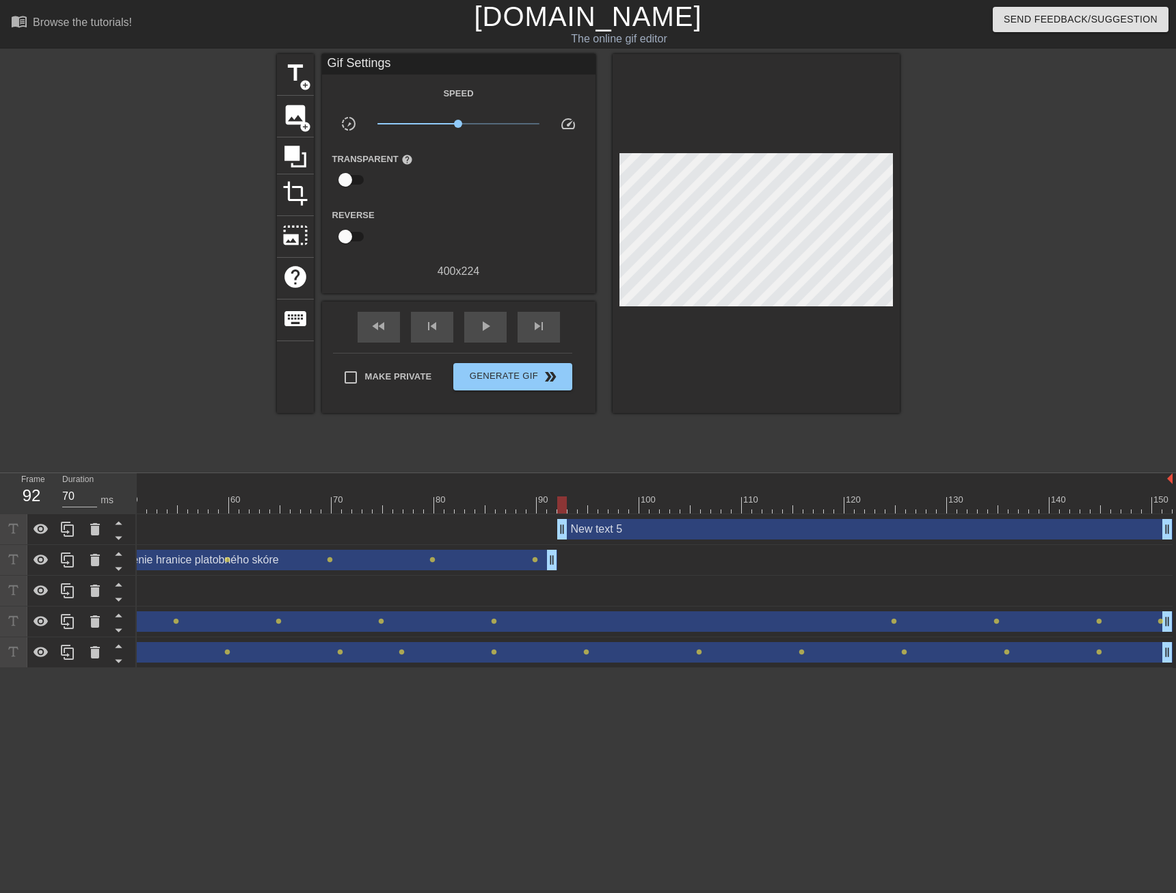
drag, startPoint x: 549, startPoint y: 525, endPoint x: 556, endPoint y: 526, distance: 7.6
click at [556, 526] on div "New text 5 drag_handle drag_handle" at bounding box center [398, 529] width 1548 height 21
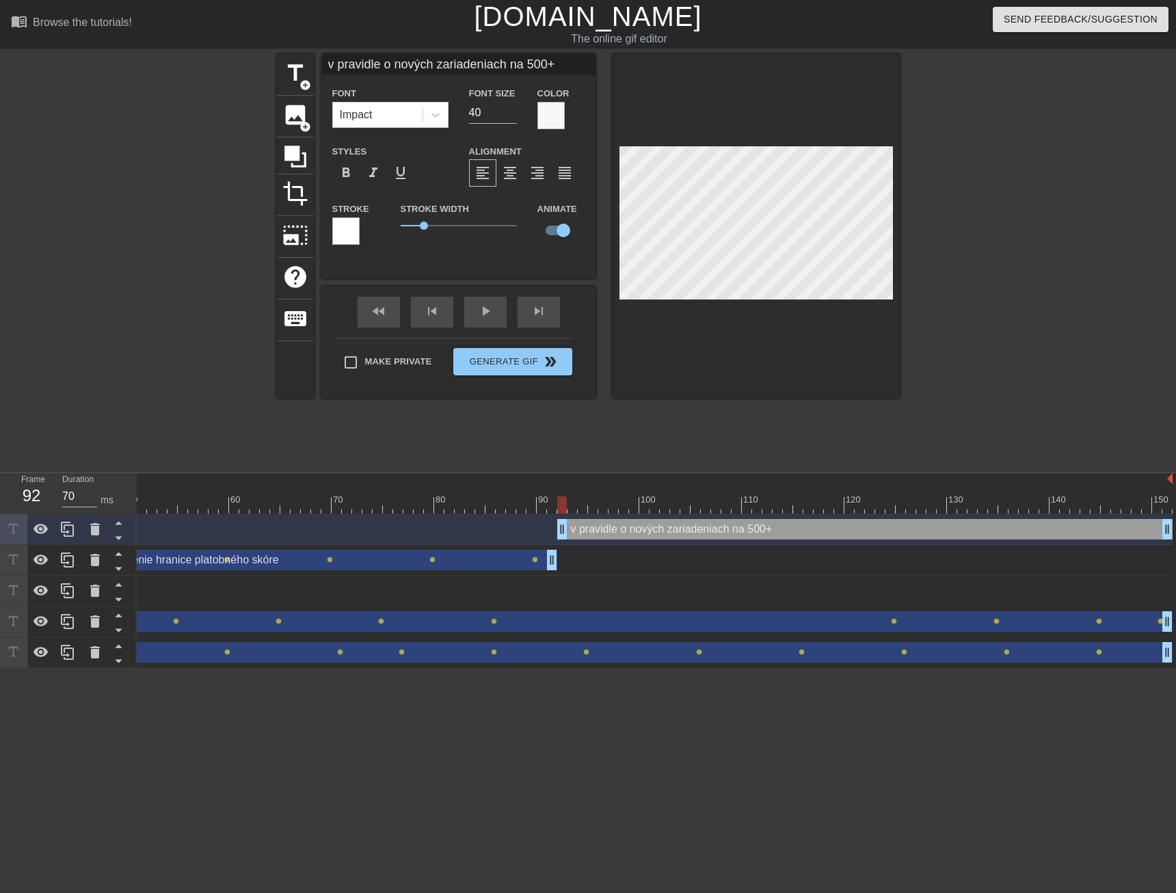
scroll to position [3, 1]
click at [932, 331] on div at bounding box center [1018, 259] width 205 height 410
click at [687, 506] on div at bounding box center [398, 504] width 1548 height 17
click at [837, 508] on div at bounding box center [398, 504] width 1548 height 17
click at [939, 503] on div at bounding box center [398, 504] width 1548 height 17
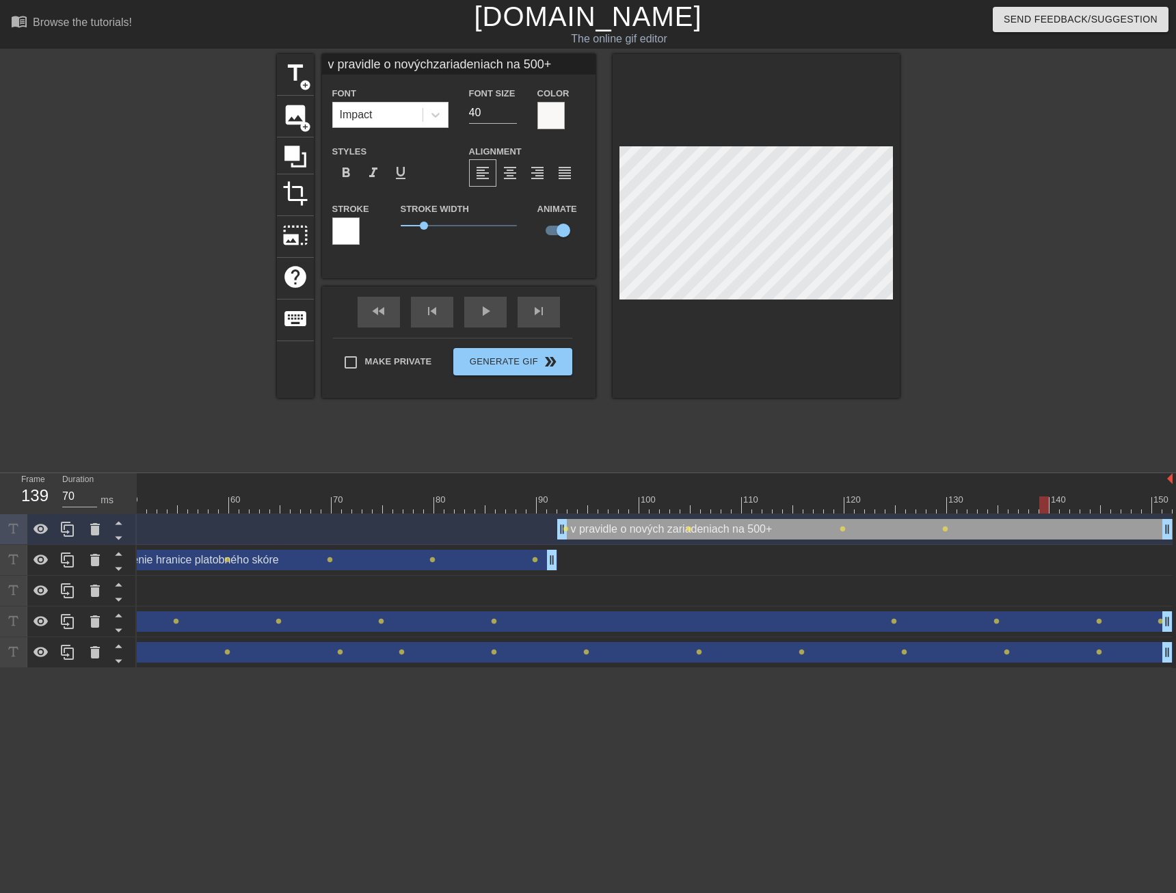
click at [1046, 509] on div at bounding box center [398, 504] width 1548 height 17
click at [1115, 507] on div at bounding box center [398, 504] width 1548 height 17
click at [1167, 509] on div at bounding box center [398, 504] width 1548 height 17
click at [469, 318] on div "play_arrow" at bounding box center [485, 312] width 42 height 31
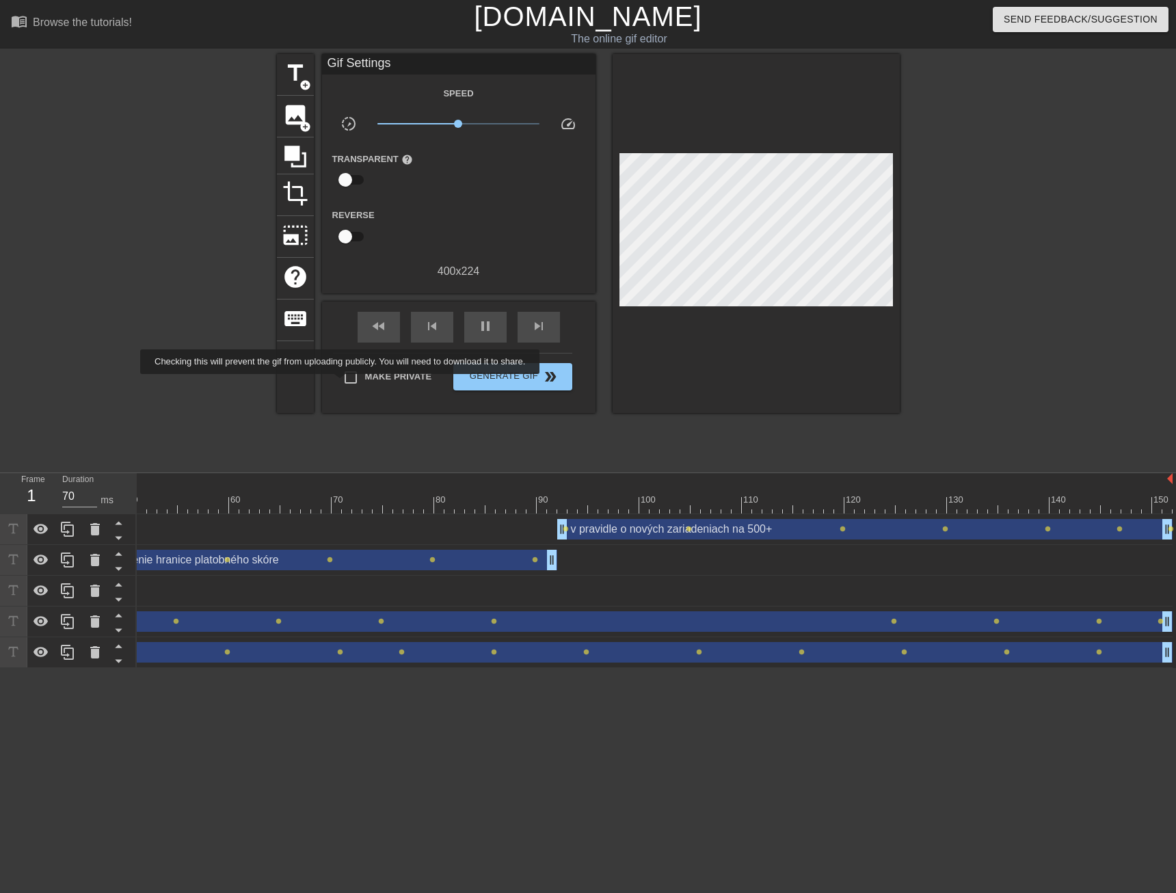
click at [342, 379] on input "Make Private" at bounding box center [350, 377] width 29 height 29
drag, startPoint x: 477, startPoint y: 332, endPoint x: 527, endPoint y: 405, distance: 88.0
click at [478, 334] on div "pause" at bounding box center [485, 327] width 42 height 31
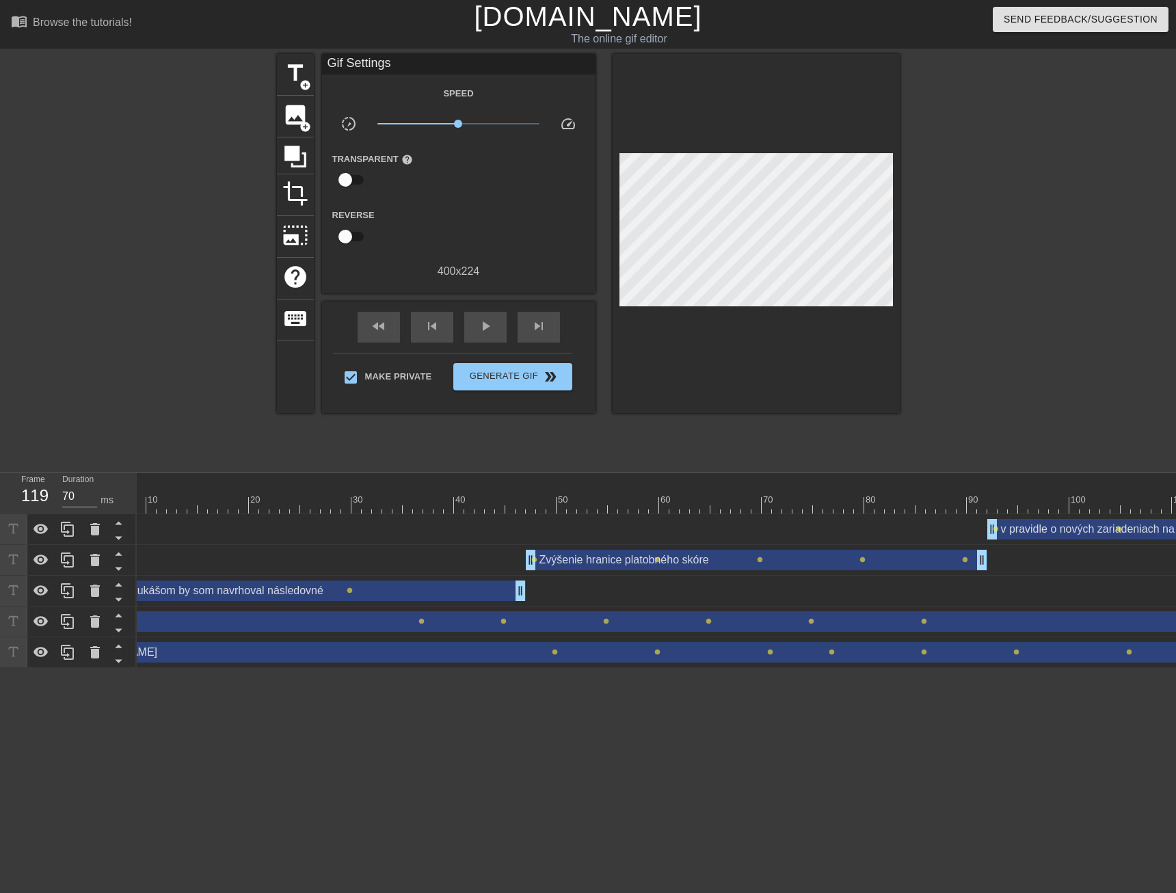
scroll to position [0, 10]
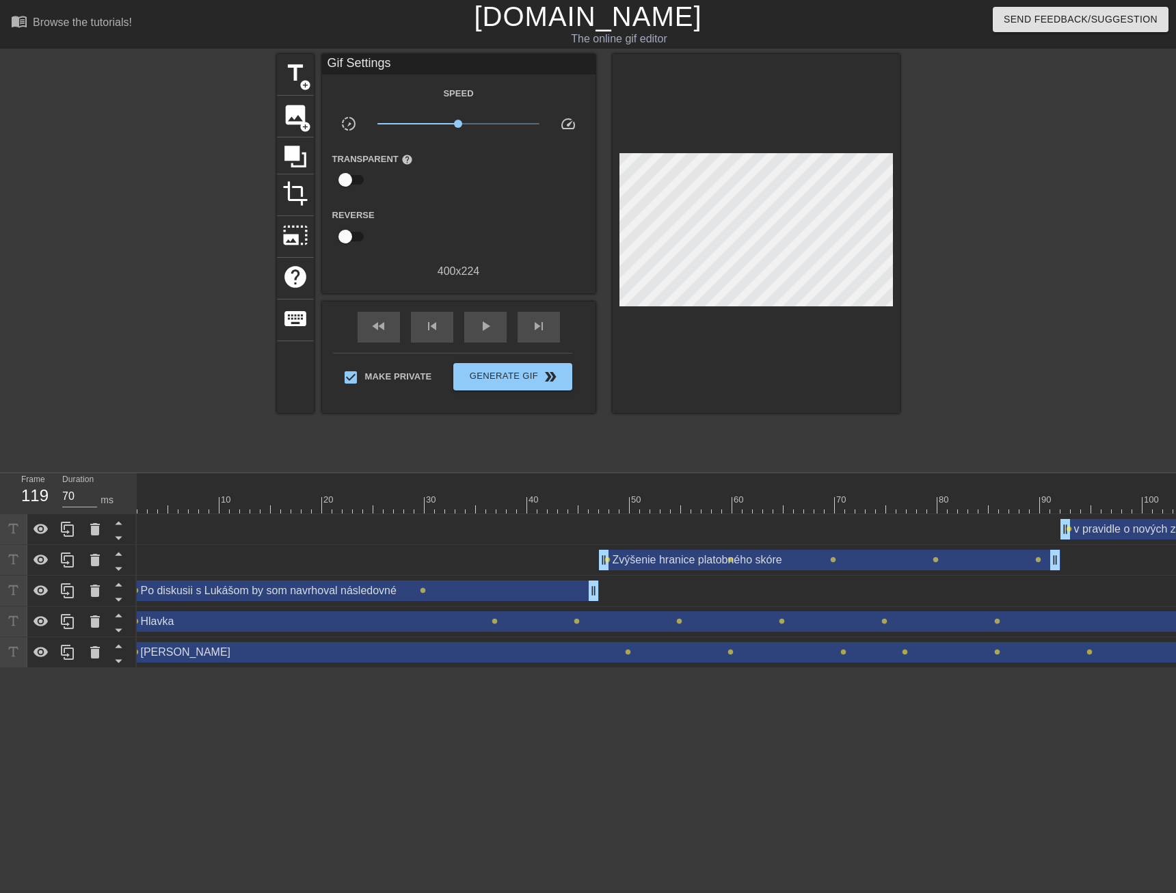
click at [645, 557] on div "Zvýšenie hranice platobného skóre drag_handle drag_handle" at bounding box center [829, 560] width 461 height 21
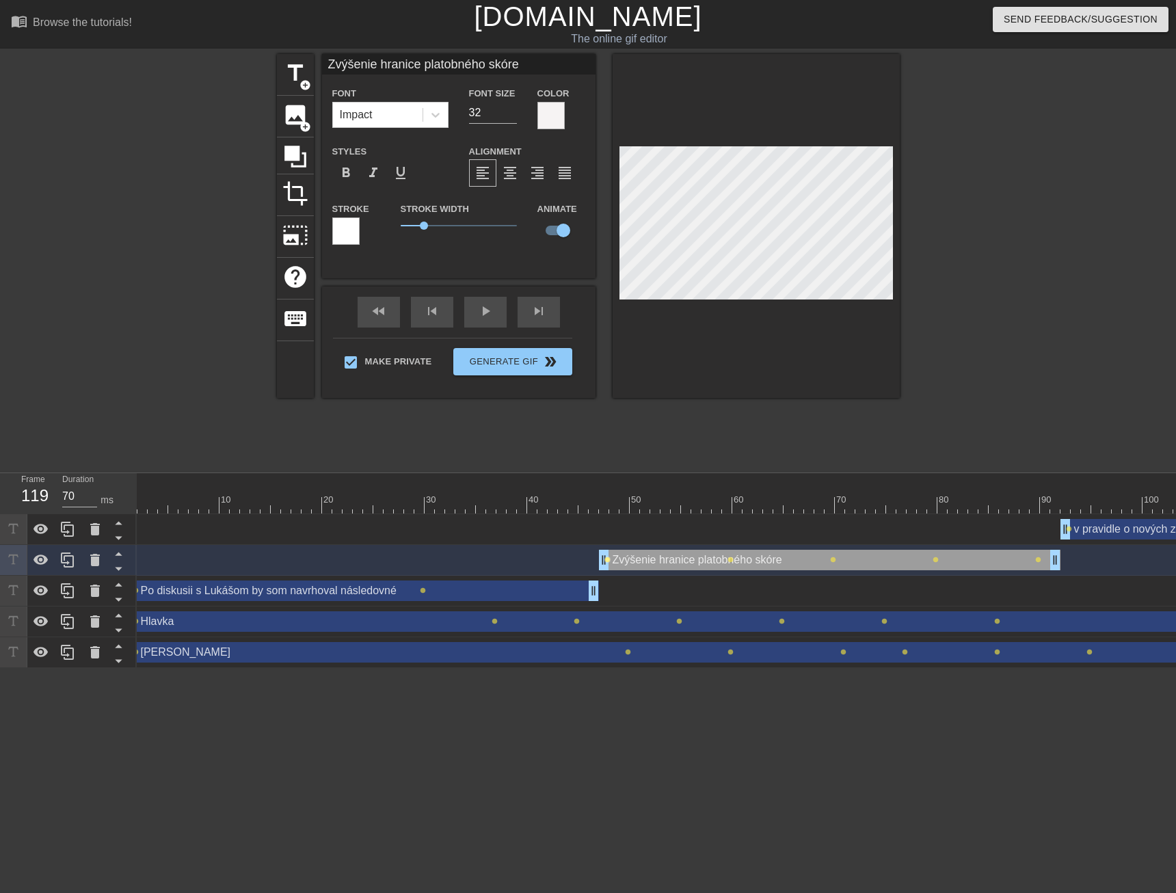
click at [606, 560] on span "lens" at bounding box center [607, 559] width 6 height 6
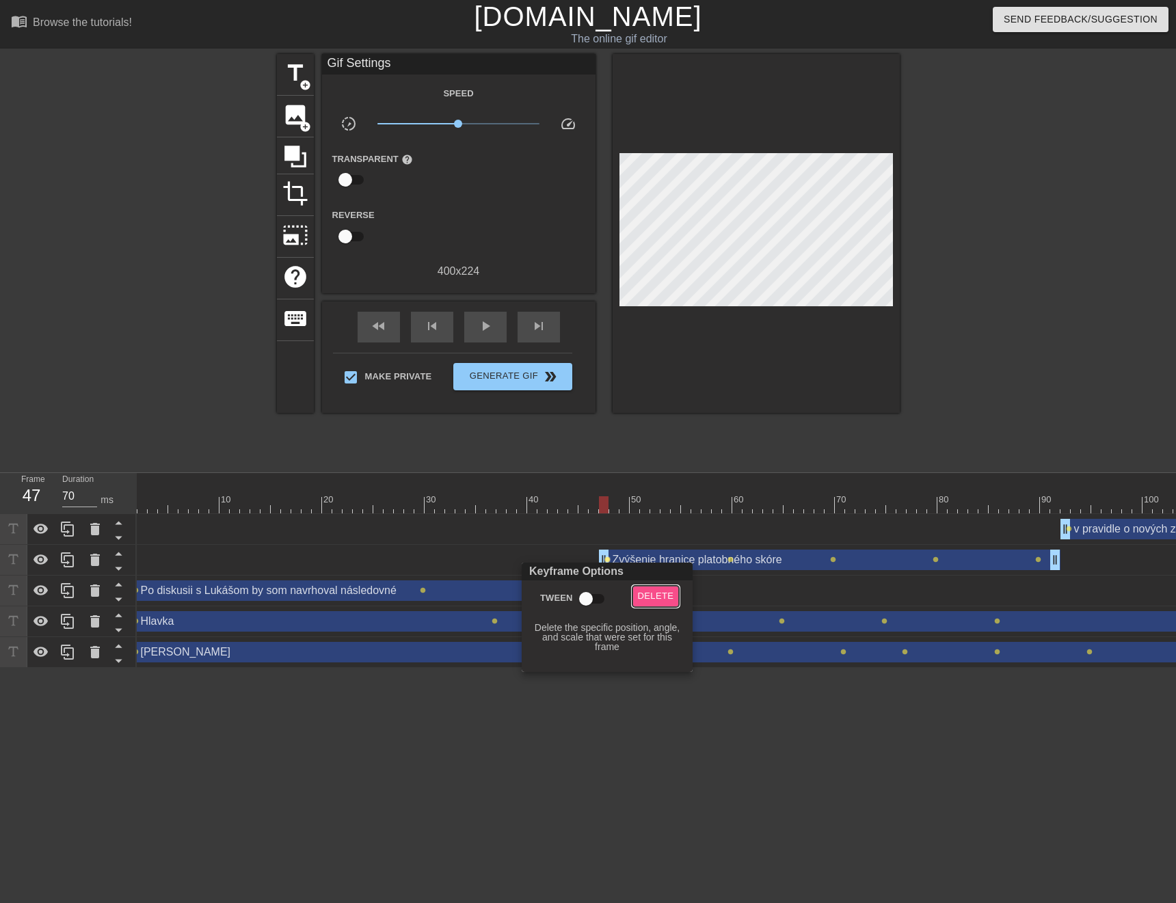
click at [645, 597] on span "Delete" at bounding box center [656, 596] width 36 height 16
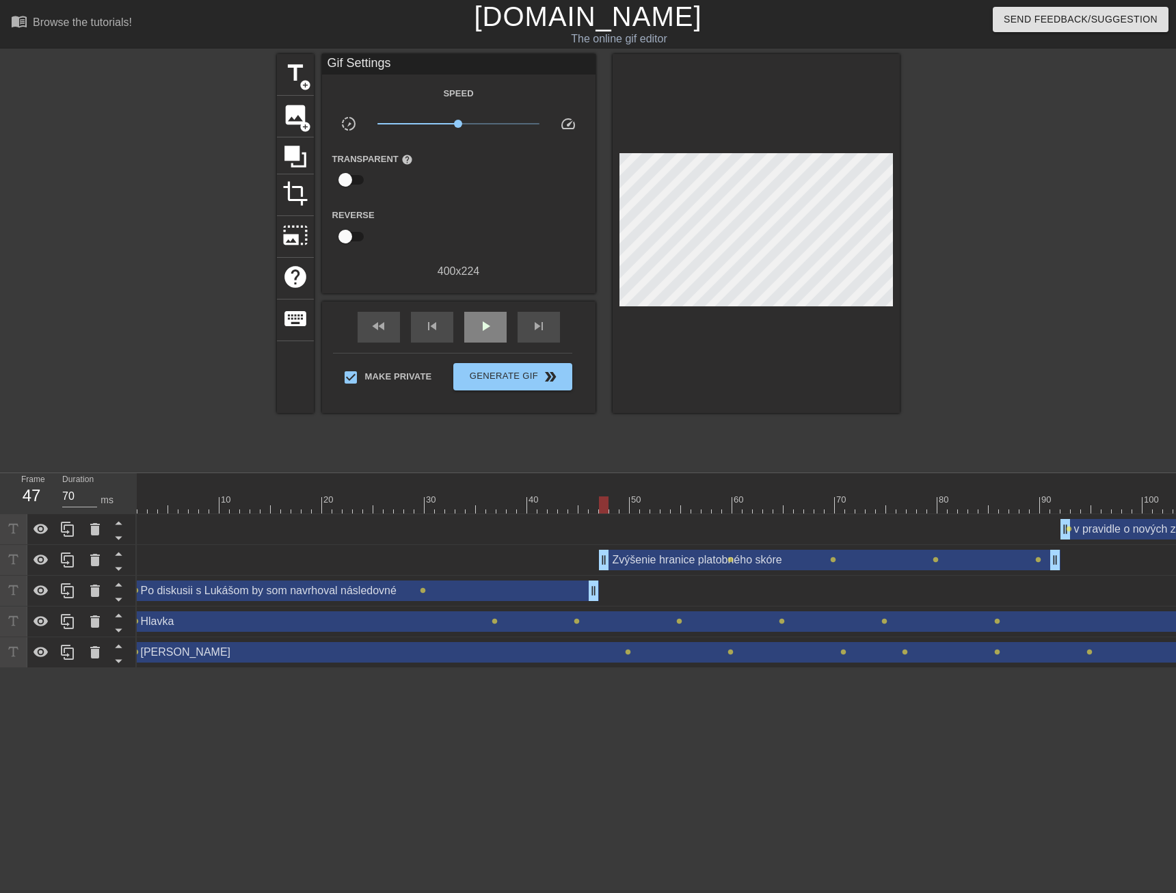
click at [493, 336] on div "play_arrow" at bounding box center [485, 327] width 42 height 31
click at [497, 327] on div "pause" at bounding box center [485, 327] width 42 height 31
click at [599, 502] on div at bounding box center [901, 504] width 1548 height 17
click at [677, 563] on div "Zvýšenie hranice platobného skóre drag_handle drag_handle" at bounding box center [829, 560] width 461 height 21
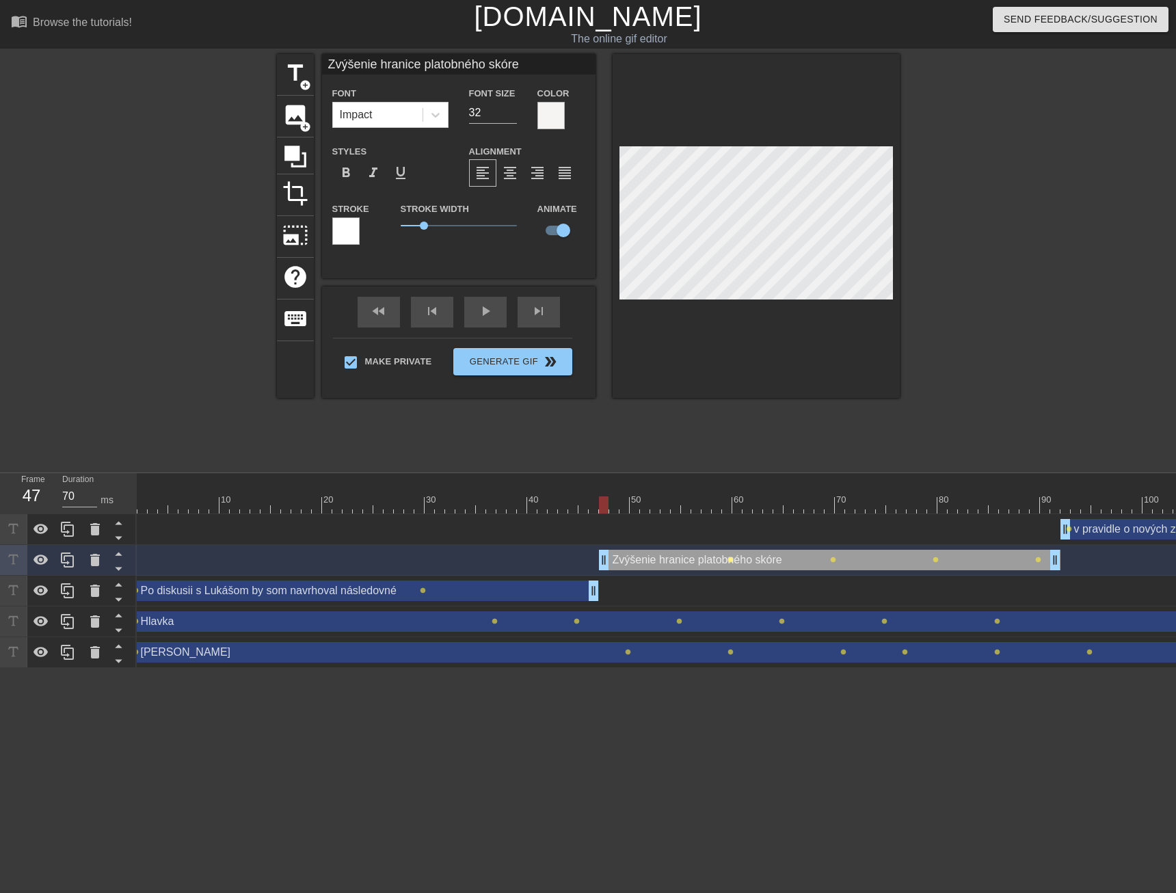
click at [730, 557] on span "lens" at bounding box center [730, 559] width 6 height 6
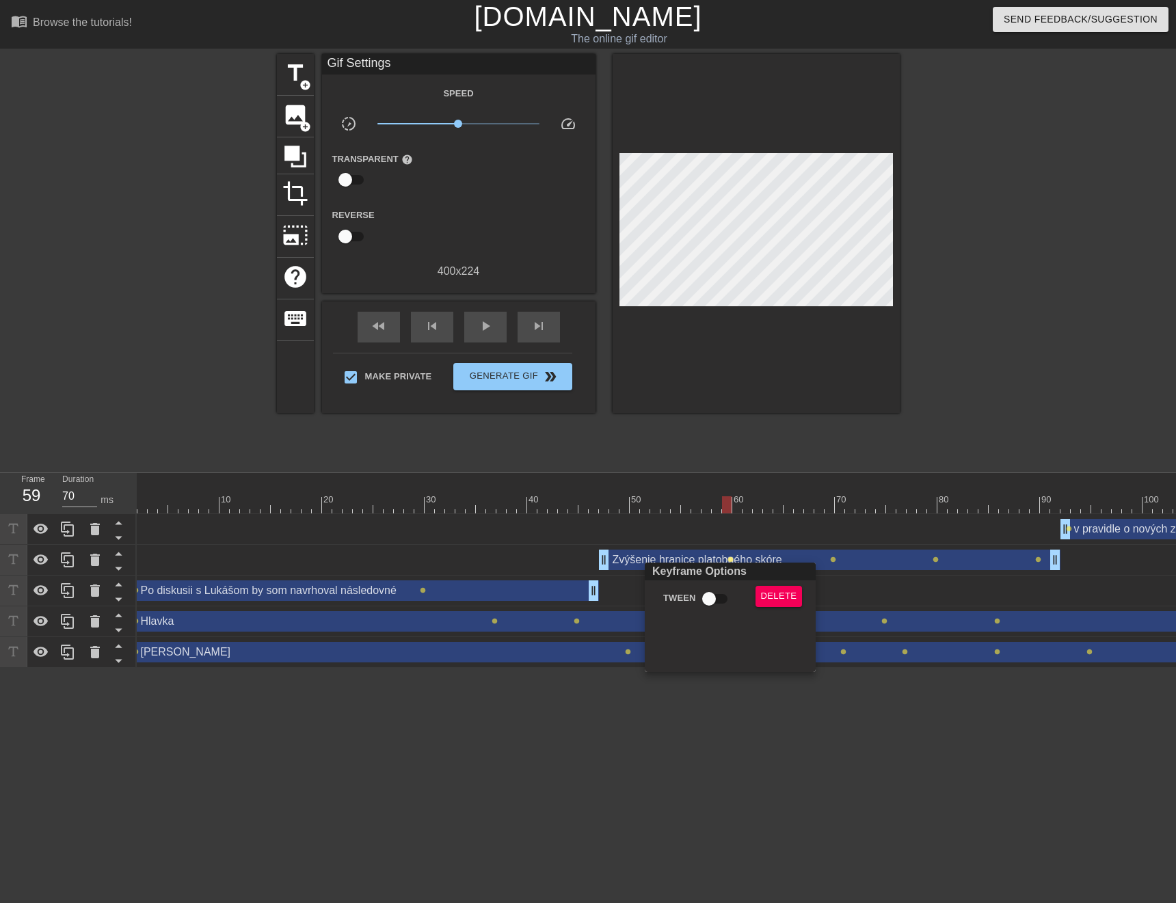
click at [739, 545] on div at bounding box center [588, 451] width 1176 height 903
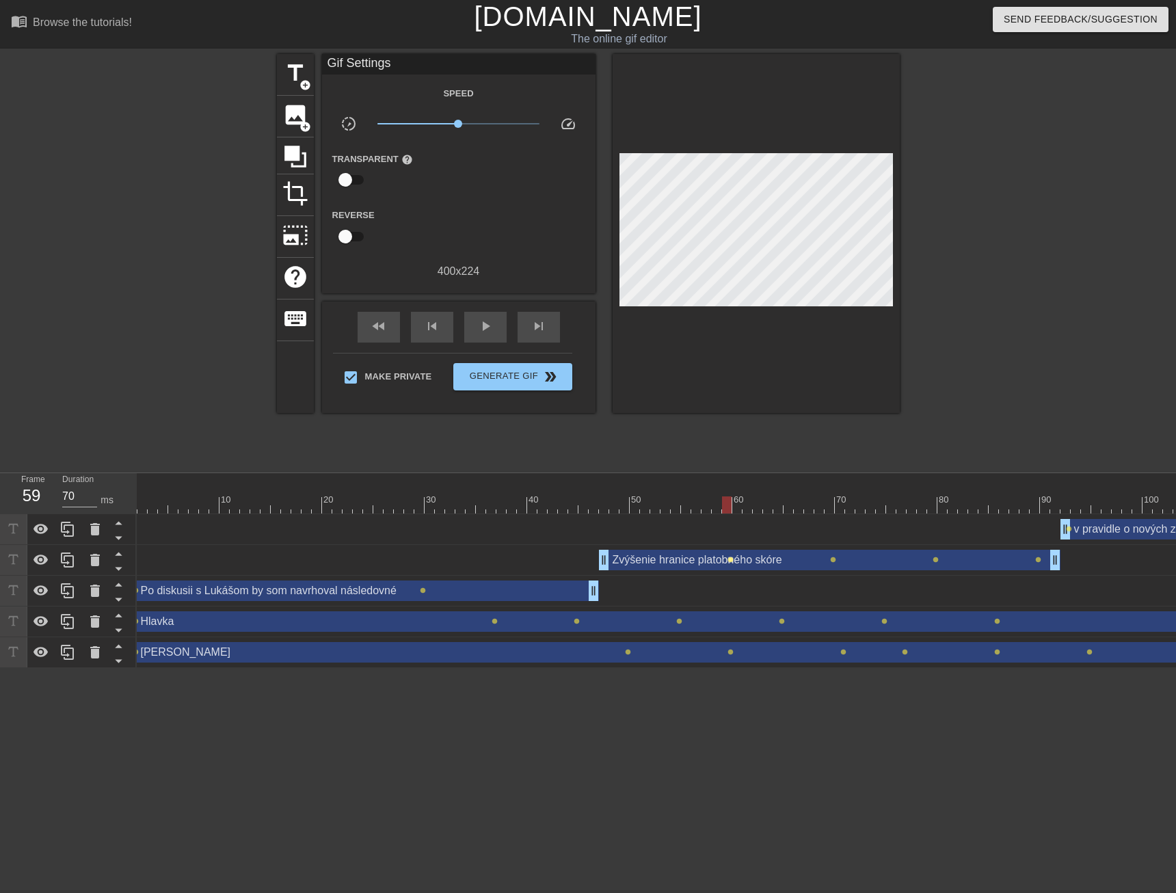
click at [728, 561] on span "lens" at bounding box center [730, 559] width 6 height 6
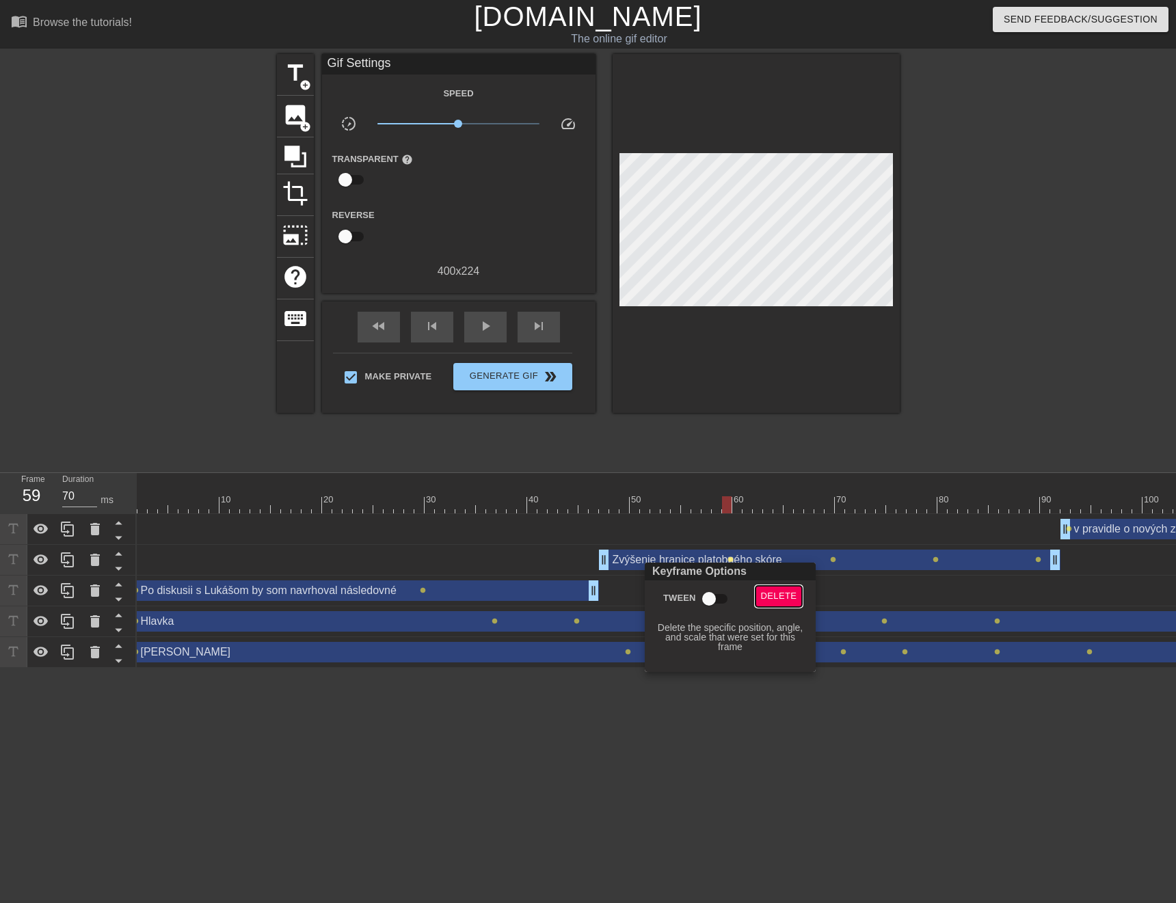
click at [780, 594] on span "Delete" at bounding box center [779, 596] width 36 height 16
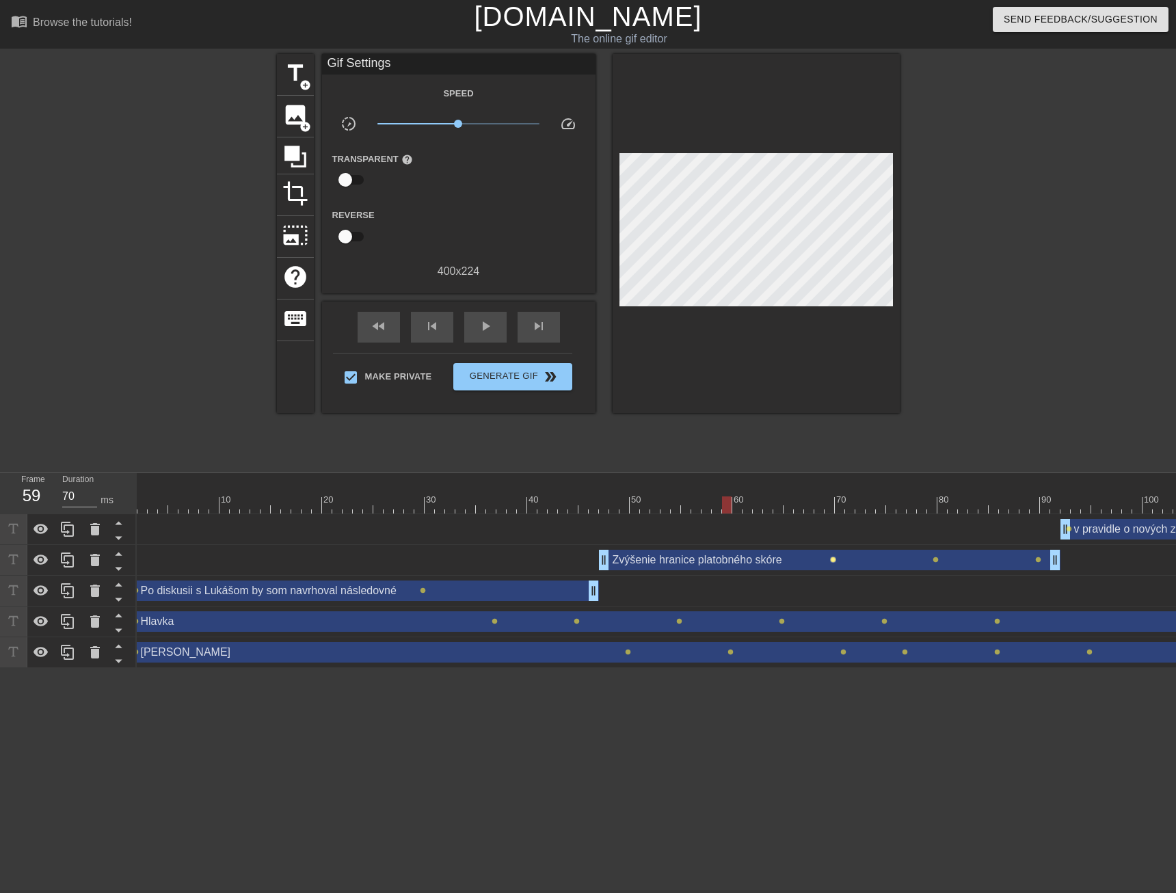
click at [832, 560] on span "lens" at bounding box center [833, 559] width 6 height 6
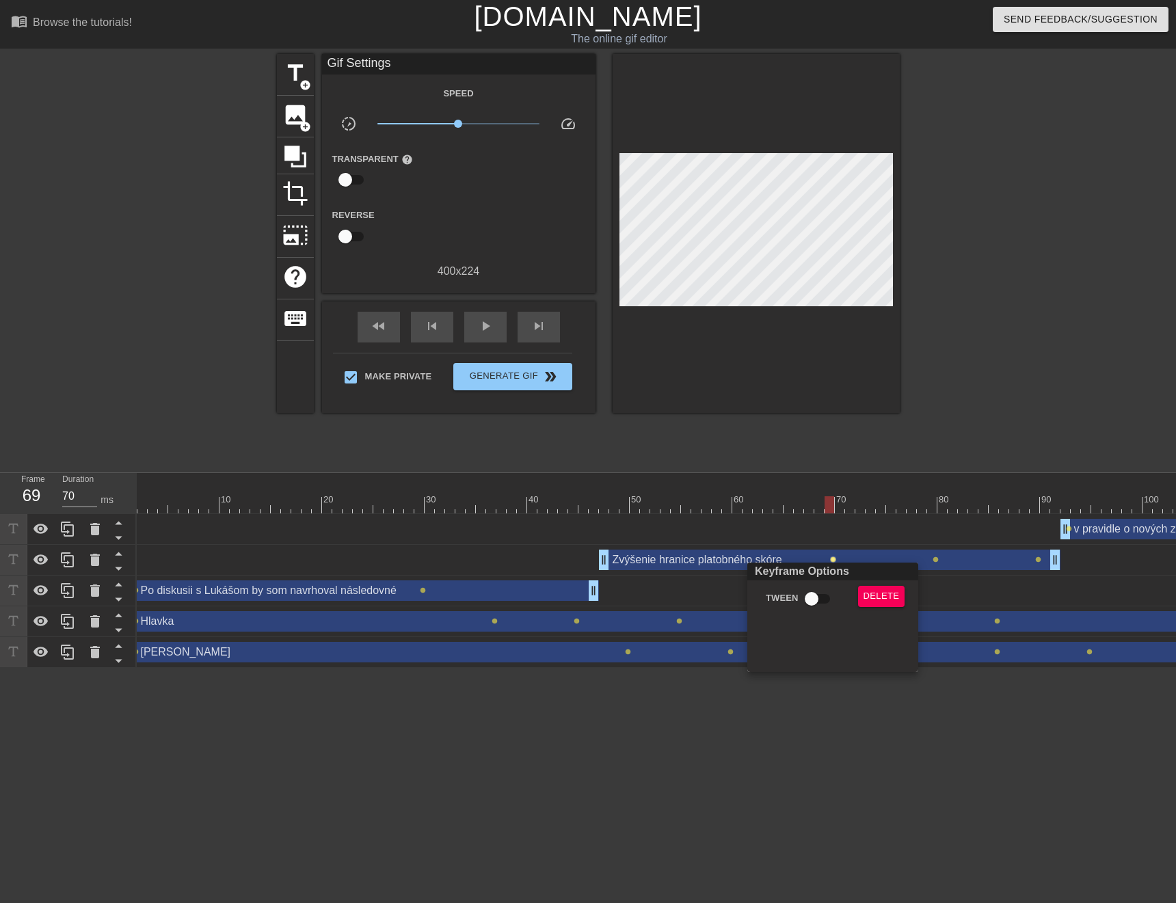
click at [739, 560] on div at bounding box center [588, 451] width 1176 height 903
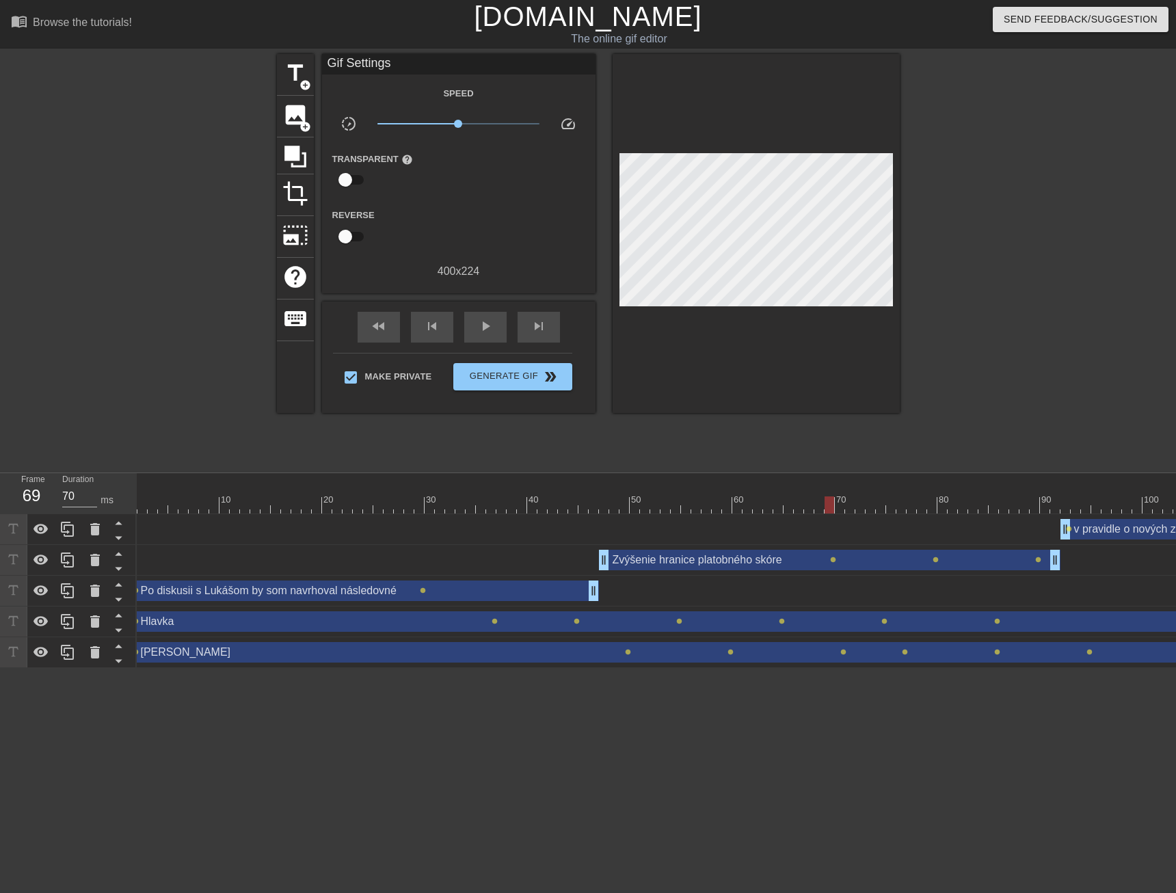
click at [623, 560] on div "Zvýšenie hranice platobného skóre drag_handle drag_handle" at bounding box center [829, 560] width 461 height 21
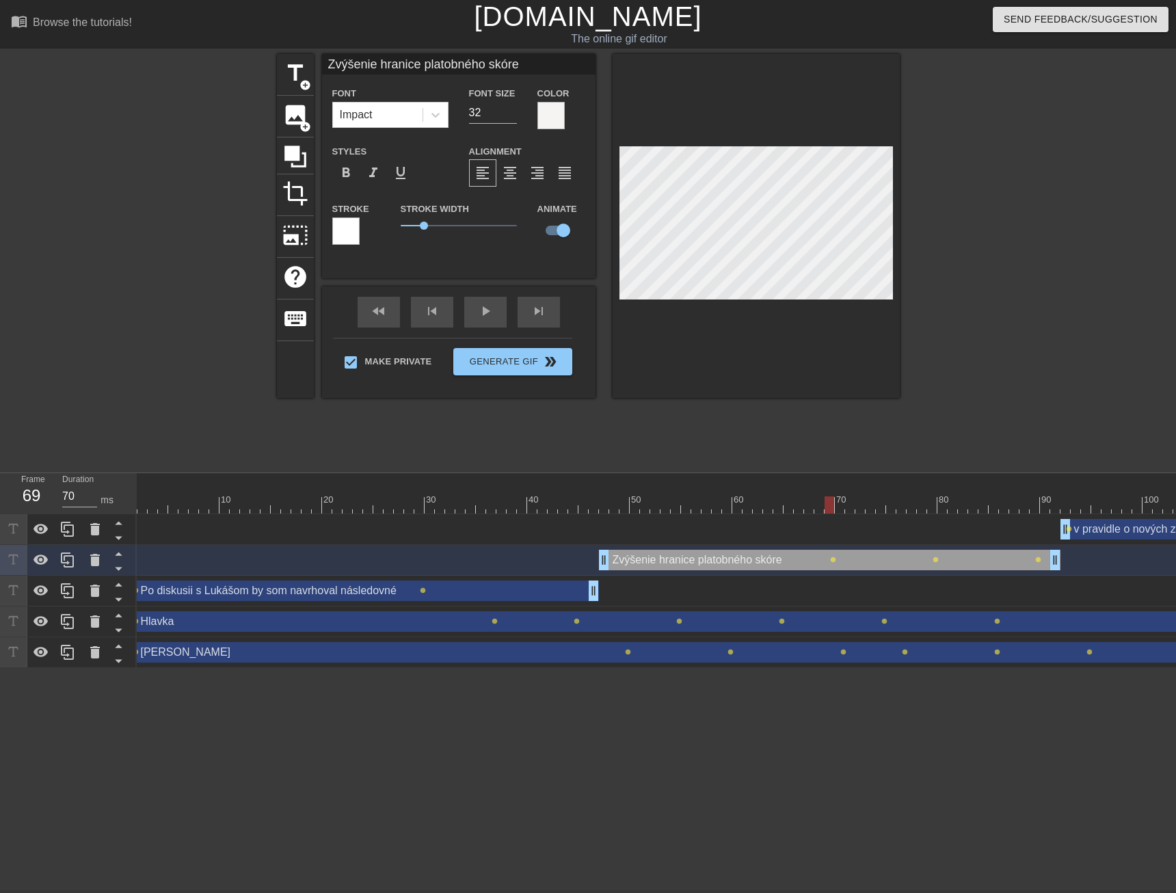
click at [626, 504] on div at bounding box center [901, 504] width 1548 height 17
click at [707, 505] on div at bounding box center [901, 504] width 1548 height 17
click at [748, 506] on div at bounding box center [901, 504] width 1548 height 17
click at [804, 506] on div at bounding box center [901, 504] width 1548 height 17
click at [826, 506] on div at bounding box center [901, 504] width 1548 height 17
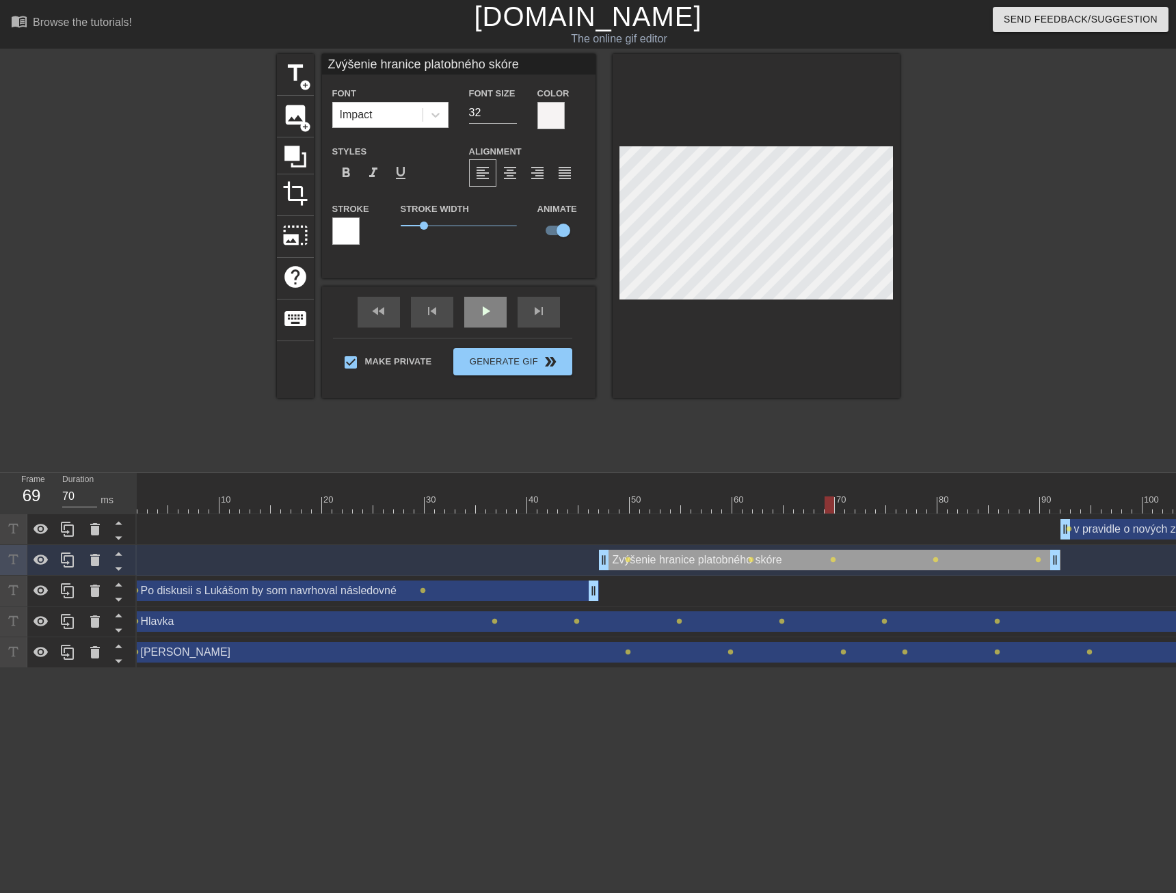
click at [485, 321] on div "play_arrow" at bounding box center [485, 312] width 42 height 31
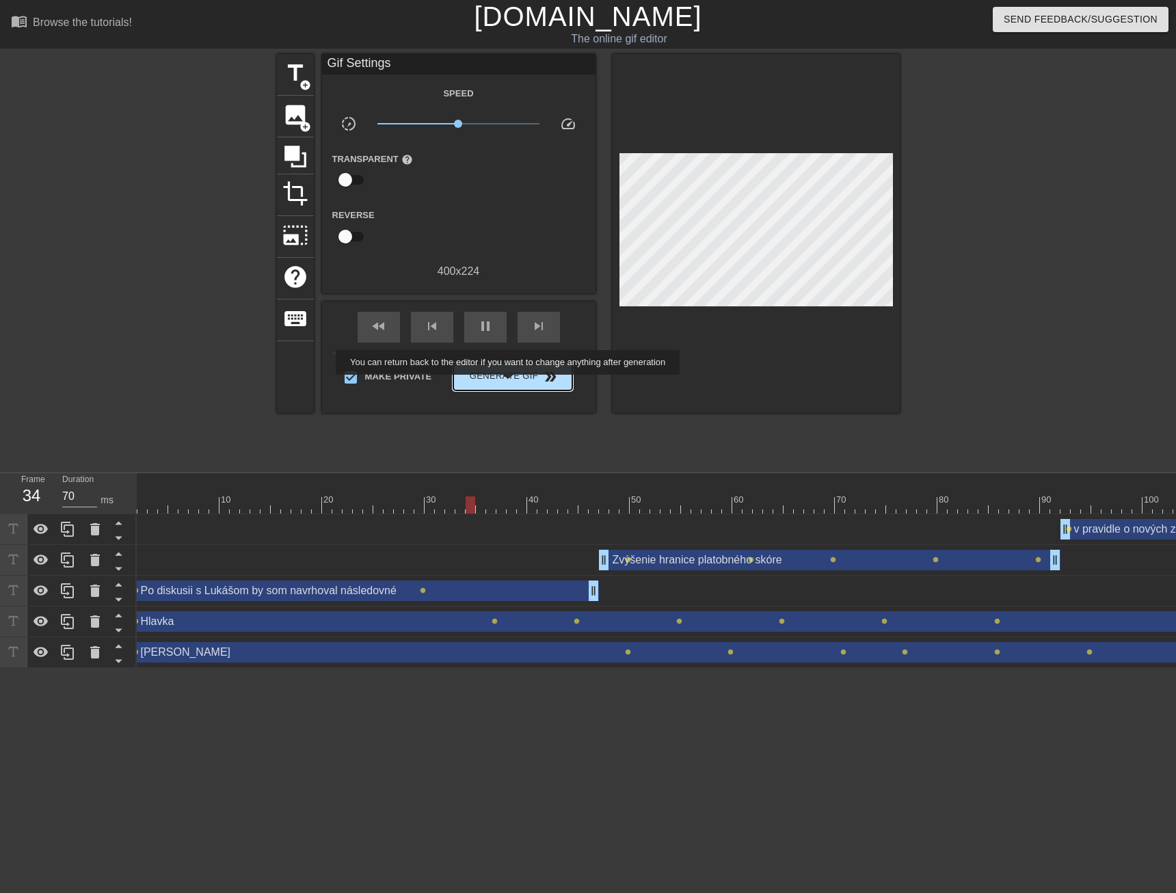
click at [520, 382] on span "Generate Gif double_arrow" at bounding box center [512, 376] width 107 height 16
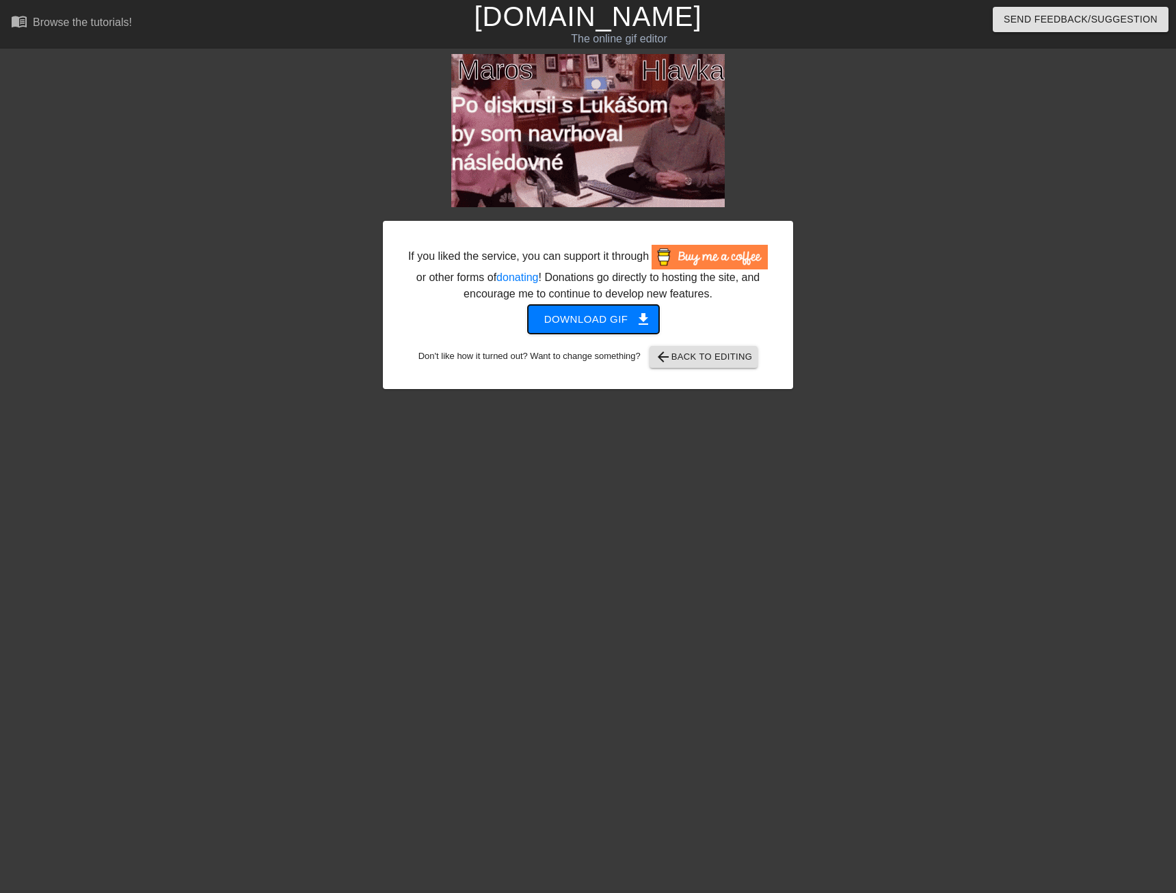
click at [593, 325] on span "Download gif get_app" at bounding box center [593, 319] width 99 height 18
